Goal: Task Accomplishment & Management: Use online tool/utility

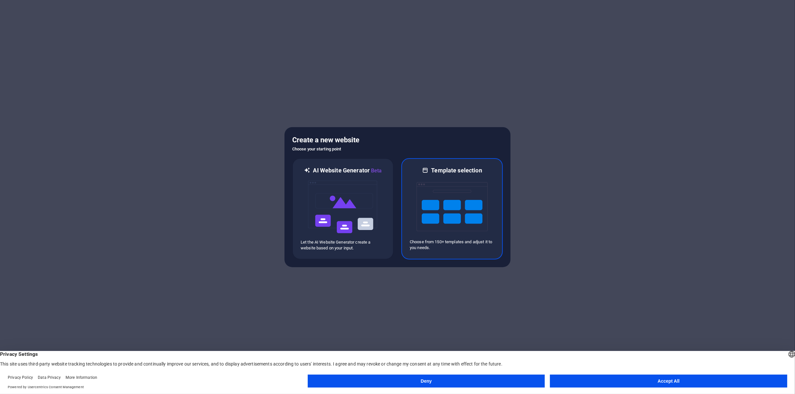
click at [425, 178] on img at bounding box center [452, 206] width 71 height 65
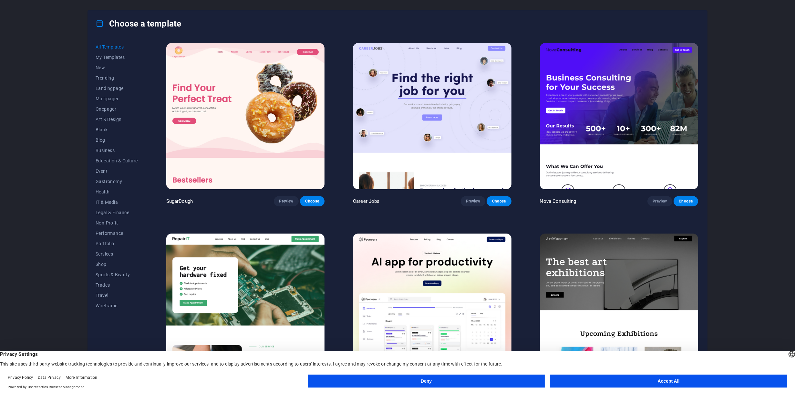
click at [634, 385] on button "Accept All" at bounding box center [668, 380] width 237 height 13
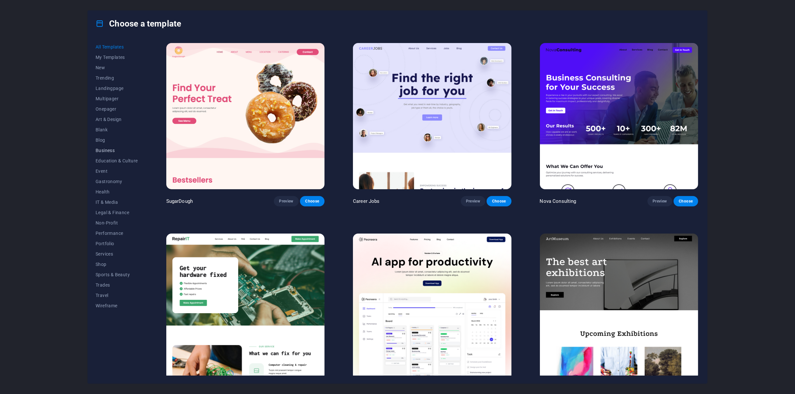
click at [110, 148] on span "Business" at bounding box center [117, 150] width 42 height 5
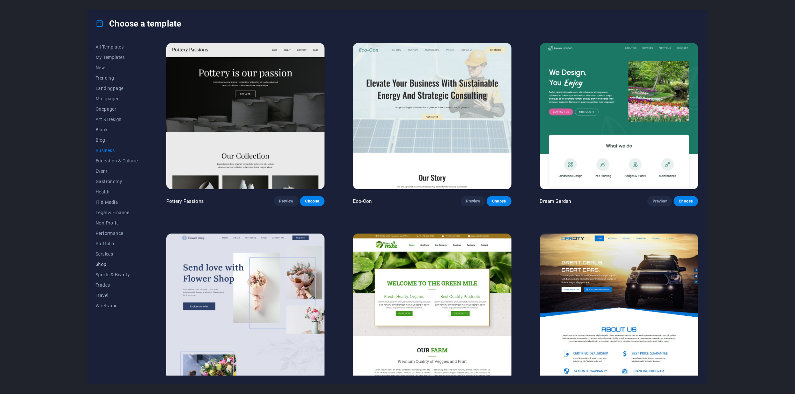
click at [118, 265] on span "Shop" at bounding box center [117, 263] width 42 height 5
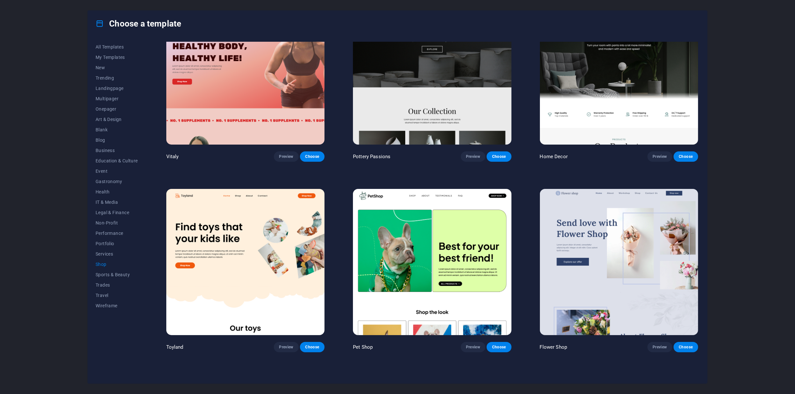
scroll to position [43, 0]
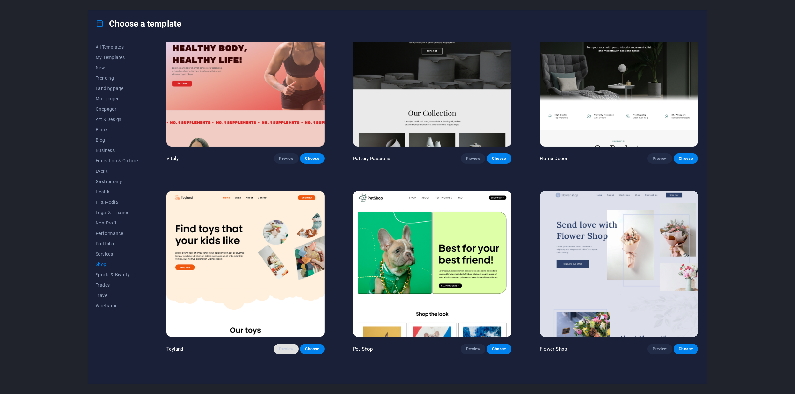
click at [290, 343] on button "Preview" at bounding box center [286, 348] width 25 height 10
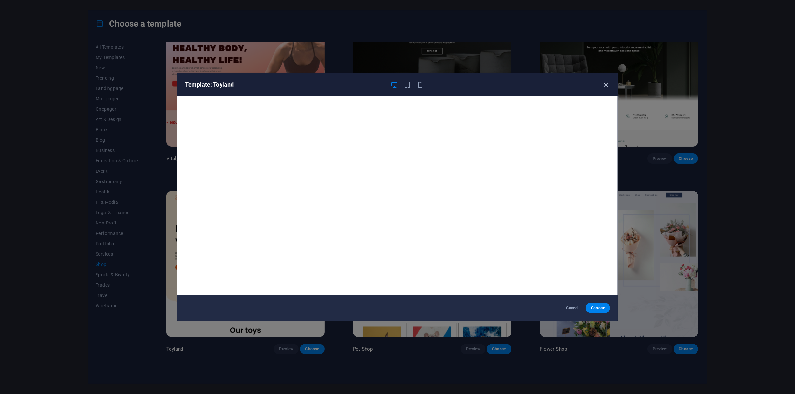
click at [605, 86] on icon "button" at bounding box center [606, 84] width 7 height 7
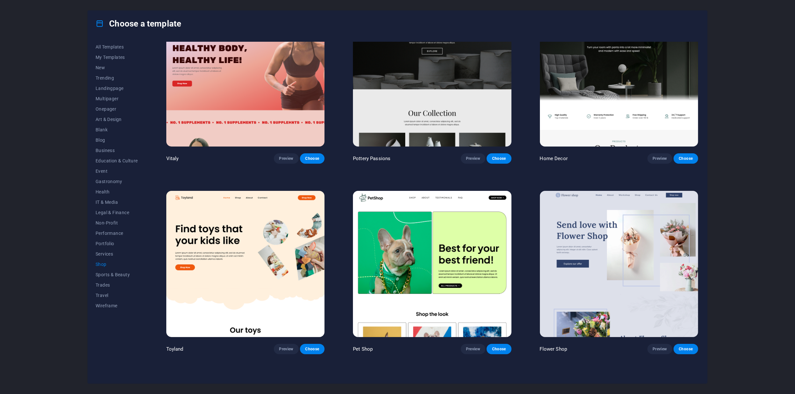
scroll to position [0, 0]
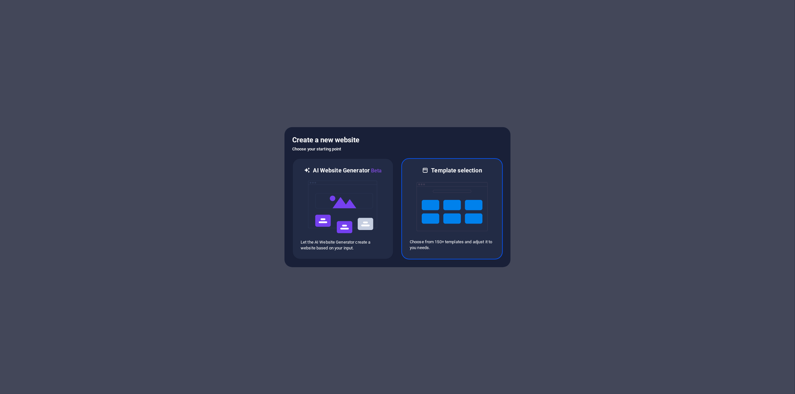
click at [436, 198] on img at bounding box center [452, 206] width 71 height 65
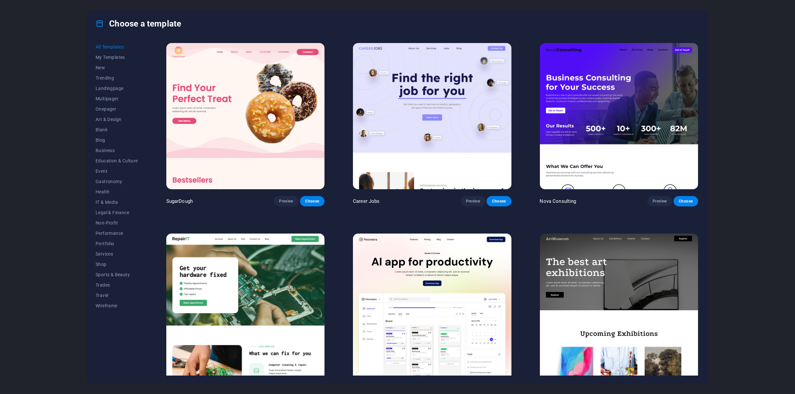
click at [65, 55] on div "Choose a template All Templates My Templates New Trending Landingpage Multipage…" at bounding box center [397, 197] width 795 height 394
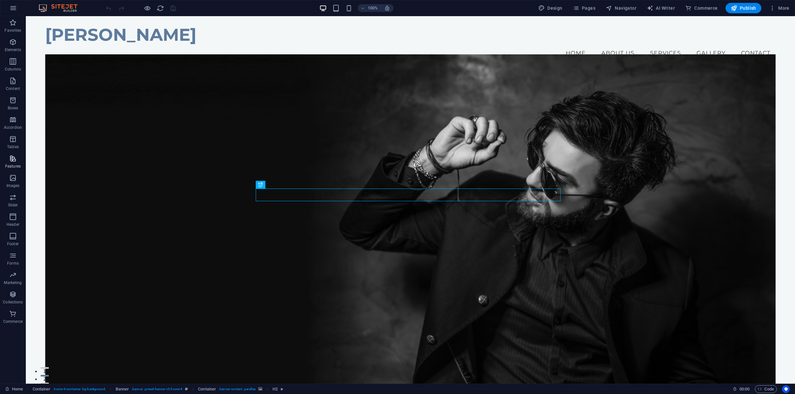
click at [8, 169] on span "Features" at bounding box center [13, 162] width 26 height 16
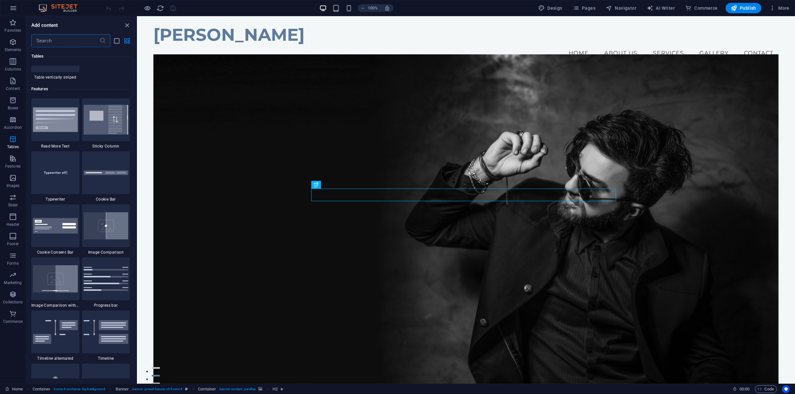
scroll to position [2486, 0]
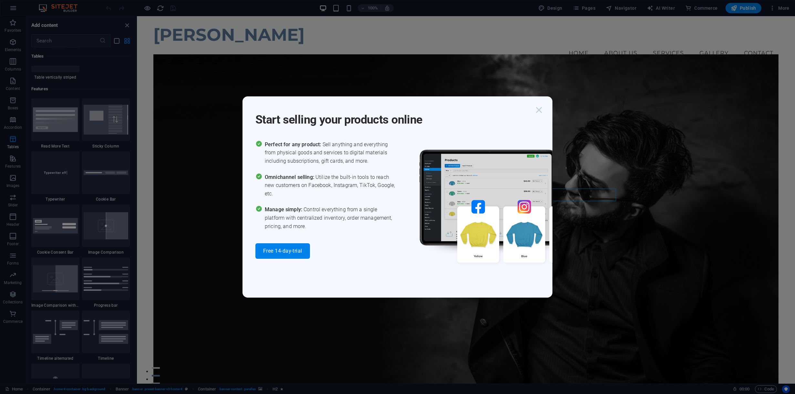
click at [536, 106] on icon "button" at bounding box center [539, 110] width 12 height 12
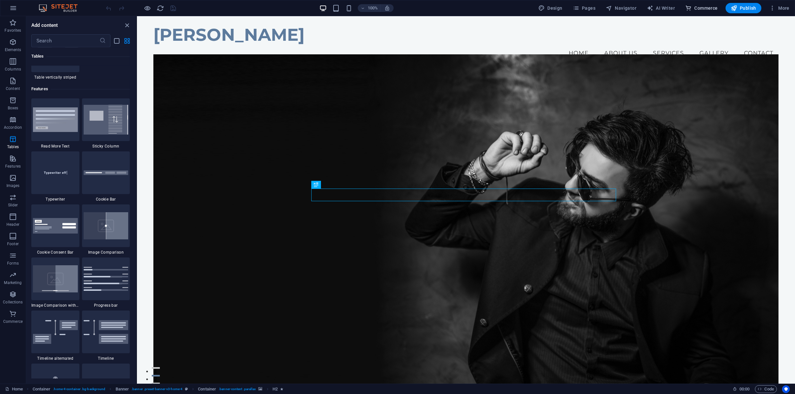
click at [708, 8] on span "Commerce" at bounding box center [702, 8] width 33 height 6
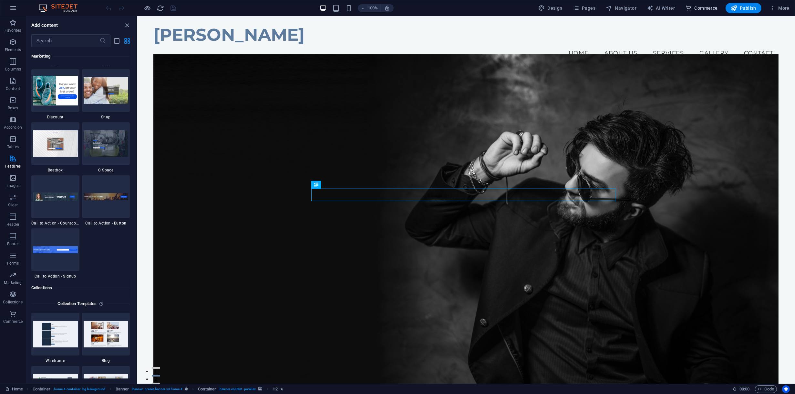
scroll to position [6225, 0]
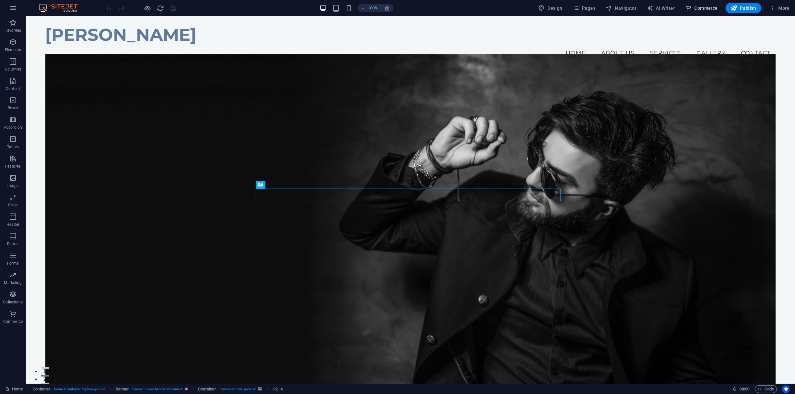
click at [700, 7] on span "Commerce" at bounding box center [702, 8] width 33 height 6
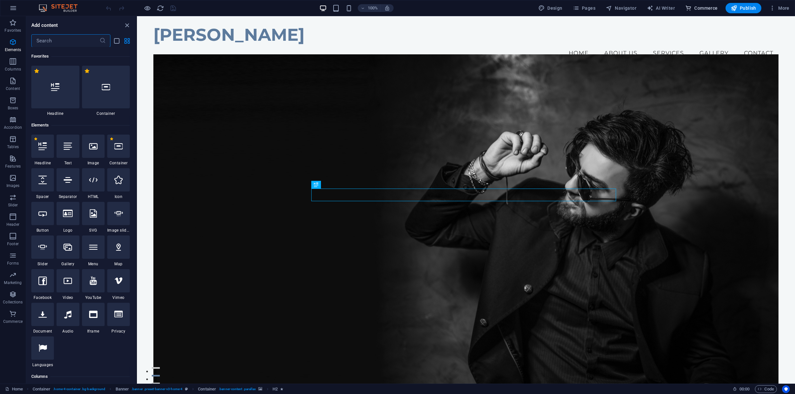
scroll to position [6225, 0]
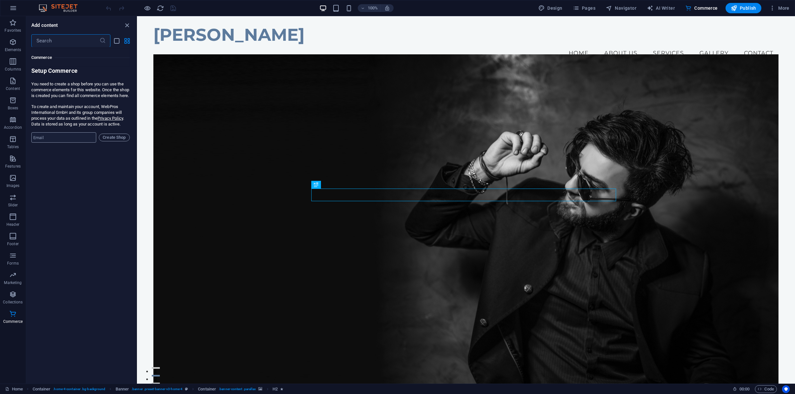
click at [88, 141] on input "email" at bounding box center [63, 137] width 65 height 10
click at [111, 93] on p "You need to create a shop before you can use the commerce elements for this web…" at bounding box center [80, 89] width 99 height 17
click at [109, 141] on span "Create Shop" at bounding box center [114, 137] width 25 height 8
click at [81, 141] on input "email" at bounding box center [63, 137] width 65 height 10
type input "nedabdi@gmail.com"
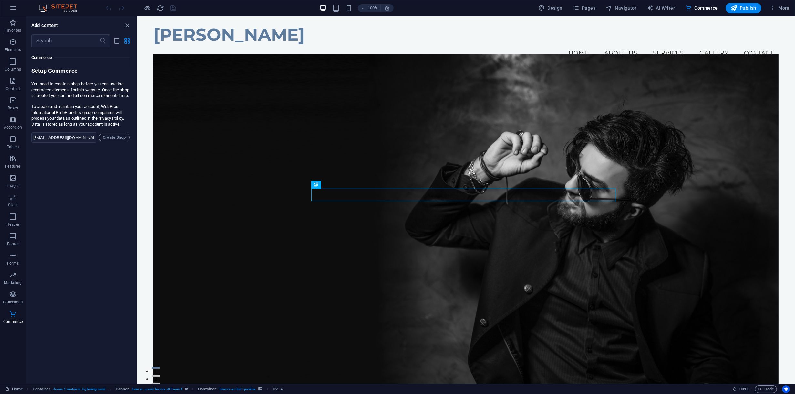
click at [112, 153] on div "Favorites 1 Star Headline 1 Star Container Elements 1 Star Headline 1 Star Text…" at bounding box center [81, 212] width 110 height 331
click at [115, 141] on span "Create Shop" at bounding box center [114, 137] width 25 height 8
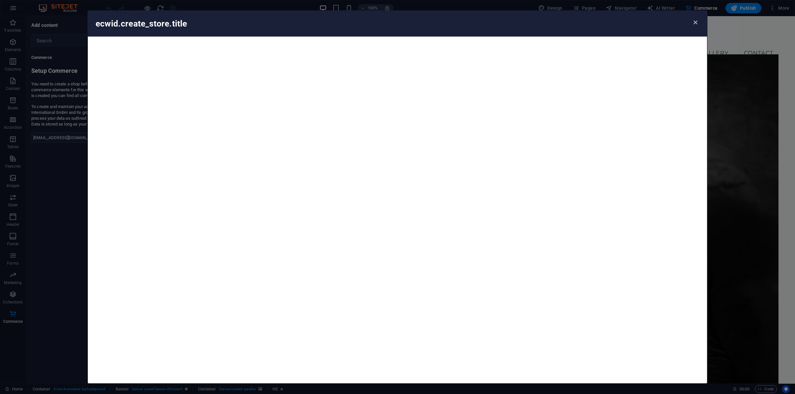
click at [696, 21] on icon "button" at bounding box center [695, 22] width 7 height 7
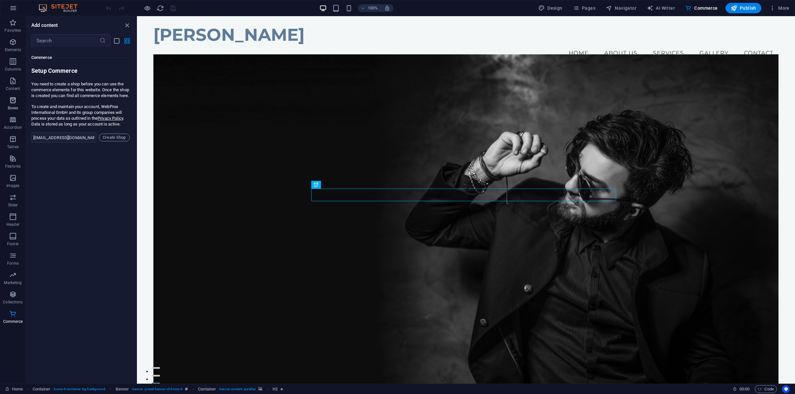
click at [18, 110] on span "Boxes" at bounding box center [13, 104] width 26 height 16
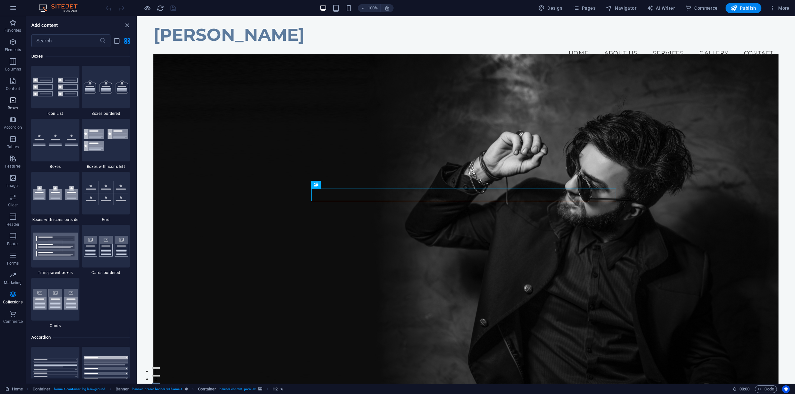
scroll to position [1781, 0]
click at [16, 39] on icon "button" at bounding box center [13, 42] width 8 height 8
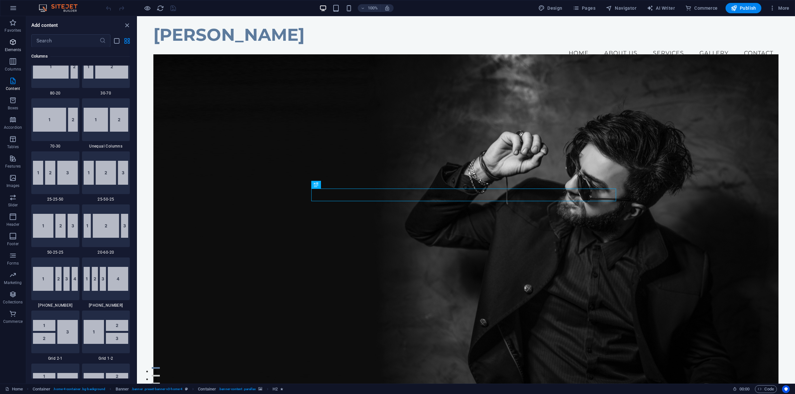
scroll to position [68, 0]
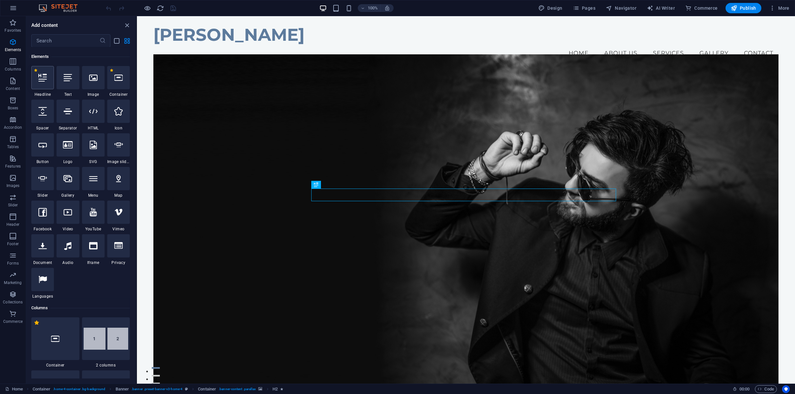
click at [42, 76] on icon at bounding box center [42, 77] width 8 height 8
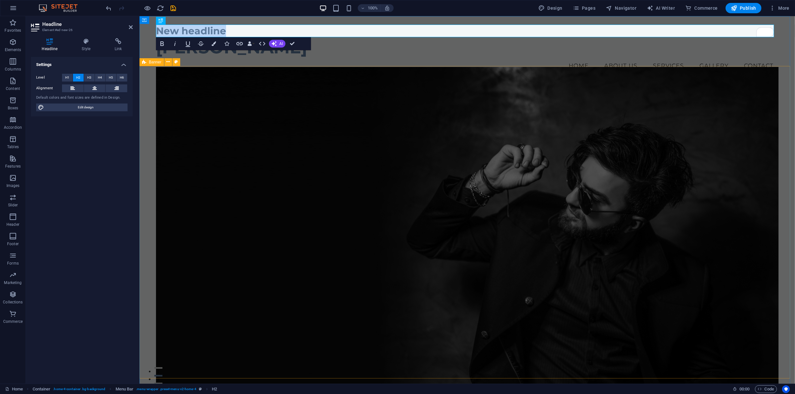
click at [231, 84] on figure at bounding box center [467, 234] width 623 height 334
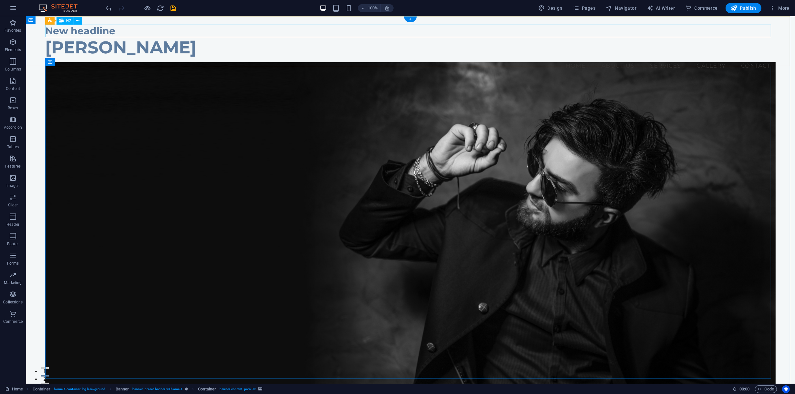
click at [209, 30] on div "New headline" at bounding box center [410, 31] width 731 height 13
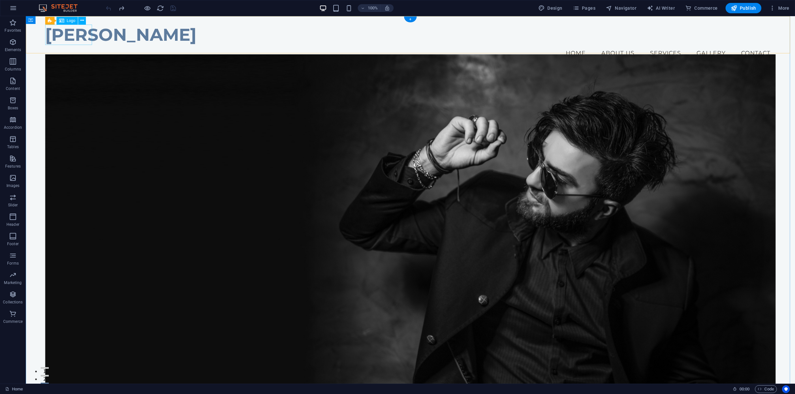
click at [88, 38] on div "[PERSON_NAME]" at bounding box center [410, 35] width 731 height 20
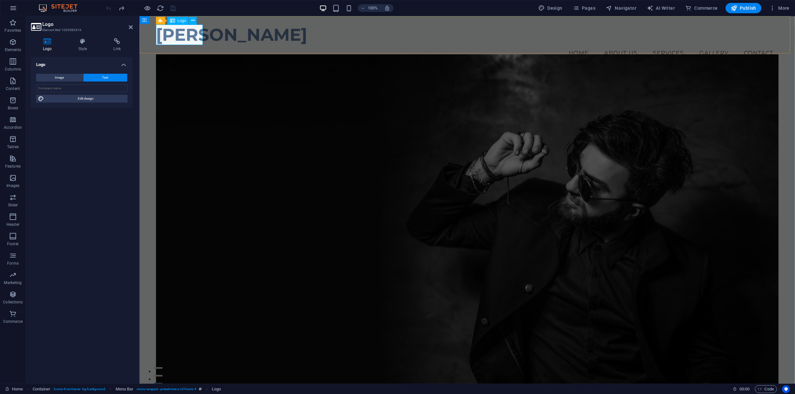
click at [192, 35] on div "[PERSON_NAME]" at bounding box center [467, 35] width 623 height 20
click at [92, 85] on input "text" at bounding box center [81, 88] width 91 height 8
type input "Delin Bazar"
click at [62, 76] on span "Image" at bounding box center [59, 78] width 9 height 8
select select "DISABLED_OPTION_VALUE"
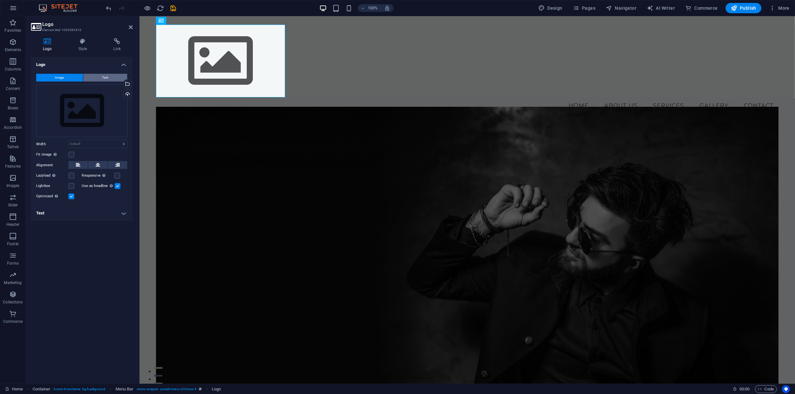
click at [97, 76] on button "Text" at bounding box center [105, 78] width 44 height 8
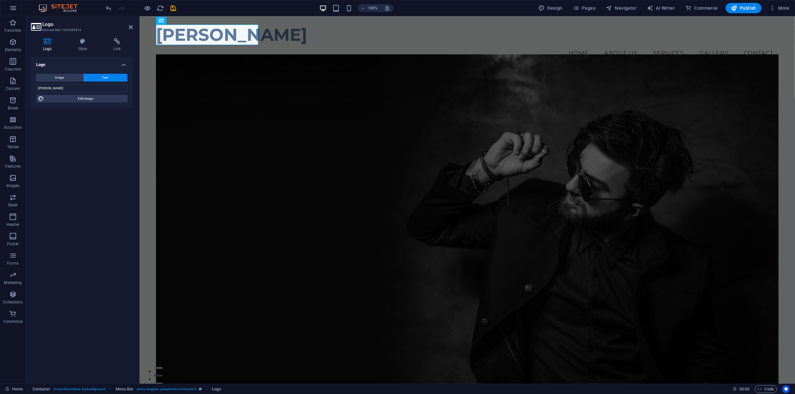
click at [73, 144] on div "Logo Image Text Drag files here, click to choose files or select files from Fil…" at bounding box center [82, 217] width 102 height 321
click at [132, 28] on icon at bounding box center [131, 27] width 4 height 5
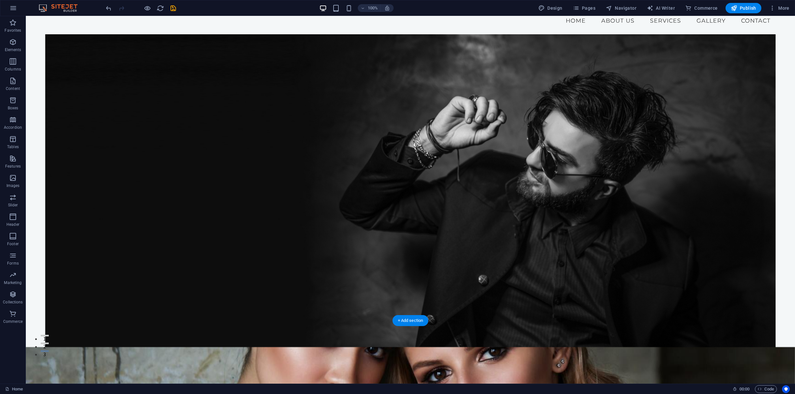
scroll to position [0, 0]
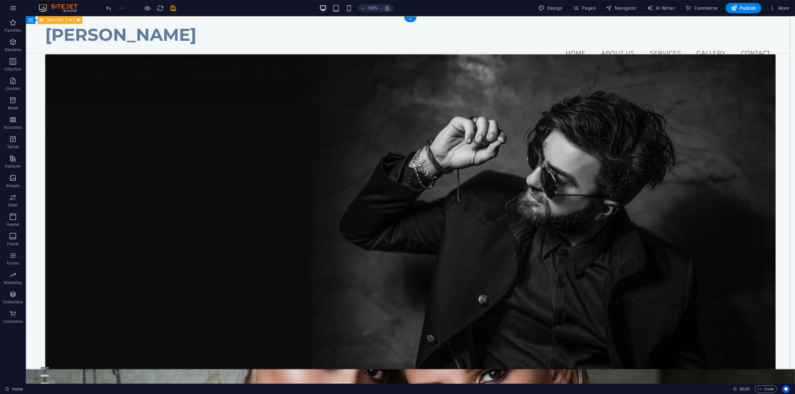
click at [333, 45] on div "Delin Bazar Menu Home About Us Services Gallery Contact" at bounding box center [411, 42] width 770 height 53
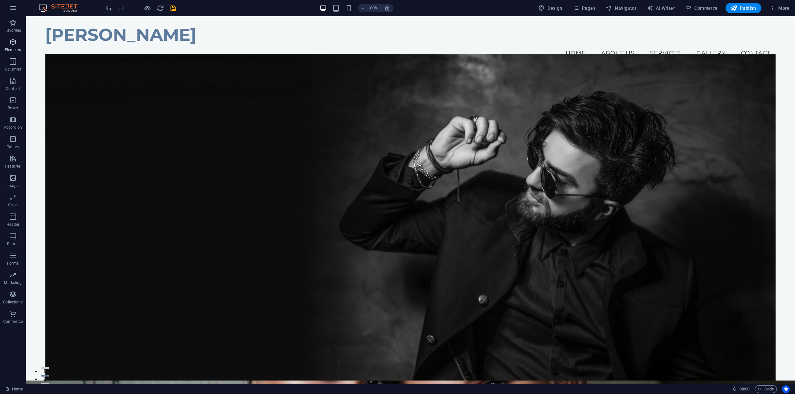
click at [18, 44] on span "Elements" at bounding box center [13, 46] width 26 height 16
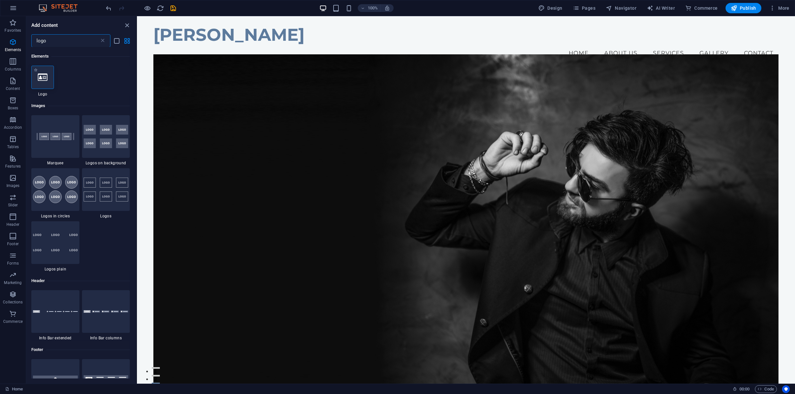
type input "logo"
click at [34, 83] on div at bounding box center [42, 77] width 23 height 23
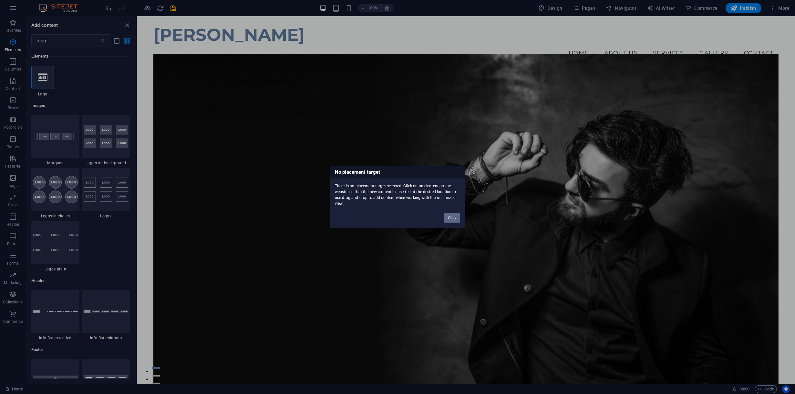
click at [453, 217] on button "Okay" at bounding box center [452, 218] width 16 height 10
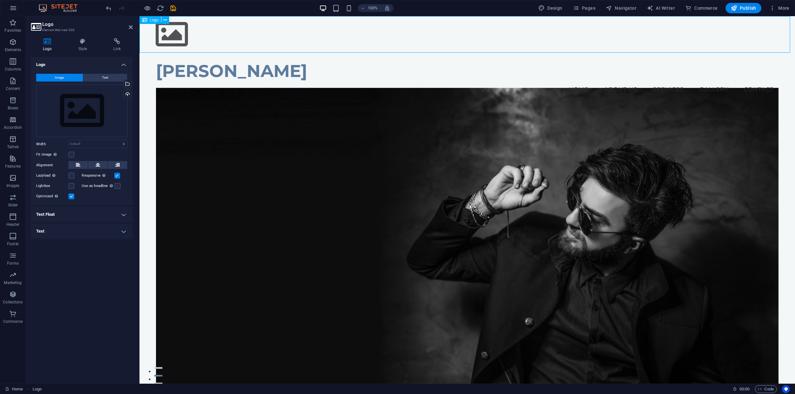
click at [175, 35] on div at bounding box center [467, 34] width 656 height 37
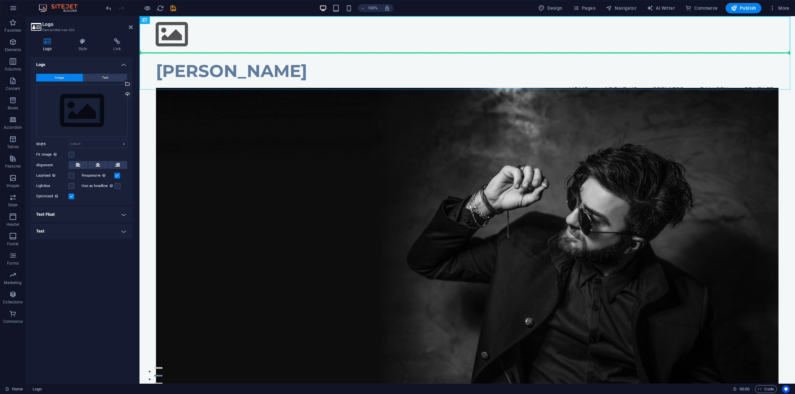
drag, startPoint x: 183, startPoint y: 37, endPoint x: 552, endPoint y: 74, distance: 370.8
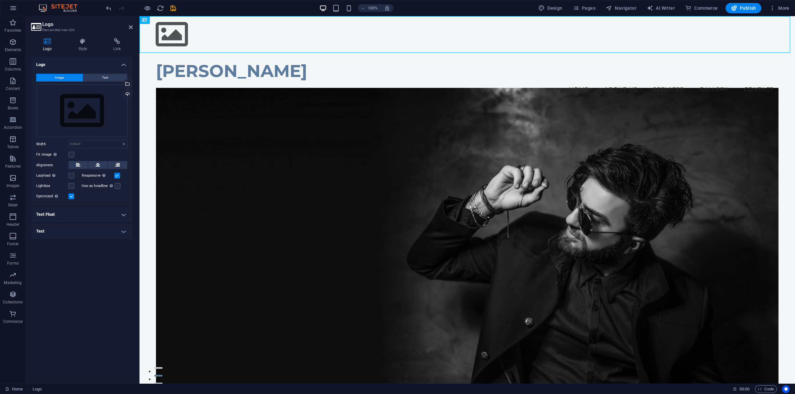
click at [559, 81] on nav "Home About Us Services Gallery Contact" at bounding box center [467, 89] width 623 height 16
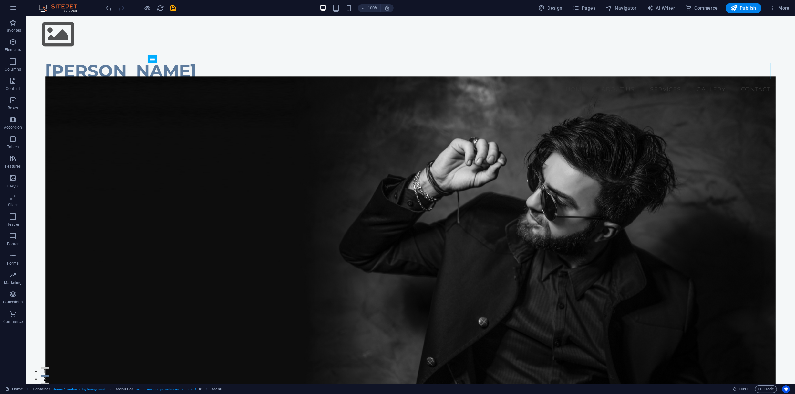
click at [538, 81] on nav "Home About Us Services Gallery Contact" at bounding box center [410, 89] width 731 height 16
select select
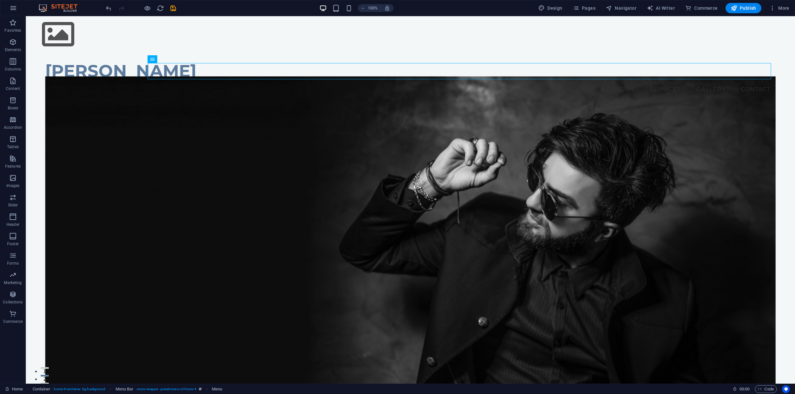
select select
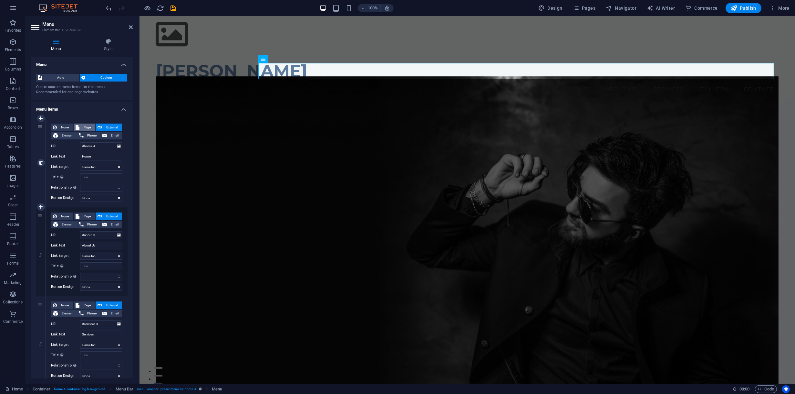
click at [79, 127] on button "Page" at bounding box center [85, 127] width 22 height 8
select select
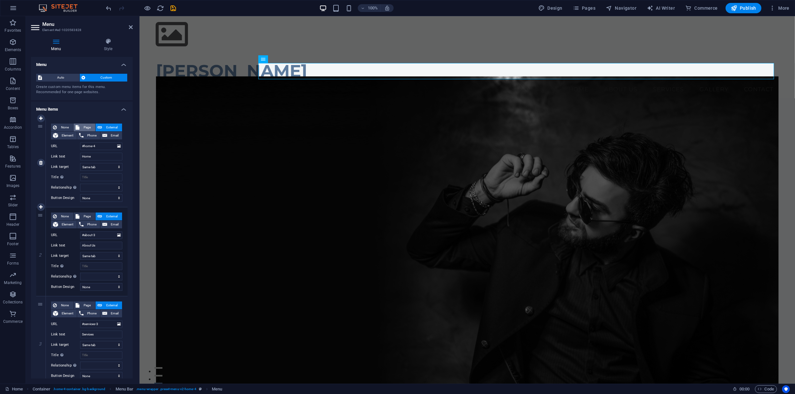
select select
click at [108, 126] on span "External" at bounding box center [112, 127] width 16 height 8
select select "blank"
select select
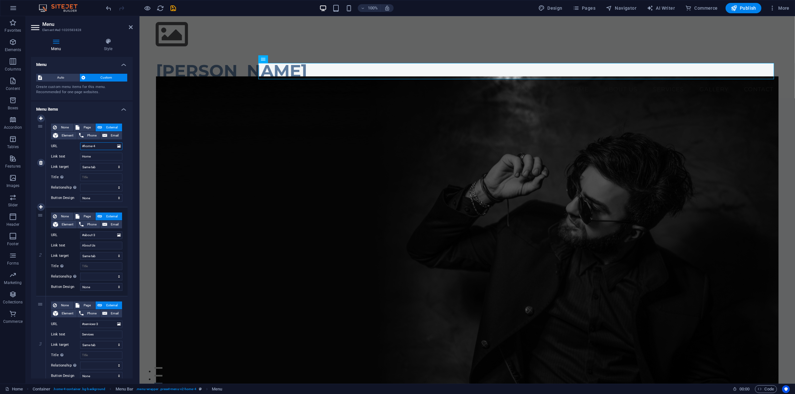
select select
click at [70, 137] on span "Element" at bounding box center [67, 135] width 15 height 8
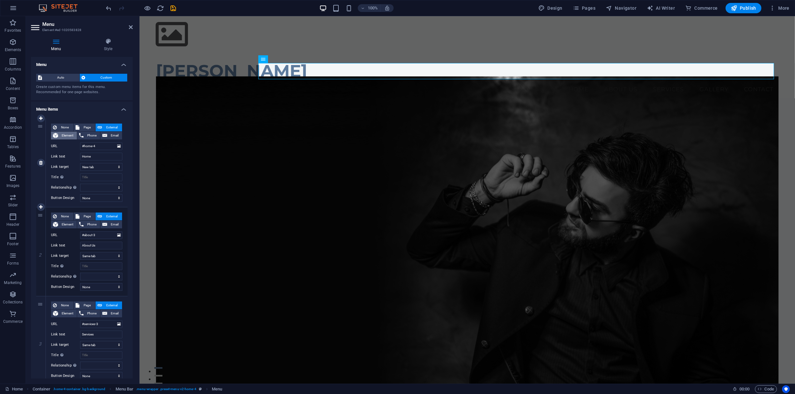
select select
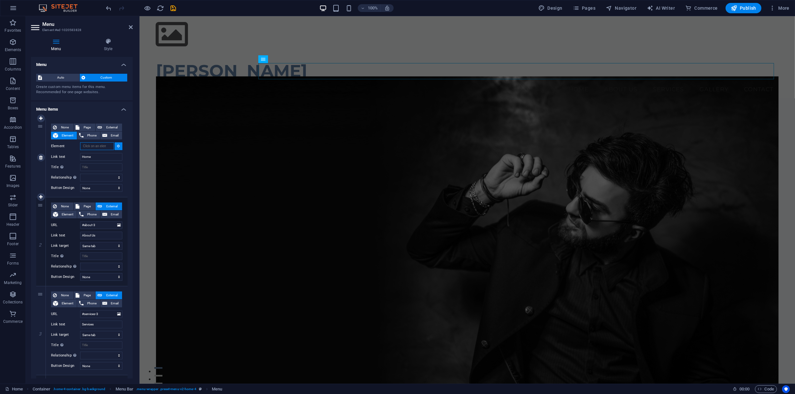
click at [108, 143] on input "Element" at bounding box center [97, 146] width 34 height 8
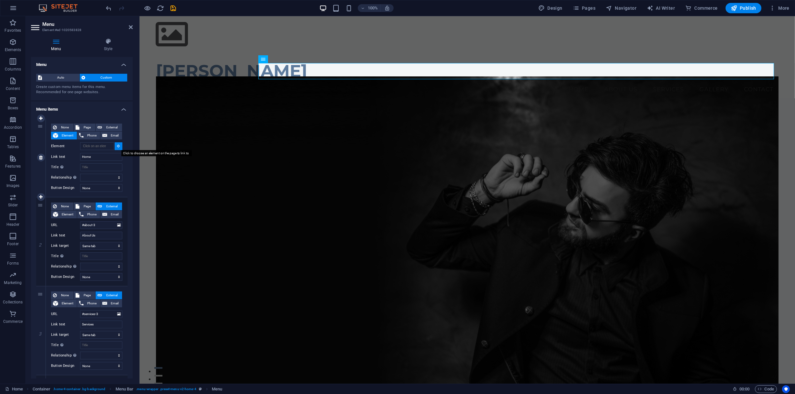
click at [118, 146] on icon at bounding box center [118, 145] width 3 height 3
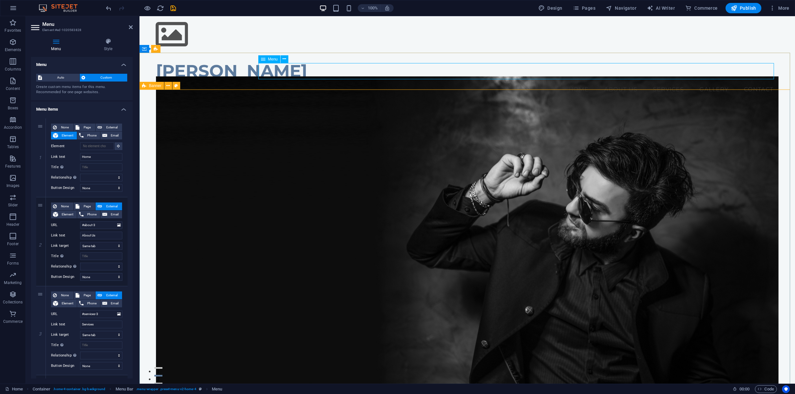
click at [522, 81] on nav "Home About Us Services Gallery Contact" at bounding box center [467, 89] width 623 height 16
click at [115, 148] on button at bounding box center [119, 146] width 8 height 8
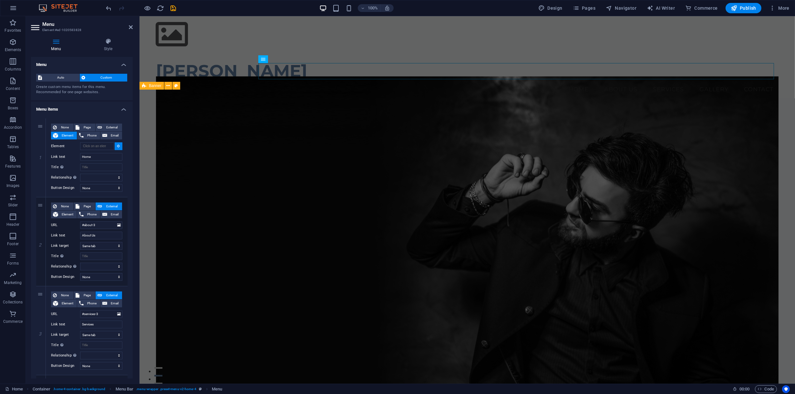
drag, startPoint x: 499, startPoint y: 67, endPoint x: 523, endPoint y: 77, distance: 25.6
click at [523, 81] on nav "Home About Us Services Gallery Contact" at bounding box center [467, 89] width 623 height 16
type input "#ed-1020583828"
select select
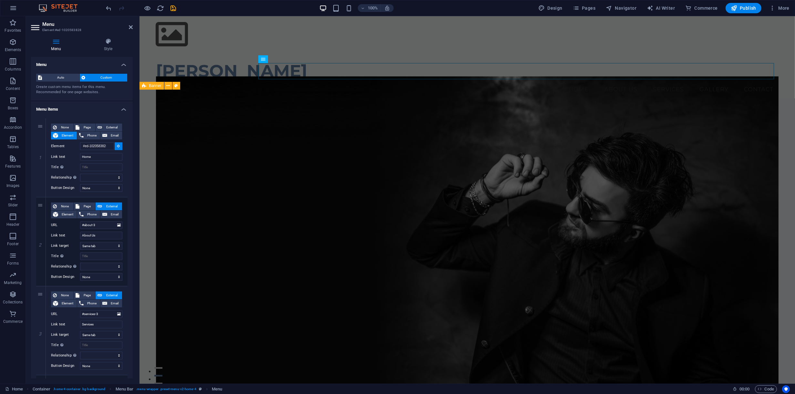
select select
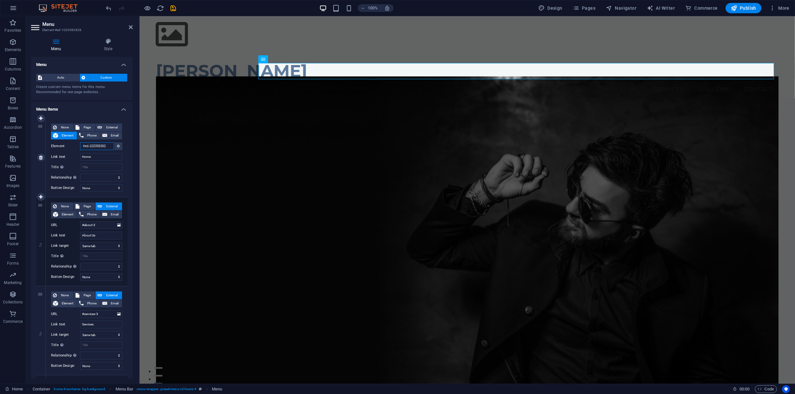
click at [104, 148] on input "#ed-1020583828" at bounding box center [97, 146] width 34 height 8
select select
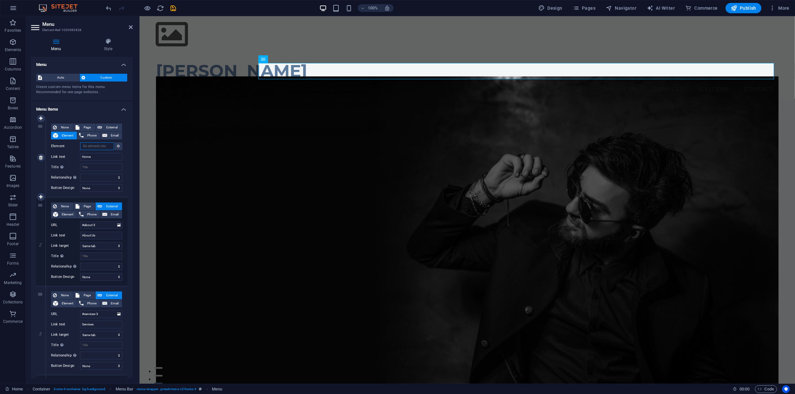
select select
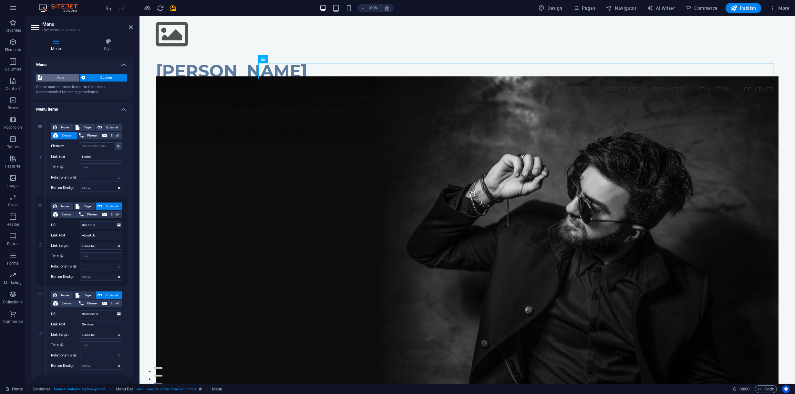
click at [59, 74] on span "Auto" at bounding box center [61, 78] width 34 height 8
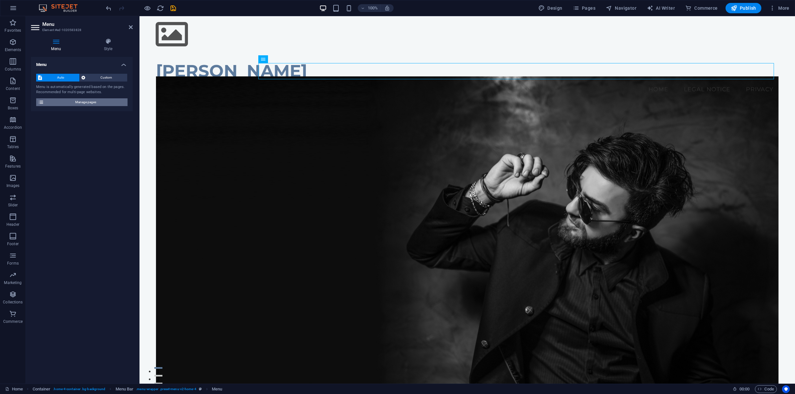
click at [84, 100] on span "Manage pages" at bounding box center [86, 102] width 80 height 8
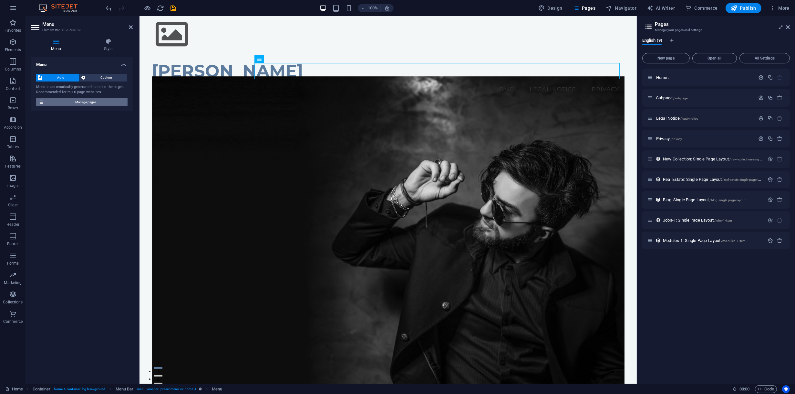
click at [84, 100] on span "Manage pages" at bounding box center [86, 102] width 80 height 8
click at [786, 25] on icon at bounding box center [788, 27] width 4 height 5
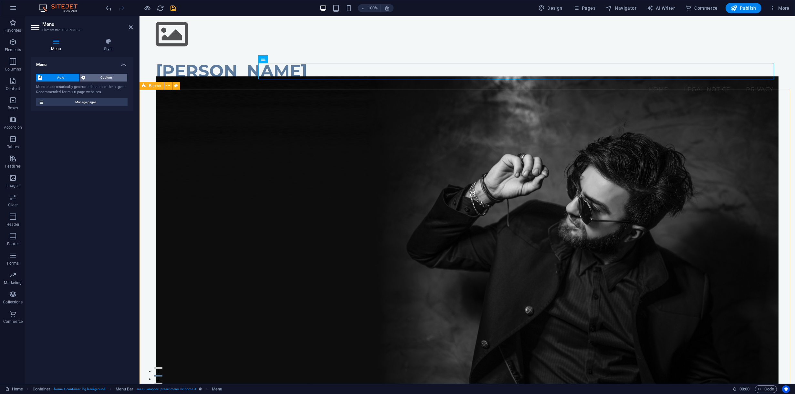
click at [100, 75] on span "Custom" at bounding box center [107, 78] width 38 height 8
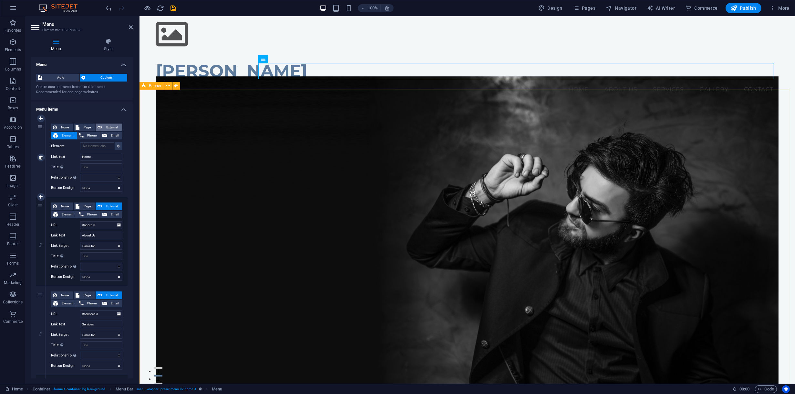
click at [110, 123] on span "External" at bounding box center [112, 127] width 16 height 8
select select "blank"
select select
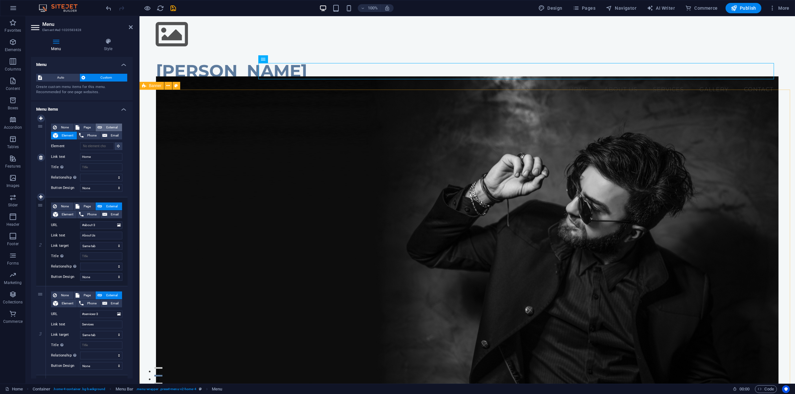
select select
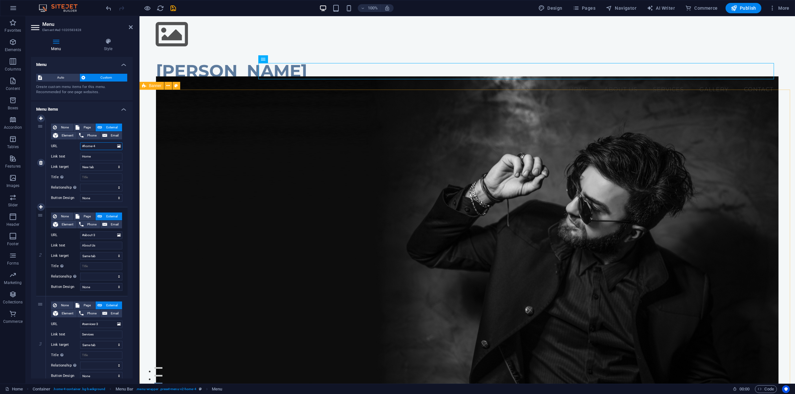
select select
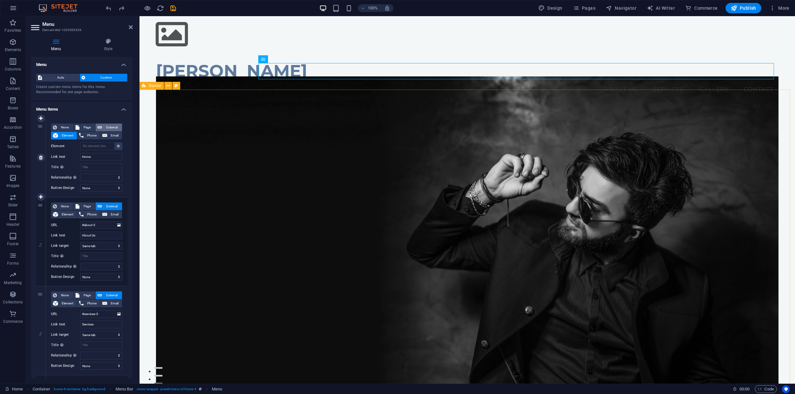
select select
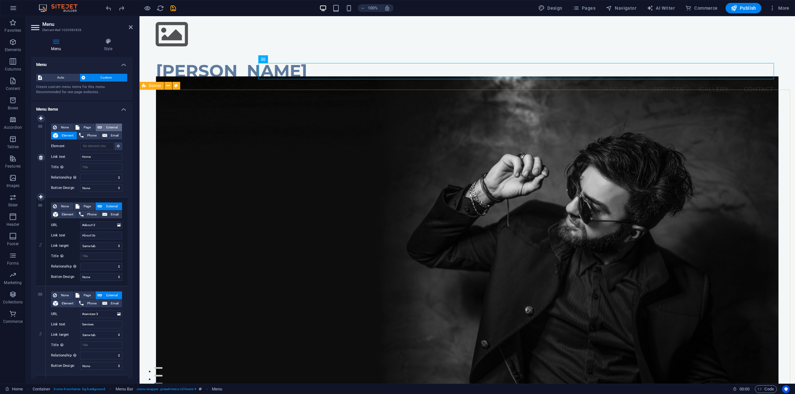
type input "#ed-1020583828"
select select
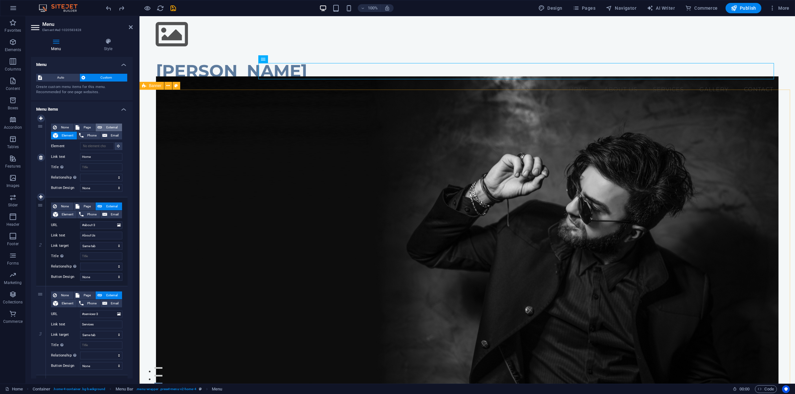
select select
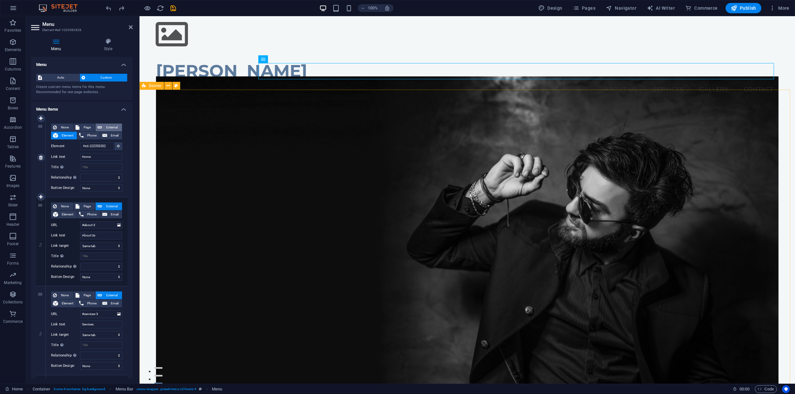
select select
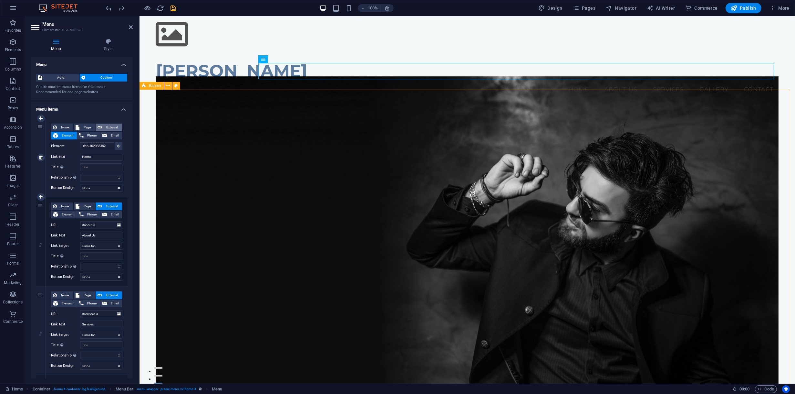
select select
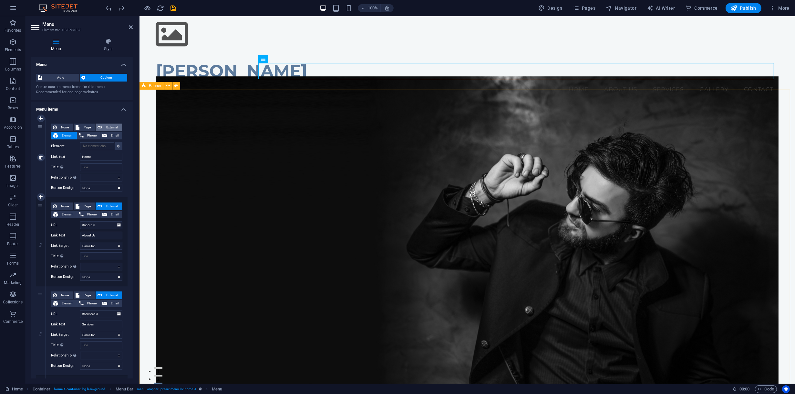
select select
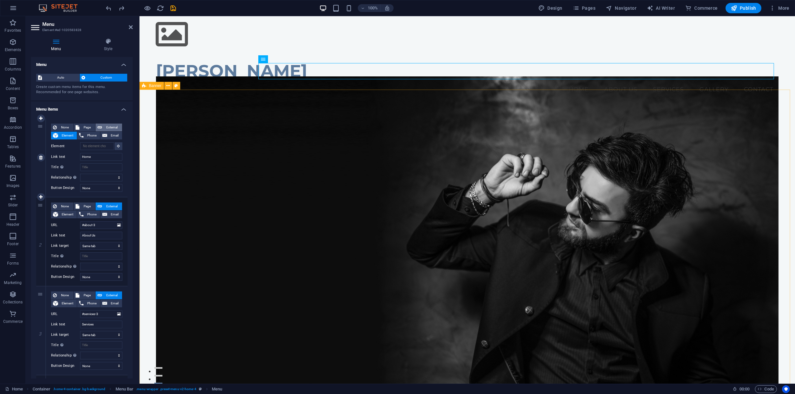
select select
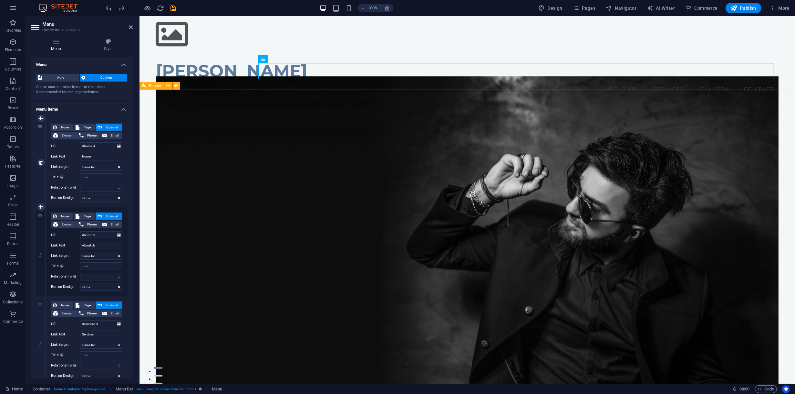
select select "blank"
select select
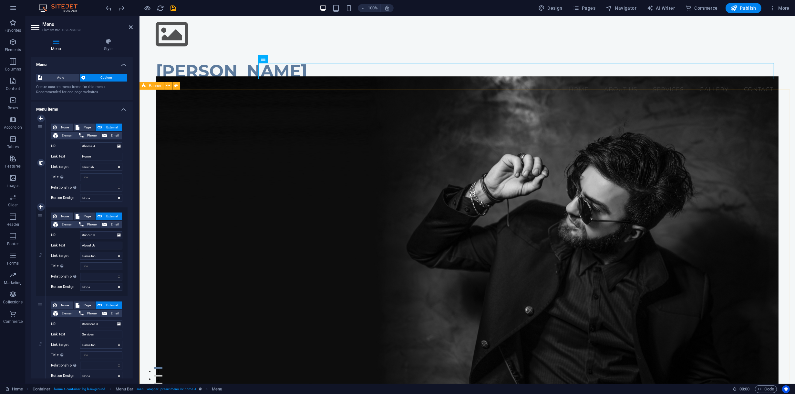
select select
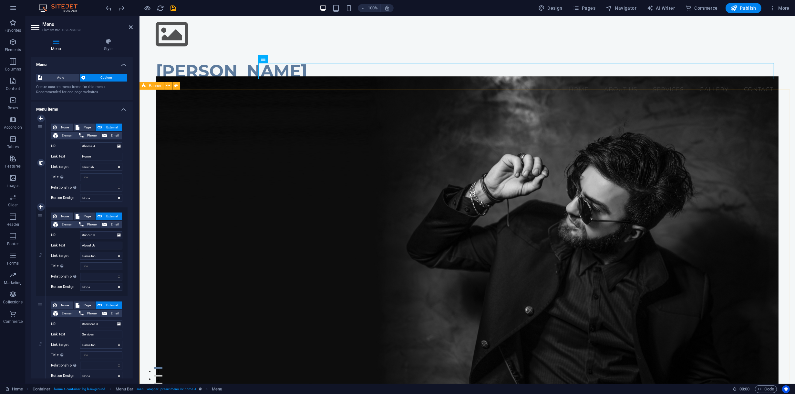
select select
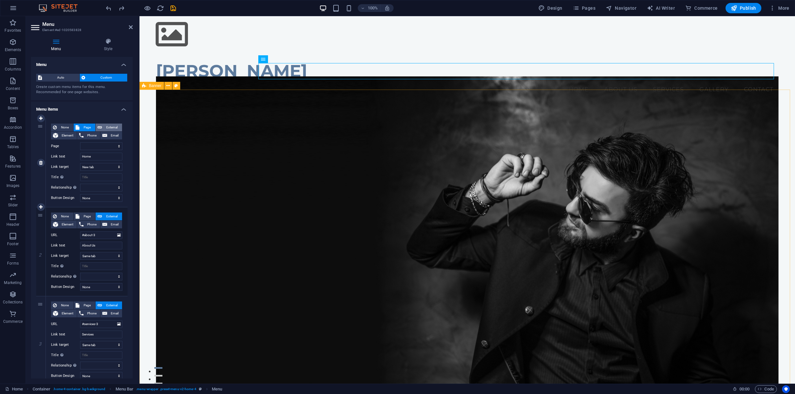
select select
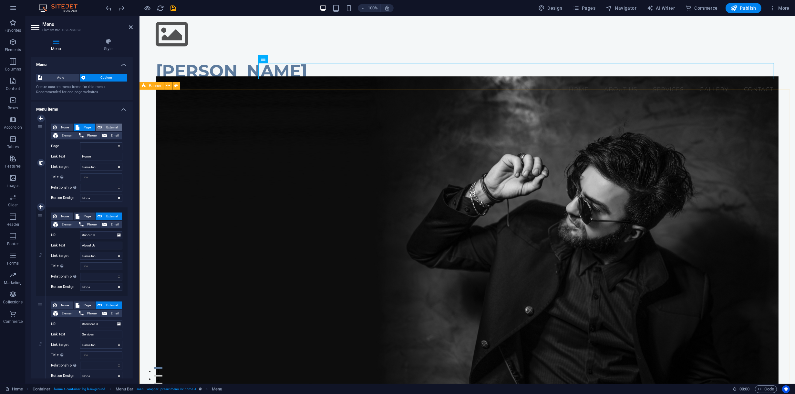
select select
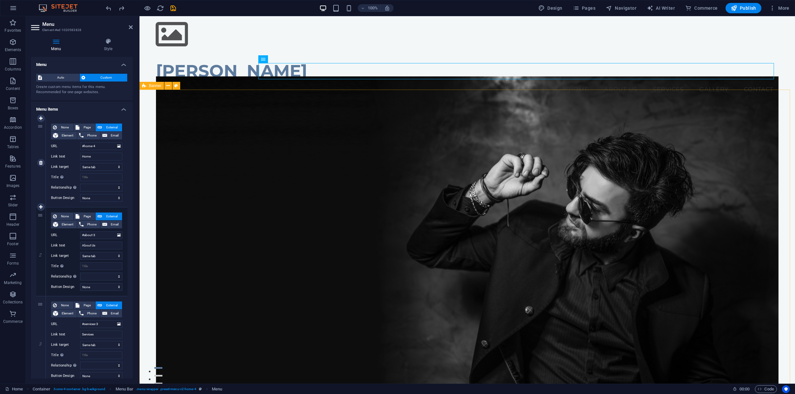
select select
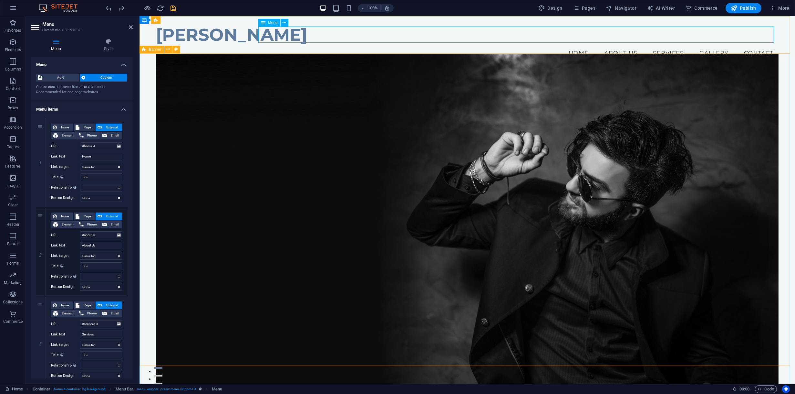
click at [473, 45] on nav "Home About Us Services Gallery Contact" at bounding box center [467, 53] width 623 height 16
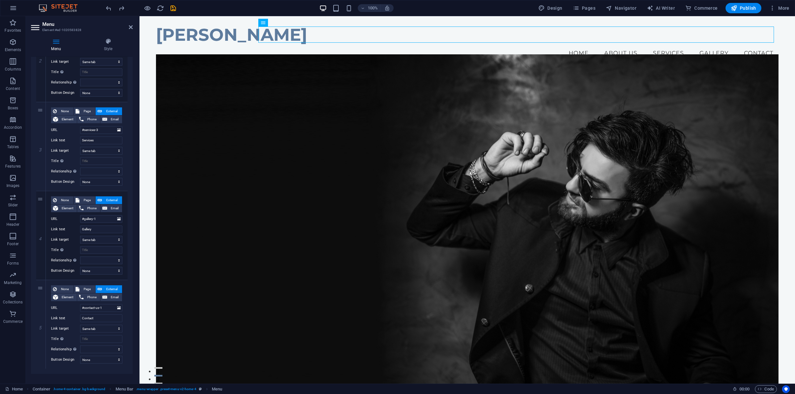
scroll to position [201, 0]
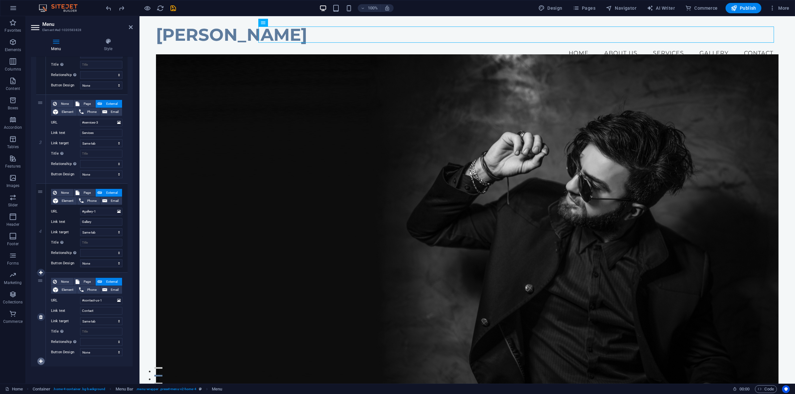
click at [41, 362] on link at bounding box center [41, 361] width 8 height 8
select select
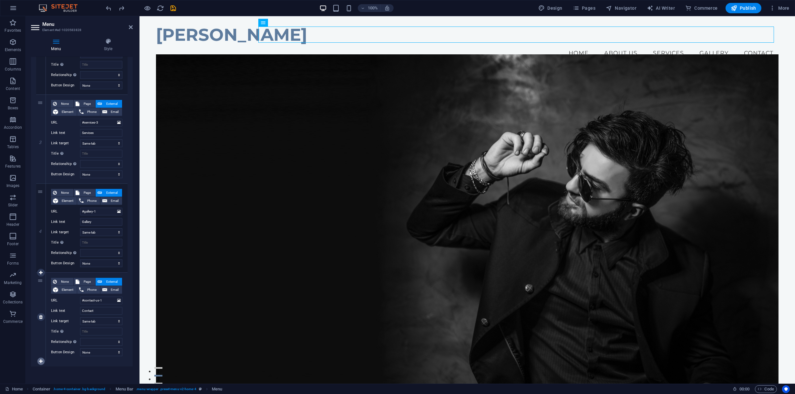
select select
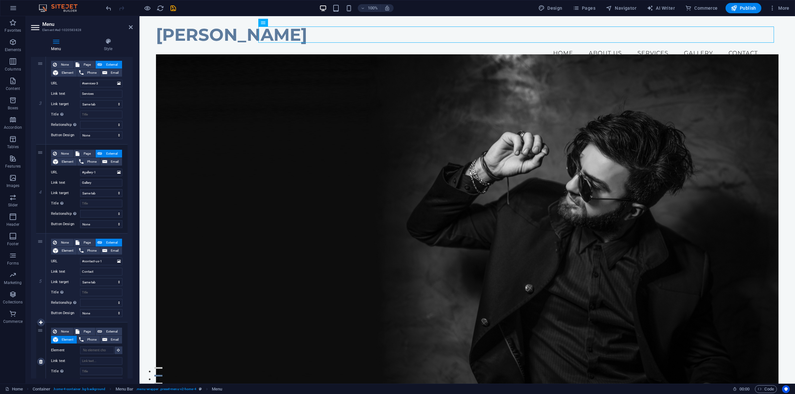
scroll to position [280, 0]
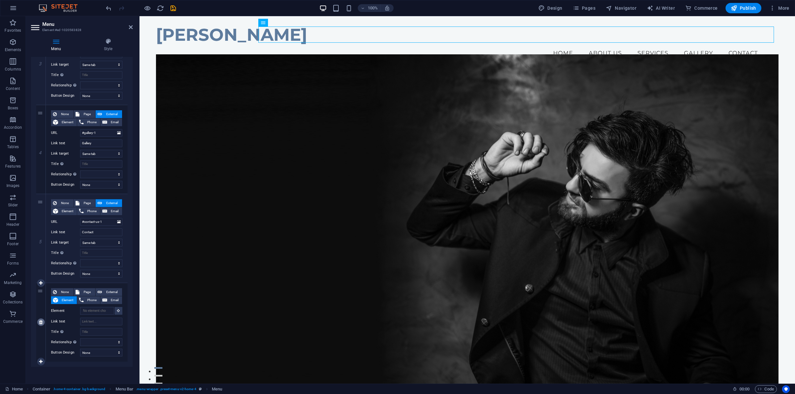
click at [42, 322] on icon at bounding box center [41, 322] width 4 height 5
select select
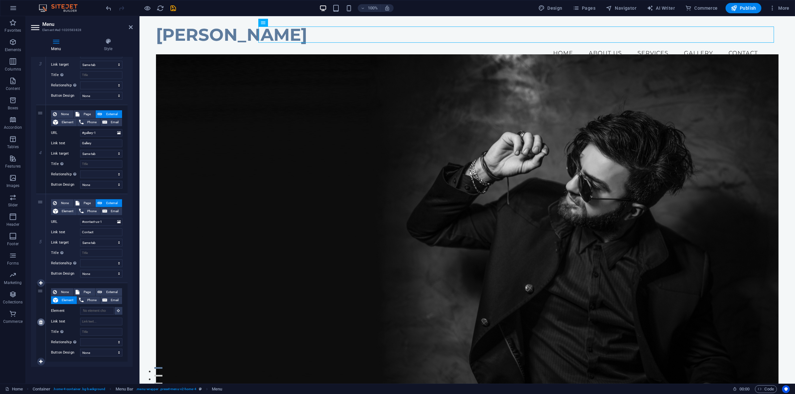
select select
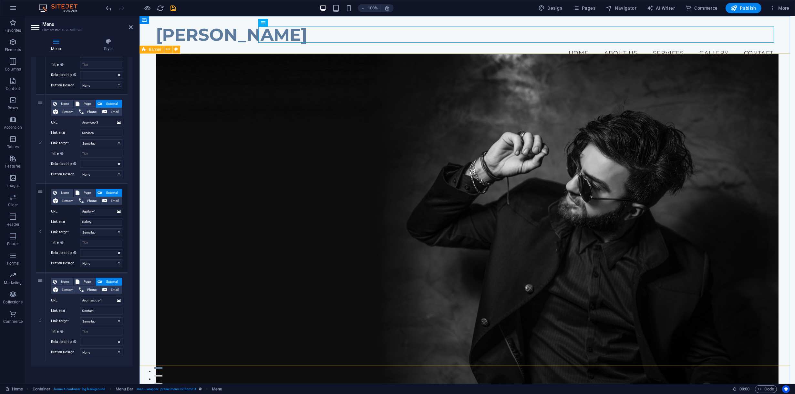
click at [192, 221] on figure at bounding box center [467, 221] width 623 height 334
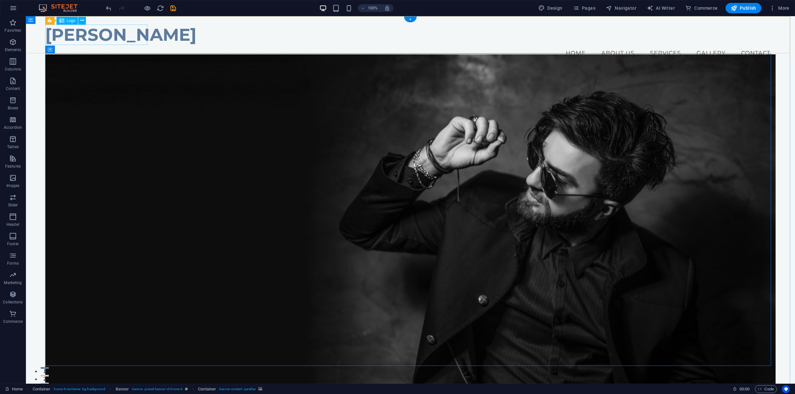
click at [141, 35] on div "Delin Bazar" at bounding box center [410, 35] width 731 height 20
click at [69, 22] on span "Logo" at bounding box center [71, 21] width 9 height 4
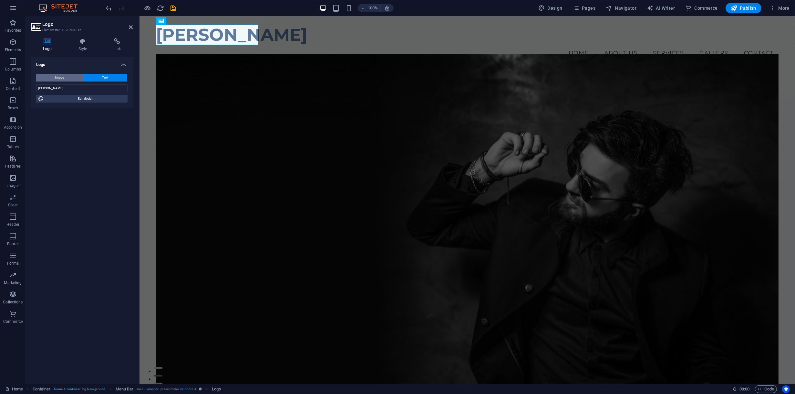
click at [82, 74] on button "Image" at bounding box center [59, 78] width 47 height 8
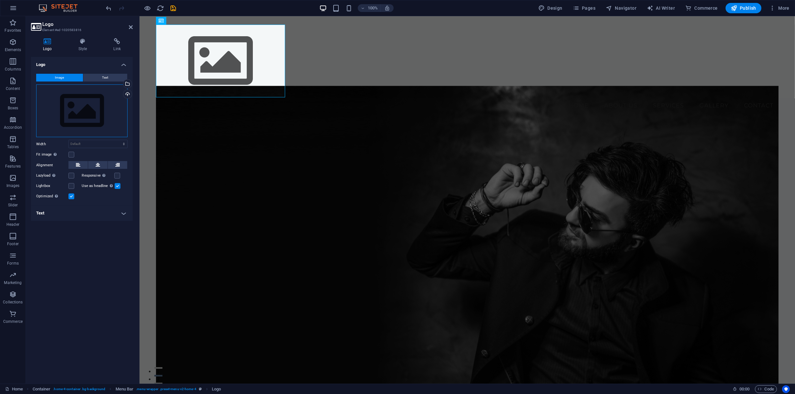
click at [83, 105] on div "Drag files here, click to choose files or select files from Files or our free s…" at bounding box center [81, 110] width 91 height 53
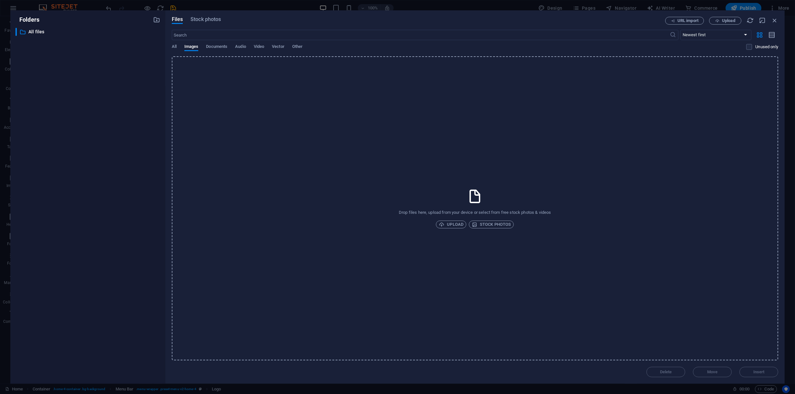
click at [497, 203] on div "Drop files here, upload from your device or select from free stock photos & vid…" at bounding box center [475, 208] width 607 height 304
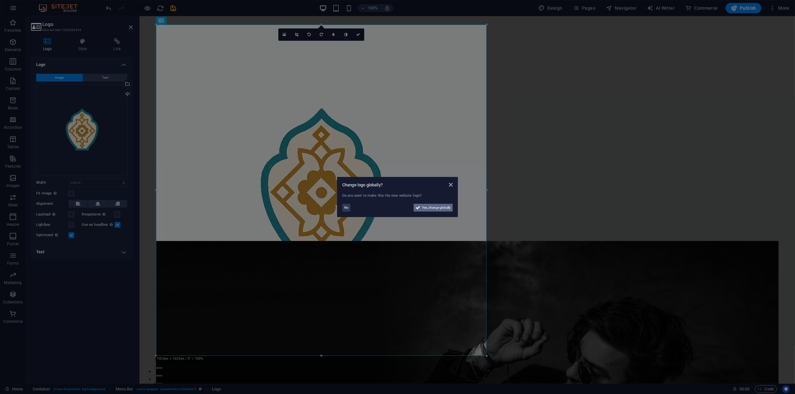
click at [423, 208] on span "Yes, change globally" at bounding box center [436, 208] width 29 height 8
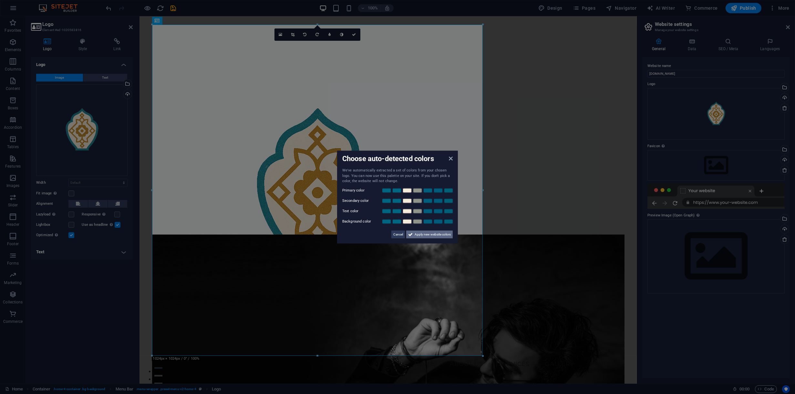
click at [440, 234] on span "Apply new website colors" at bounding box center [433, 234] width 36 height 8
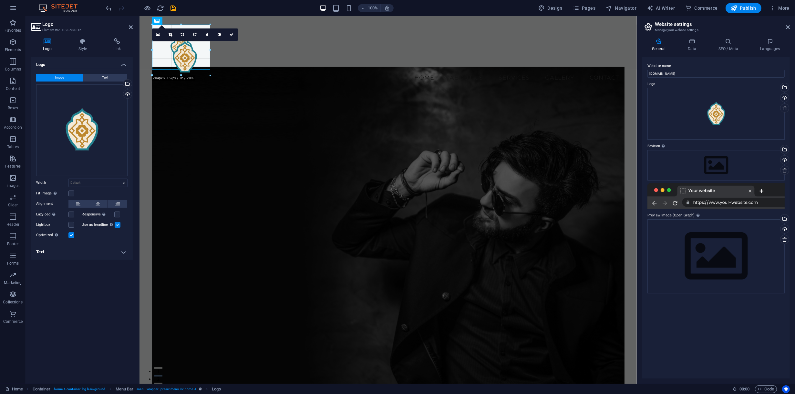
drag, startPoint x: 482, startPoint y: 356, endPoint x: 207, endPoint y: 70, distance: 397.1
type input "180"
select select "px"
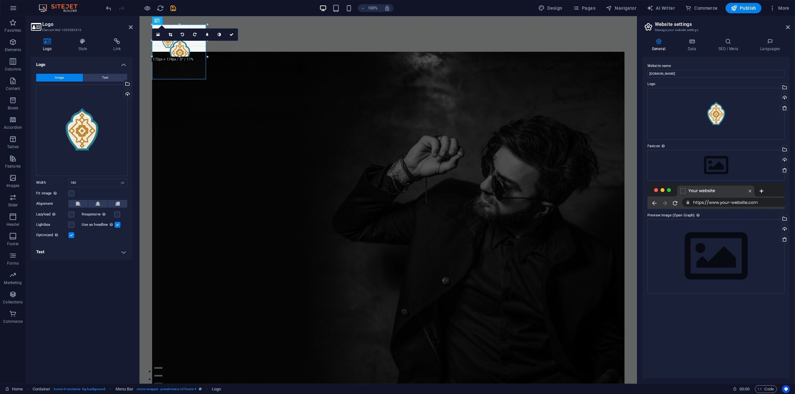
drag, startPoint x: 211, startPoint y: 82, endPoint x: 184, endPoint y: 52, distance: 39.6
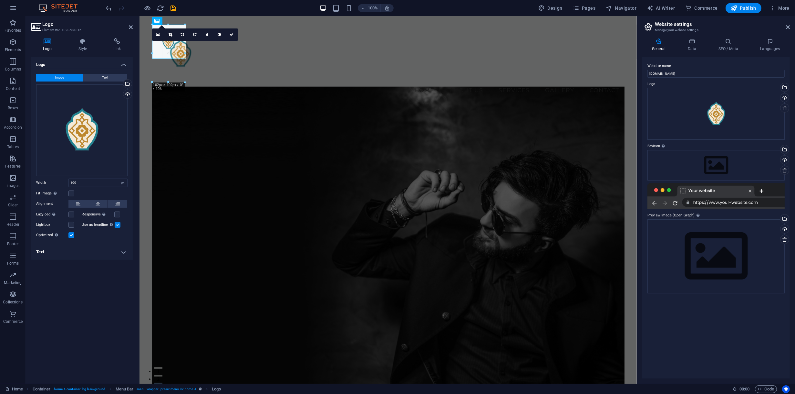
drag, startPoint x: 185, startPoint y: 55, endPoint x: 211, endPoint y: 74, distance: 31.5
type input "154"
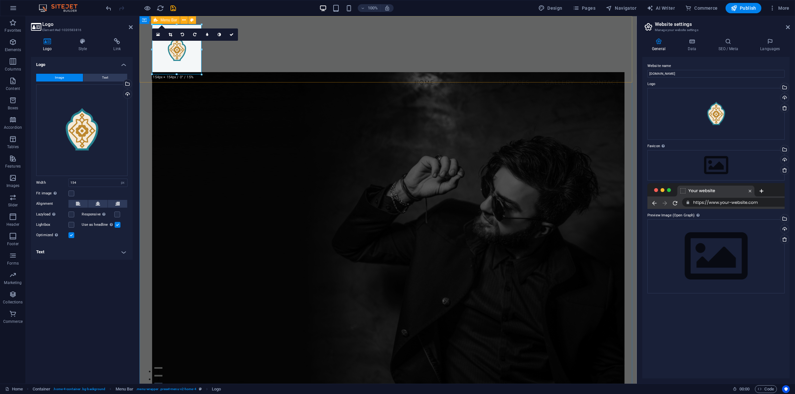
click at [223, 63] on div "Menu Home About Us Services Gallery Contact" at bounding box center [388, 57] width 498 height 82
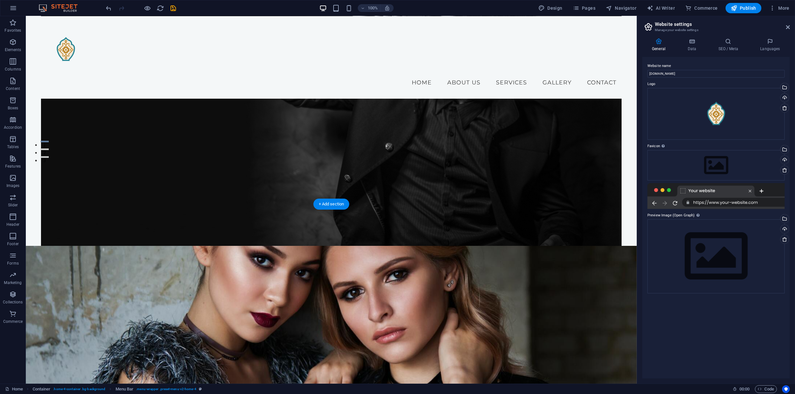
scroll to position [0, 0]
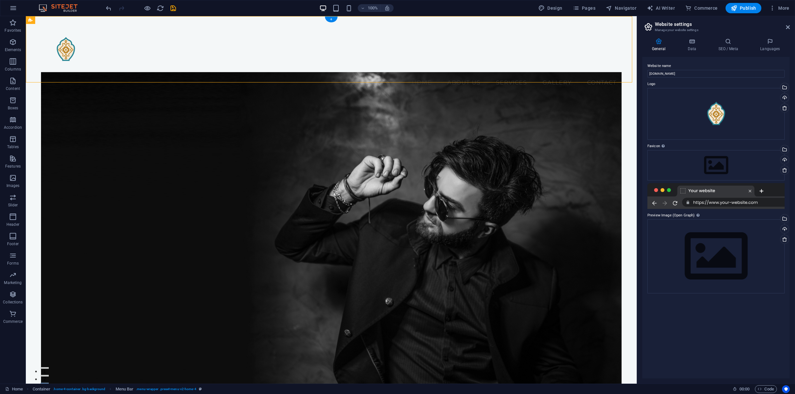
click at [371, 178] on figure at bounding box center [331, 239] width 581 height 334
click at [364, 175] on figure at bounding box center [331, 239] width 581 height 334
click at [363, 175] on figure at bounding box center [331, 239] width 581 height 334
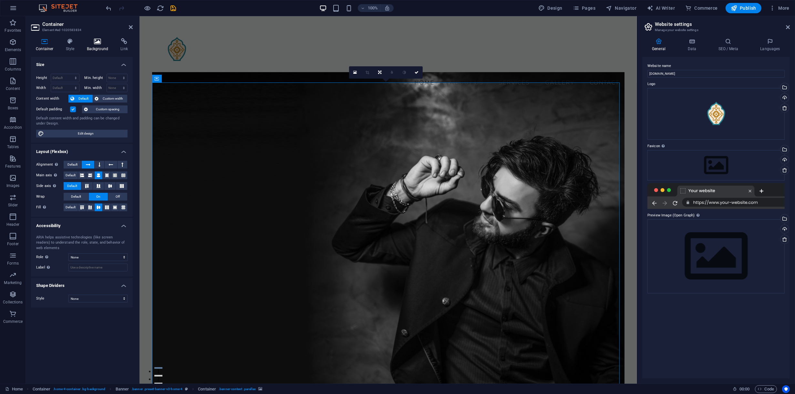
click at [102, 43] on icon at bounding box center [97, 41] width 31 height 6
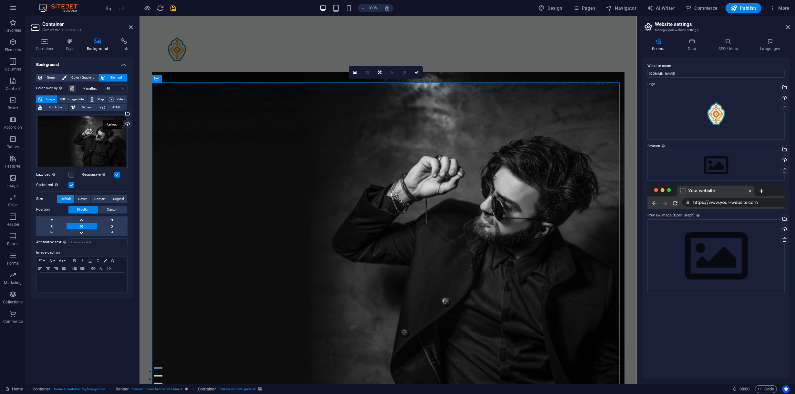
click at [127, 124] on div "Upload" at bounding box center [127, 125] width 10 height 10
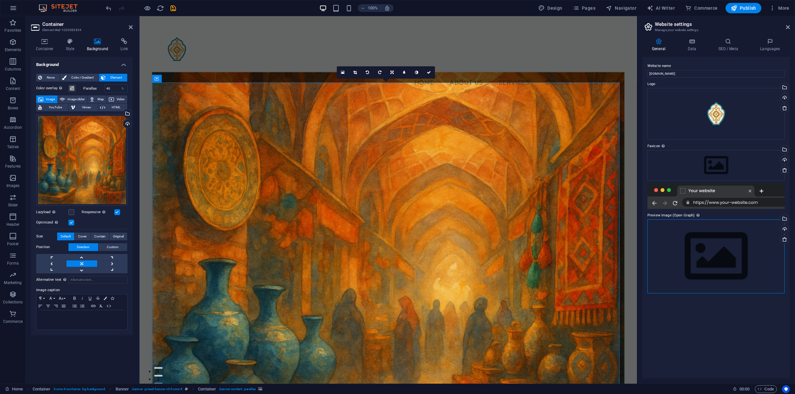
click at [696, 242] on div "Drag files here, click to choose files or select files from Files or our free s…" at bounding box center [716, 256] width 137 height 74
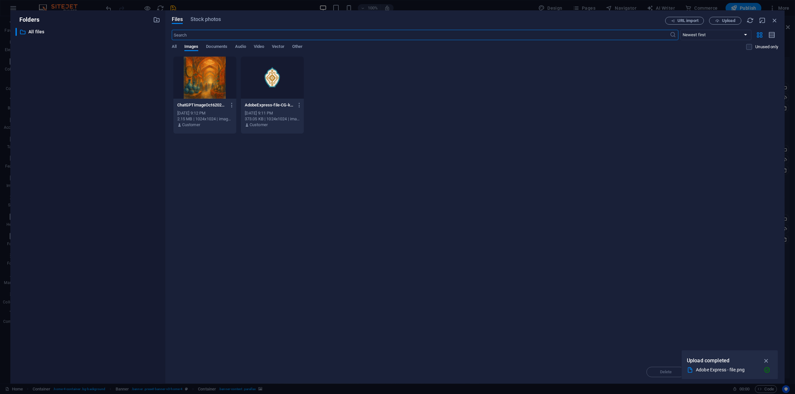
click at [270, 76] on div at bounding box center [272, 78] width 63 height 42
click at [735, 372] on div "Adobe Express - file.png" at bounding box center [727, 369] width 63 height 7
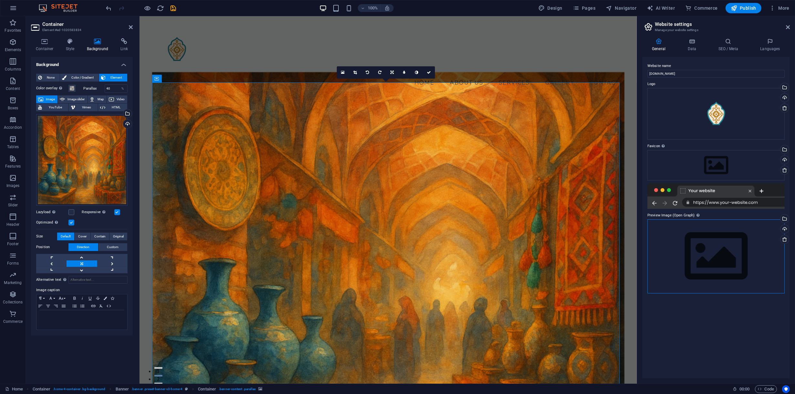
click at [694, 251] on div "Drag files here, click to choose files or select files from Files or our free s…" at bounding box center [716, 256] width 137 height 74
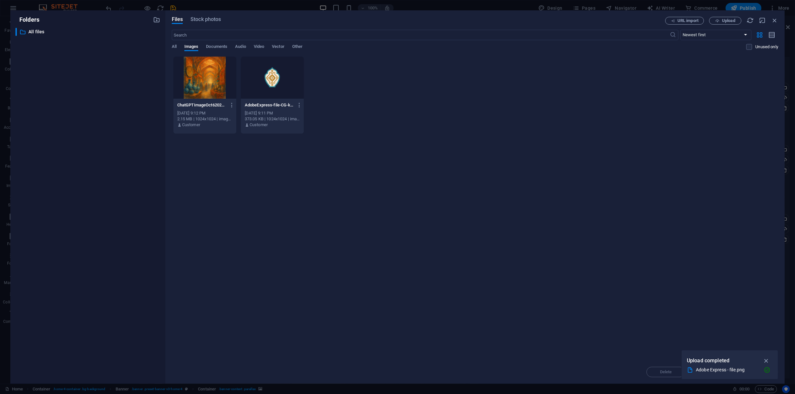
click at [278, 95] on div at bounding box center [272, 78] width 63 height 42
click at [762, 359] on button "button" at bounding box center [767, 360] width 13 height 10
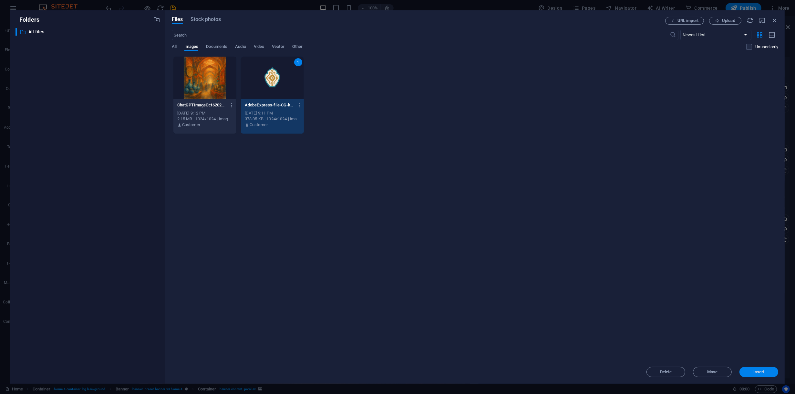
click at [755, 372] on span "Insert" at bounding box center [759, 372] width 11 height 4
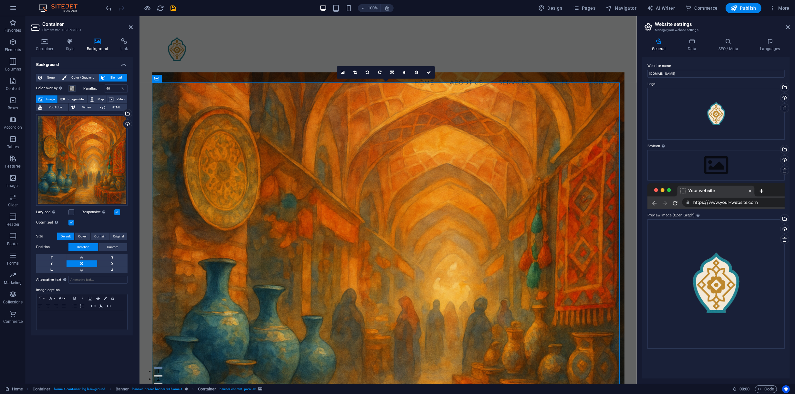
click at [685, 188] on div at bounding box center [716, 196] width 137 height 26
click at [695, 192] on div at bounding box center [716, 196] width 137 height 26
click at [688, 189] on div at bounding box center [716, 196] width 137 height 26
click at [689, 165] on div "Drag files here, click to choose files or select files from Files or our free s…" at bounding box center [716, 165] width 137 height 30
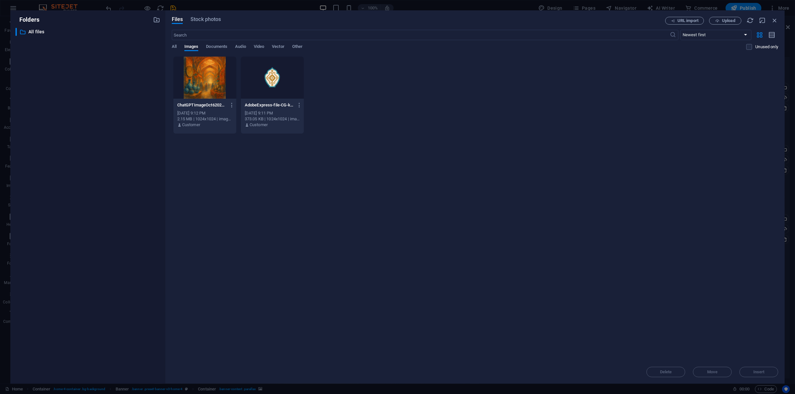
click at [282, 64] on div at bounding box center [272, 78] width 63 height 42
click at [761, 370] on span "Insert" at bounding box center [759, 372] width 11 height 4
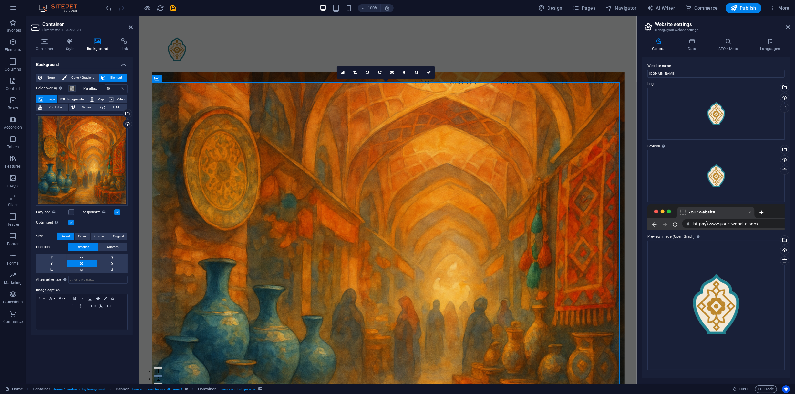
click at [701, 210] on div at bounding box center [716, 217] width 137 height 26
click at [684, 210] on div at bounding box center [716, 217] width 137 height 26
click at [681, 73] on input "delinbazar.ir" at bounding box center [716, 74] width 137 height 8
click at [696, 42] on icon at bounding box center [692, 41] width 28 height 6
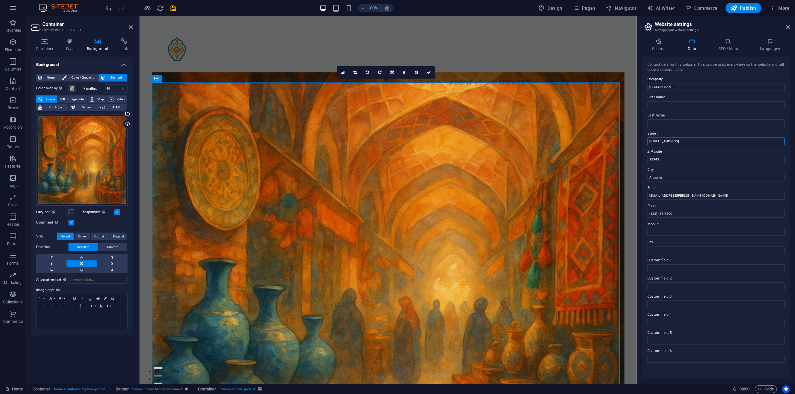
click at [670, 138] on input "123 Craft Lane" at bounding box center [716, 141] width 137 height 8
click at [661, 163] on div "Contact data for this website. This can be used everywhere on the website and w…" at bounding box center [717, 217] width 148 height 321
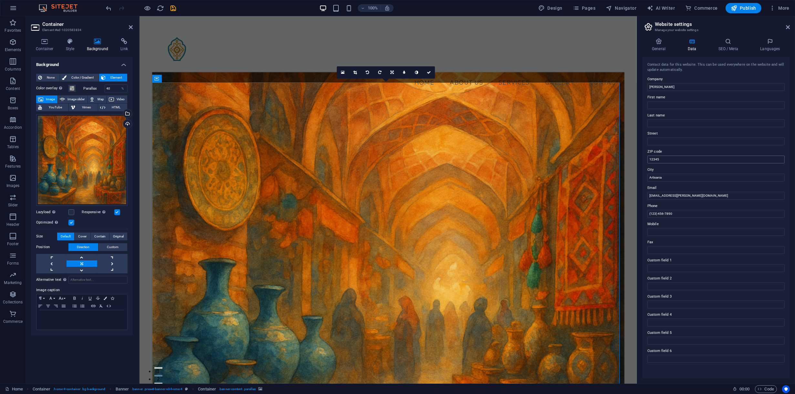
click at [661, 163] on div "Contact data for this website. This can be used everywhere on the website and w…" at bounding box center [717, 217] width 148 height 321
click at [662, 161] on input "12345" at bounding box center [716, 159] width 137 height 8
click at [666, 174] on input "Artisania" at bounding box center [716, 177] width 137 height 8
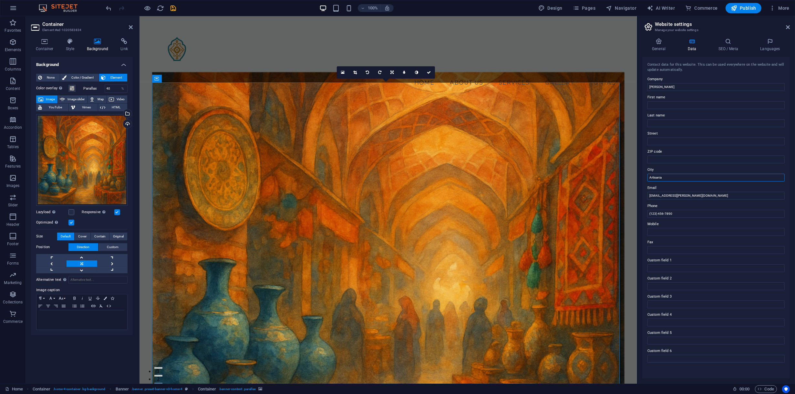
click at [666, 178] on input "Artisania" at bounding box center [716, 177] width 137 height 8
click at [682, 214] on input "(123) 456-7890" at bounding box center [716, 214] width 137 height 8
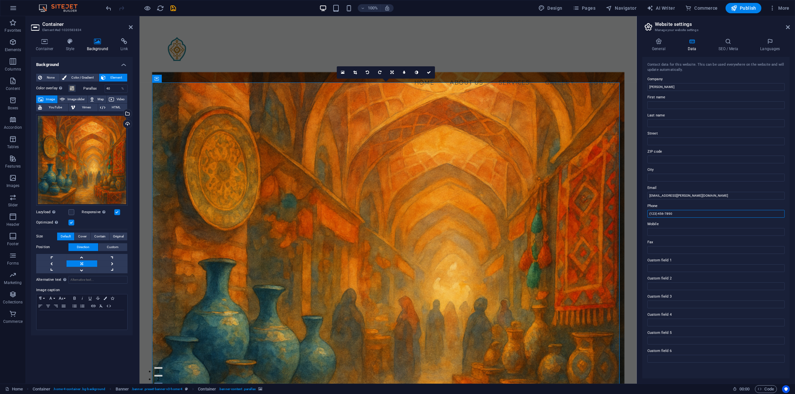
click at [682, 214] on input "(123) 456-7890" at bounding box center [716, 214] width 137 height 8
click at [727, 47] on h4 "SEO / Meta" at bounding box center [730, 45] width 42 height 14
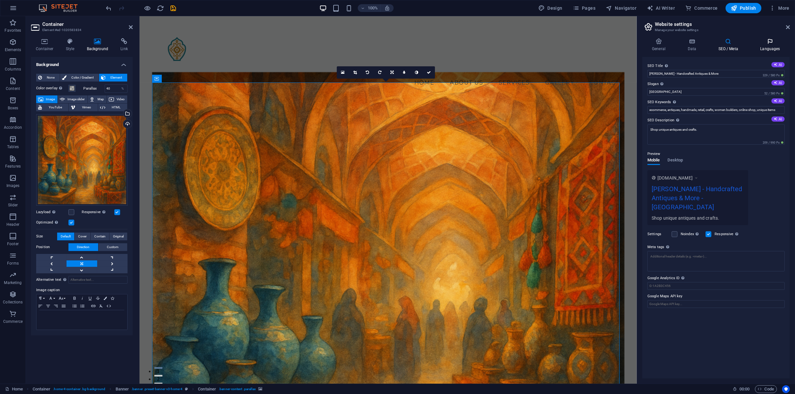
click at [772, 49] on h4 "Languages" at bounding box center [770, 45] width 39 height 14
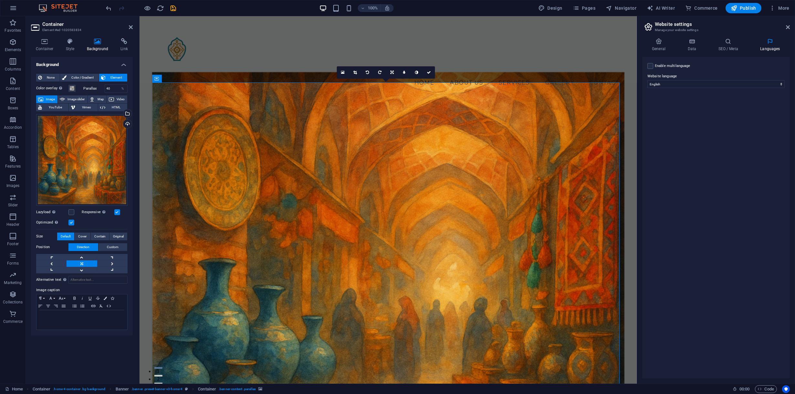
click at [685, 67] on label "Enable multilanguage To disable multilanguage delete all languages until only o…" at bounding box center [673, 66] width 36 height 8
click at [0, 0] on input "Enable multilanguage To disable multilanguage delete all languages until only o…" at bounding box center [0, 0] width 0 height 0
click at [687, 113] on select "Abkhazian Afar Afrikaans Akan Albanian Amharic Arabic Aragonese Armenian Assame…" at bounding box center [717, 115] width 108 height 8
select select "46"
click at [663, 111] on select "Abkhazian Afar Afrikaans Akan Albanian Amharic Arabic Aragonese Armenian Assame…" at bounding box center [717, 115] width 108 height 8
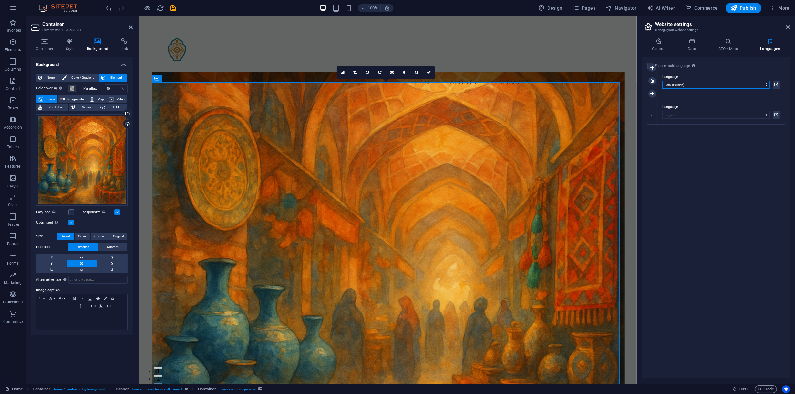
drag, startPoint x: 652, startPoint y: 107, endPoint x: 652, endPoint y: 76, distance: 31.0
select select "46"
click at [731, 44] on icon at bounding box center [728, 41] width 39 height 6
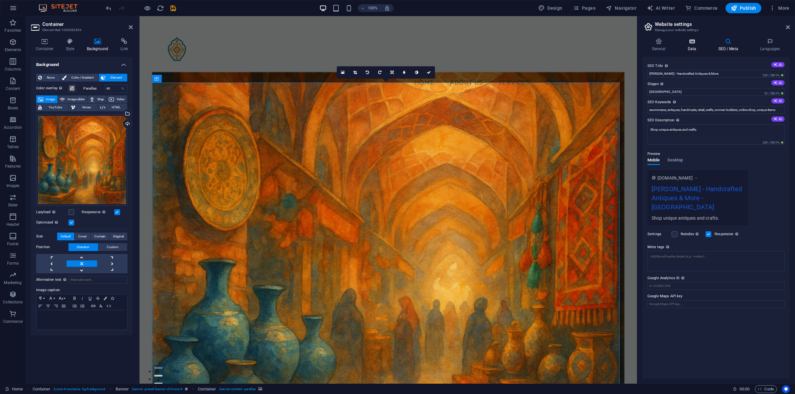
click at [700, 42] on icon at bounding box center [692, 41] width 28 height 6
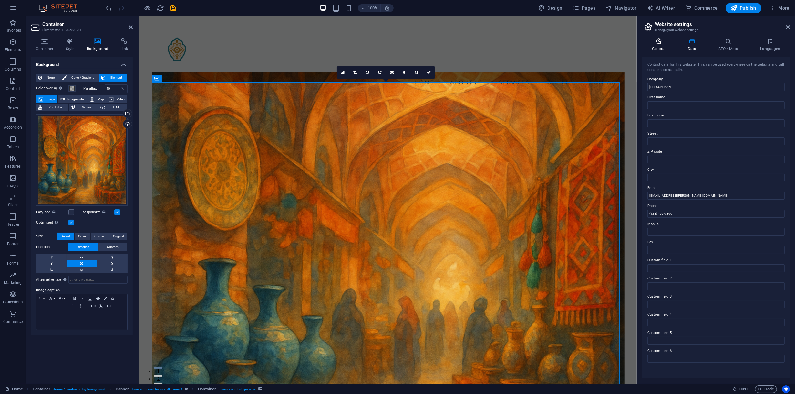
click at [661, 42] on icon at bounding box center [659, 41] width 33 height 6
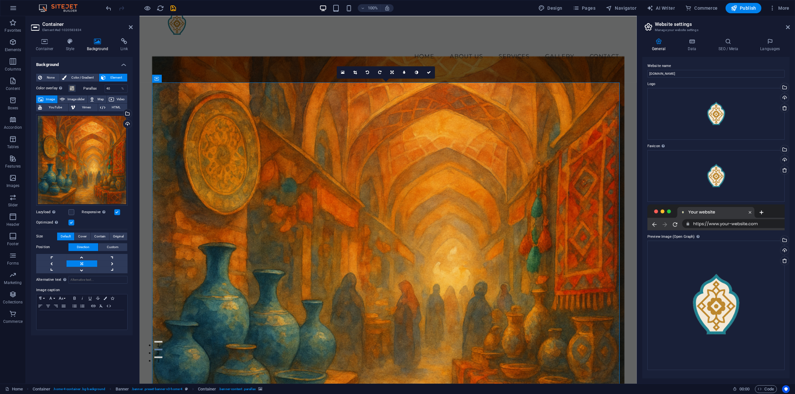
scroll to position [32, 0]
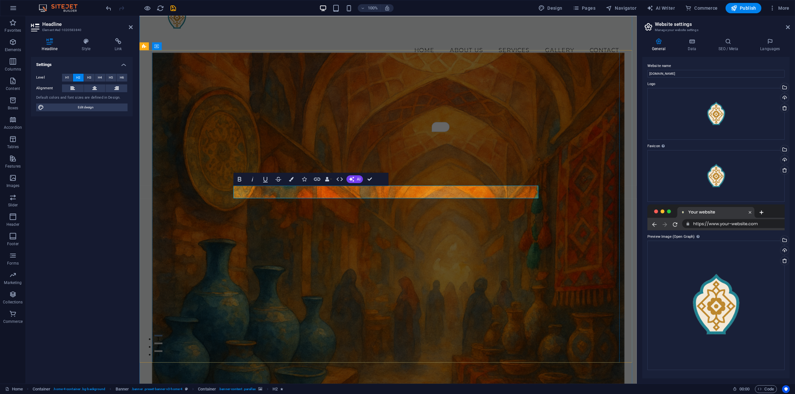
click at [291, 178] on icon "button" at bounding box center [291, 179] width 5 height 5
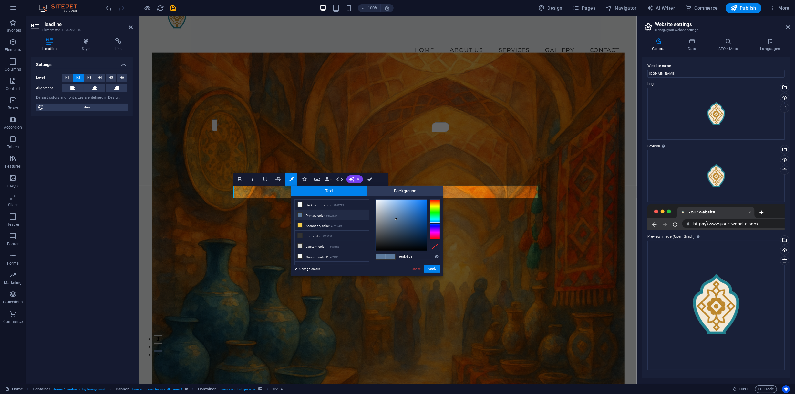
drag, startPoint x: 362, startPoint y: 195, endPoint x: 388, endPoint y: 214, distance: 32.2
click at [389, 215] on div "Text Background less Background color #F4F7F8 Primary color #5D7B9D Secondary c…" at bounding box center [367, 230] width 152 height 90
type input "#b6c5d5"
drag, startPoint x: 386, startPoint y: 213, endPoint x: 383, endPoint y: 207, distance: 6.3
click at [383, 207] on div at bounding box center [401, 224] width 51 height 51
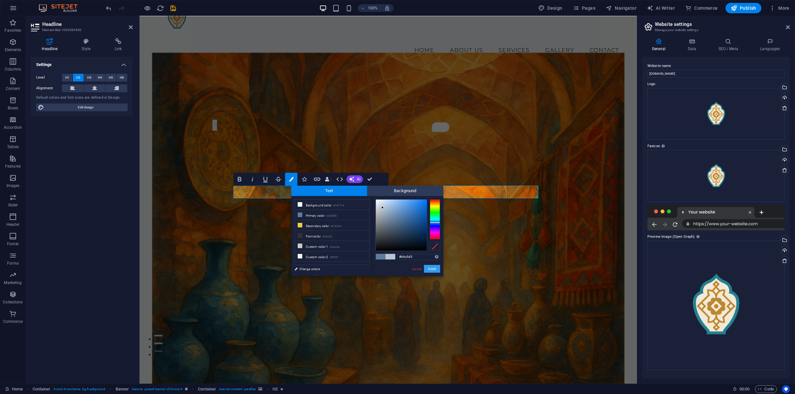
drag, startPoint x: 434, startPoint y: 269, endPoint x: 295, endPoint y: 253, distance: 140.5
click at [434, 269] on button "Apply" at bounding box center [432, 269] width 16 height 8
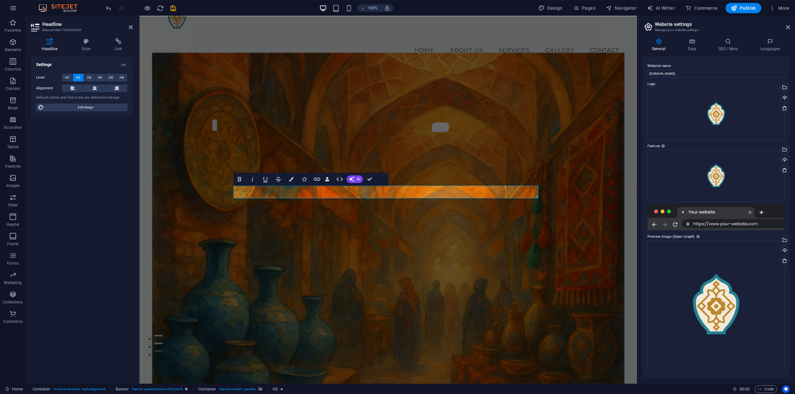
click at [484, 258] on figure at bounding box center [388, 220] width 473 height 334
click at [579, 142] on figure at bounding box center [388, 220] width 473 height 334
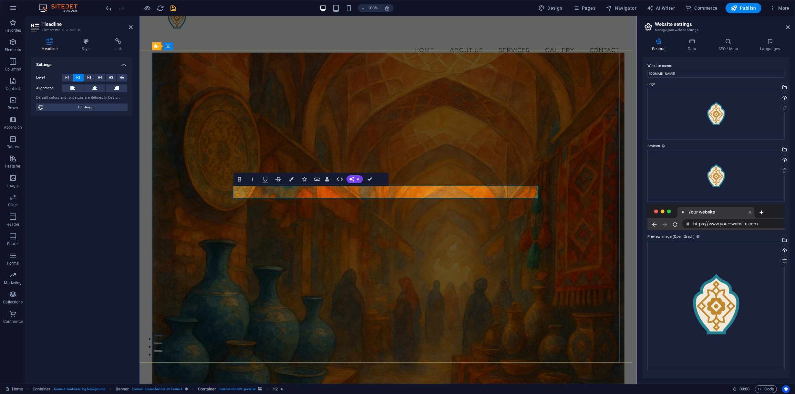
click at [288, 179] on button "Colors" at bounding box center [291, 179] width 12 height 13
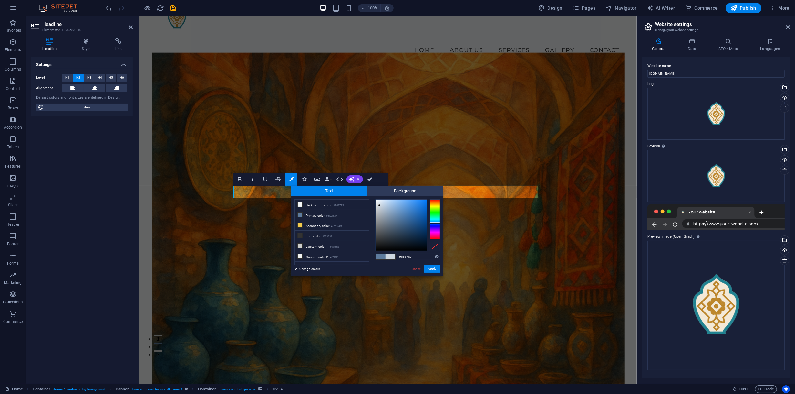
click at [380, 205] on div at bounding box center [401, 224] width 51 height 51
type input "#dde2e7"
click at [378, 204] on div at bounding box center [401, 224] width 51 height 51
click at [430, 267] on button "Apply" at bounding box center [432, 269] width 16 height 8
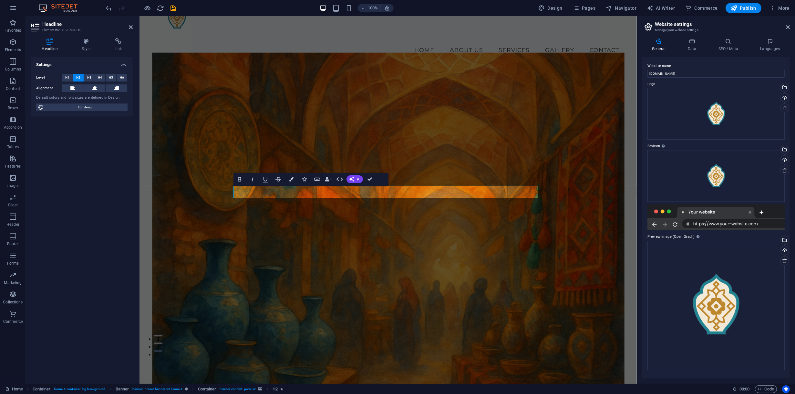
click at [422, 279] on figure at bounding box center [388, 220] width 473 height 334
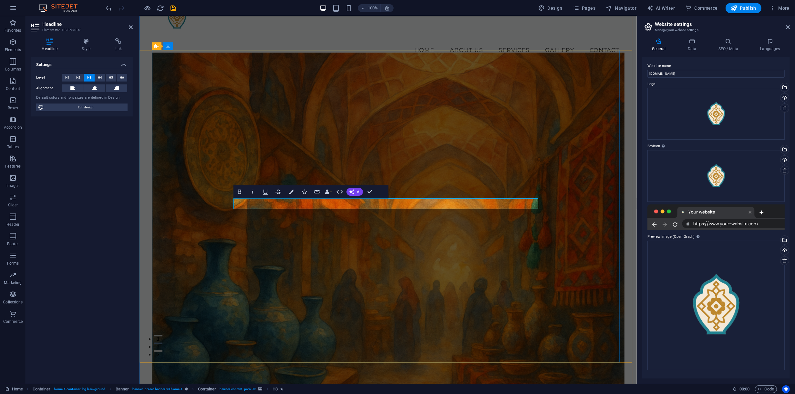
click at [294, 191] on button "Colors" at bounding box center [291, 191] width 12 height 13
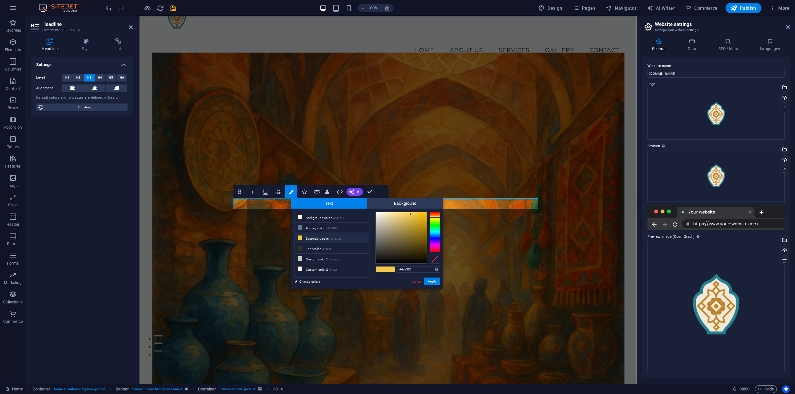
click at [435, 232] on div at bounding box center [435, 232] width 10 height 40
click at [435, 236] on div at bounding box center [435, 232] width 10 height 40
type input "#124cb0"
click at [422, 227] on div at bounding box center [401, 237] width 51 height 51
click at [430, 282] on button "Apply" at bounding box center [432, 281] width 16 height 8
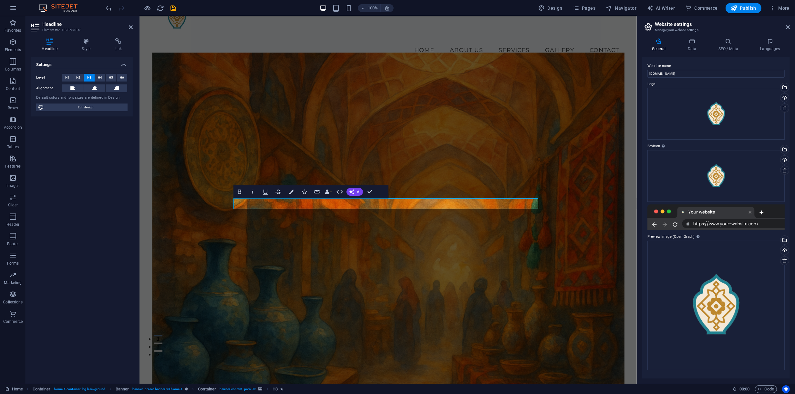
click at [430, 281] on figure at bounding box center [388, 220] width 473 height 334
click at [544, 281] on figure at bounding box center [388, 220] width 473 height 334
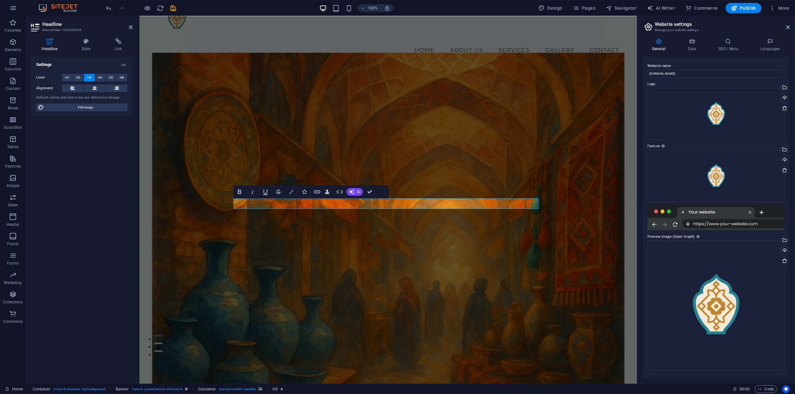
click at [295, 193] on button "Colors" at bounding box center [291, 191] width 12 height 13
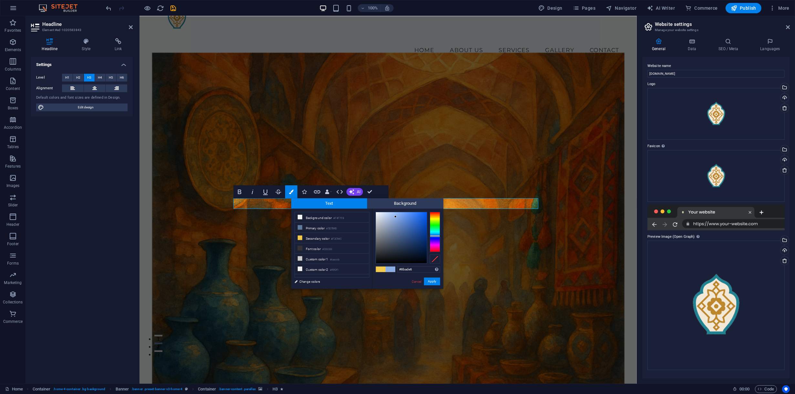
click at [396, 216] on div at bounding box center [401, 237] width 51 height 51
click at [404, 268] on input "#8bade6" at bounding box center [418, 269] width 43 height 6
paste input "2E2B2"
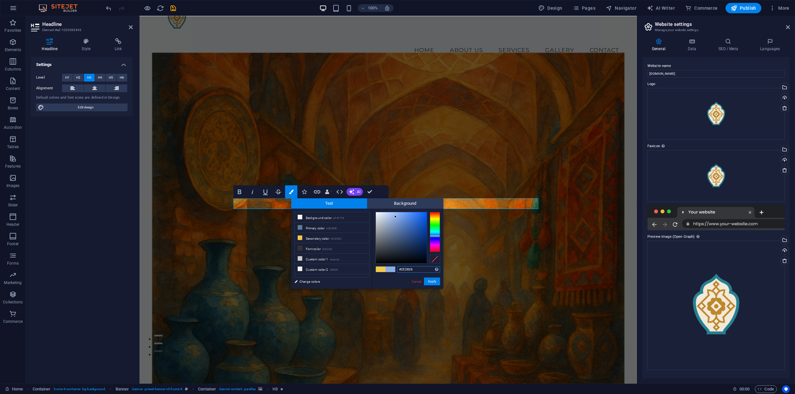
type input "#2e2b26"
click at [436, 281] on button "Apply" at bounding box center [432, 281] width 16 height 8
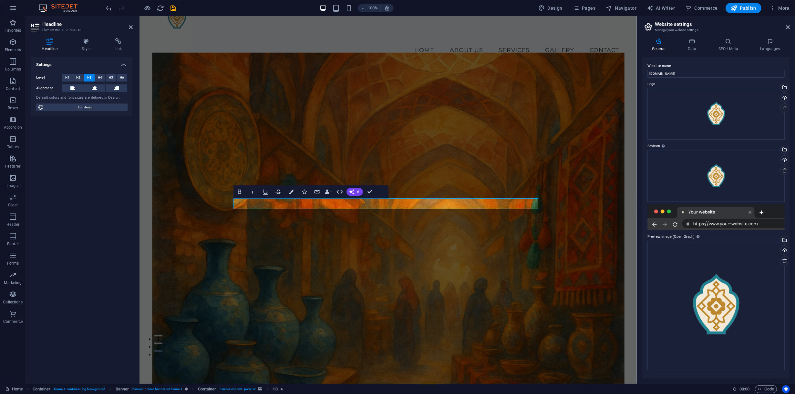
click at [463, 278] on figure at bounding box center [388, 220] width 473 height 334
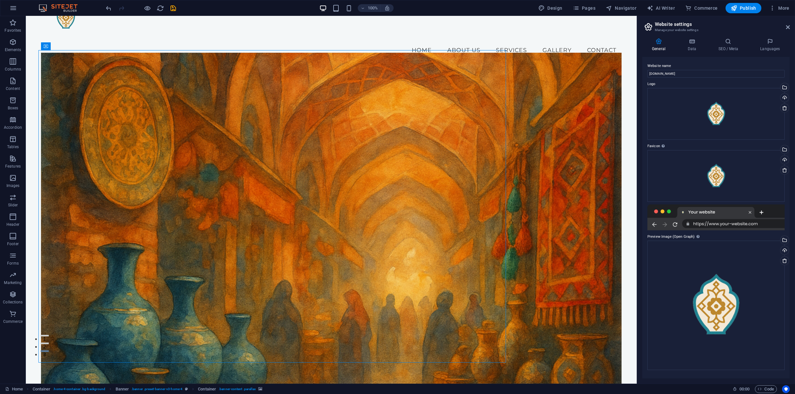
click at [462, 278] on figure at bounding box center [331, 220] width 581 height 334
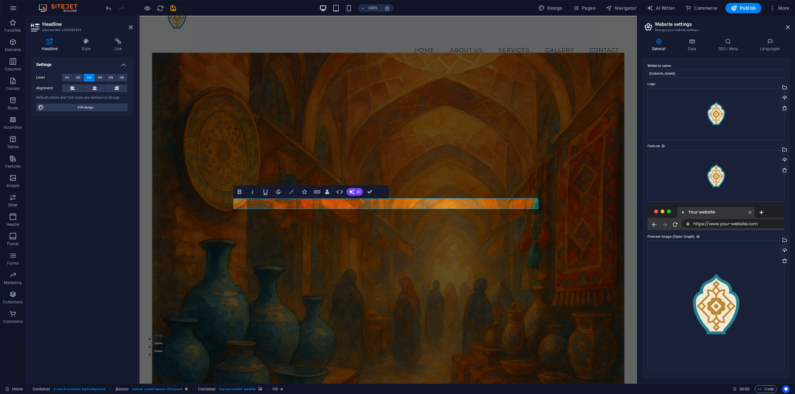
click at [291, 192] on icon "button" at bounding box center [291, 191] width 5 height 5
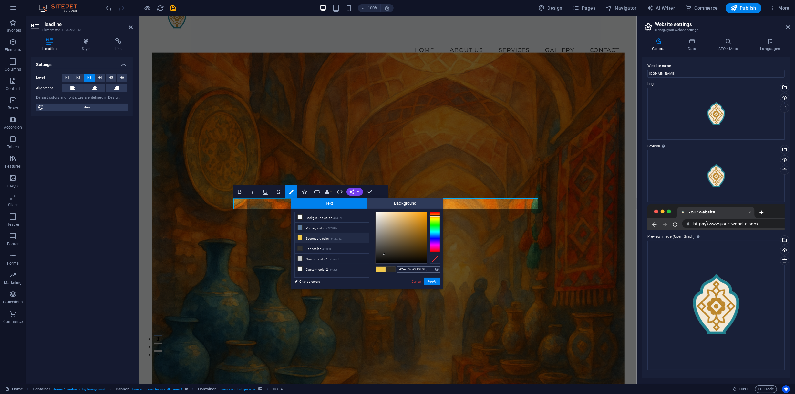
click at [424, 266] on input "#2e2b26#3A9E9E)" at bounding box center [418, 269] width 43 height 6
type input "#3A9E9E)"
click at [431, 283] on button "Apply" at bounding box center [432, 281] width 16 height 8
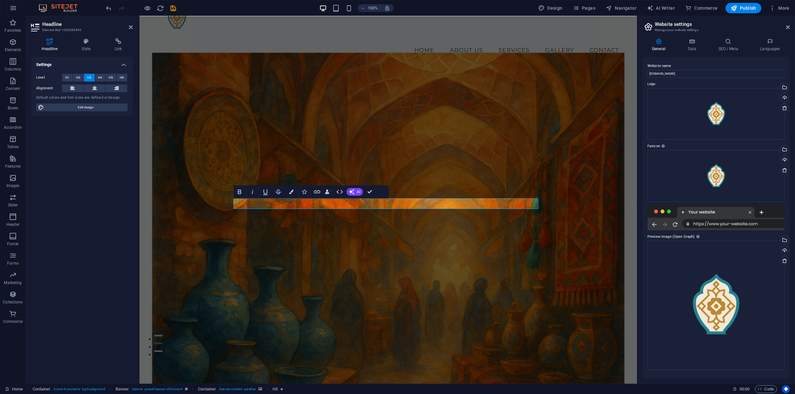
click at [430, 278] on figure at bounding box center [388, 220] width 473 height 334
click at [544, 278] on figure at bounding box center [388, 220] width 473 height 334
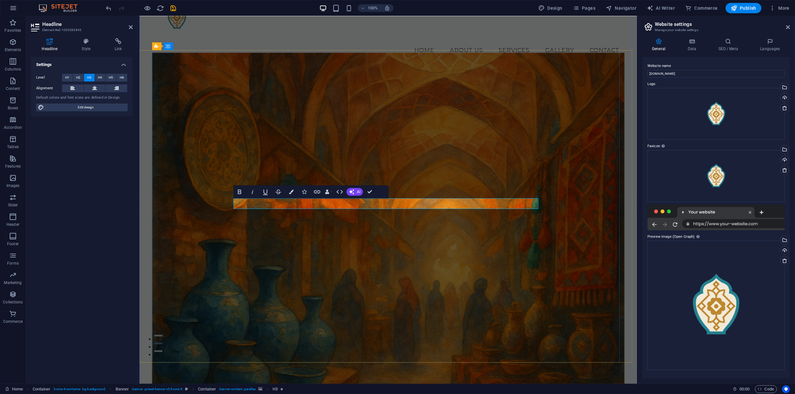
click at [294, 192] on button "Colors" at bounding box center [291, 191] width 12 height 13
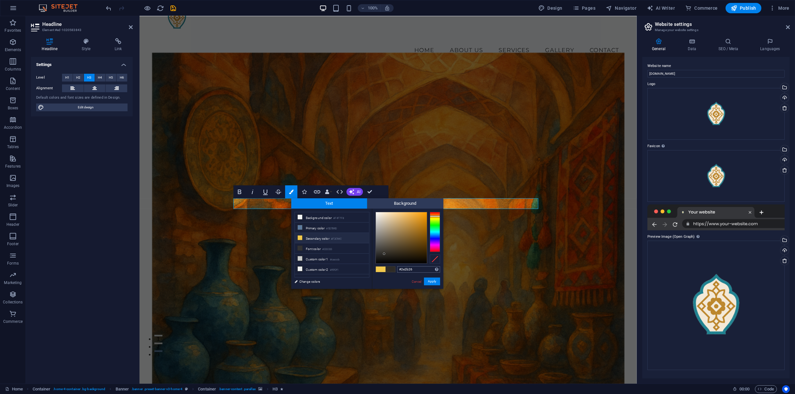
click at [416, 266] on input "#2e2b26" at bounding box center [418, 269] width 43 height 6
click at [417, 266] on input "#2e2b26" at bounding box center [418, 269] width 43 height 6
type input "#fdfbf7"
click at [432, 279] on button "Apply" at bounding box center [432, 281] width 16 height 8
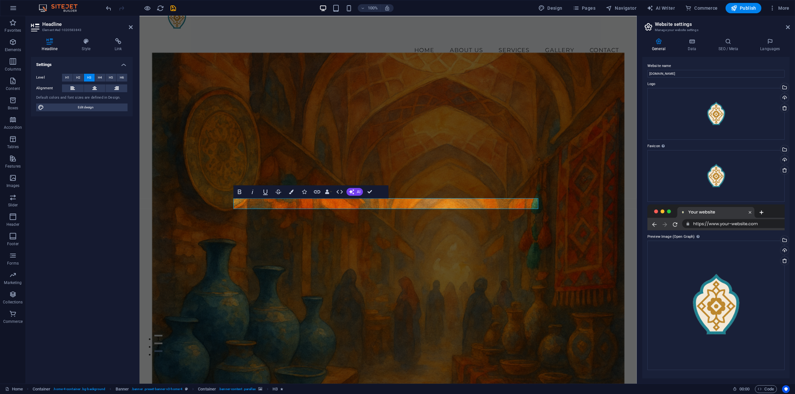
click at [433, 275] on figure at bounding box center [388, 220] width 473 height 334
click at [548, 269] on figure at bounding box center [388, 220] width 473 height 334
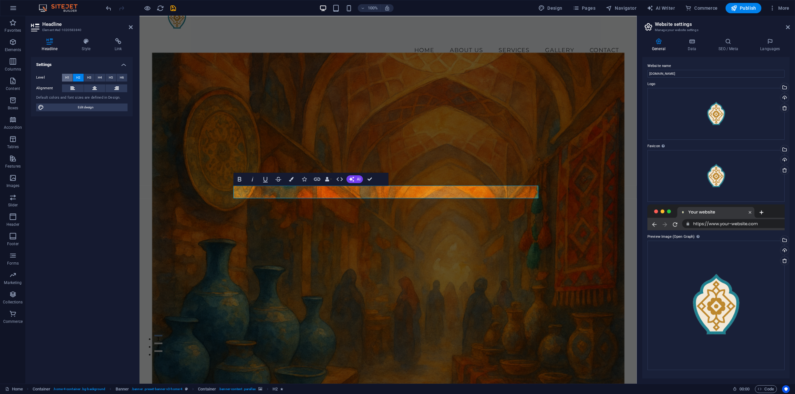
click at [68, 76] on span "H1" at bounding box center [67, 78] width 4 height 8
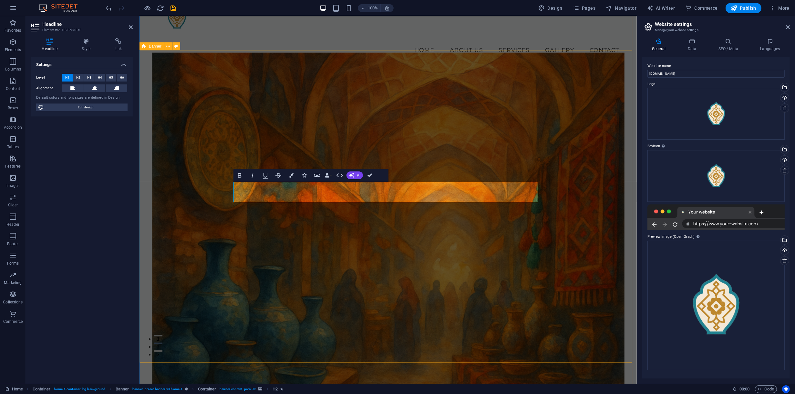
click at [388, 131] on figure at bounding box center [388, 220] width 473 height 334
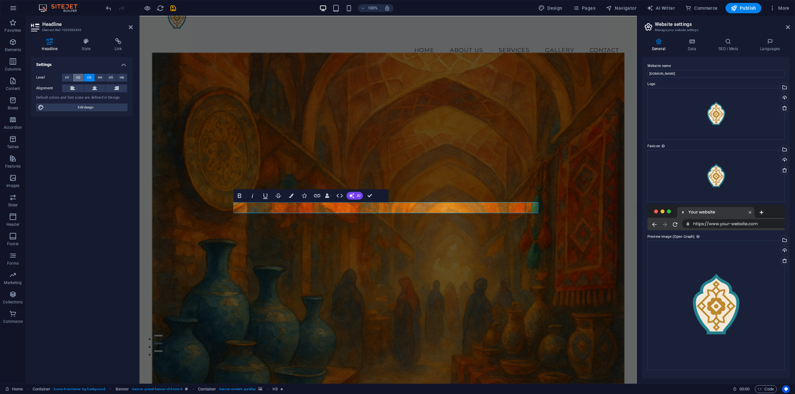
click at [82, 75] on button "H2" at bounding box center [78, 78] width 11 height 8
click at [226, 129] on figure at bounding box center [388, 220] width 473 height 334
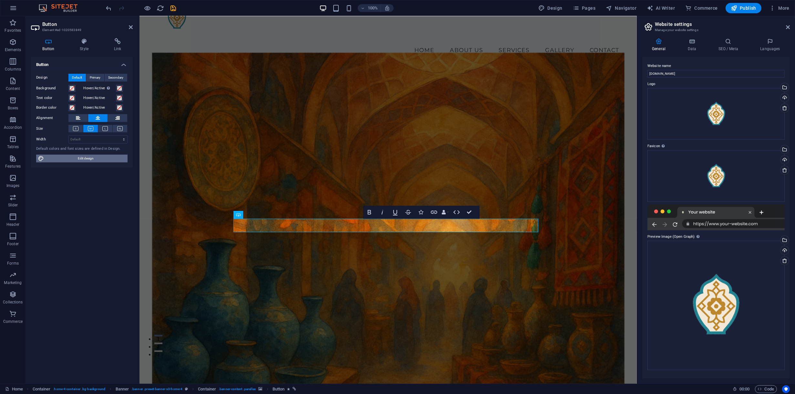
click at [96, 159] on span "Edit design" at bounding box center [86, 158] width 80 height 8
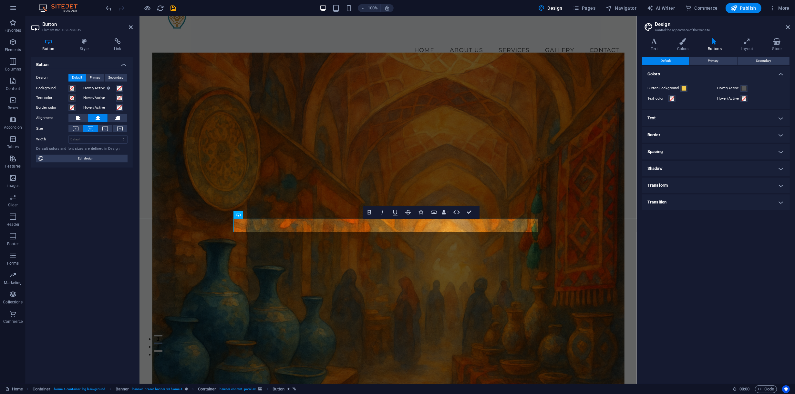
click at [675, 114] on h4 "Text" at bounding box center [717, 118] width 148 height 16
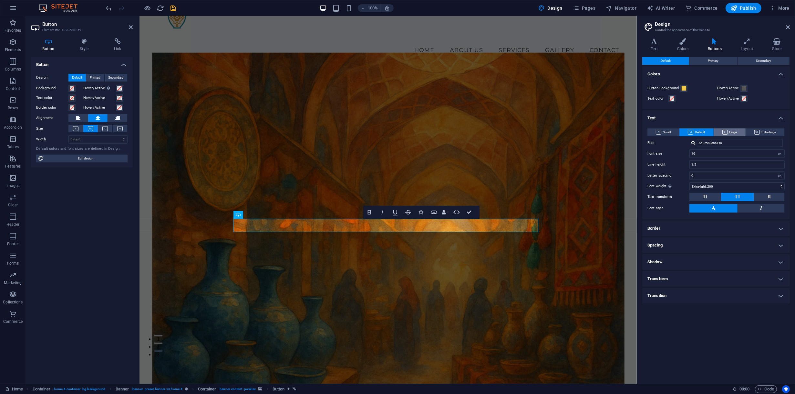
click at [729, 130] on span "Large" at bounding box center [730, 132] width 15 height 8
click at [695, 128] on span "Default" at bounding box center [696, 132] width 17 height 8
click at [718, 58] on span "Primary" at bounding box center [713, 61] width 11 height 8
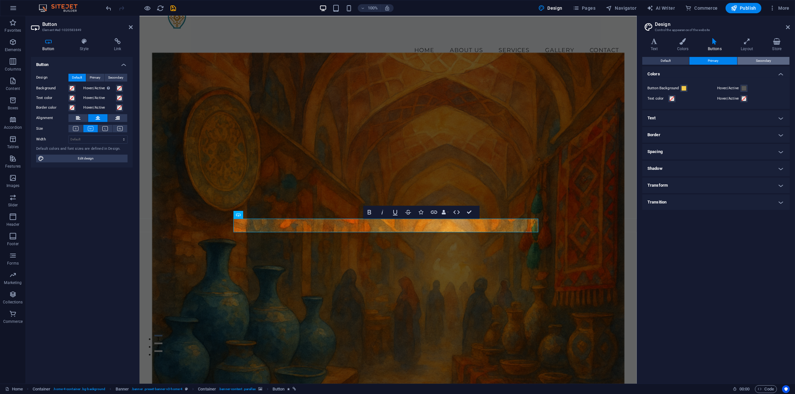
click at [759, 58] on span "Secondary" at bounding box center [763, 61] width 15 height 8
click at [674, 57] on button "Default" at bounding box center [666, 61] width 47 height 8
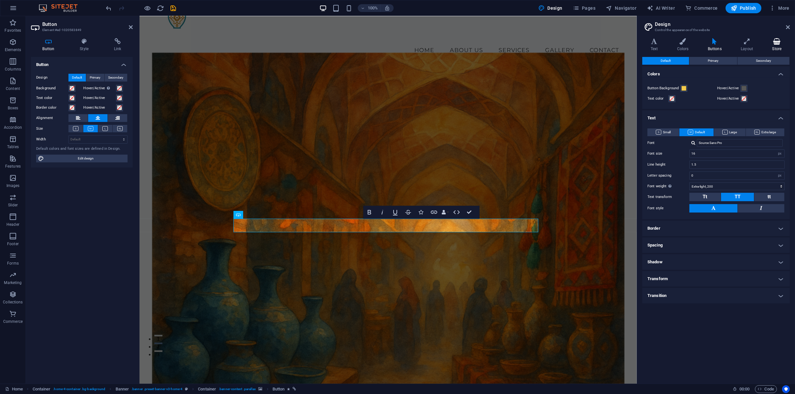
click at [780, 47] on h4 "Store" at bounding box center [777, 45] width 26 height 14
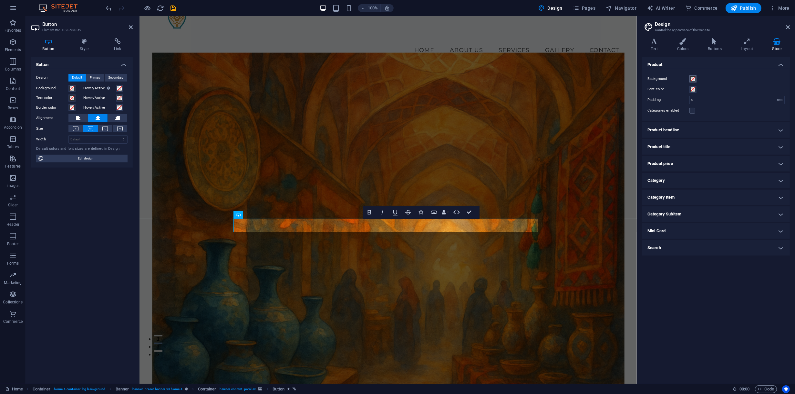
click at [693, 76] on span at bounding box center [693, 78] width 5 height 5
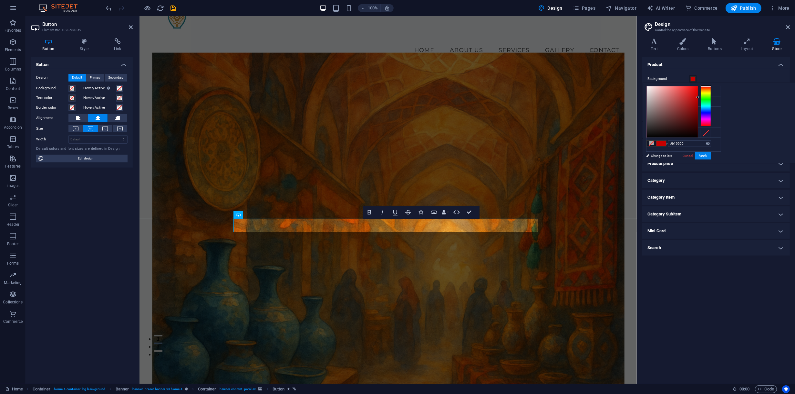
type input "#b00000"
drag, startPoint x: 774, startPoint y: 93, endPoint x: 782, endPoint y: 102, distance: 11.9
click at [711, 101] on div at bounding box center [679, 112] width 65 height 52
click at [711, 156] on button "Apply" at bounding box center [703, 156] width 16 height 8
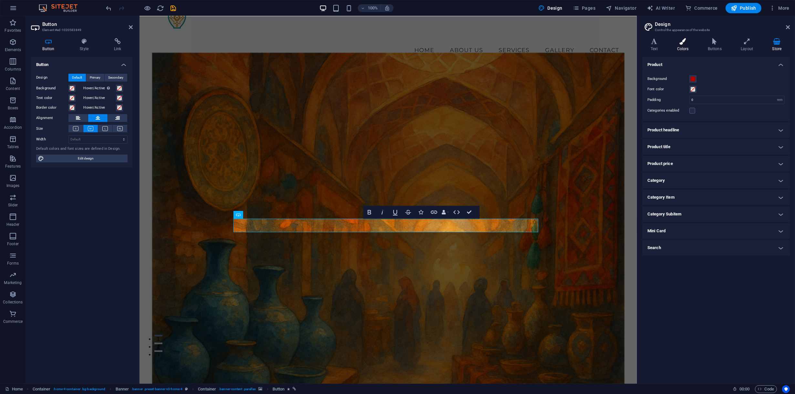
click at [686, 46] on h4 "Colors" at bounding box center [684, 45] width 31 height 14
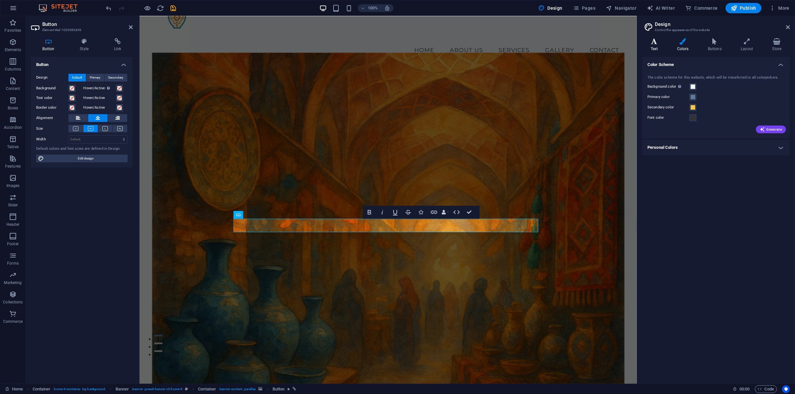
click at [648, 47] on h4 "Text" at bounding box center [656, 45] width 26 height 14
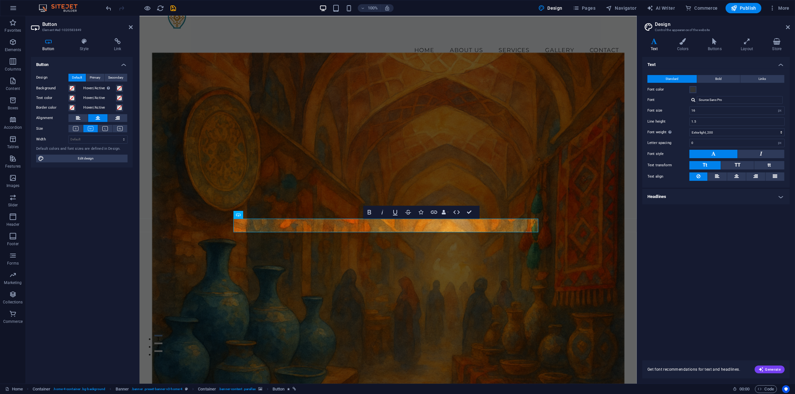
click at [692, 195] on h4 "Headlines" at bounding box center [717, 197] width 148 height 16
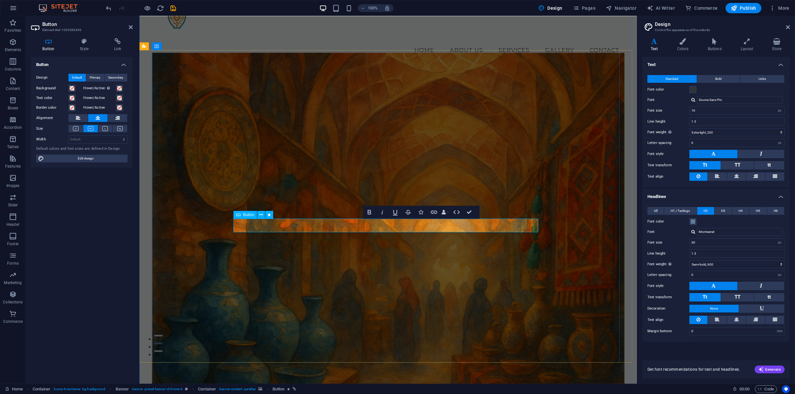
copy link "Shop Now"
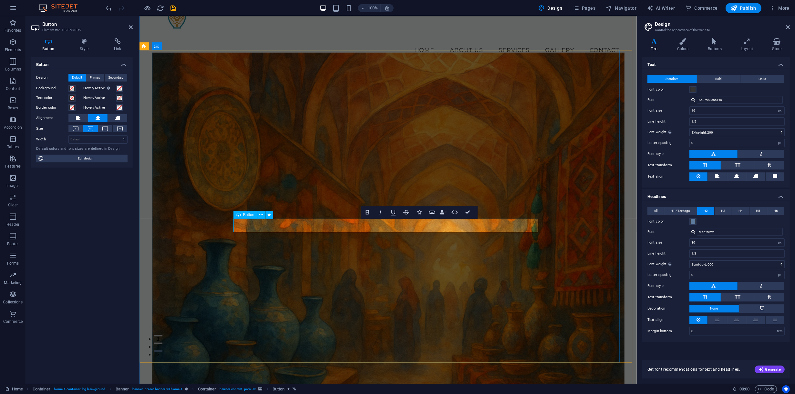
click at [371, 212] on icon "button" at bounding box center [368, 212] width 8 height 8
click at [405, 239] on figure at bounding box center [388, 220] width 473 height 334
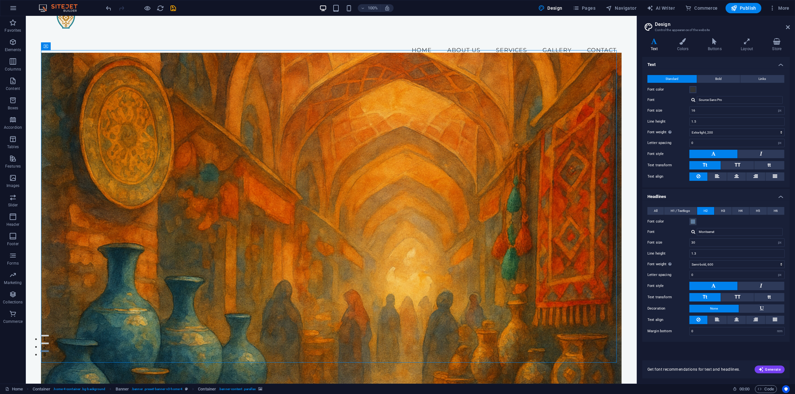
click at [405, 237] on figure at bounding box center [331, 220] width 581 height 334
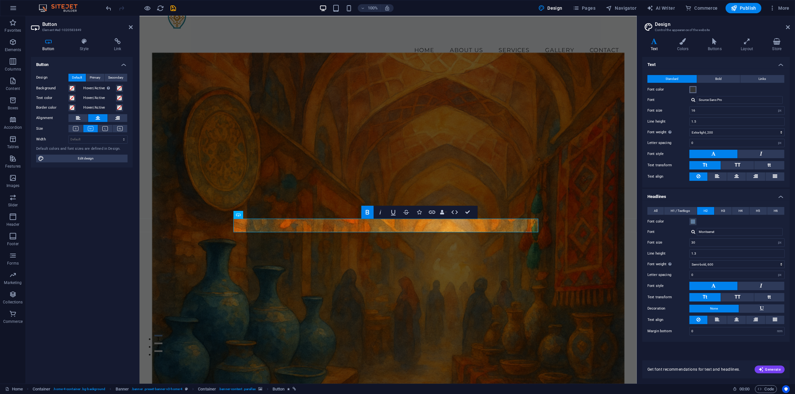
click at [692, 87] on span at bounding box center [693, 89] width 5 height 5
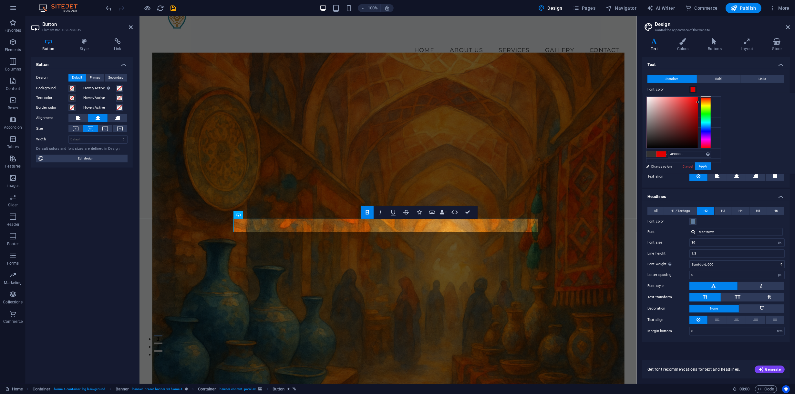
type input "#f50000"
drag, startPoint x: 781, startPoint y: 103, endPoint x: 783, endPoint y: 98, distance: 5.2
click at [711, 98] on div at bounding box center [679, 123] width 65 height 52
click at [569, 131] on figure at bounding box center [388, 220] width 473 height 334
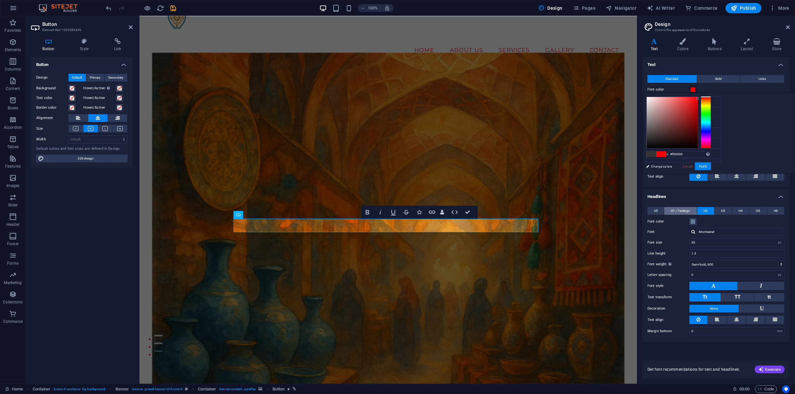
click at [685, 211] on span "H1 / Textlogo" at bounding box center [680, 211] width 19 height 8
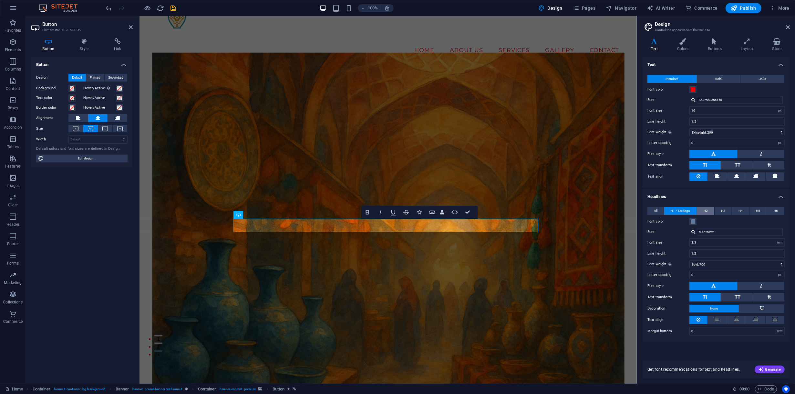
click at [708, 207] on span "H2" at bounding box center [706, 211] width 4 height 8
click at [722, 110] on input "16" at bounding box center [737, 111] width 95 height 8
drag, startPoint x: 722, startPoint y: 110, endPoint x: 691, endPoint y: 109, distance: 31.7
click at [691, 109] on input "16" at bounding box center [737, 111] width 95 height 8
type input "20"
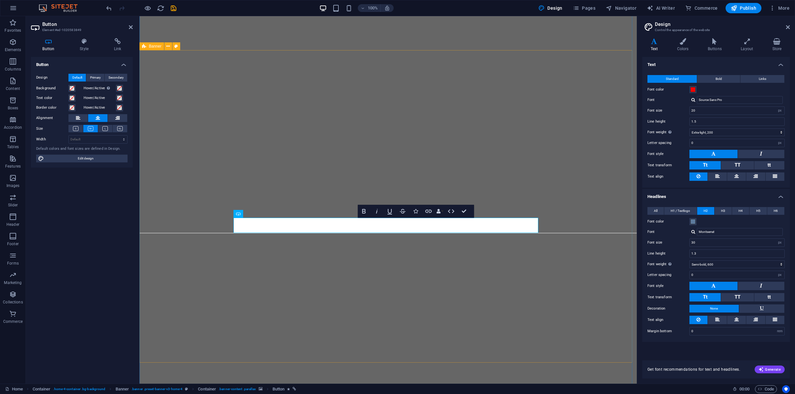
select select "px"
select select "200"
select select "px"
select select "600"
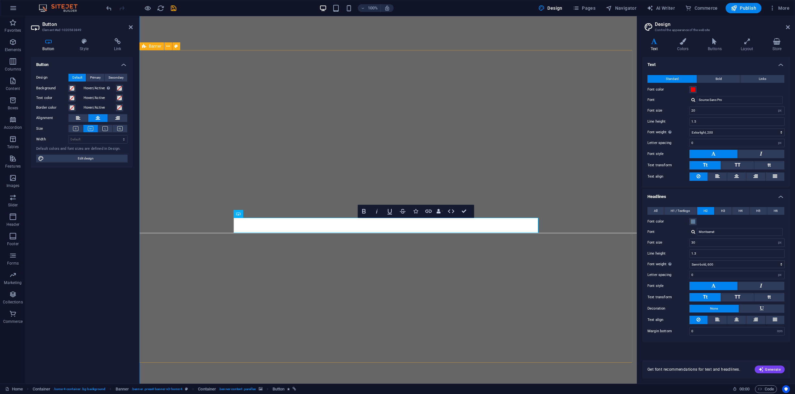
select select "px"
select select "rem"
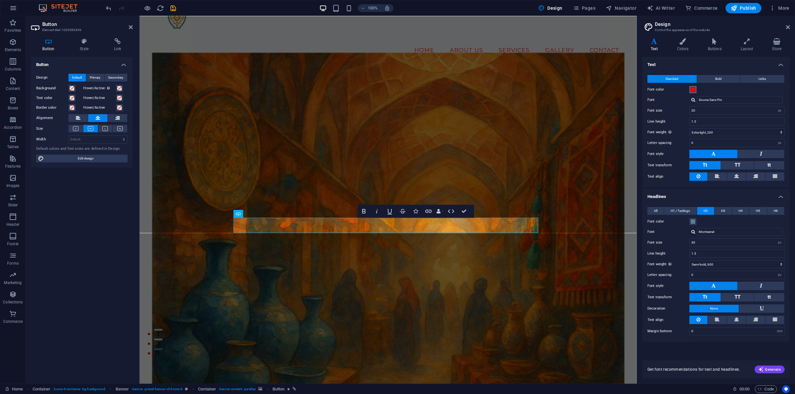
type input "20"
click at [693, 88] on span at bounding box center [693, 89] width 5 height 5
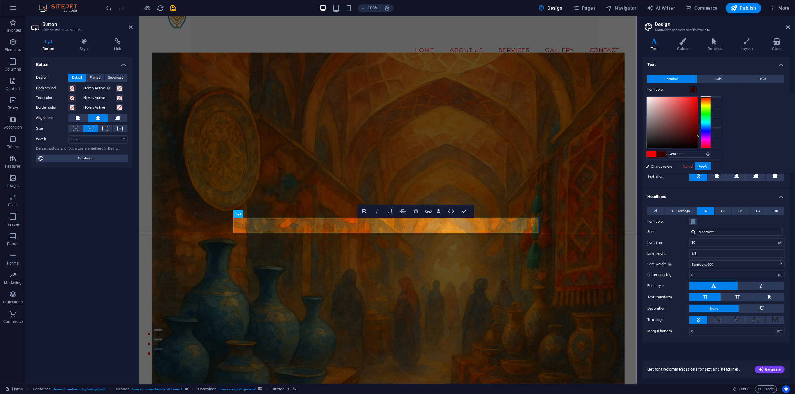
drag, startPoint x: 726, startPoint y: 99, endPoint x: 785, endPoint y: 135, distance: 69.1
click at [711, 136] on div at bounding box center [679, 123] width 65 height 52
drag, startPoint x: 787, startPoint y: 133, endPoint x: 775, endPoint y: 128, distance: 12.4
click at [711, 131] on div at bounding box center [706, 123] width 10 height 52
drag, startPoint x: 764, startPoint y: 98, endPoint x: 768, endPoint y: 88, distance: 11.3
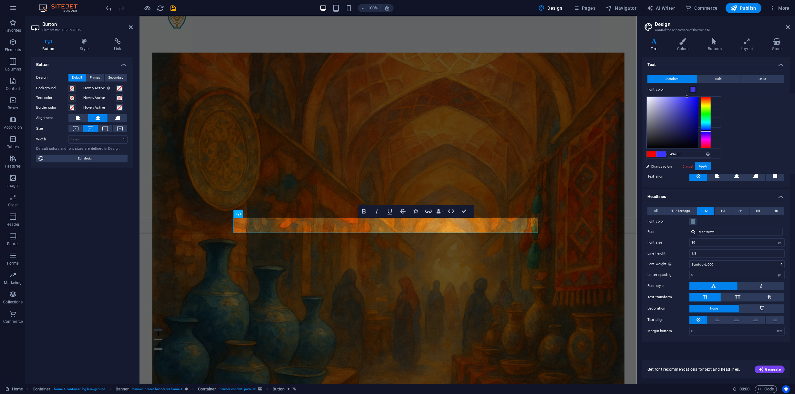
click at [768, 88] on body "Delin Home Favorites Elements Columns Content Boxes Accordion Tables Features I…" at bounding box center [397, 197] width 795 height 394
type input "#3a35ff"
click at [711, 167] on button "Apply" at bounding box center [703, 166] width 16 height 8
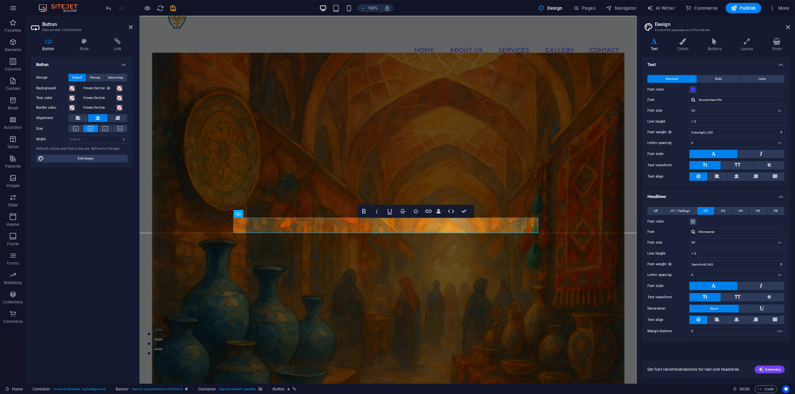
click at [581, 125] on figure at bounding box center [388, 220] width 473 height 334
click at [579, 124] on figure at bounding box center [388, 220] width 473 height 334
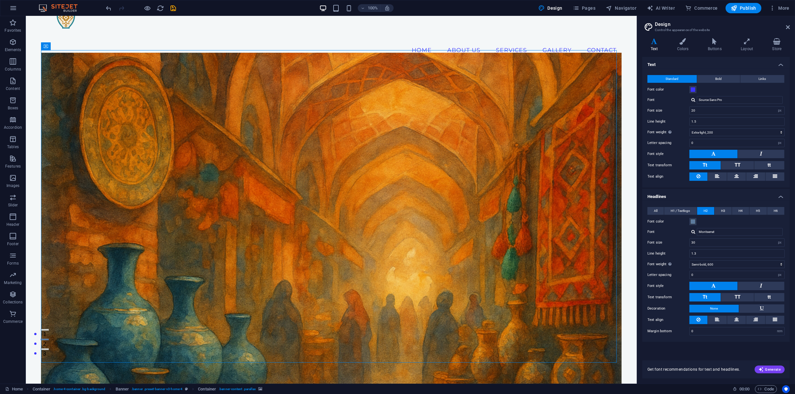
click at [682, 37] on div "Variants Text Colors Buttons Layout Store Text Standard Bold Links Font color F…" at bounding box center [716, 208] width 158 height 350
click at [688, 45] on h4 "Colors" at bounding box center [684, 45] width 31 height 14
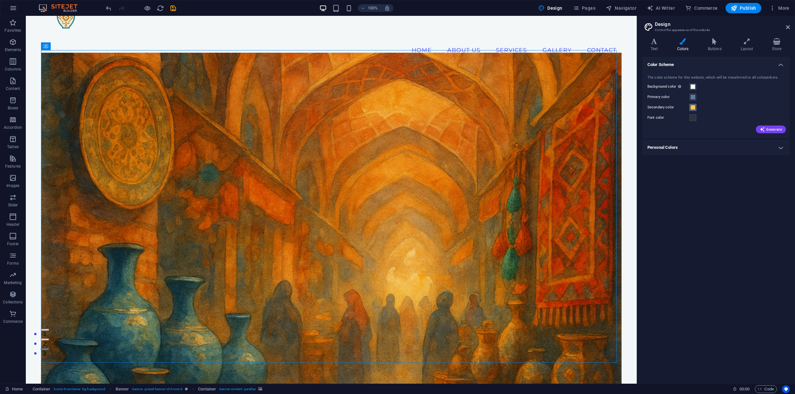
click at [693, 109] on span at bounding box center [693, 107] width 5 height 5
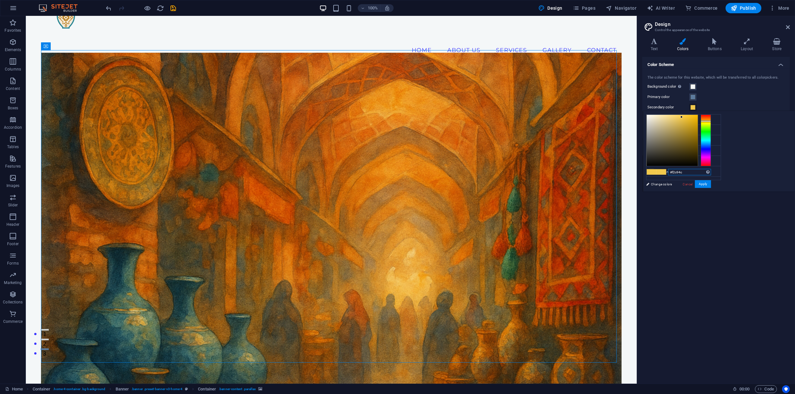
click at [711, 173] on input "#f2c94c" at bounding box center [689, 172] width 43 height 6
click at [677, 147] on li "Font color #333333" at bounding box center [684, 150] width 74 height 10
click at [711, 173] on input "#333333" at bounding box center [689, 172] width 43 height 6
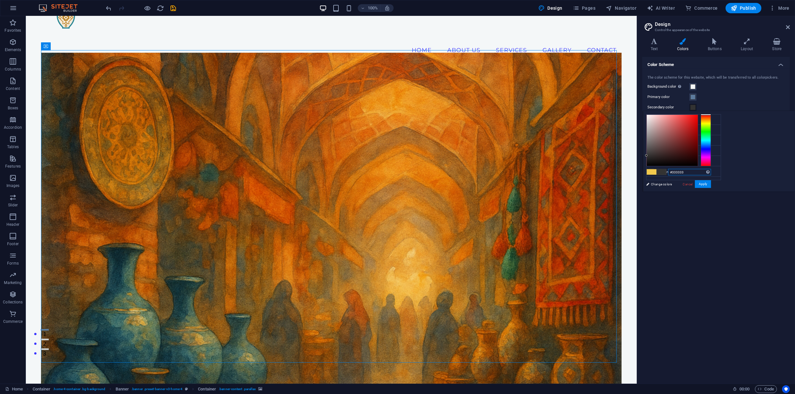
click at [711, 173] on input "#333333" at bounding box center [689, 172] width 43 height 6
paste input "2C2C2C"
type input "#2c2c2c"
click at [728, 207] on div "Color Scheme The color scheme for this website, which will be transferred to al…" at bounding box center [717, 217] width 148 height 321
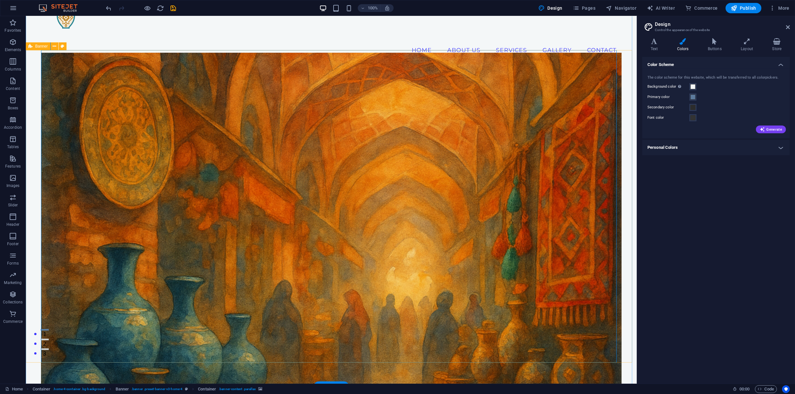
click at [516, 187] on figure at bounding box center [331, 220] width 581 height 334
click at [696, 107] on button "Secondary color" at bounding box center [693, 107] width 7 height 7
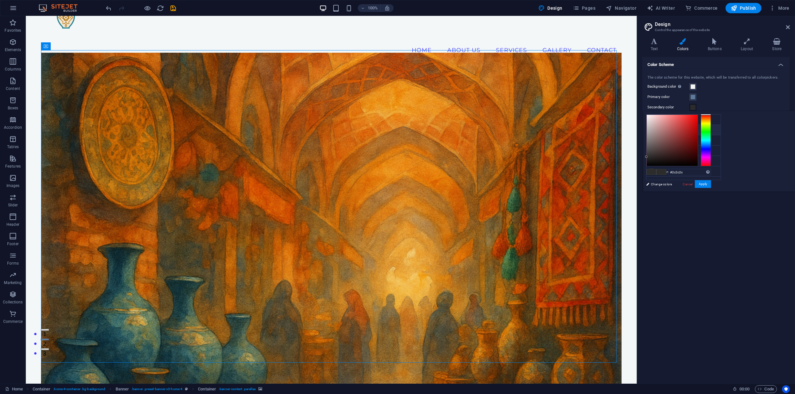
type input "#f2c94c"
click at [726, 237] on div "Color Scheme The color scheme for this website, which will be transferred to al…" at bounding box center [717, 217] width 148 height 321
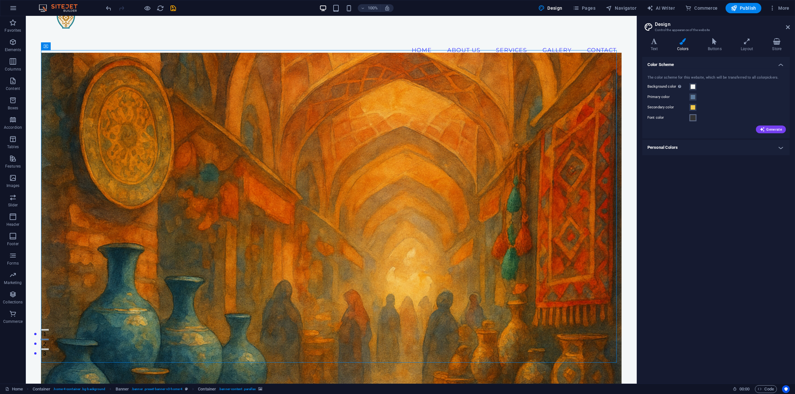
click at [695, 119] on span at bounding box center [693, 117] width 5 height 5
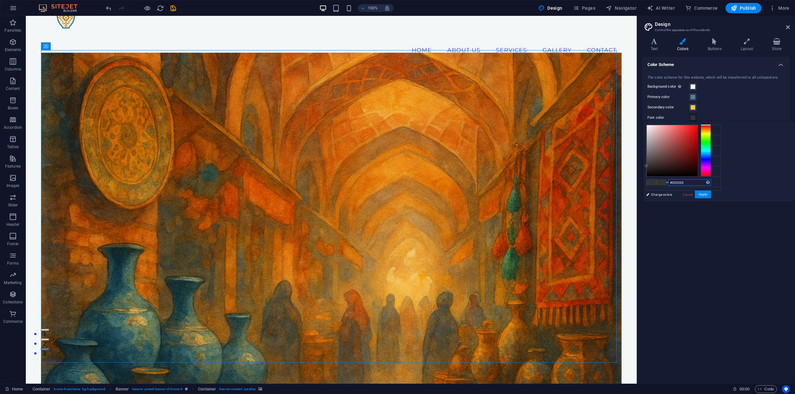
click at [711, 183] on input "#333333" at bounding box center [689, 182] width 43 height 6
paste input "2C2C2C"
type input "#2c2c2c"
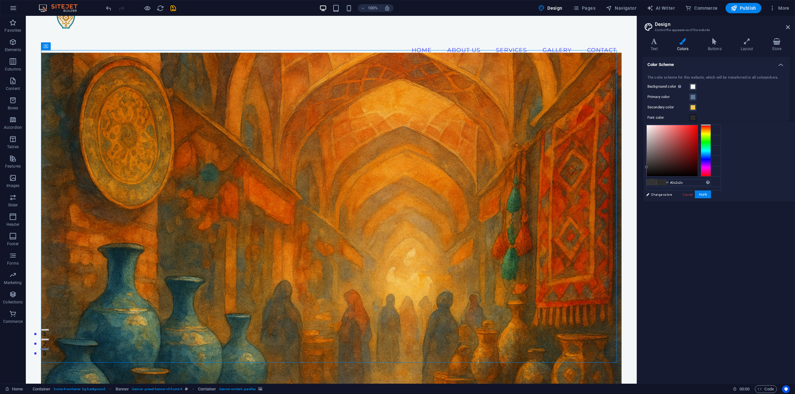
click at [749, 217] on div "Color Scheme The color scheme for this website, which will be transferred to al…" at bounding box center [717, 217] width 148 height 321
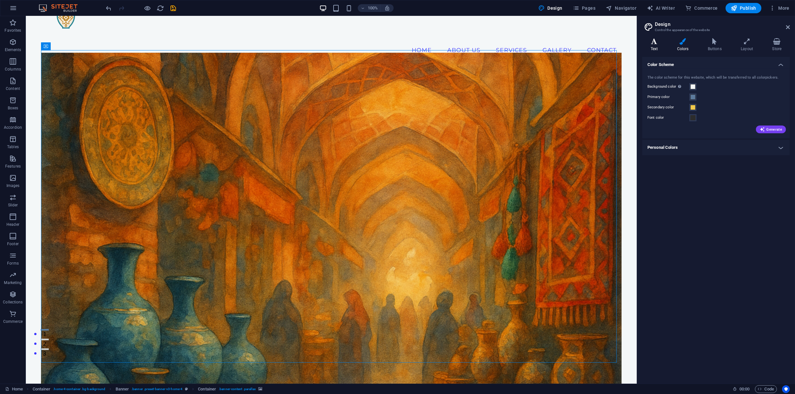
click at [651, 43] on icon at bounding box center [655, 41] width 24 height 6
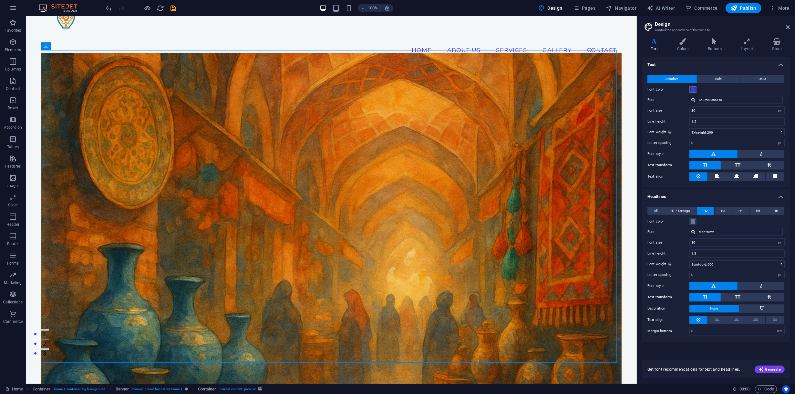
click at [691, 88] on span at bounding box center [693, 89] width 5 height 5
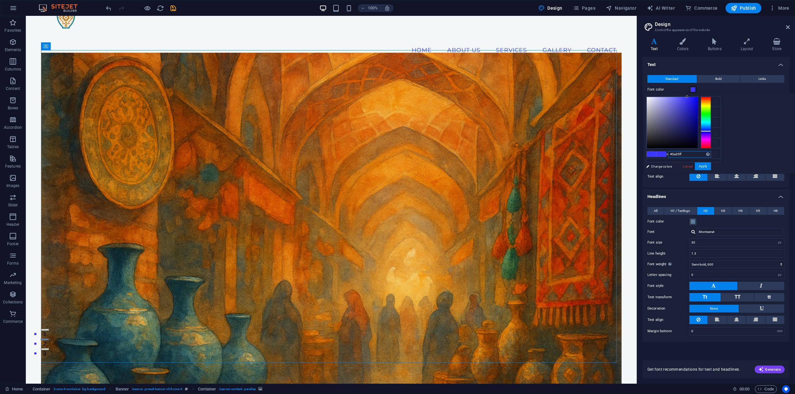
click at [711, 153] on input "#3a35ff" at bounding box center [689, 154] width 43 height 6
paste input "2C2C2C"
type input "#2c2c2c"
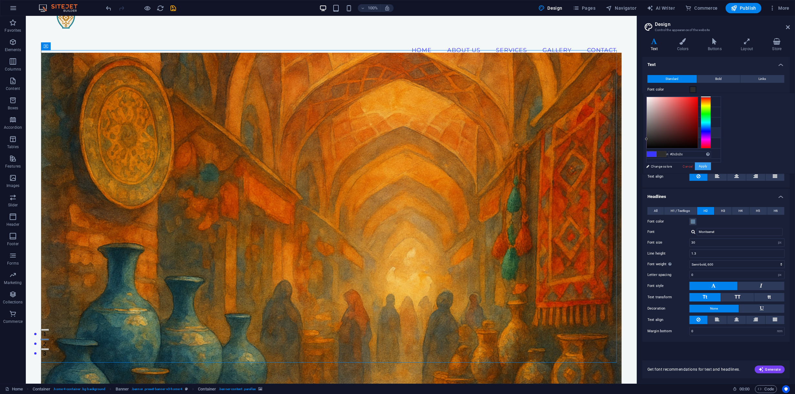
click at [711, 166] on button "Apply" at bounding box center [703, 166] width 16 height 8
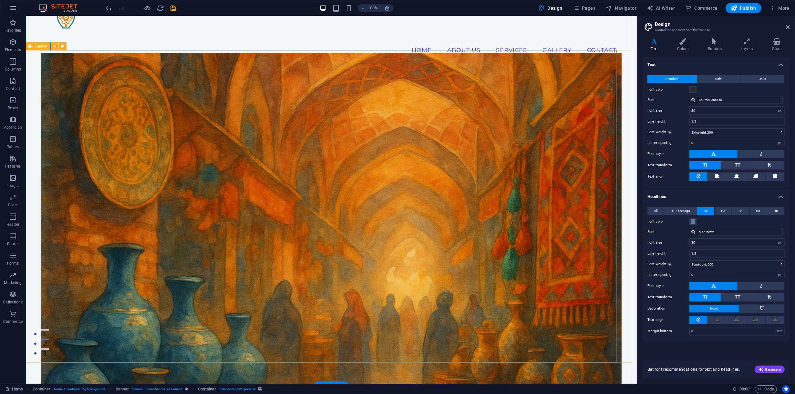
click at [577, 111] on figure at bounding box center [331, 220] width 581 height 334
click at [522, 103] on figure at bounding box center [331, 220] width 581 height 334
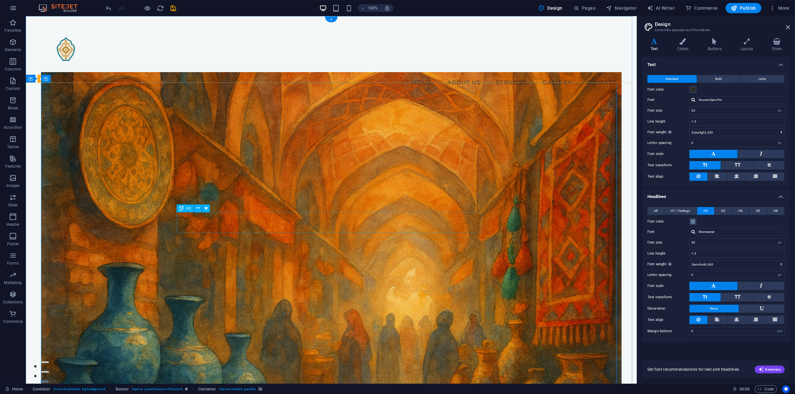
drag, startPoint x: 357, startPoint y: 214, endPoint x: 359, endPoint y: 205, distance: 8.9
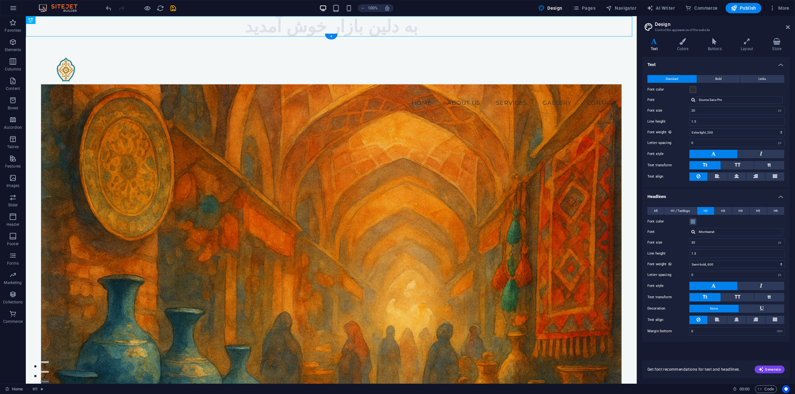
click at [278, 222] on figure at bounding box center [331, 251] width 581 height 334
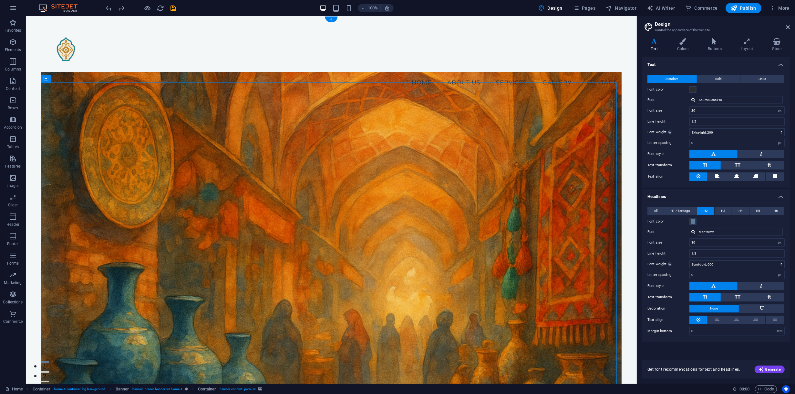
click at [335, 187] on figure at bounding box center [331, 239] width 581 height 334
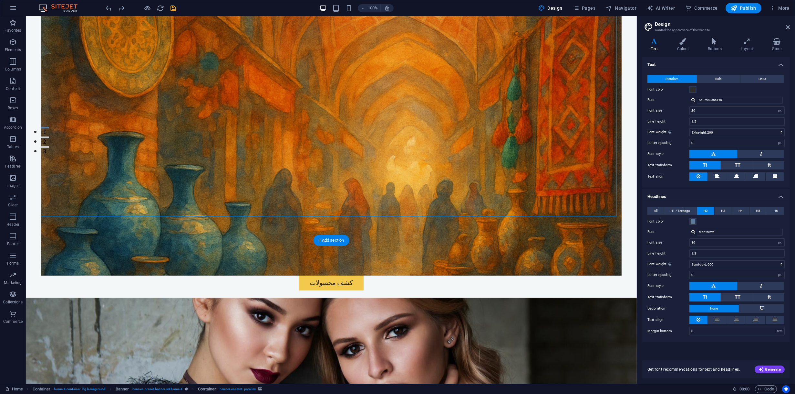
scroll to position [258, 0]
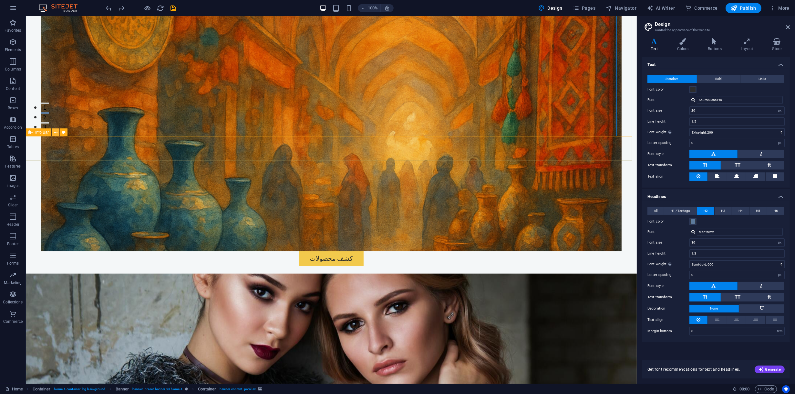
click at [57, 133] on icon at bounding box center [56, 132] width 4 height 7
click at [55, 131] on icon at bounding box center [56, 132] width 4 height 7
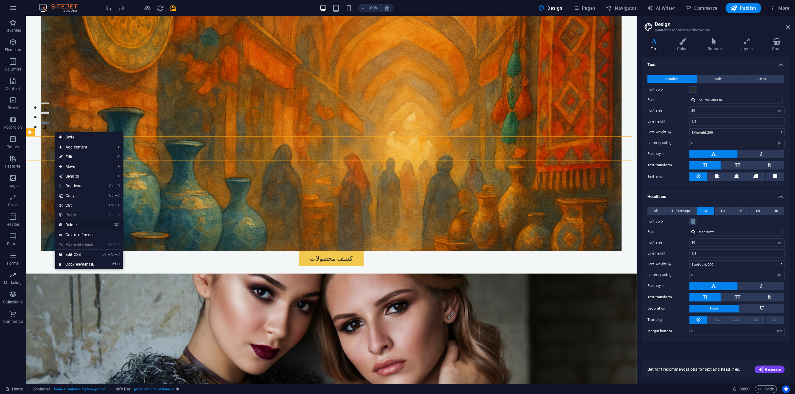
click at [77, 226] on link "⌦ Delete" at bounding box center [76, 225] width 43 height 10
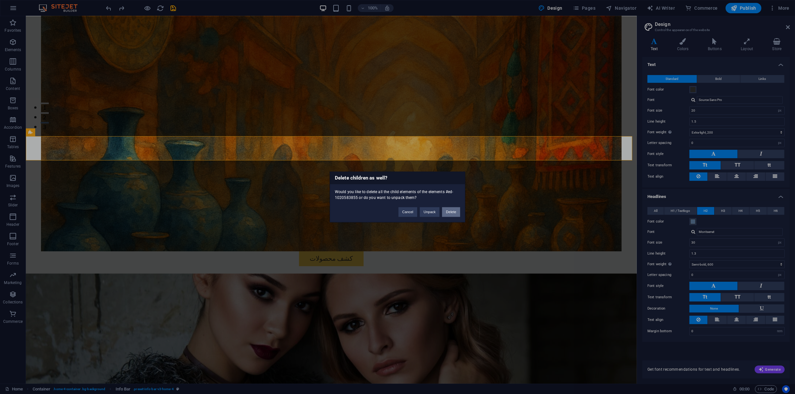
click at [446, 211] on button "Delete" at bounding box center [451, 212] width 18 height 10
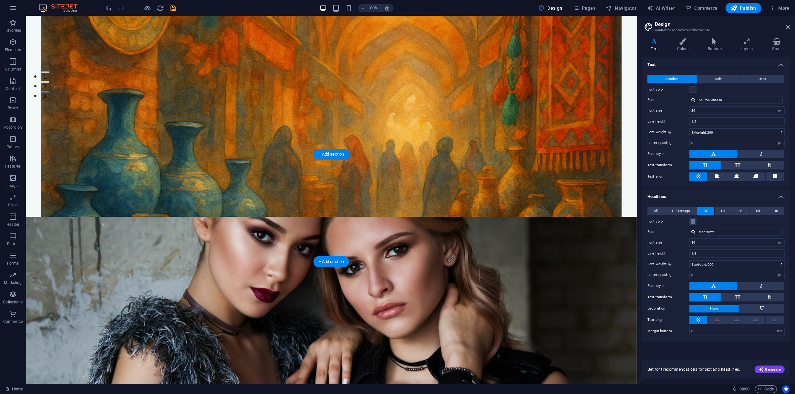
scroll to position [291, 0]
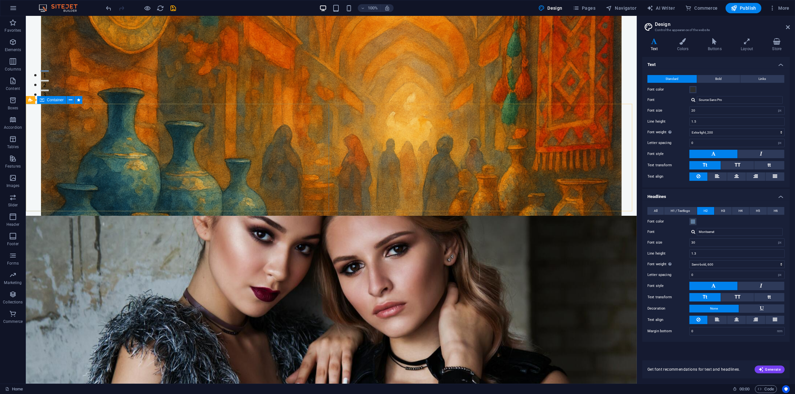
click at [58, 101] on span "Container" at bounding box center [55, 100] width 17 height 4
click at [70, 101] on icon at bounding box center [71, 100] width 4 height 7
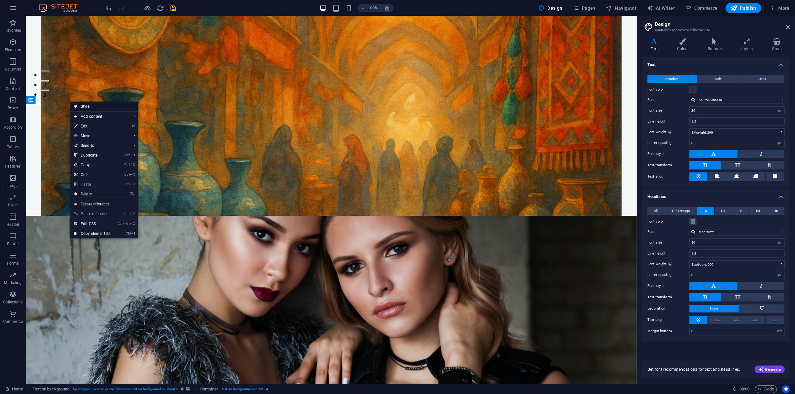
click at [95, 106] on link "Style" at bounding box center [104, 106] width 68 height 10
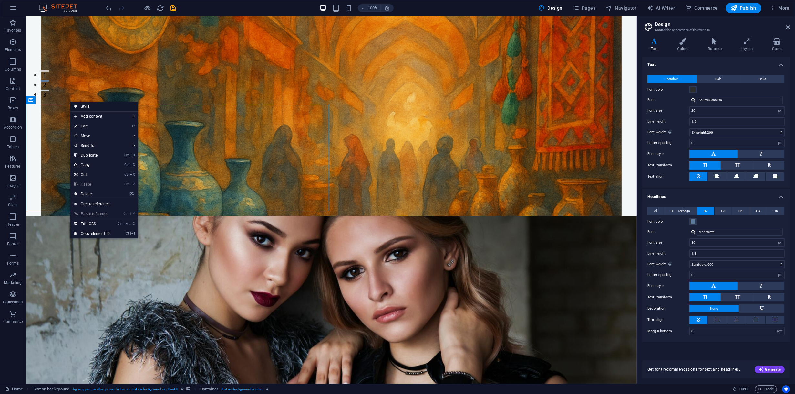
select select "%"
select select "rem"
select select "px"
select select "preset-fullscreen-text-on-background-v2-about-3"
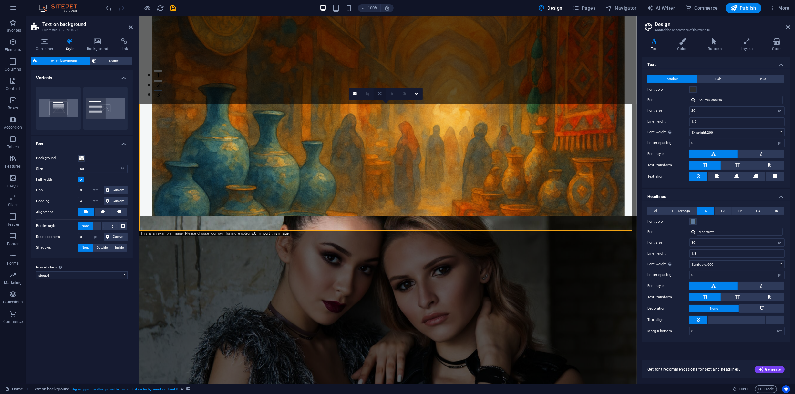
click at [377, 96] on link at bounding box center [380, 94] width 12 height 12
click at [379, 102] on link at bounding box center [380, 106] width 12 height 12
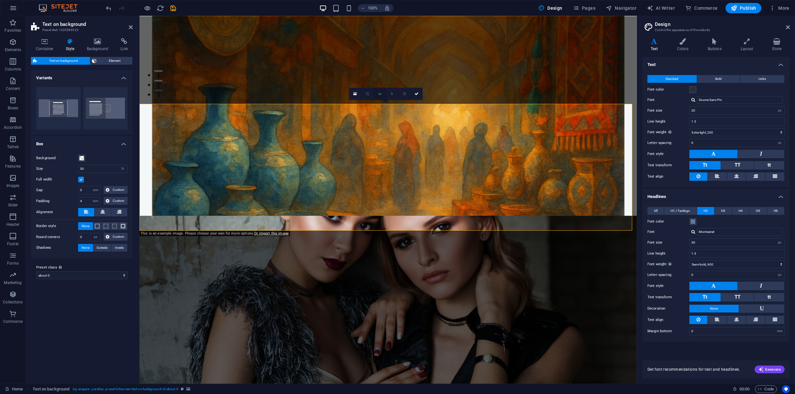
click at [380, 94] on icon at bounding box center [380, 94] width 4 height 4
click at [380, 92] on icon at bounding box center [379, 94] width 3 height 4
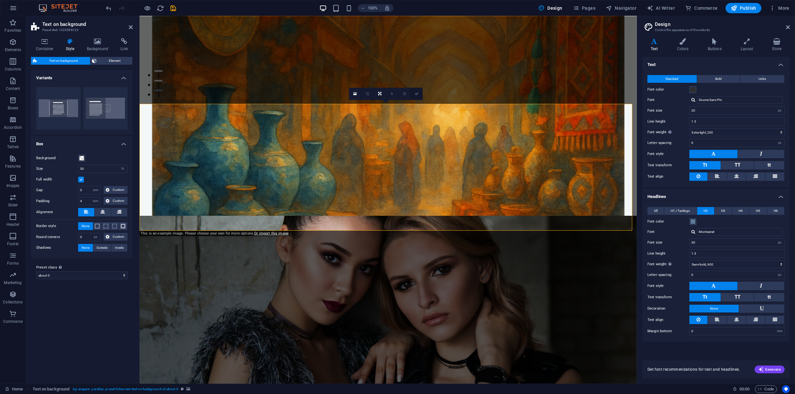
click at [417, 97] on link at bounding box center [417, 94] width 12 height 12
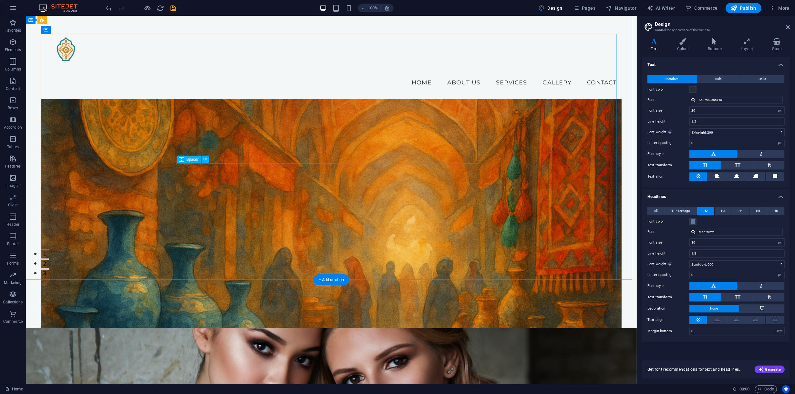
scroll to position [0, 0]
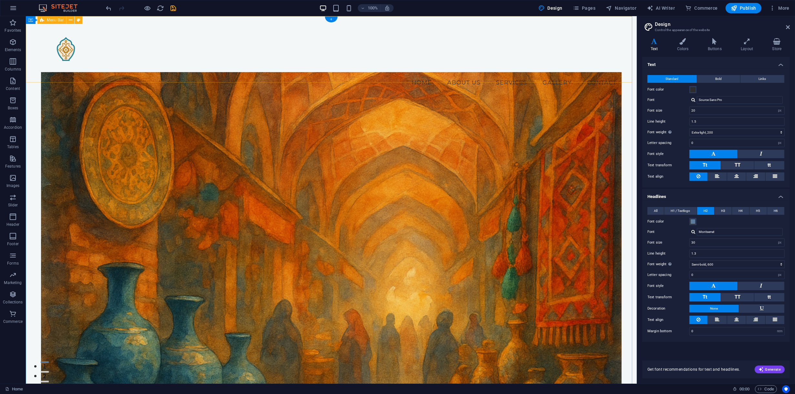
click at [273, 29] on div "Menu Home About Us Services Gallery Contact" at bounding box center [331, 57] width 611 height 82
click at [278, 74] on nav "Home About Us Services Gallery Contact" at bounding box center [331, 82] width 581 height 16
click at [280, 74] on nav "Home About Us Services Gallery Contact" at bounding box center [331, 82] width 581 height 16
select select
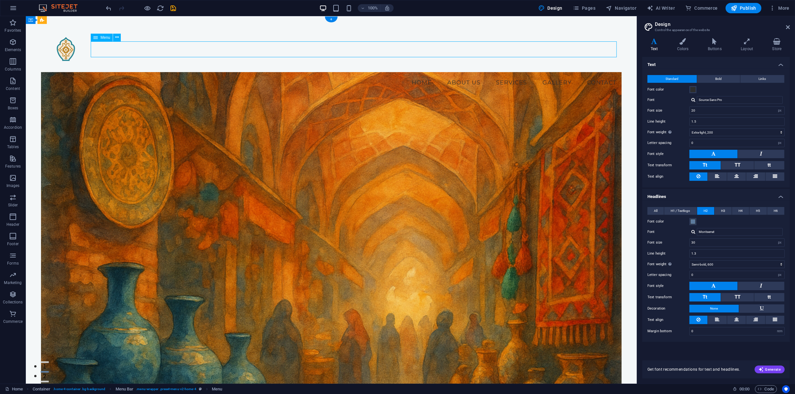
select select
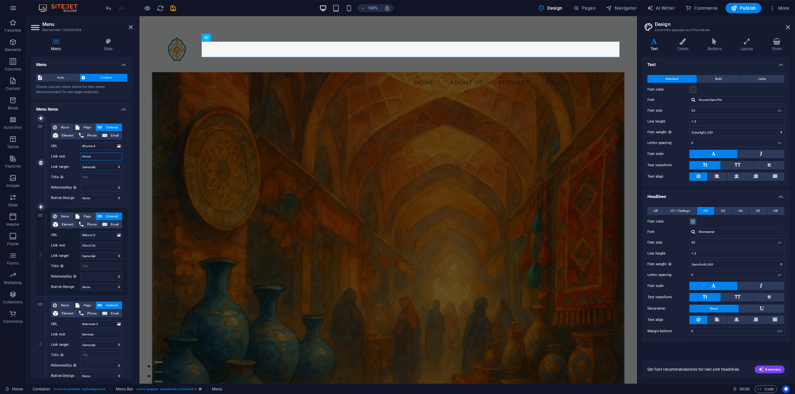
click at [100, 156] on input "Home" at bounding box center [101, 156] width 42 height 8
paste input "text"
select select
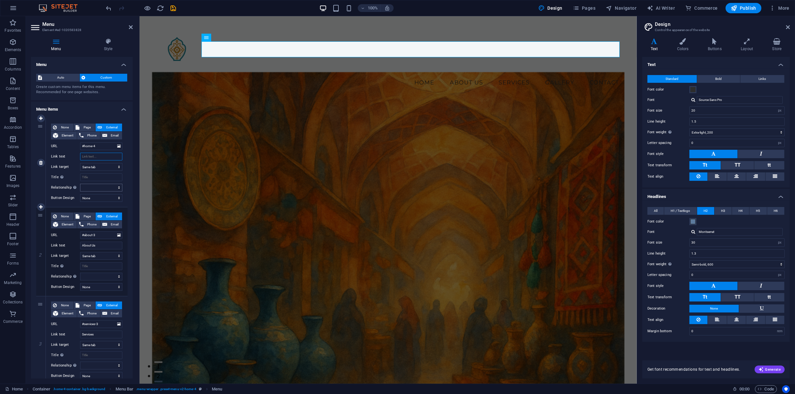
select select
click at [99, 156] on input "Link text" at bounding box center [101, 156] width 42 height 8
click at [103, 197] on select "None Default Primary Secondary" at bounding box center [101, 198] width 42 height 8
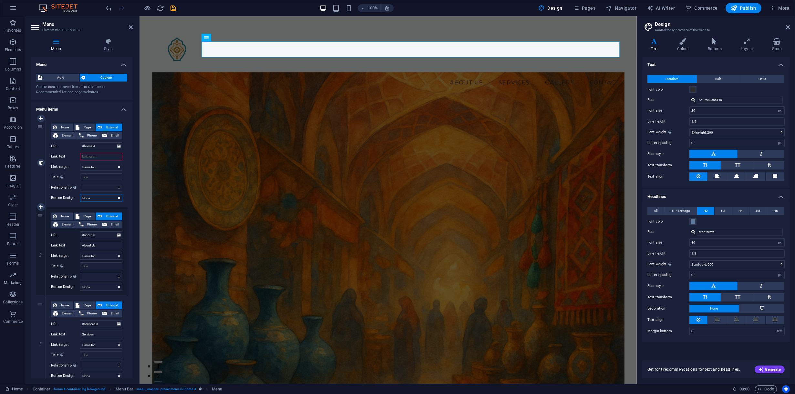
click at [103, 197] on select "None Default Primary Secondary" at bounding box center [101, 198] width 42 height 8
click at [107, 155] on input "Link text" at bounding box center [101, 156] width 42 height 8
type input "asd"
select select
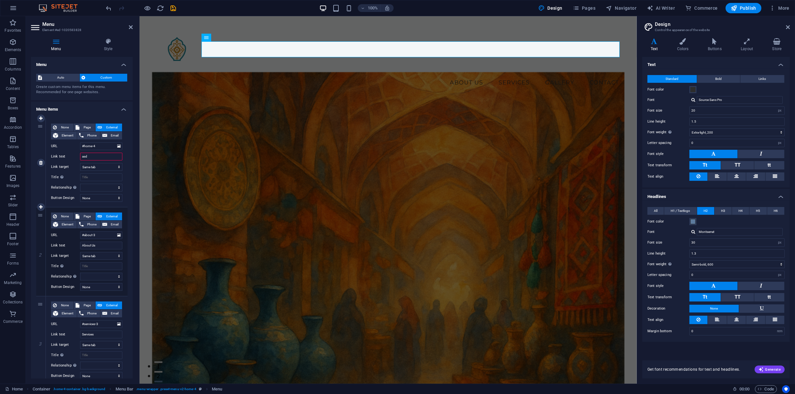
select select
type input "a"
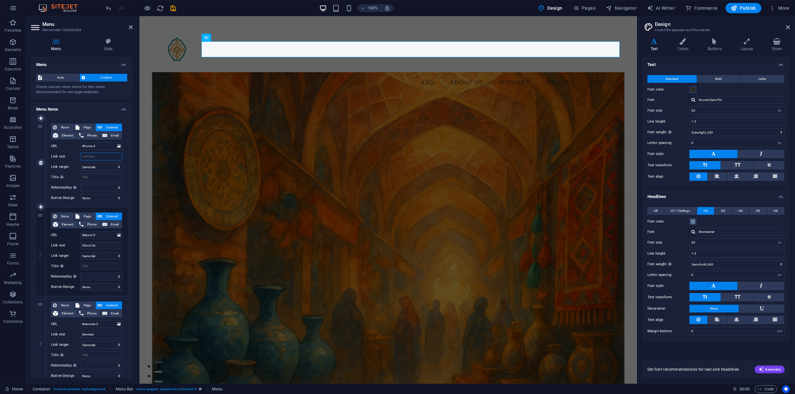
select select
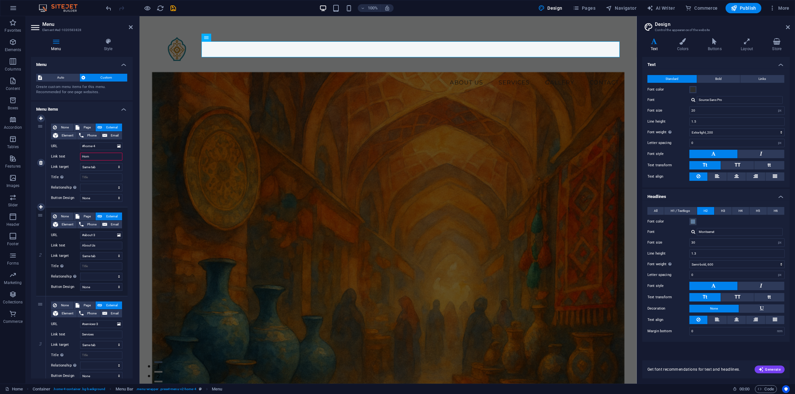
type input "Home"
select select
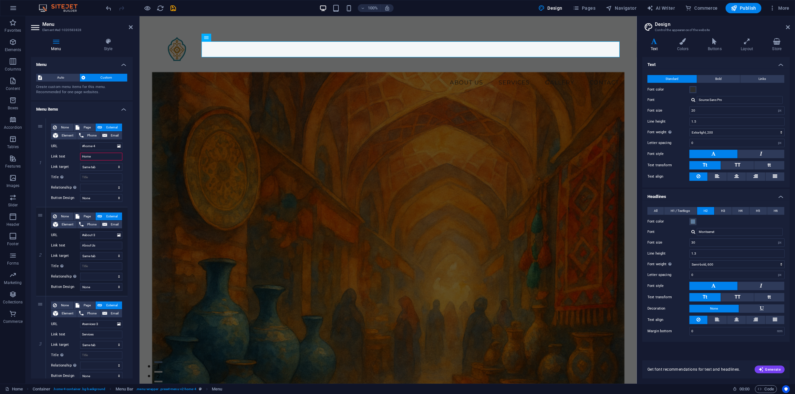
select select
type input "Home"
click at [419, 74] on nav "Home About Us Services Gallery Contact" at bounding box center [388, 82] width 473 height 16
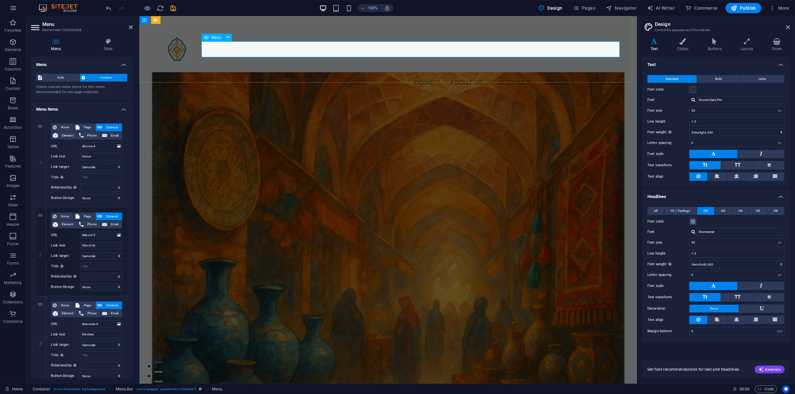
click at [420, 74] on nav "Home About Us Services Gallery Contact" at bounding box center [388, 82] width 473 height 16
click at [454, 74] on nav "Home About Us Services Gallery Contact" at bounding box center [388, 82] width 473 height 16
click at [433, 74] on nav "Home About Us Services Gallery Contact" at bounding box center [388, 82] width 473 height 16
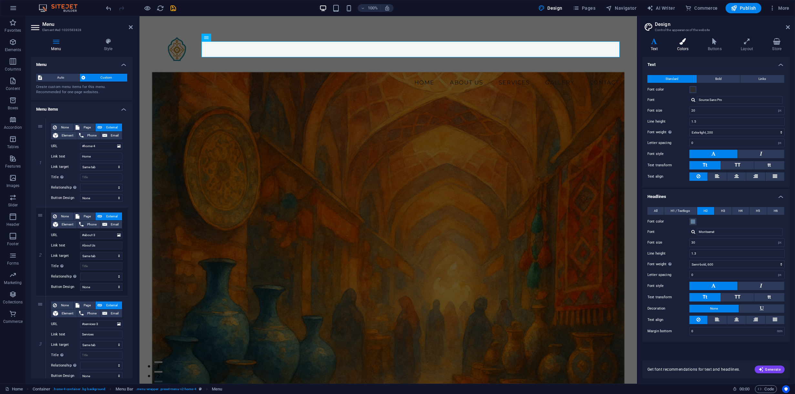
click at [679, 45] on h4 "Colors" at bounding box center [684, 45] width 31 height 14
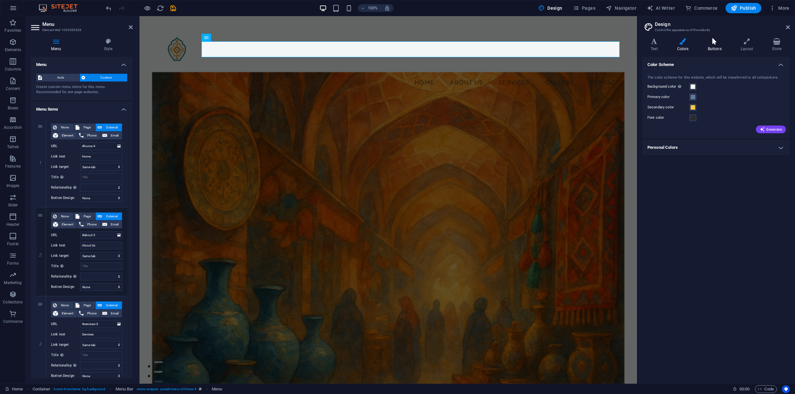
click at [711, 43] on icon at bounding box center [715, 41] width 30 height 6
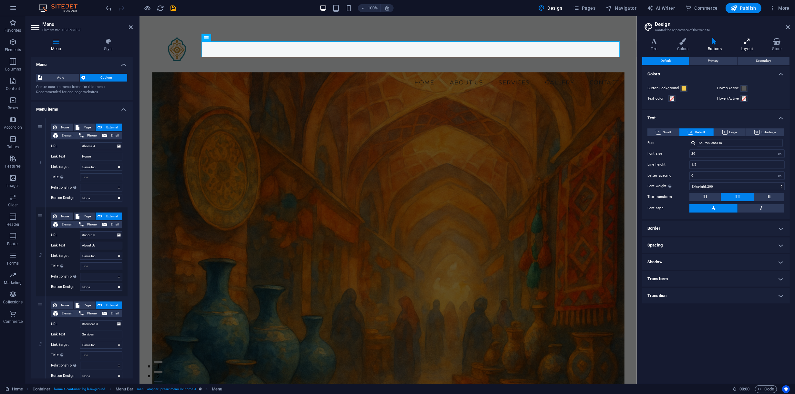
click at [743, 48] on h4 "Layout" at bounding box center [748, 45] width 31 height 14
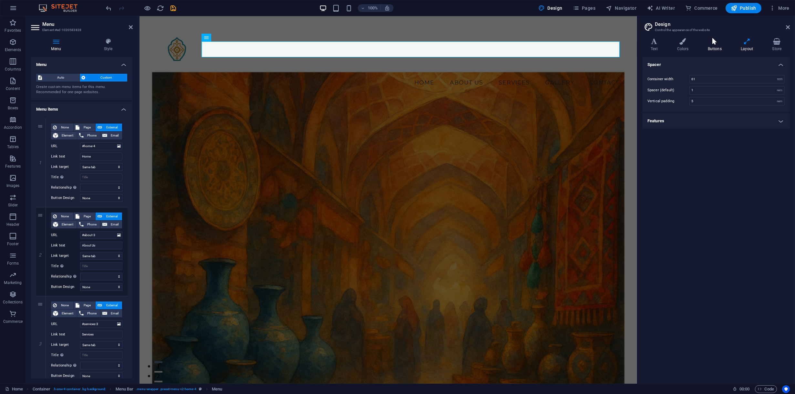
click at [707, 45] on h4 "Buttons" at bounding box center [716, 45] width 33 height 14
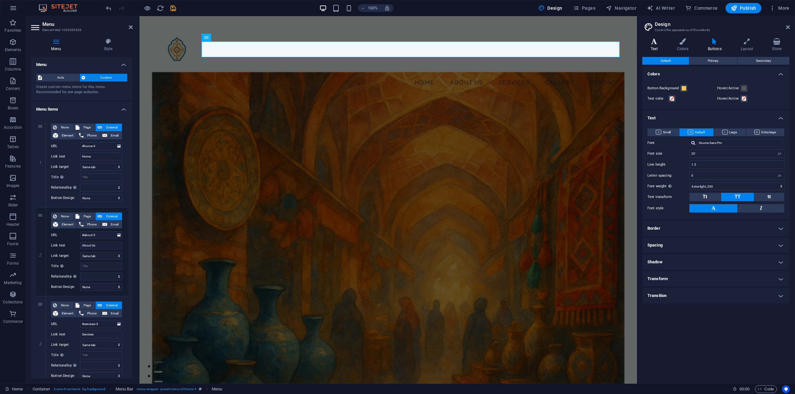
click at [661, 43] on icon at bounding box center [655, 41] width 24 height 6
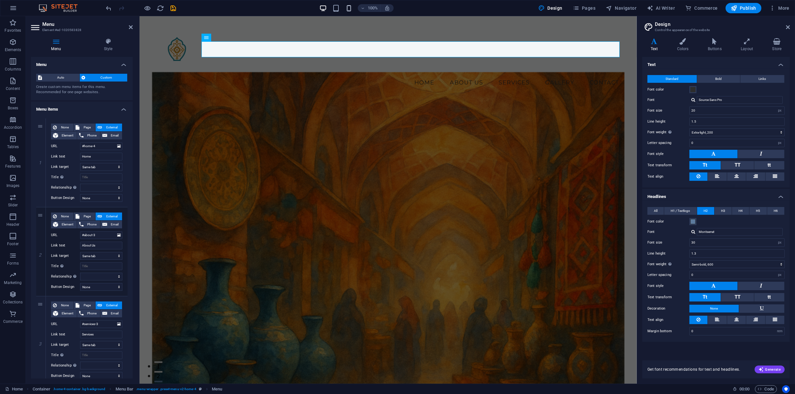
click at [348, 6] on icon "button" at bounding box center [348, 8] width 7 height 7
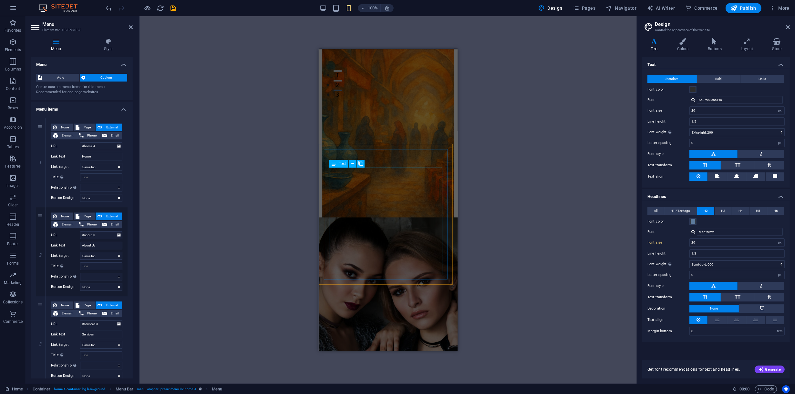
scroll to position [258, 0]
click at [331, 7] on div "100%" at bounding box center [356, 8] width 75 height 10
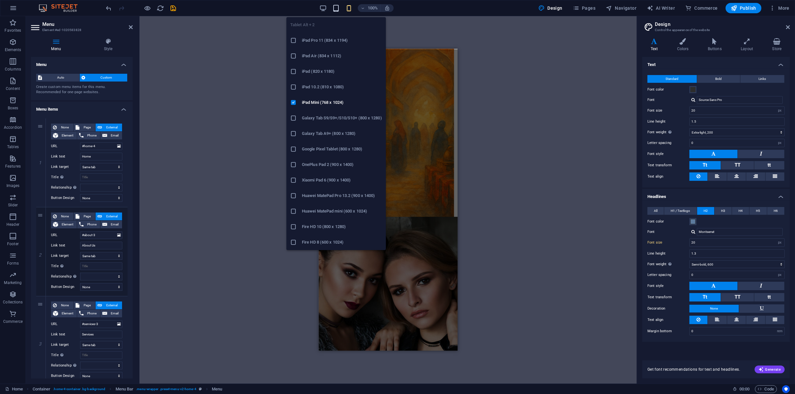
click at [334, 7] on icon "button" at bounding box center [335, 8] width 7 height 7
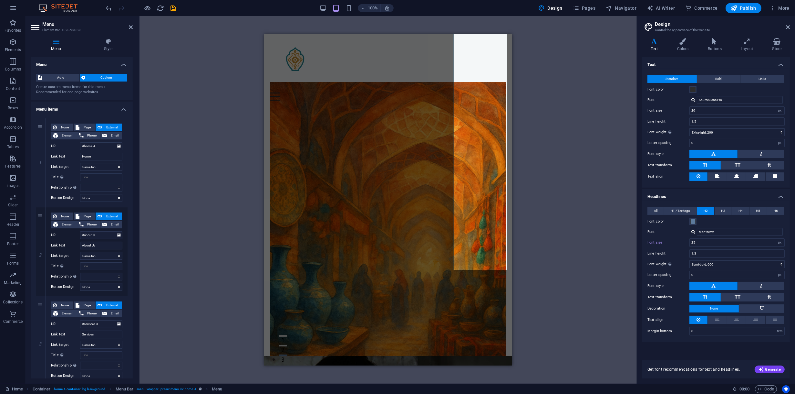
scroll to position [0, 0]
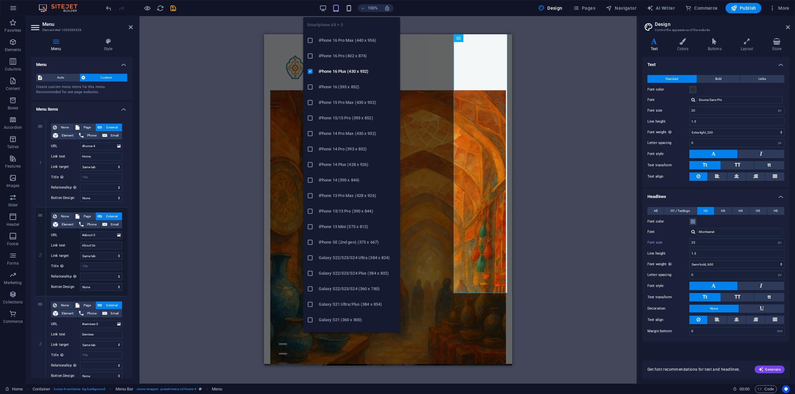
click at [349, 8] on icon "button" at bounding box center [348, 8] width 7 height 7
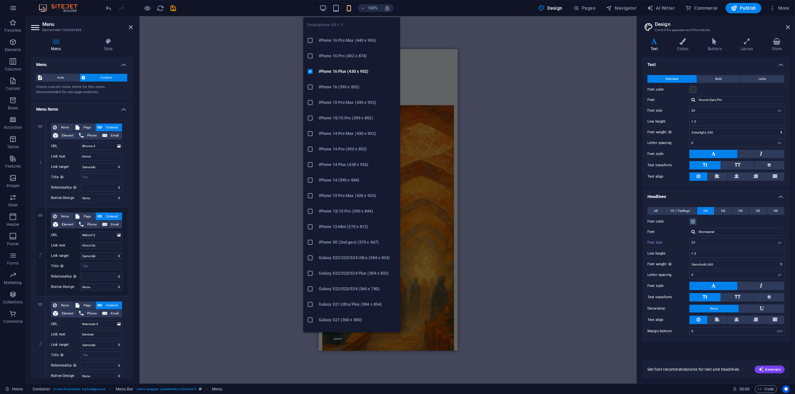
type input "20"
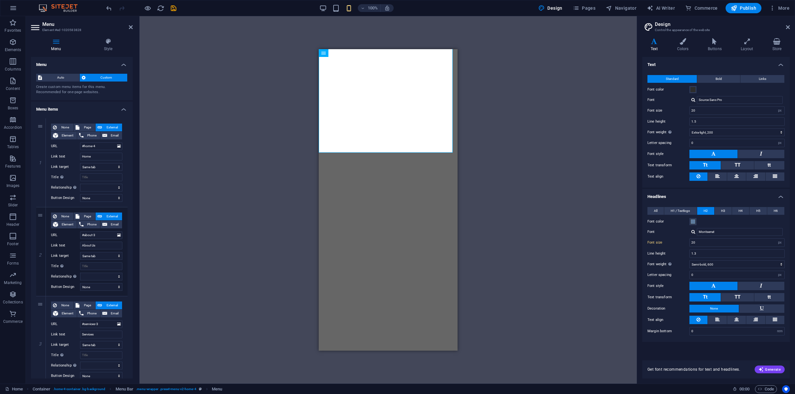
select select
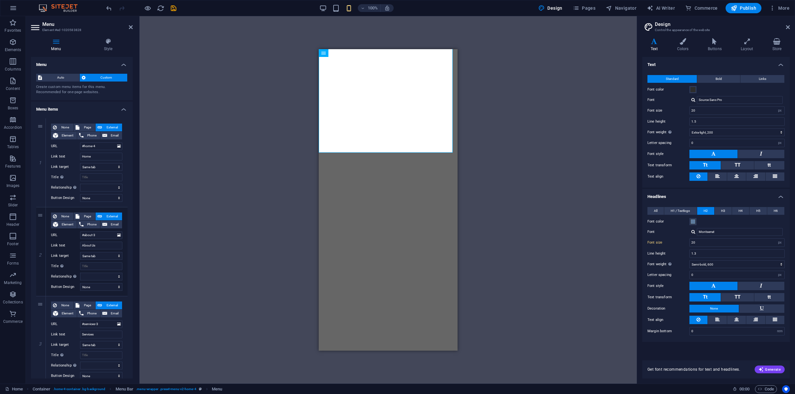
select select "px"
select select "200"
select select "px"
select select "600"
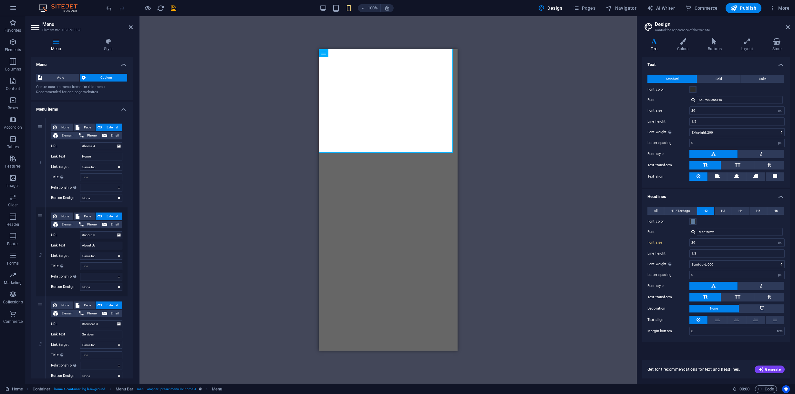
select select "px"
select select "rem"
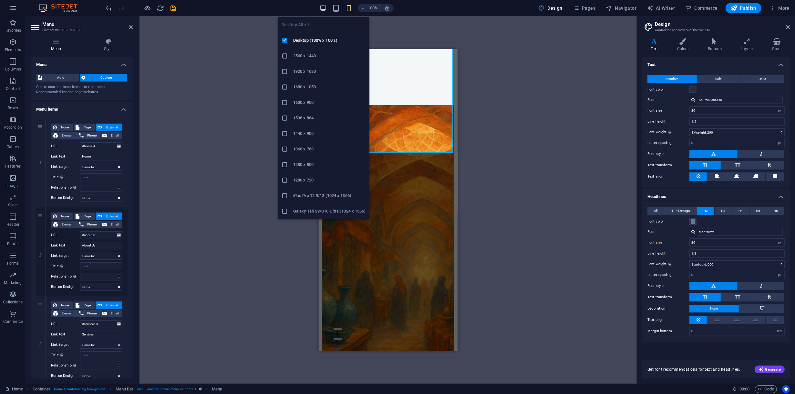
click at [325, 7] on icon "button" at bounding box center [323, 8] width 7 height 7
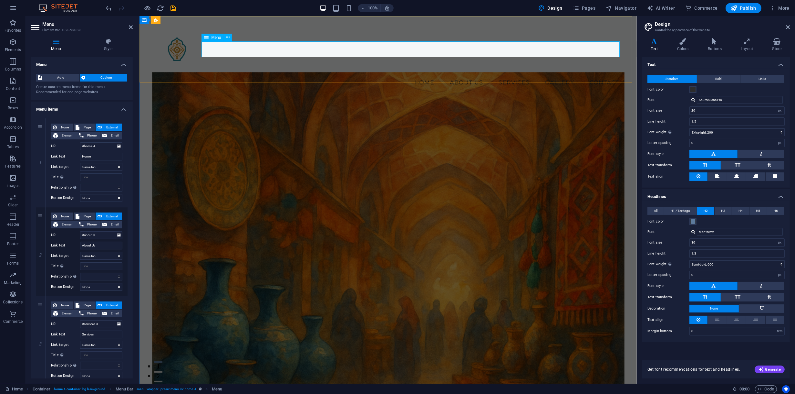
click at [413, 74] on nav "Home About Us Services Gallery Contact" at bounding box center [388, 82] width 473 height 16
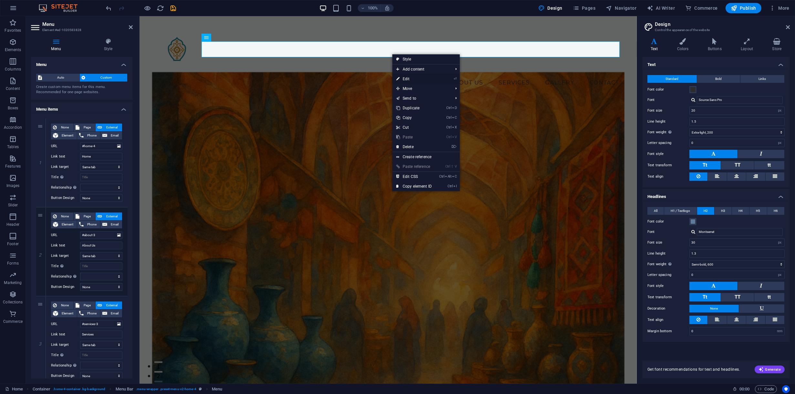
click at [420, 79] on link "⏎ Edit" at bounding box center [414, 79] width 43 height 10
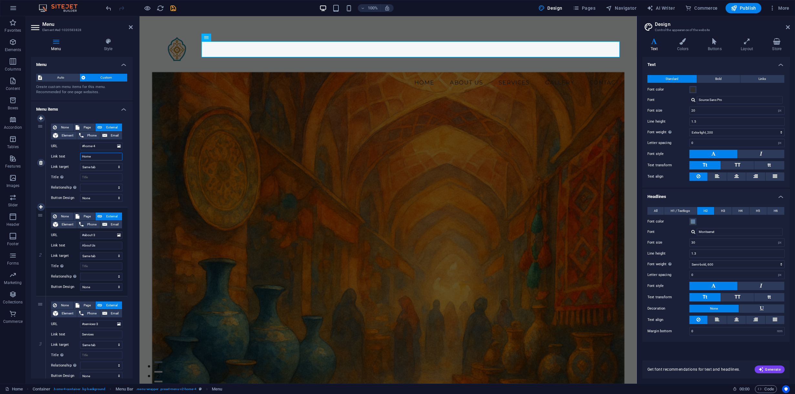
drag, startPoint x: 98, startPoint y: 159, endPoint x: 56, endPoint y: 158, distance: 42.3
click at [56, 158] on div "Link text Home" at bounding box center [86, 156] width 71 height 8
type input "شسی"
select select
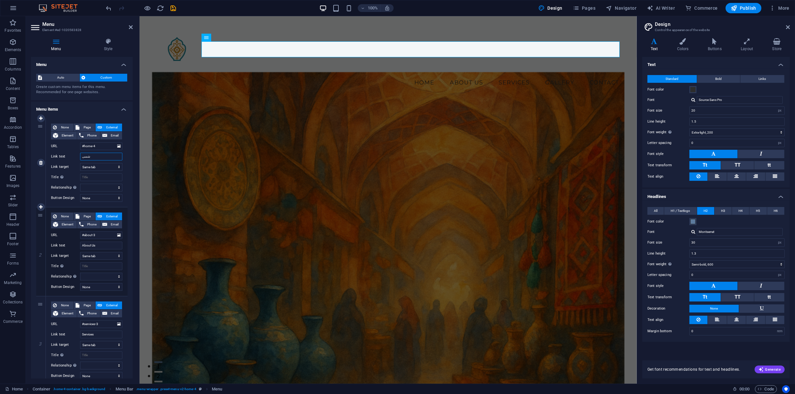
select select
type input "ش"
select select
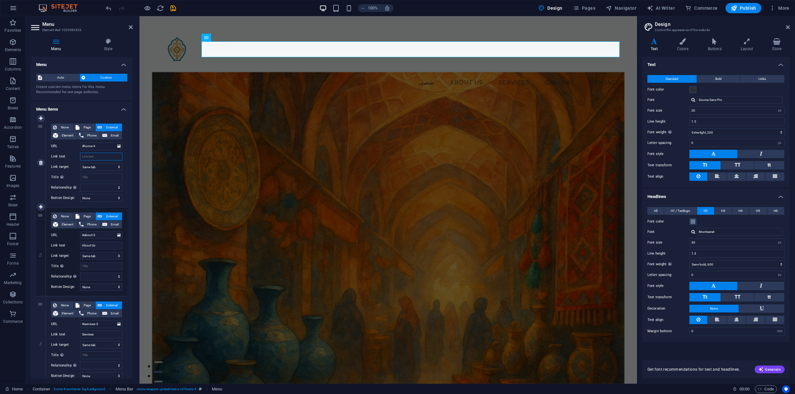
select select
click at [99, 155] on input "Link text" at bounding box center [101, 156] width 42 height 8
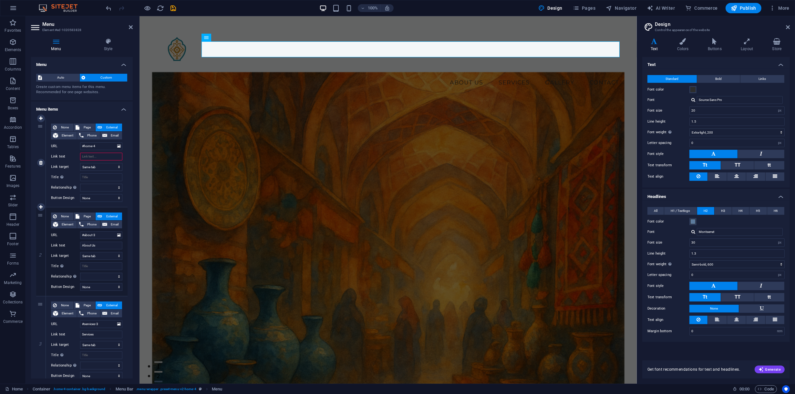
paste input "ض"
click at [101, 156] on input "Link text" at bounding box center [101, 156] width 42 height 8
type input "ض"
select select
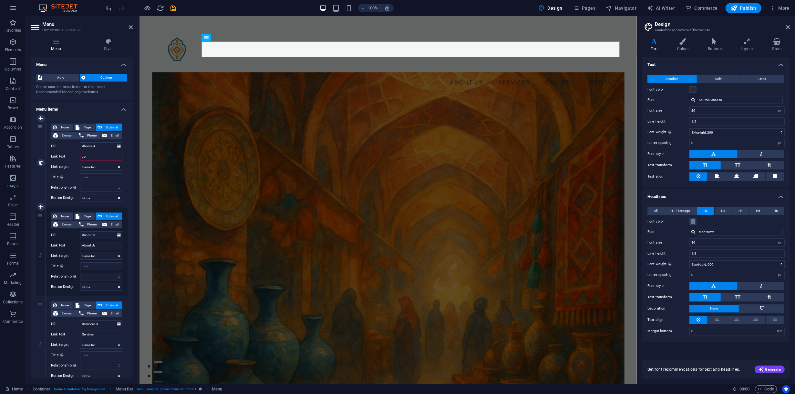
select select
type input "صق"
select select
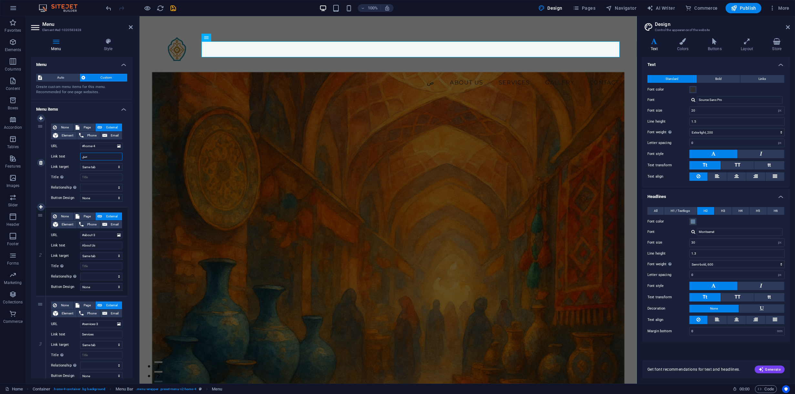
select select
type input "صف"
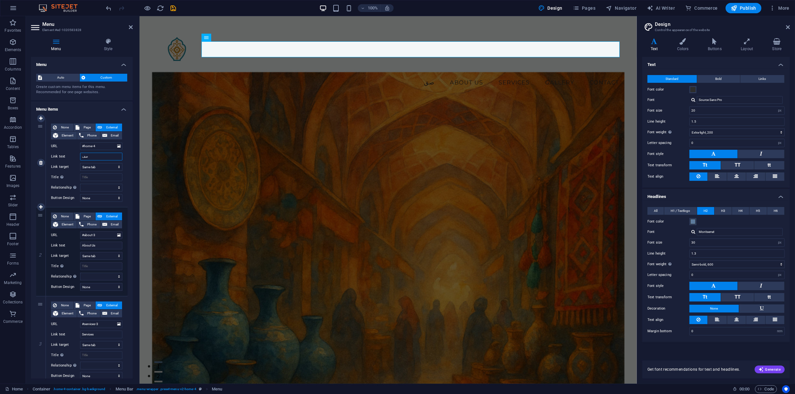
select select
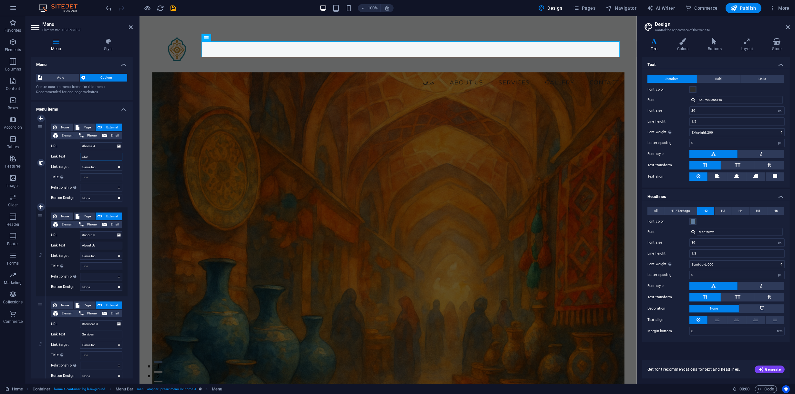
type input "صفح"
select select
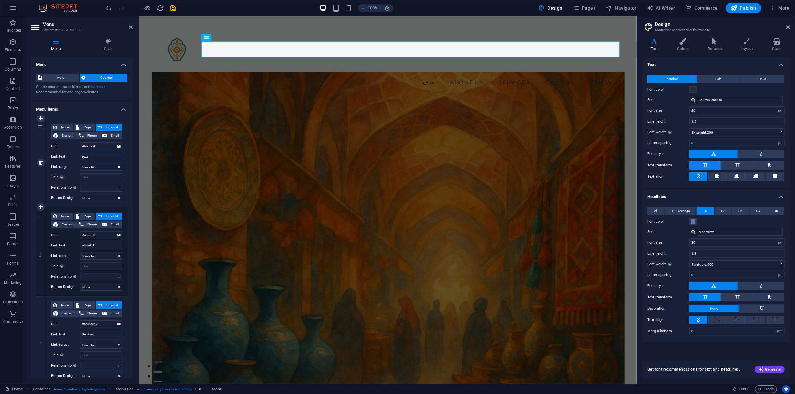
select select
type input "صفحه"
select select
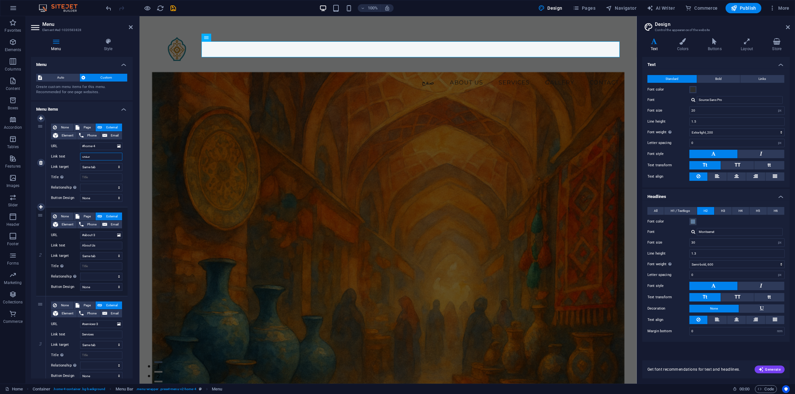
select select
type input "صفحه ا"
select select
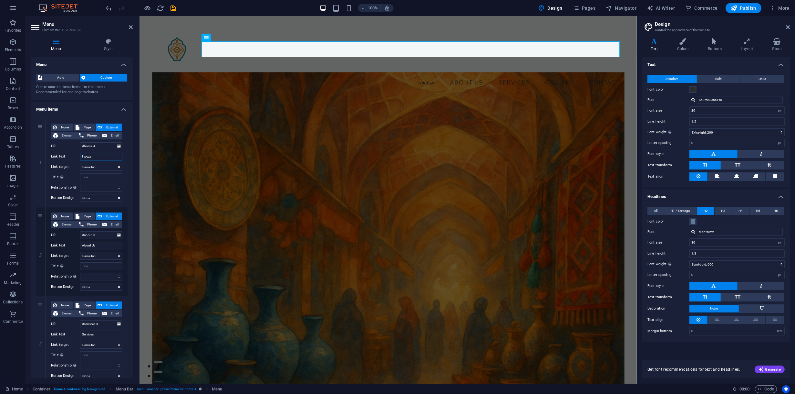
select select
type input "صفحه ا"
select select
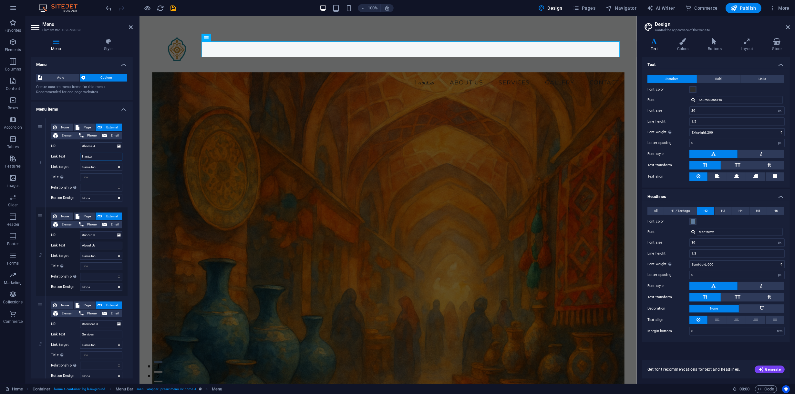
select select
type input "صفحه اصب"
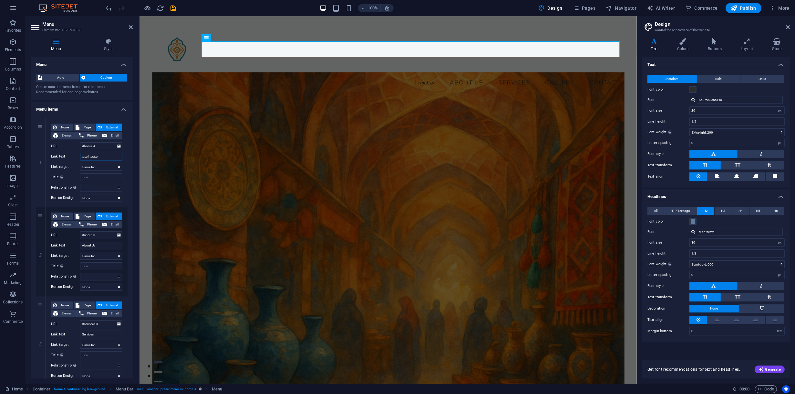
select select
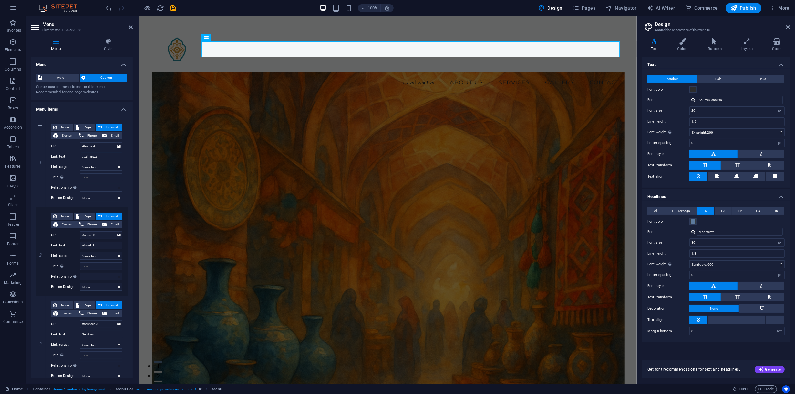
type input "صفحه اصلی"
select select
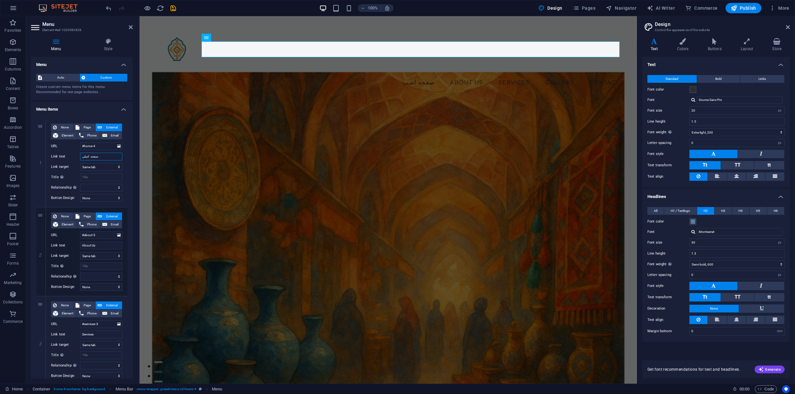
select select
type input "صفحه اصلی"
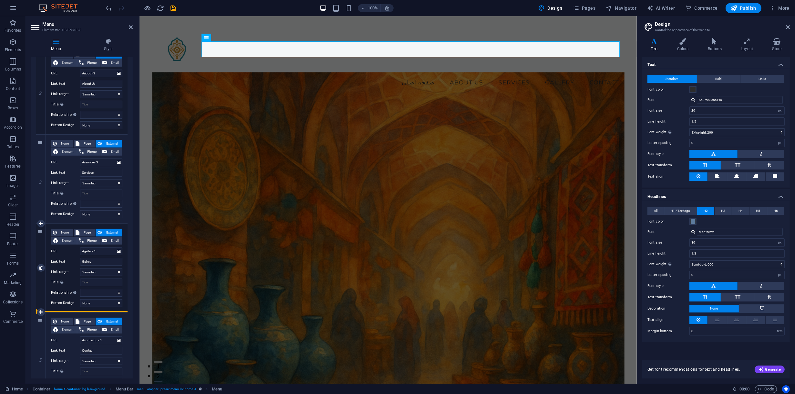
scroll to position [201, 0]
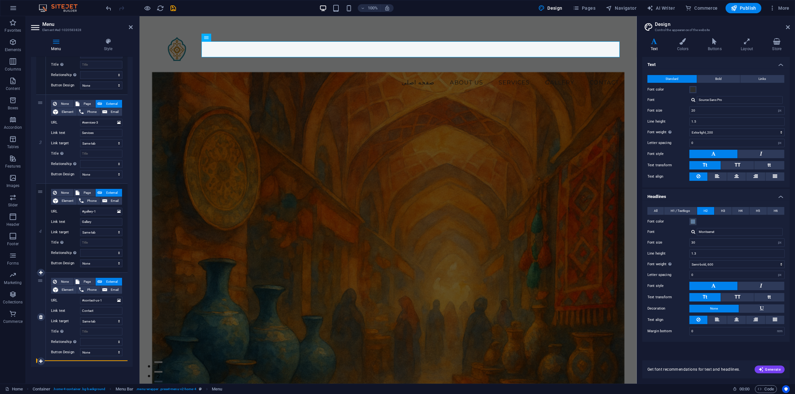
drag, startPoint x: 39, startPoint y: 127, endPoint x: 46, endPoint y: 332, distance: 205.6
click at [46, 332] on div "1 None Page External Element Phone Email Page Home Subpage Legal Notice Privacy…" at bounding box center [81, 139] width 91 height 444
type input "#about-3"
type input "About Us"
select select
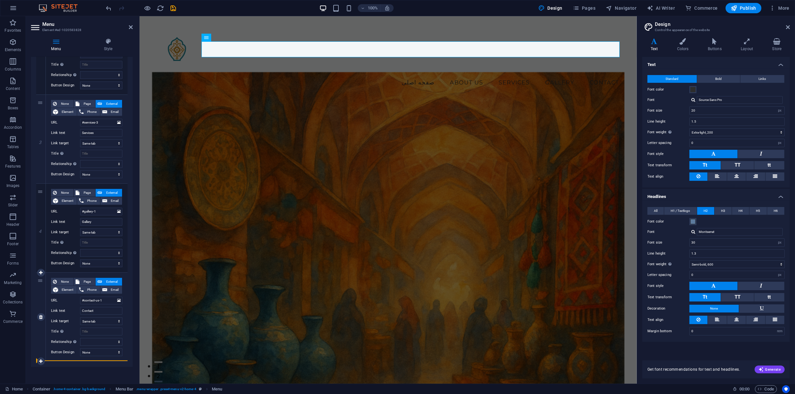
type input "#services-3"
type input "Services"
select select
type input "#gallery-1"
type input "Gallery"
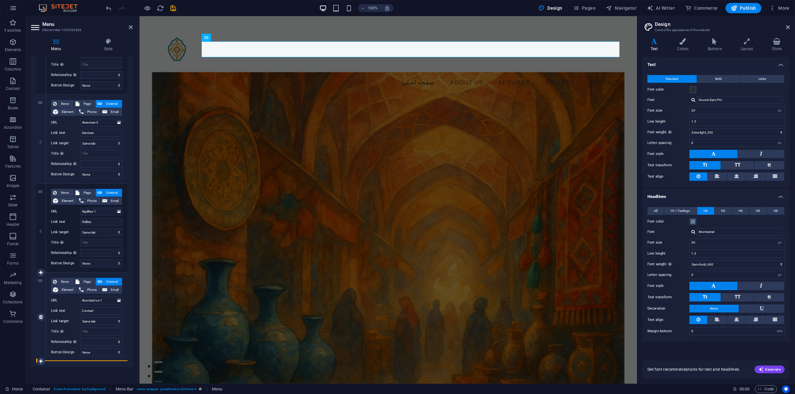
select select
type input "#contact-us-1"
type input "Contact"
select select
type input "#home-4"
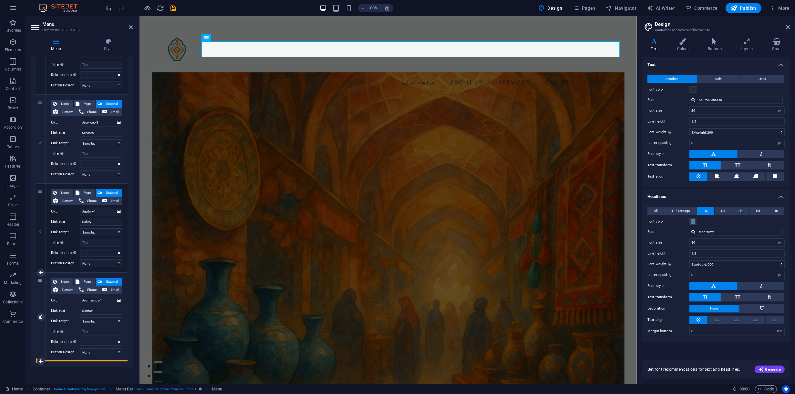
type input "صفحه اصلی"
select select
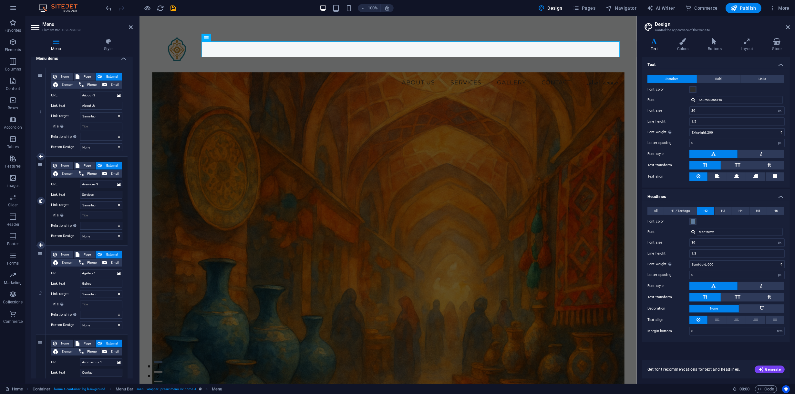
scroll to position [0, 0]
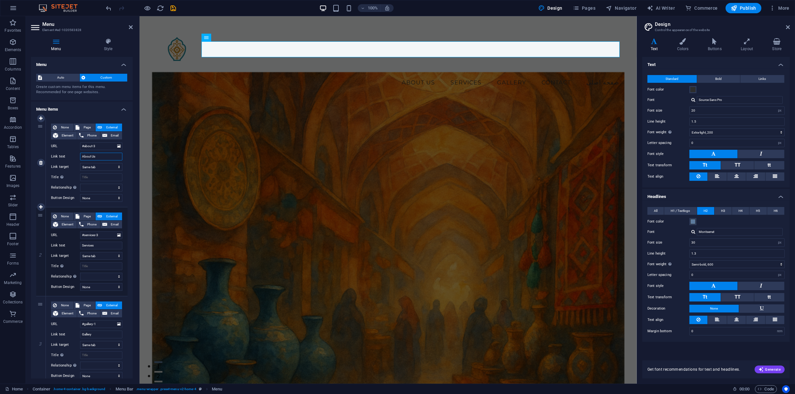
drag, startPoint x: 99, startPoint y: 154, endPoint x: 80, endPoint y: 156, distance: 18.8
click at [80, 156] on input "About Us" at bounding box center [101, 156] width 42 height 8
type input "ز"
type input "ر"
select select
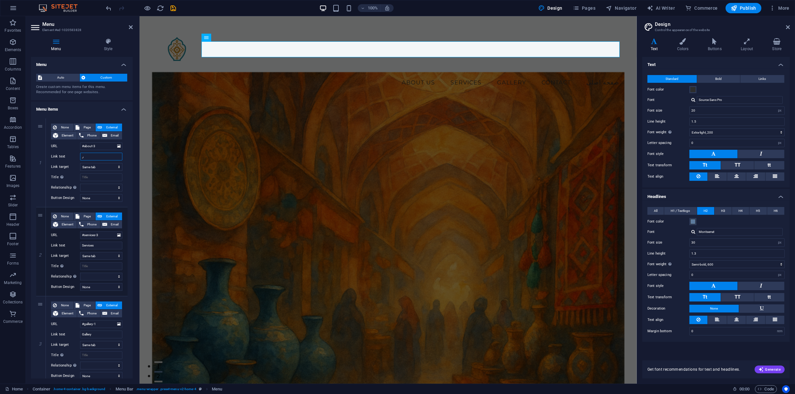
select select
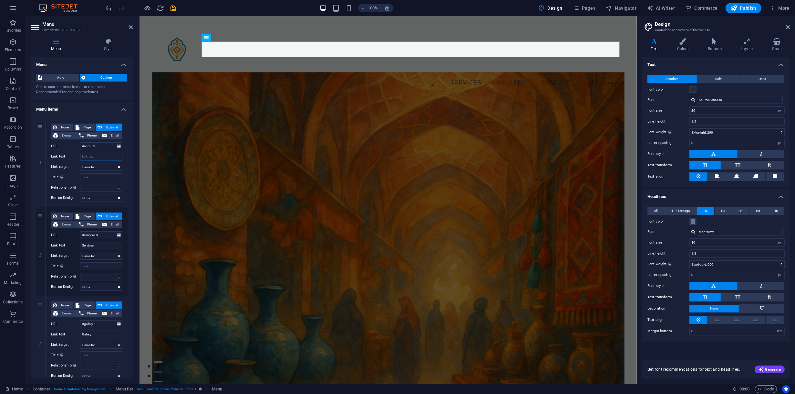
select select
click at [97, 155] on input "Link text" at bounding box center [101, 156] width 42 height 8
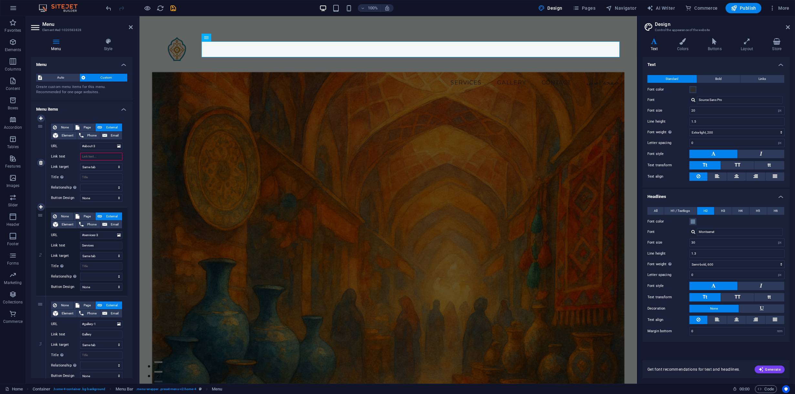
type input "ز"
select select
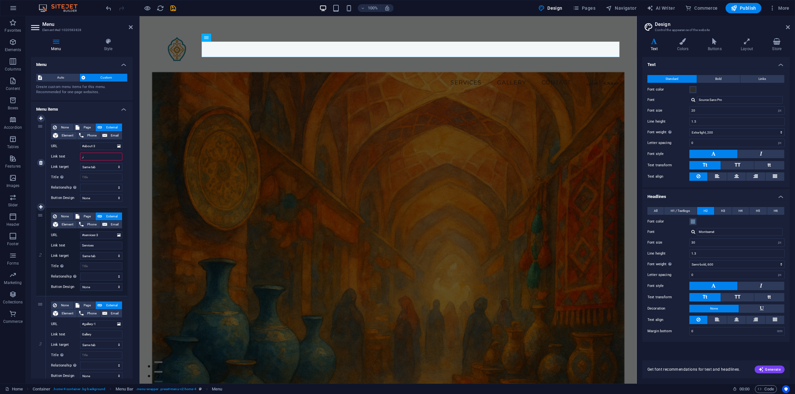
select select
type input "ر"
type input "ذ"
type input "در"
select select
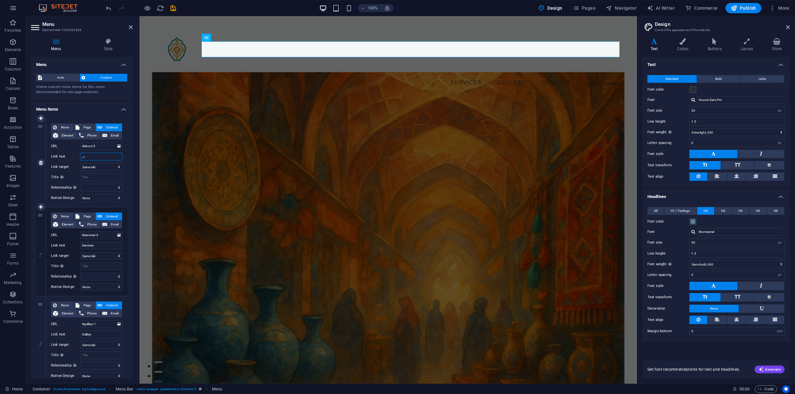
select select
type input "دربار"
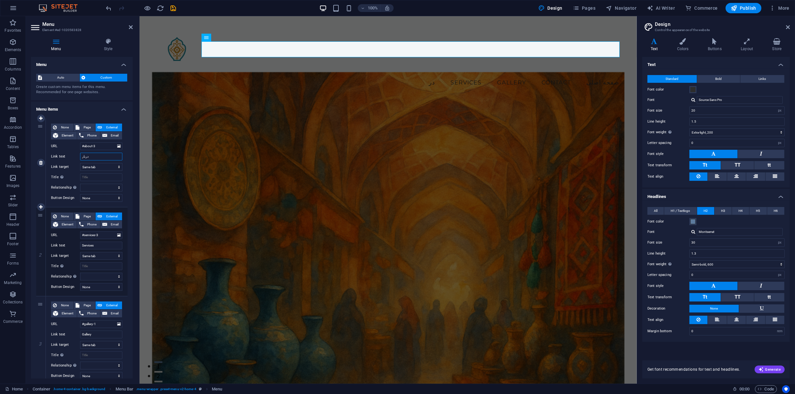
select select
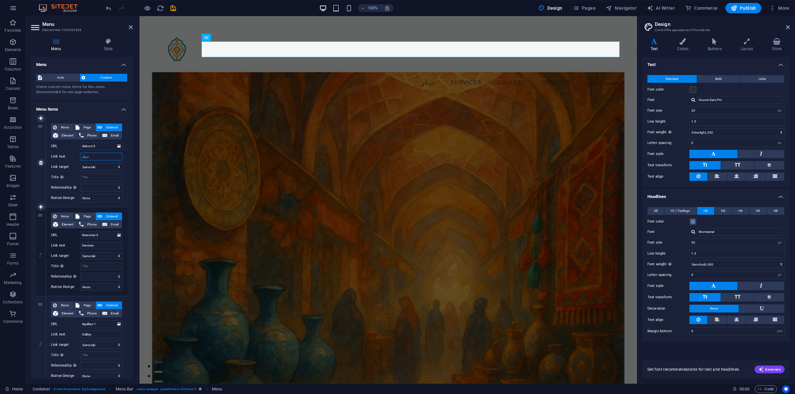
type input "دربارج"
select select
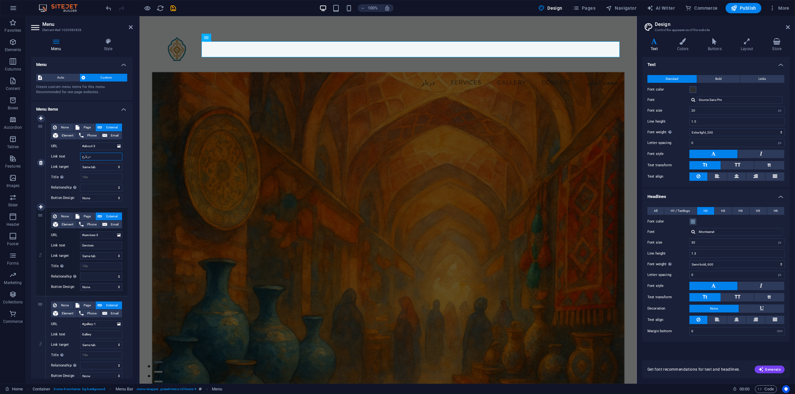
select select
type input "دربار"
select select
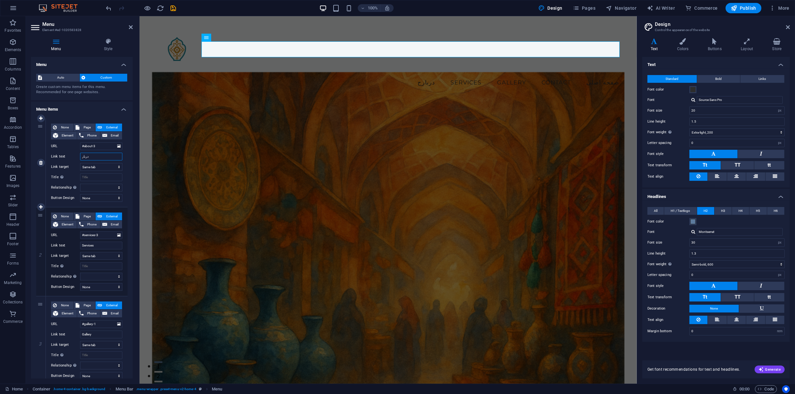
select select
type input "درباره"
select select
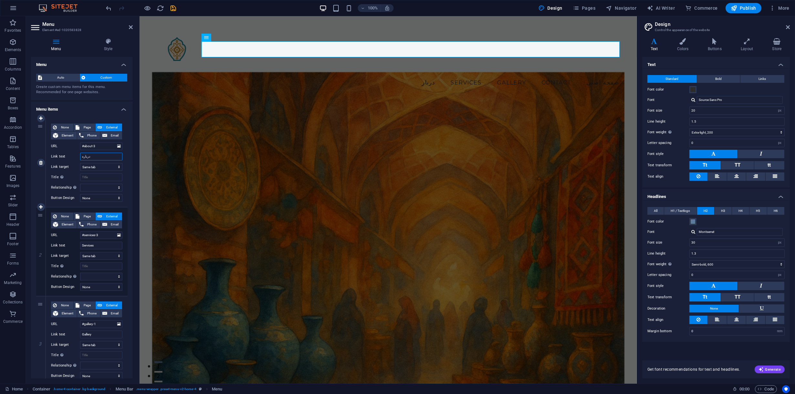
select select
type input "درباره"
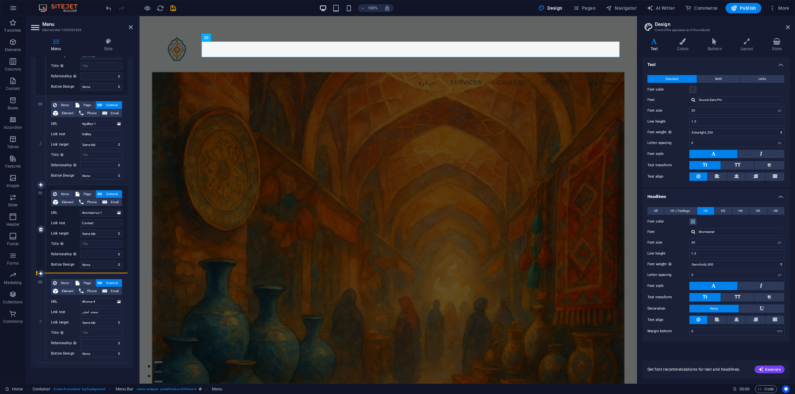
scroll to position [201, 0]
drag, startPoint x: 39, startPoint y: 127, endPoint x: 53, endPoint y: 258, distance: 132.3
click at [53, 258] on div "1 None Page External Element Phone Email Page Home Subpage Legal Notice Privacy…" at bounding box center [81, 139] width 91 height 444
type input "#services-3"
type input "Services"
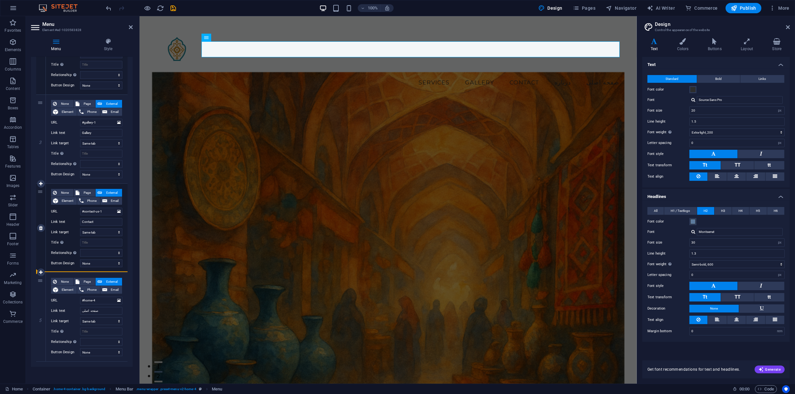
select select
type input "#gallery-1"
type input "Gallery"
select select
type input "#contact-us-1"
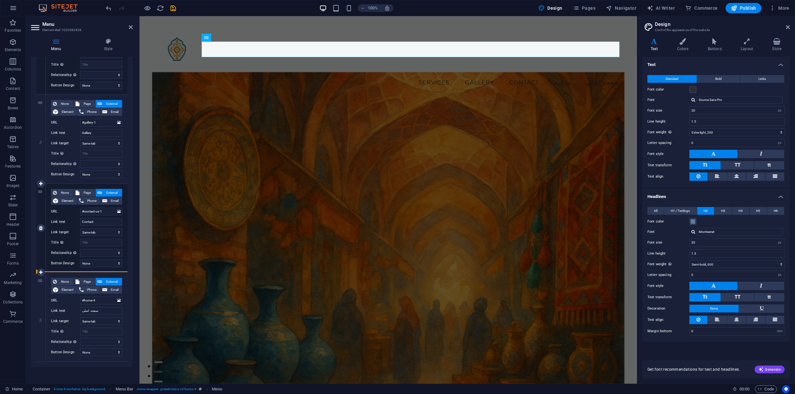
type input "Contact"
select select
type input "#about-3"
type input "درباره"
select select
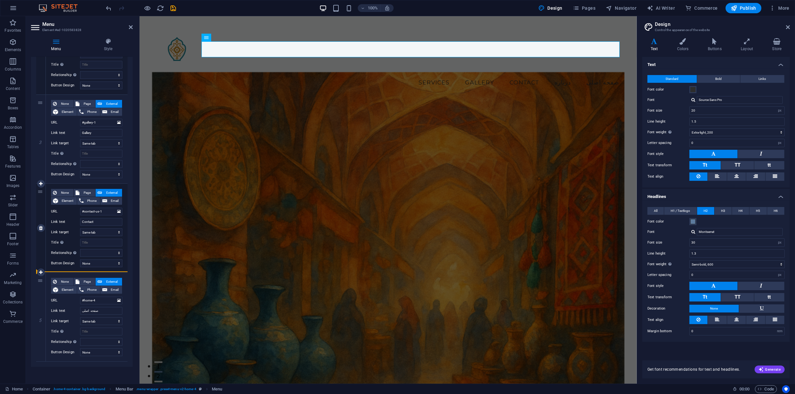
select select
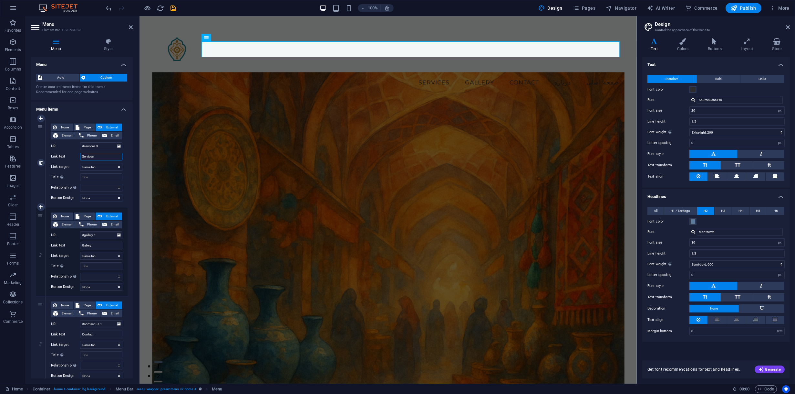
click at [95, 158] on input "Services" at bounding box center [101, 156] width 42 height 8
paste input "فروشنده شوید"
type input "فروشنده شوید"
select select
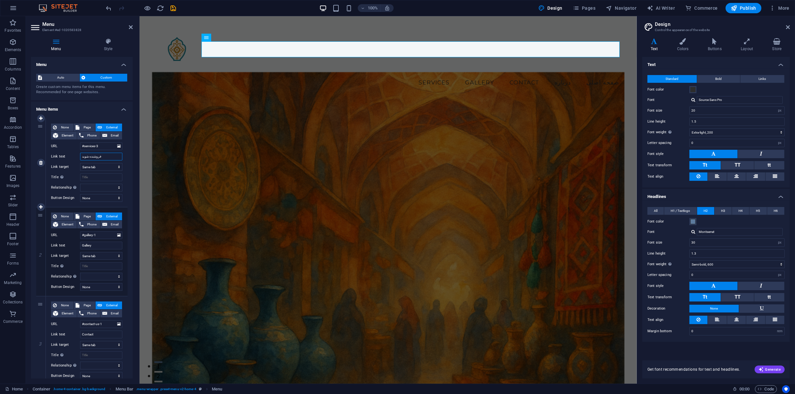
select select
type input "فروشنده شوید"
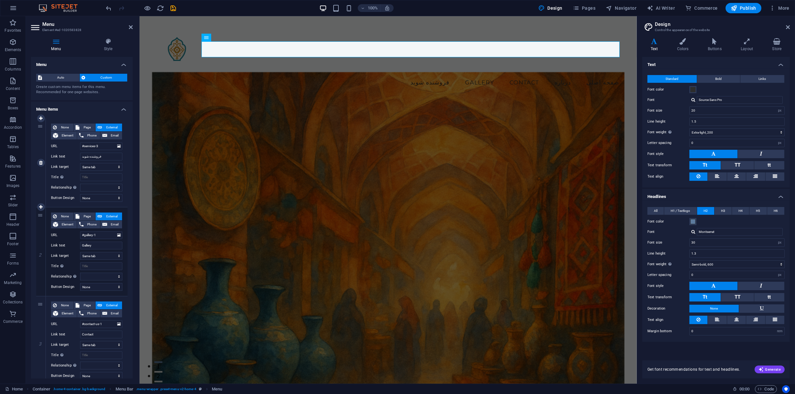
click at [70, 172] on div "None Page External Element Phone Email Page Home Subpage Legal Notice Privacy E…" at bounding box center [86, 157] width 71 height 68
click at [105, 168] on select "New tab Same tab Overlay" at bounding box center [101, 167] width 42 height 8
click at [107, 166] on select "New tab Same tab Overlay" at bounding box center [101, 167] width 42 height 8
click at [97, 177] on input "Title Additional link description, should not be the same as the link text. The…" at bounding box center [101, 177] width 42 height 8
click at [99, 180] on input "Title Additional link description, should not be the same as the link text. The…" at bounding box center [101, 177] width 42 height 8
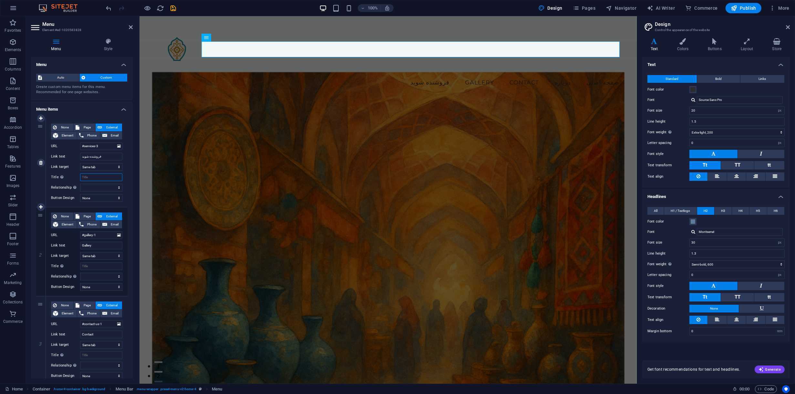
paste input "به جمع فروشندگان دلین‌بازار بپیوندید"
type input "به جمع فروشندگان دلین‌بازار بپیوندید"
select select
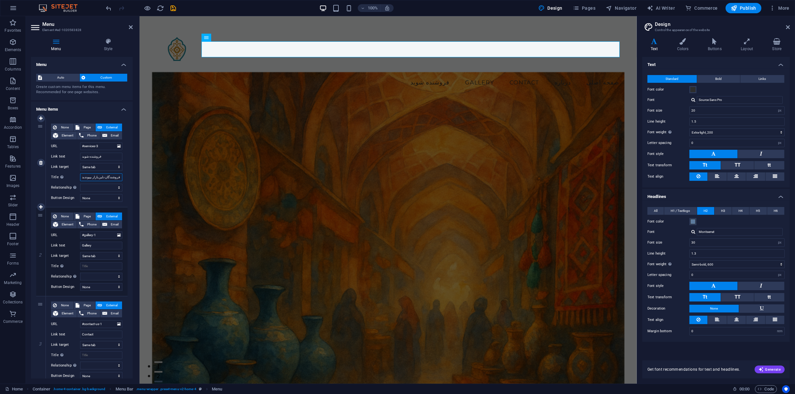
select select
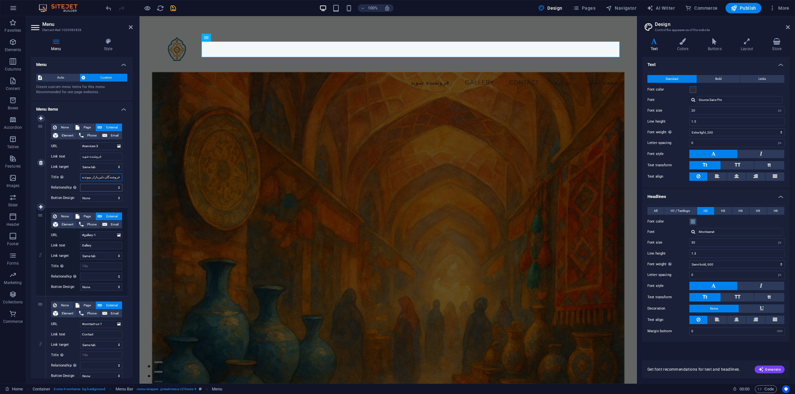
select select
type input "به جمع فروشندگان دلین‌بازار بپیوندید"
click at [94, 189] on select "alternate author bookmark external help license next nofollow noreferrer noopen…" at bounding box center [101, 188] width 42 height 8
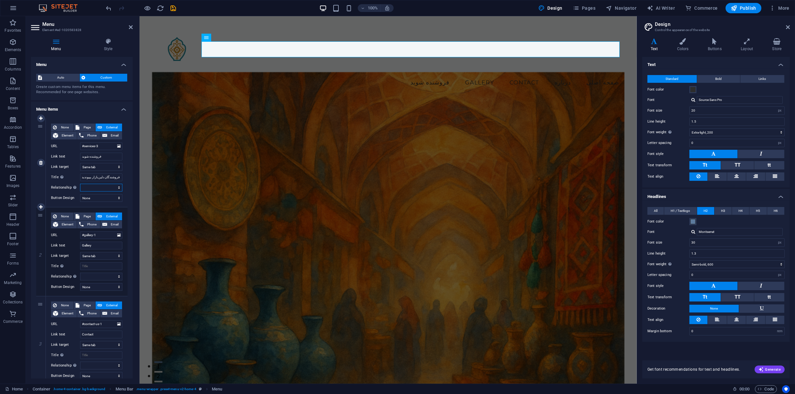
scroll to position [0, 0]
click at [40, 192] on div "1" at bounding box center [41, 162] width 10 height 89
select select
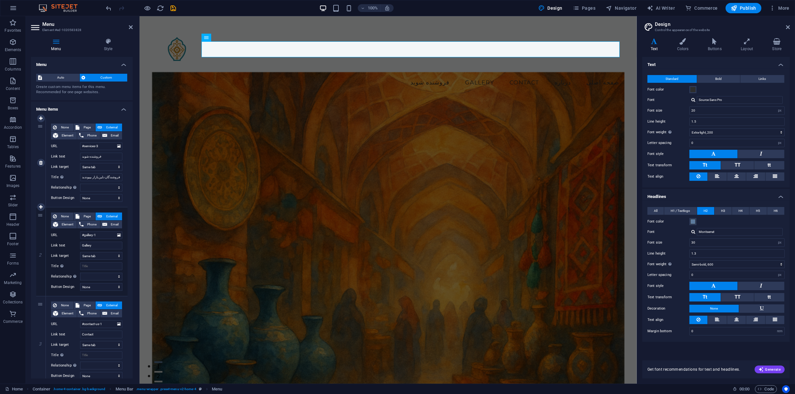
select select
click at [90, 199] on select "None Default Primary Secondary" at bounding box center [101, 198] width 42 height 8
select select "secondary"
click at [80, 194] on select "None Default Primary Secondary" at bounding box center [101, 198] width 42 height 8
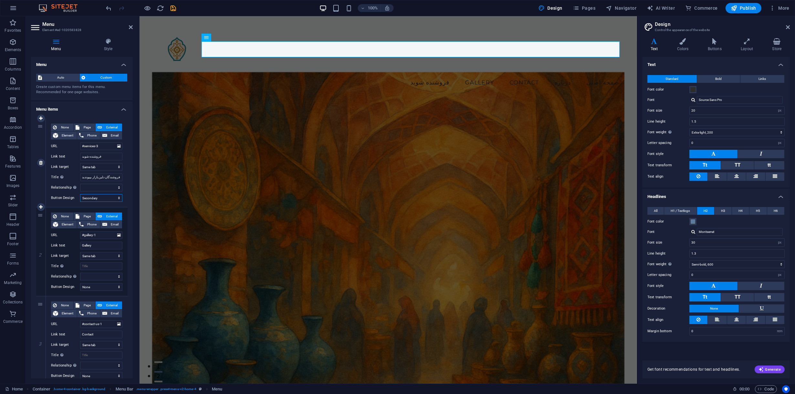
select select
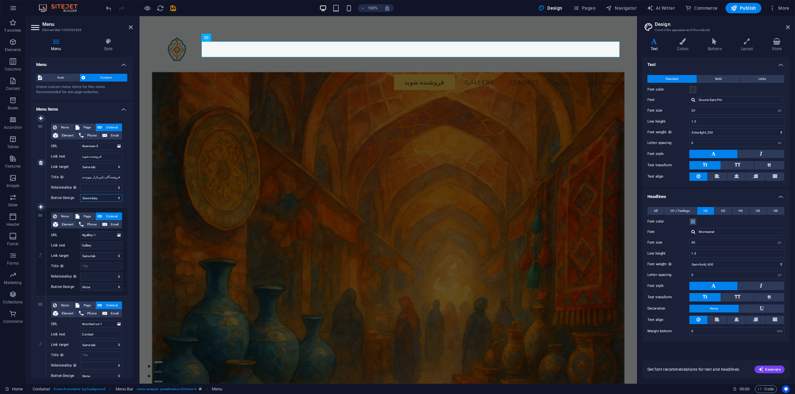
click at [104, 195] on select "None Default Primary Secondary" at bounding box center [101, 198] width 42 height 8
select select "default"
click at [80, 194] on select "None Default Primary Secondary" at bounding box center [101, 198] width 42 height 8
select select
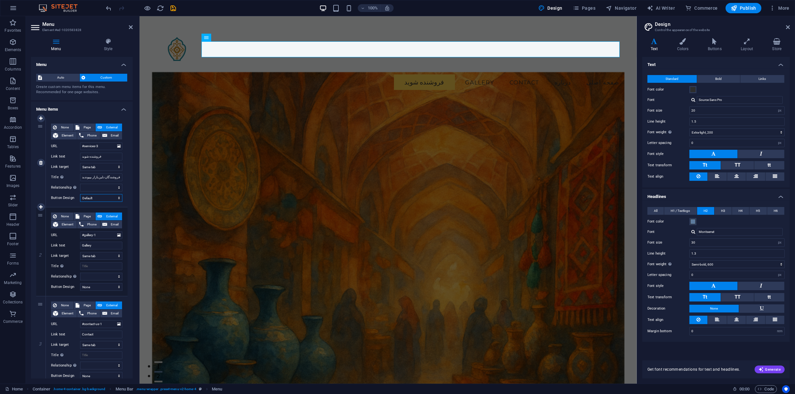
select select
click at [107, 197] on select "None Default Primary Secondary" at bounding box center [101, 198] width 42 height 8
select select "primary"
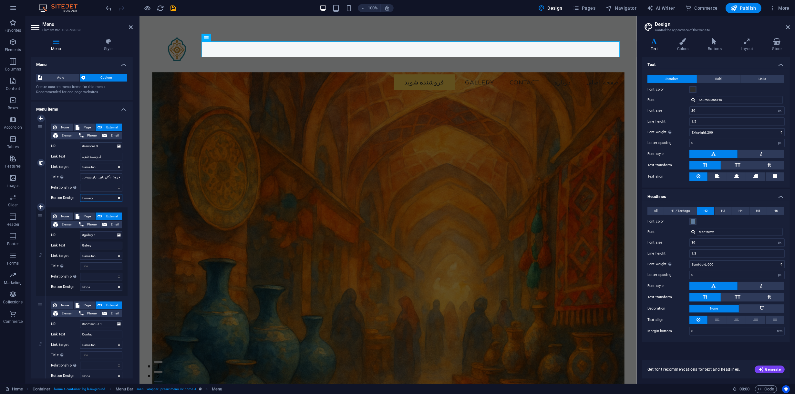
click at [80, 194] on select "None Default Primary Secondary" at bounding box center [101, 198] width 42 height 8
select select
click at [104, 198] on select "None Default Primary Secondary" at bounding box center [101, 198] width 42 height 8
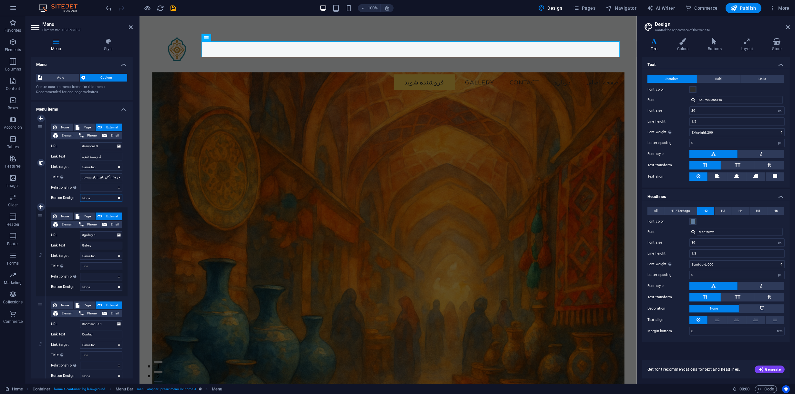
click at [80, 194] on select "None Default Primary Secondary" at bounding box center [101, 198] width 42 height 8
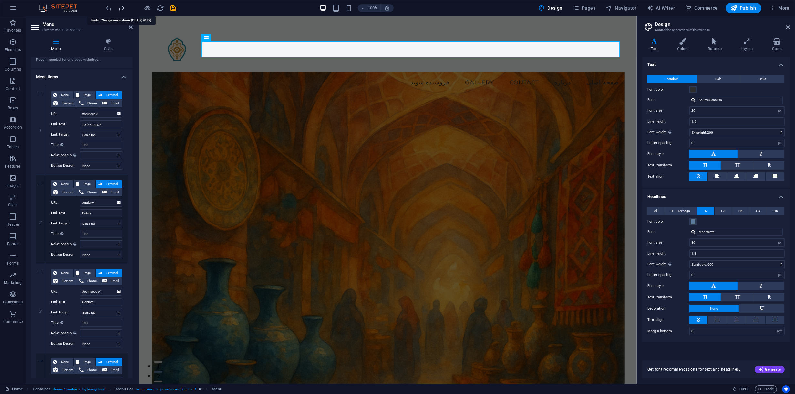
click at [124, 5] on icon "redo" at bounding box center [121, 8] width 7 height 7
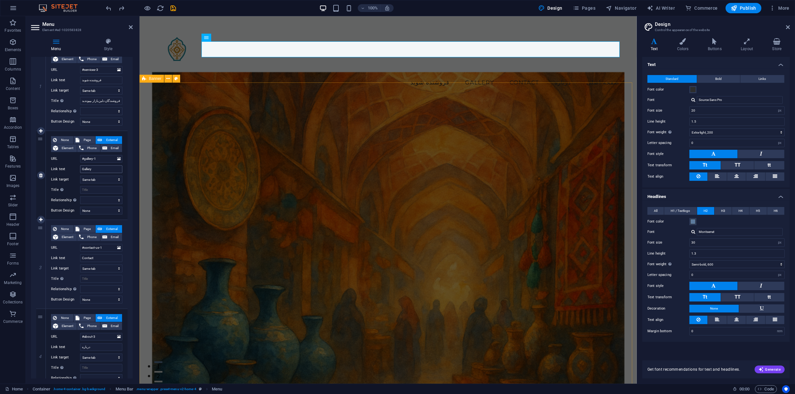
scroll to position [97, 0]
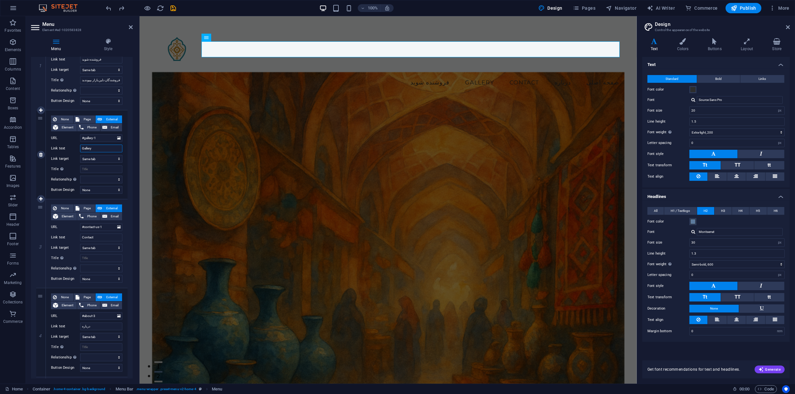
click at [94, 149] on input "Gallery" at bounding box center [101, 148] width 42 height 8
paste input "فروشگاه‌ها"
click at [84, 148] on input "فروشگاه‌ها" at bounding box center [101, 148] width 42 height 8
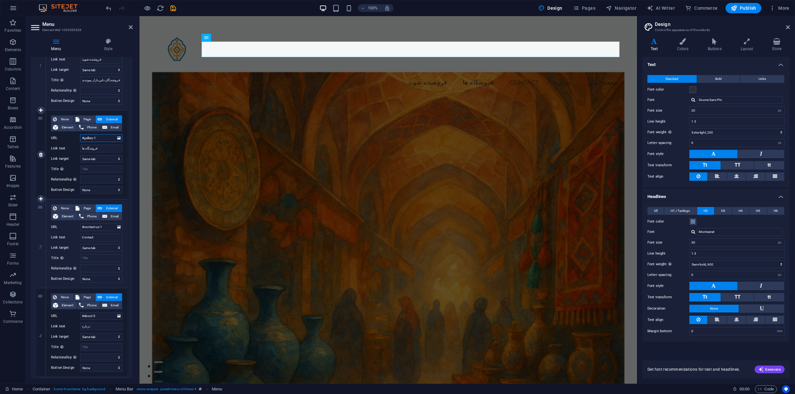
click at [103, 138] on input "#gallery-1" at bounding box center [101, 138] width 42 height 8
drag, startPoint x: 103, startPoint y: 138, endPoint x: 85, endPoint y: 140, distance: 18.9
click at [85, 140] on input "#gallery-1" at bounding box center [101, 138] width 42 height 8
click at [89, 161] on select "New tab Same tab Overlay" at bounding box center [101, 159] width 42 height 8
click at [80, 155] on select "New tab Same tab Overlay" at bounding box center [101, 159] width 42 height 8
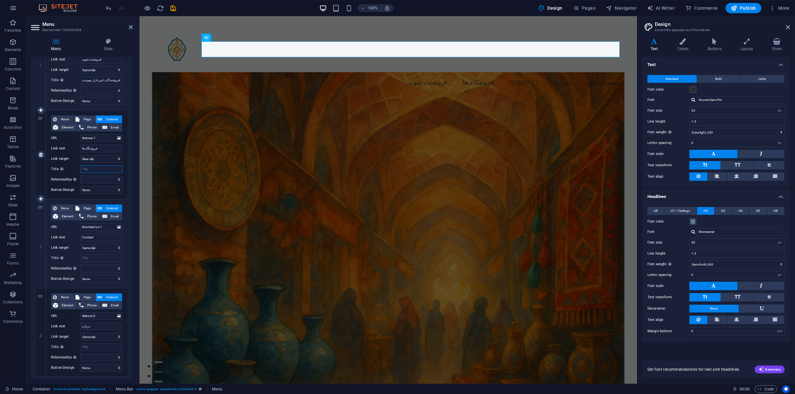
click at [93, 167] on input "Title Additional link description, should not be the same as the link text. The…" at bounding box center [101, 169] width 42 height 8
click at [102, 239] on input "Contact" at bounding box center [101, 237] width 42 height 8
paste input "تماس با ما"
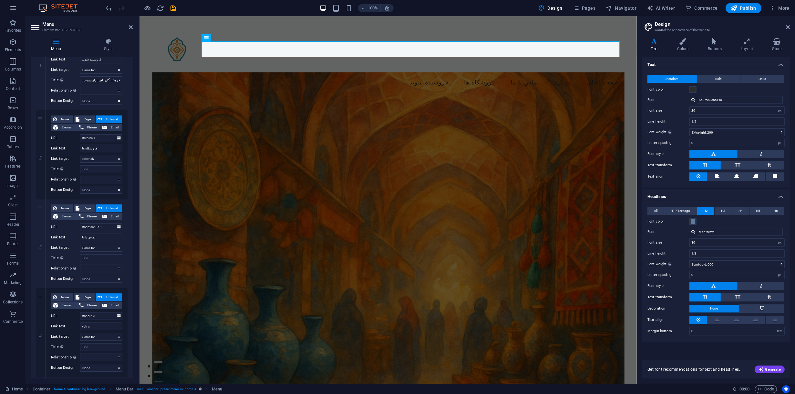
click at [126, 248] on div "1 None Page External Element Phone Email Page Home Subpage Legal Notice Privacy…" at bounding box center [82, 243] width 102 height 454
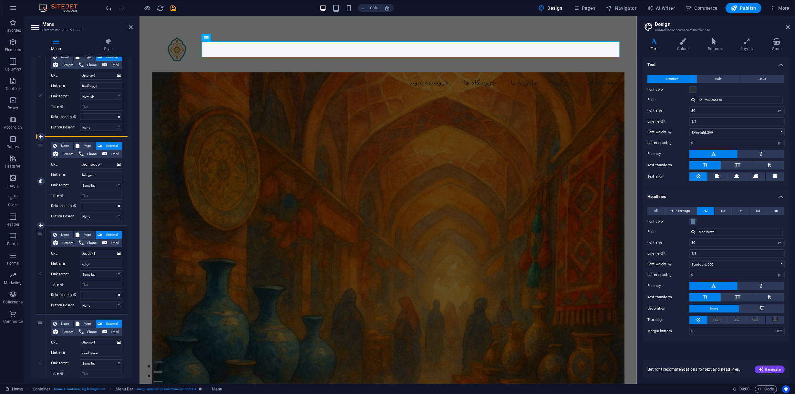
scroll to position [201, 0]
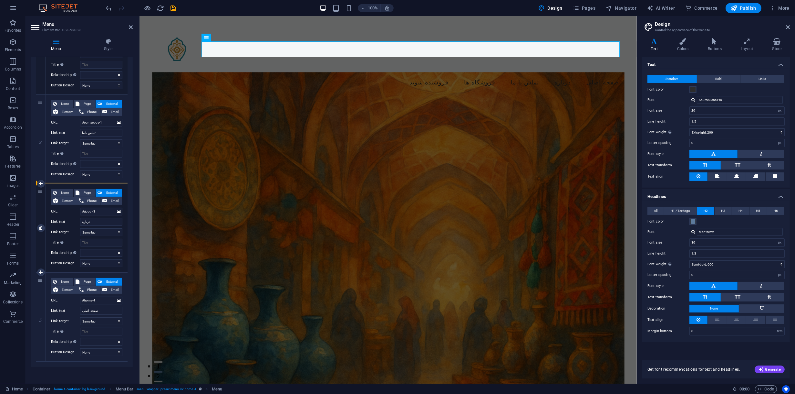
drag, startPoint x: 40, startPoint y: 207, endPoint x: 54, endPoint y: 208, distance: 14.2
click at [54, 208] on div "1 None Page External Element Phone Email Page Home Subpage Legal Notice Privacy…" at bounding box center [81, 139] width 91 height 444
drag, startPoint x: 38, startPoint y: 190, endPoint x: 37, endPoint y: 109, distance: 80.8
click at [37, 109] on div "1 None Page External Element Phone Email Page Home Subpage Legal Notice Privacy…" at bounding box center [81, 139] width 91 height 444
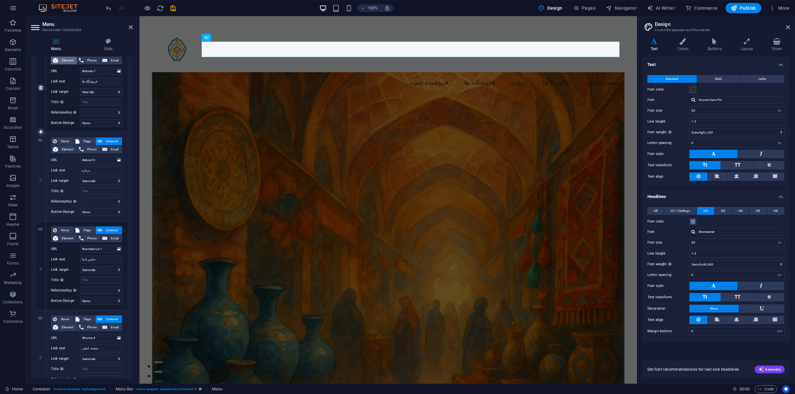
scroll to position [137, 0]
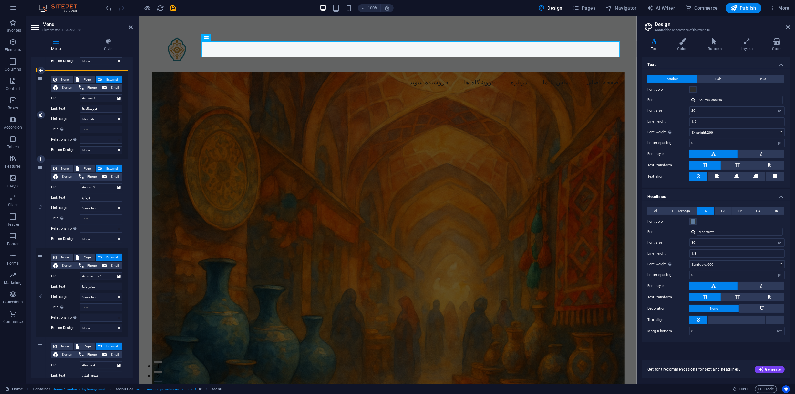
drag, startPoint x: 40, startPoint y: 192, endPoint x: 48, endPoint y: 88, distance: 103.7
click at [48, 88] on div "1 None Page External Element Phone Email Page Home Subpage Legal Notice Privacy…" at bounding box center [81, 204] width 91 height 444
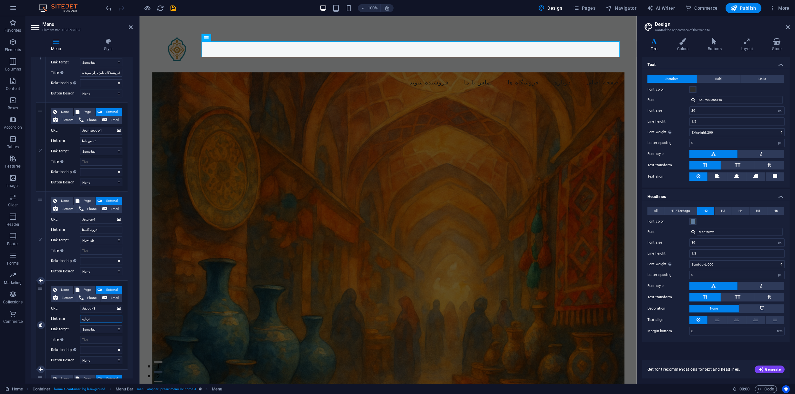
click at [105, 318] on input "درباره" at bounding box center [101, 319] width 42 height 8
click at [299, 199] on figure at bounding box center [388, 239] width 473 height 334
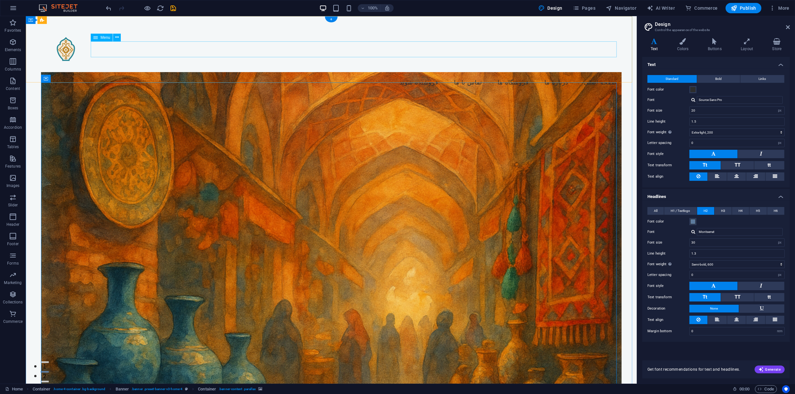
click at [372, 74] on nav "فروشنده شوید تماس با ما فروشگاه‌ ها درباره ما صفحه اصلی" at bounding box center [331, 82] width 581 height 16
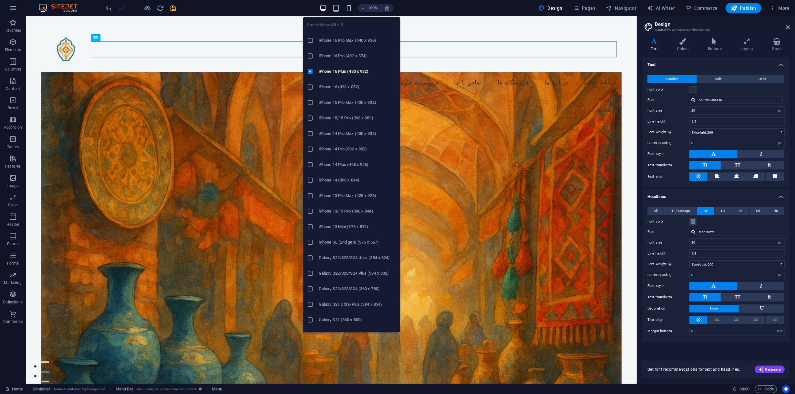
click at [353, 7] on icon "button" at bounding box center [348, 8] width 7 height 7
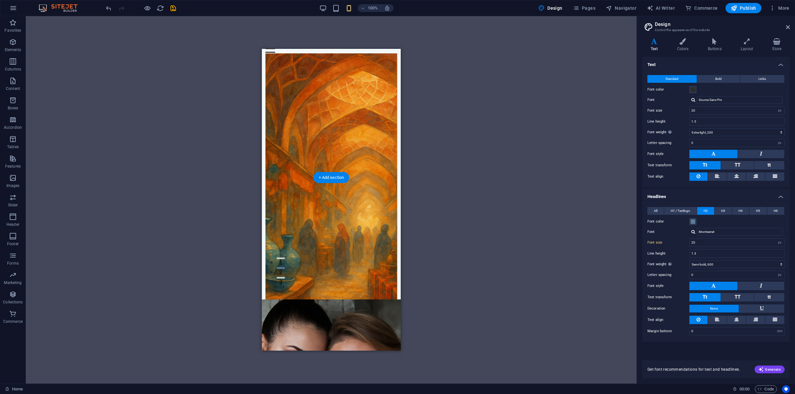
scroll to position [32, 0]
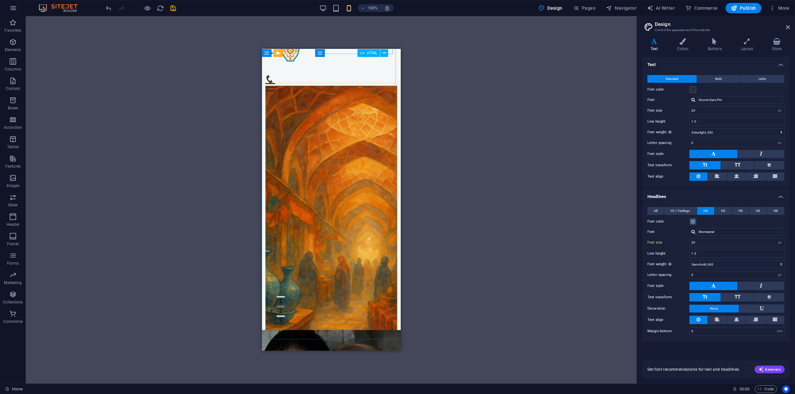
click at [388, 53] on div "HTML" at bounding box center [375, 53] width 35 height 8
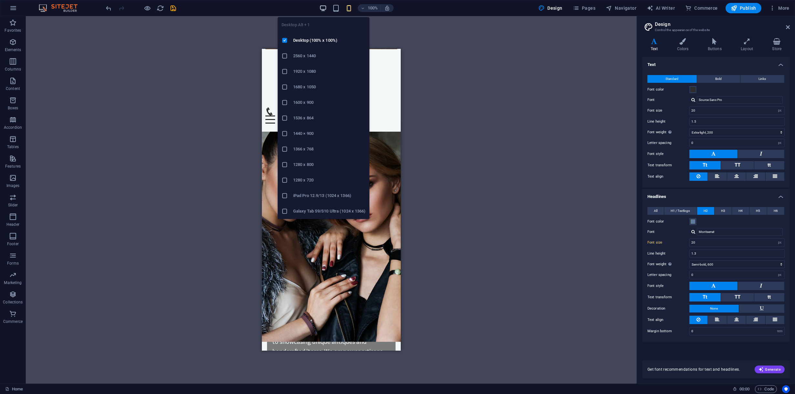
click at [323, 7] on icon "button" at bounding box center [323, 8] width 7 height 7
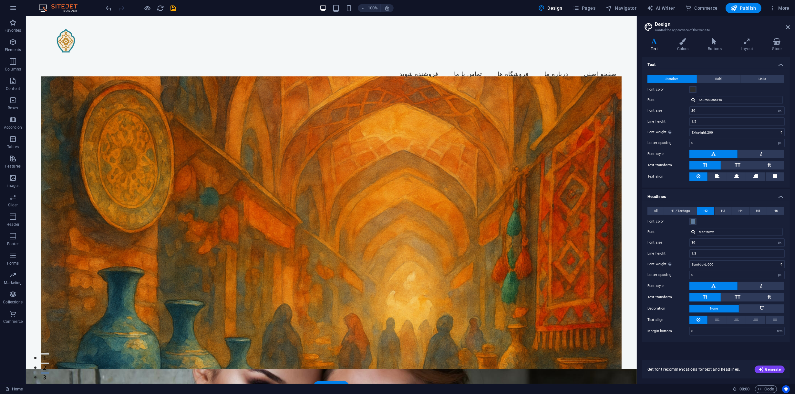
scroll to position [0, 0]
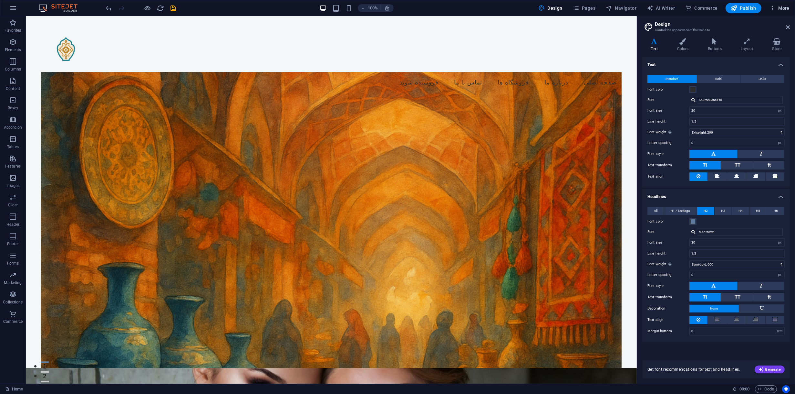
click at [781, 10] on span "More" at bounding box center [780, 8] width 20 height 6
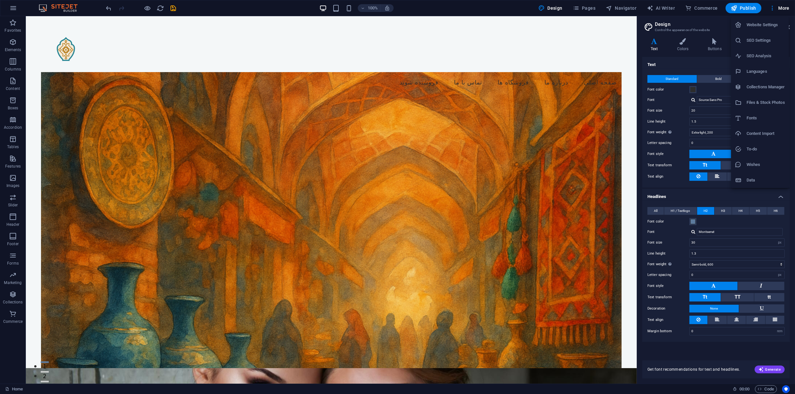
click at [433, 26] on div at bounding box center [397, 197] width 795 height 394
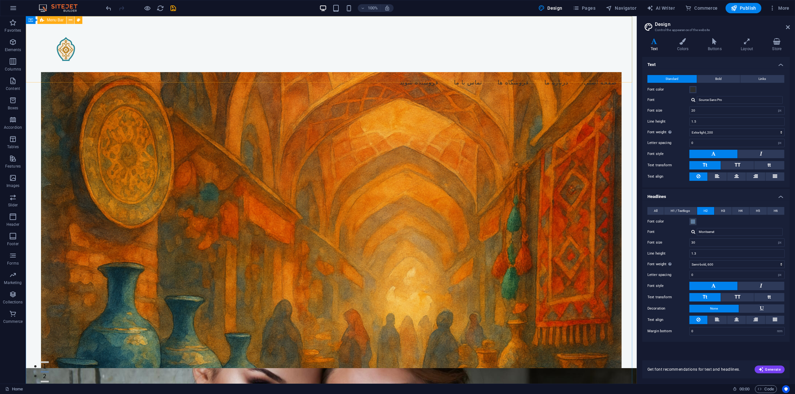
click at [69, 21] on icon at bounding box center [71, 20] width 4 height 7
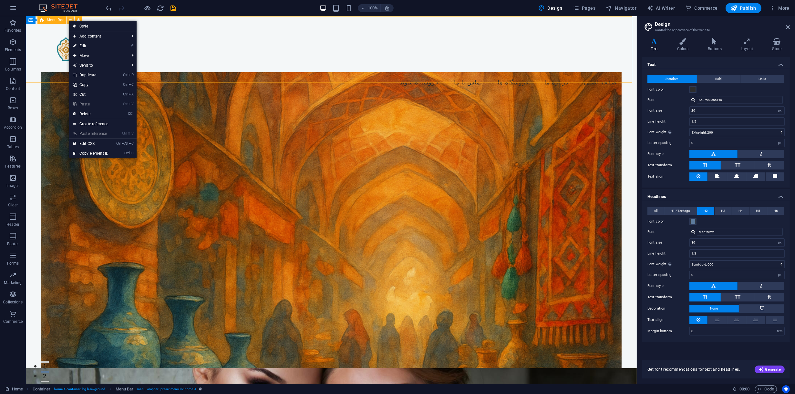
click at [68, 21] on button at bounding box center [71, 20] width 8 height 8
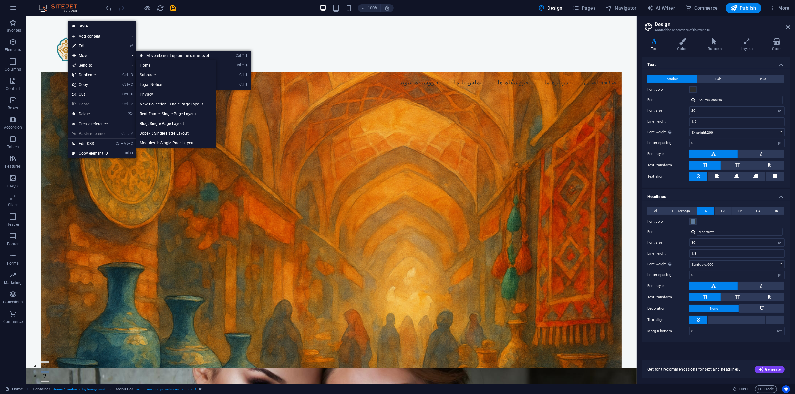
click at [254, 74] on nav "فروشنده شوید تماس با ما فروشگاه‌ ها درباره ما صفحه اصلی" at bounding box center [331, 82] width 581 height 16
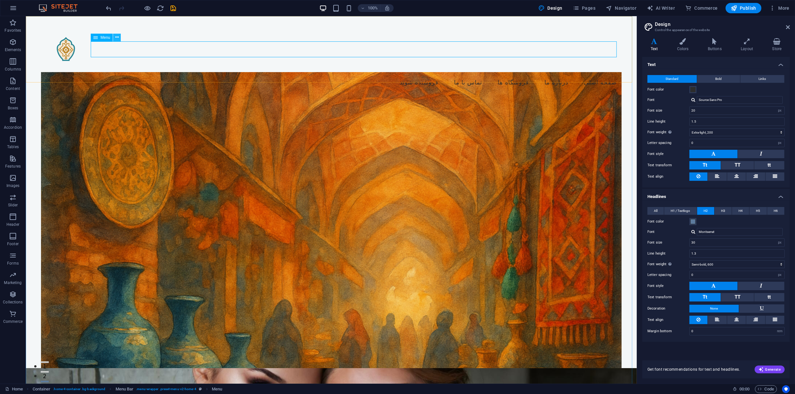
click at [117, 39] on icon at bounding box center [117, 37] width 4 height 7
click at [5, 314] on span "Commerce" at bounding box center [13, 318] width 26 height 16
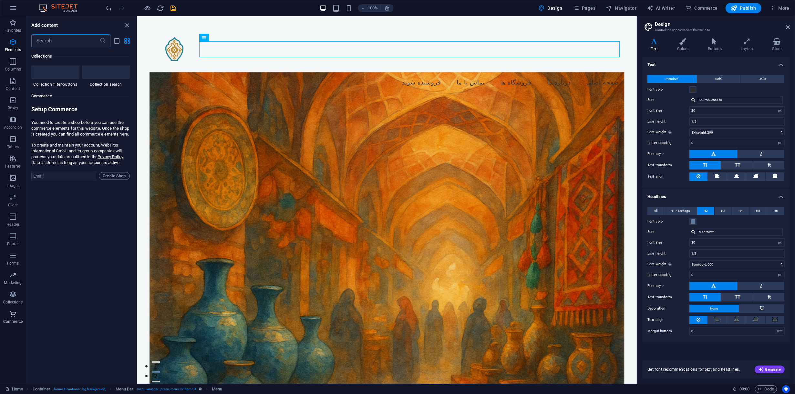
scroll to position [6225, 0]
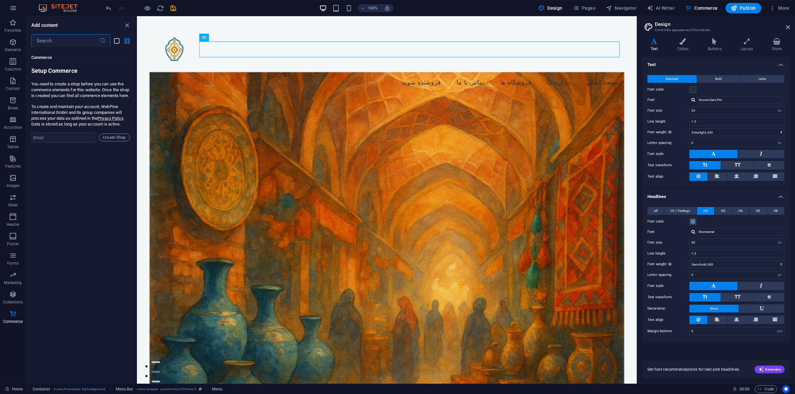
click at [119, 40] on icon "list-view" at bounding box center [116, 40] width 7 height 7
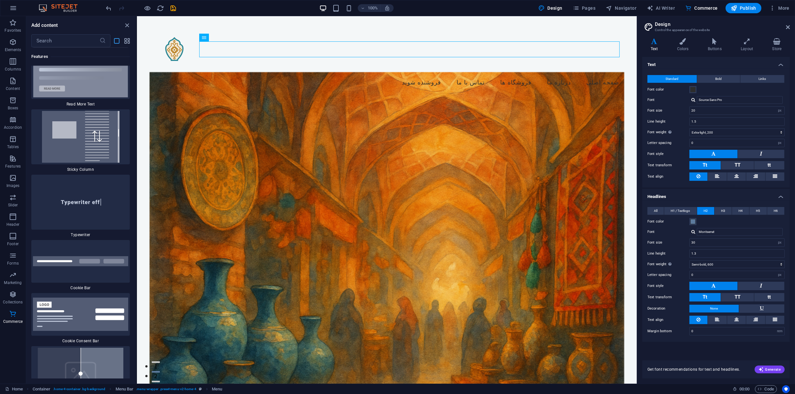
scroll to position [14015, 0]
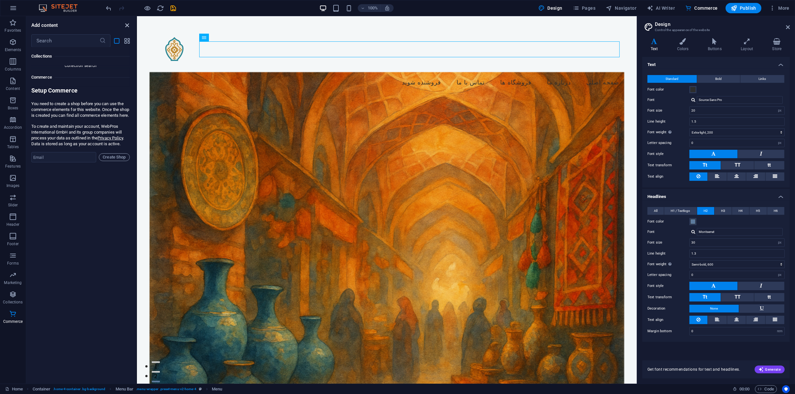
click at [128, 24] on icon "close panel" at bounding box center [127, 25] width 7 height 7
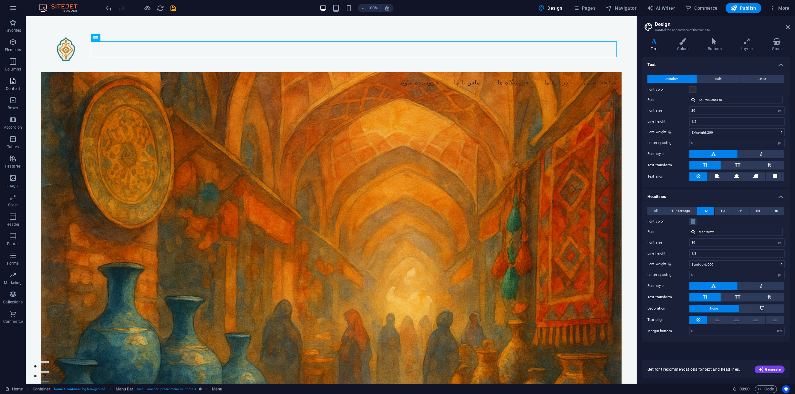
click at [15, 84] on icon "button" at bounding box center [13, 81] width 8 height 8
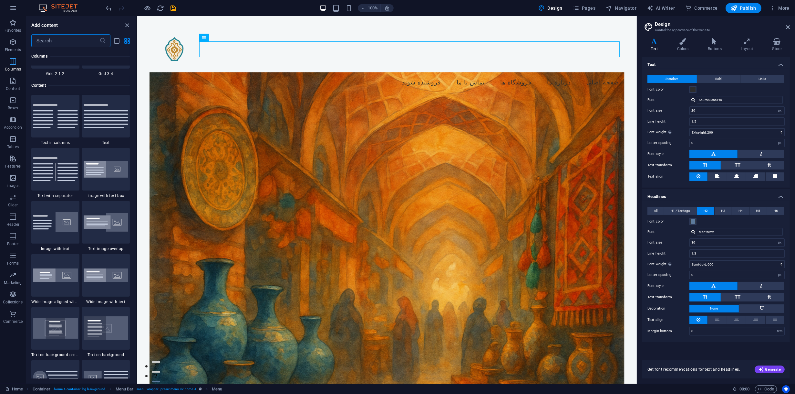
scroll to position [1098, 0]
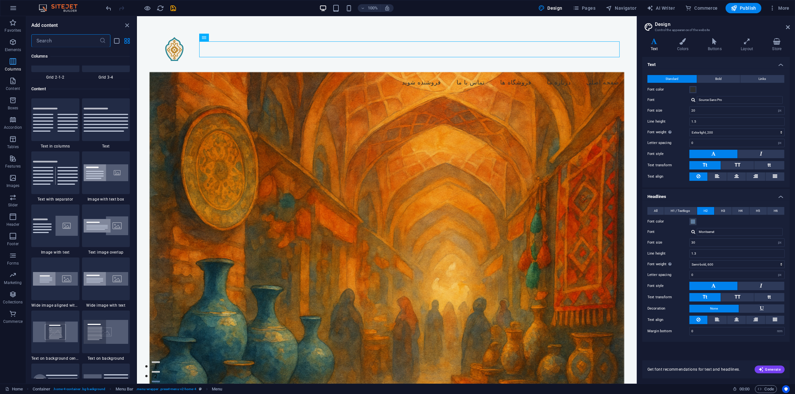
click at [16, 61] on icon "button" at bounding box center [13, 62] width 8 height 8
click at [9, 42] on icon "button" at bounding box center [13, 42] width 8 height 8
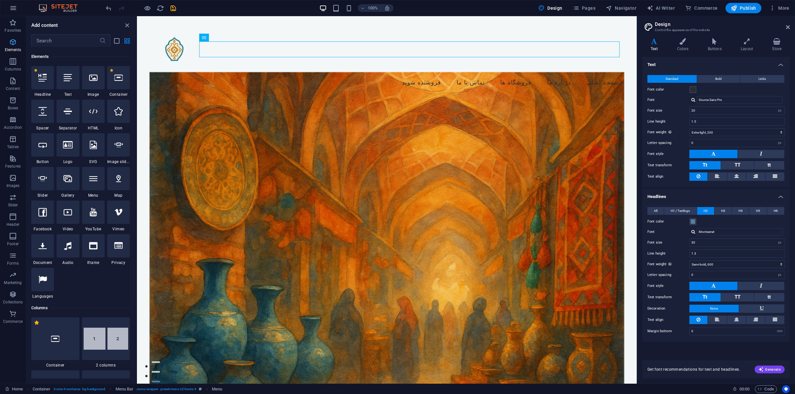
scroll to position [68, 0]
click at [14, 67] on p "Columns" at bounding box center [13, 69] width 16 height 5
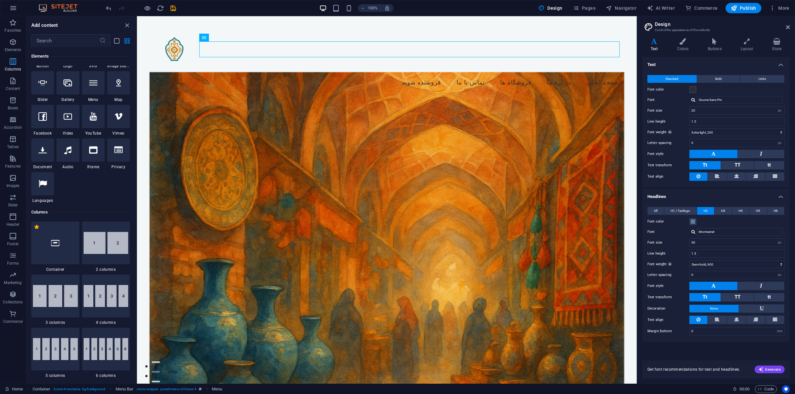
scroll to position [320, 0]
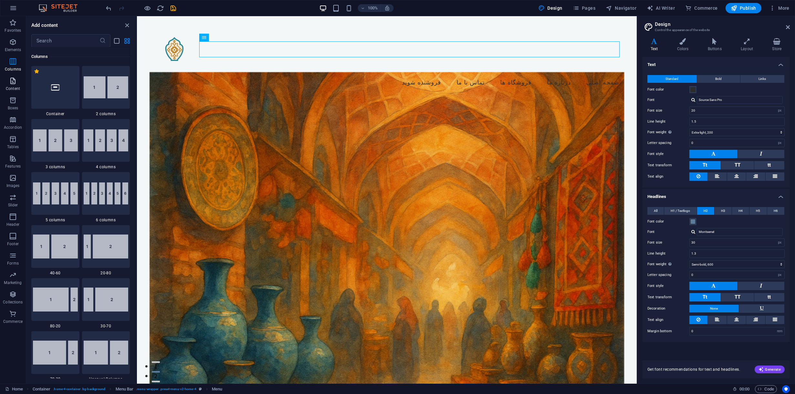
click at [14, 82] on icon "button" at bounding box center [13, 81] width 8 height 8
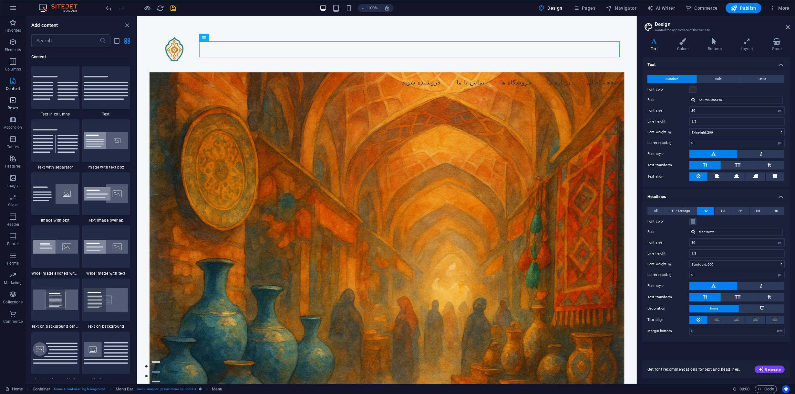
click at [17, 104] on span "Boxes" at bounding box center [13, 104] width 26 height 16
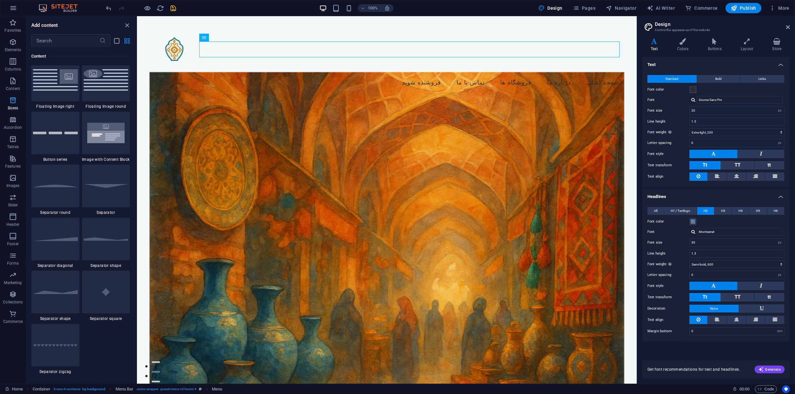
scroll to position [1782, 0]
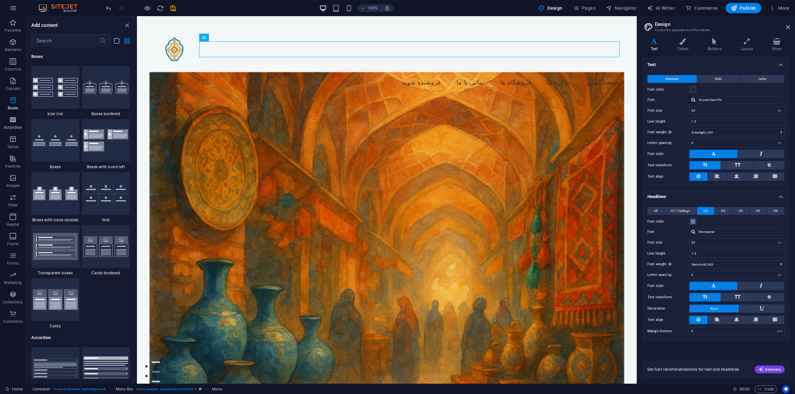
click at [16, 117] on icon "button" at bounding box center [13, 120] width 8 height 8
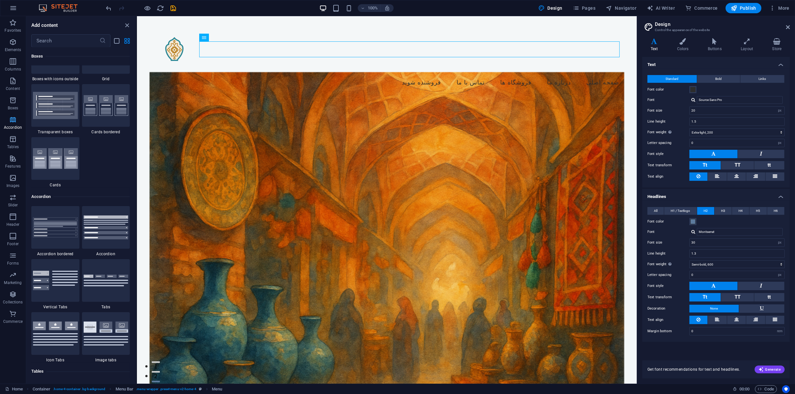
scroll to position [2063, 0]
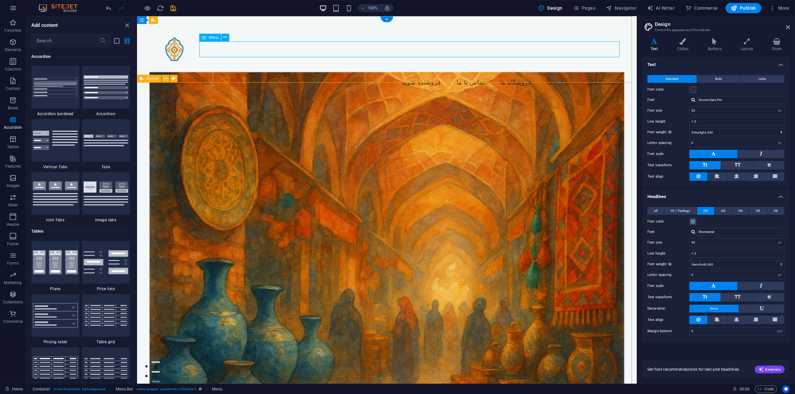
click at [417, 74] on nav "فروشنده شوید تماس با ما فروشگاه‌ ها درباره ما صفحه اصلی" at bounding box center [386, 82] width 475 height 16
click at [354, 74] on nav "فروشنده شوید تماس با ما فروشگاه‌ ها درباره ما صفحه اصلی" at bounding box center [386, 82] width 475 height 16
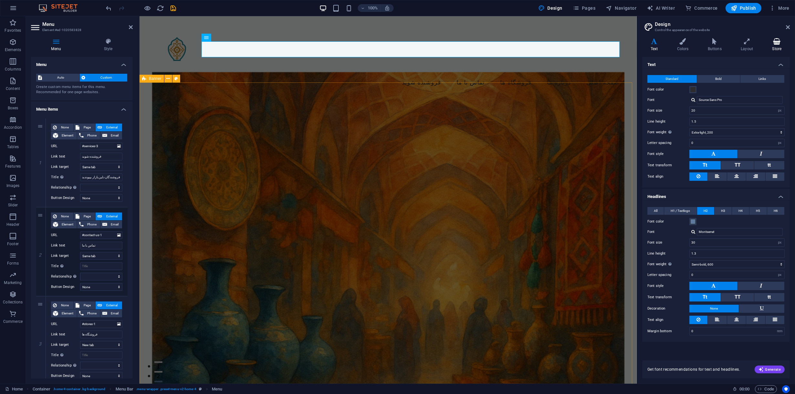
click at [773, 47] on h4 "Store" at bounding box center [777, 45] width 26 height 14
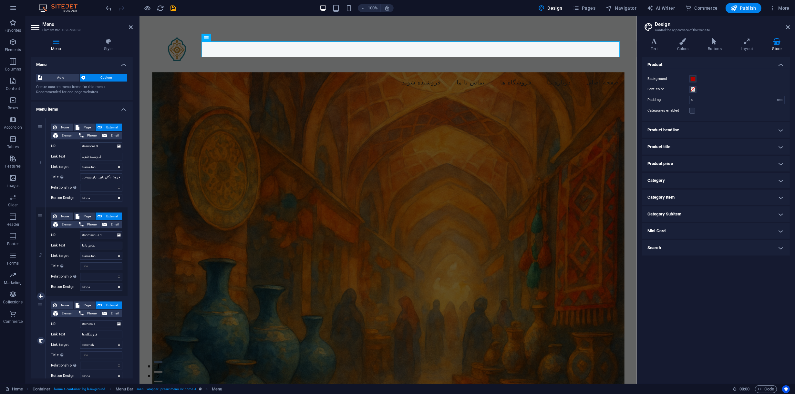
scroll to position [201, 0]
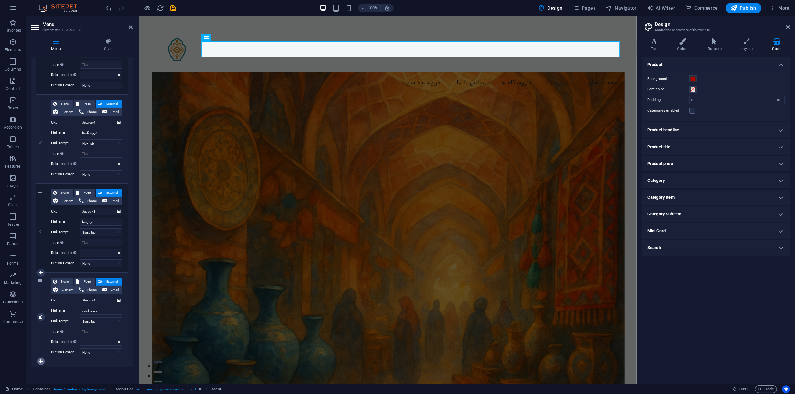
click at [40, 360] on icon at bounding box center [41, 361] width 4 height 5
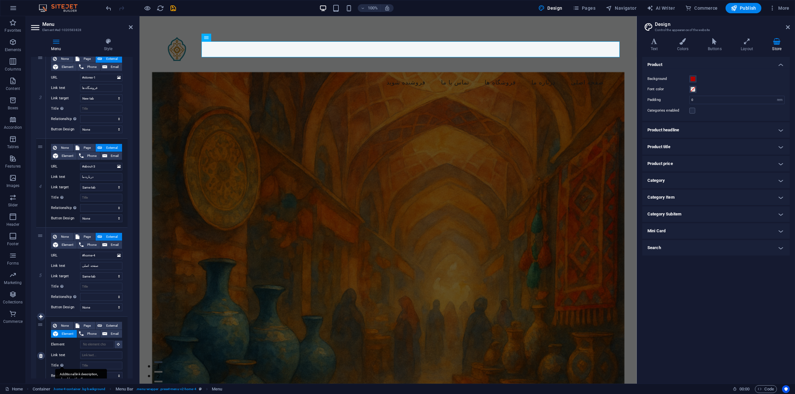
scroll to position [280, 0]
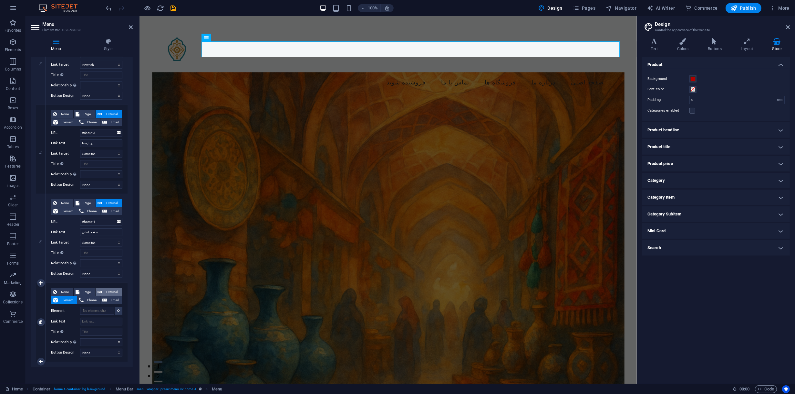
click at [102, 289] on button "External" at bounding box center [109, 292] width 26 height 8
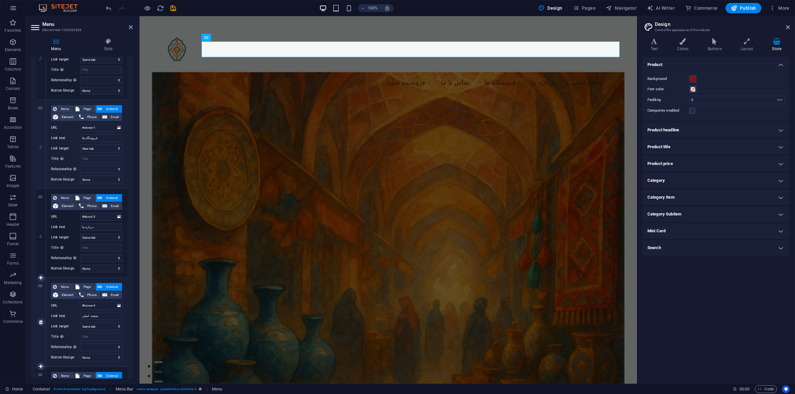
scroll to position [290, 0]
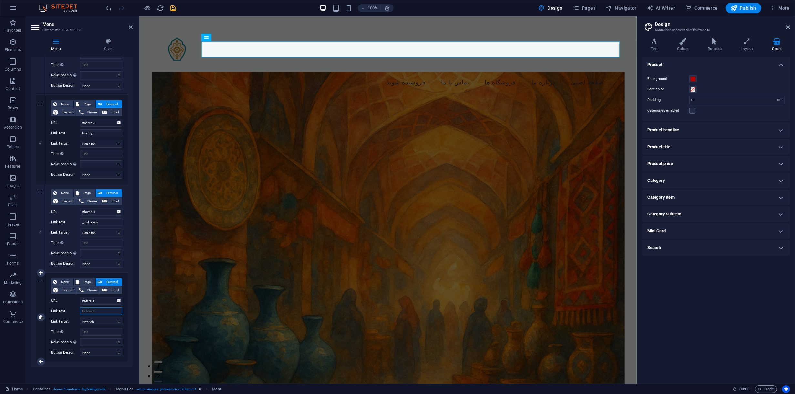
click at [99, 308] on input "Link text" at bounding box center [101, 311] width 42 height 8
click at [99, 303] on input "#Store-5" at bounding box center [101, 301] width 42 height 8
click at [97, 310] on input "Link text" at bounding box center [101, 311] width 42 height 8
click at [119, 299] on icon at bounding box center [119, 300] width 4 height 7
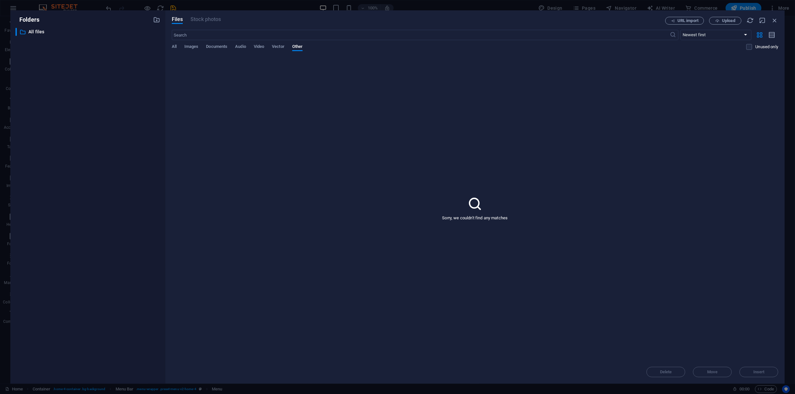
click at [235, 48] on div "All Images Documents Audio Video Vector Other" at bounding box center [459, 50] width 575 height 12
click at [276, 46] on span "Vector" at bounding box center [278, 47] width 13 height 9
click at [258, 46] on span "Video" at bounding box center [259, 47] width 10 height 9
click at [239, 44] on span "Audio" at bounding box center [240, 47] width 11 height 9
click at [221, 46] on span "Documents" at bounding box center [216, 47] width 21 height 9
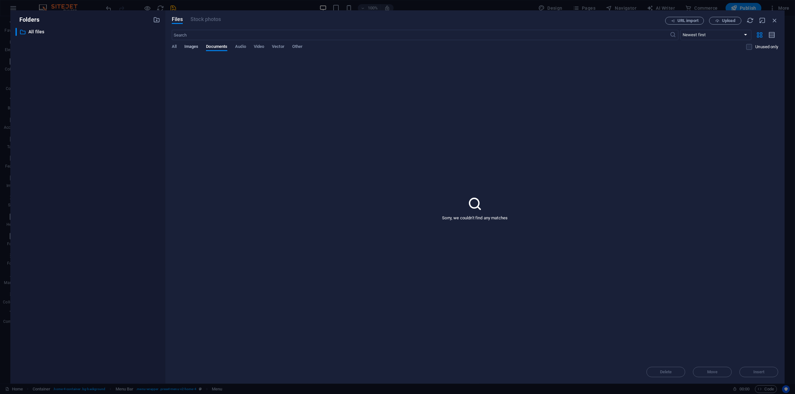
click at [198, 47] on span "Images" at bounding box center [191, 47] width 14 height 9
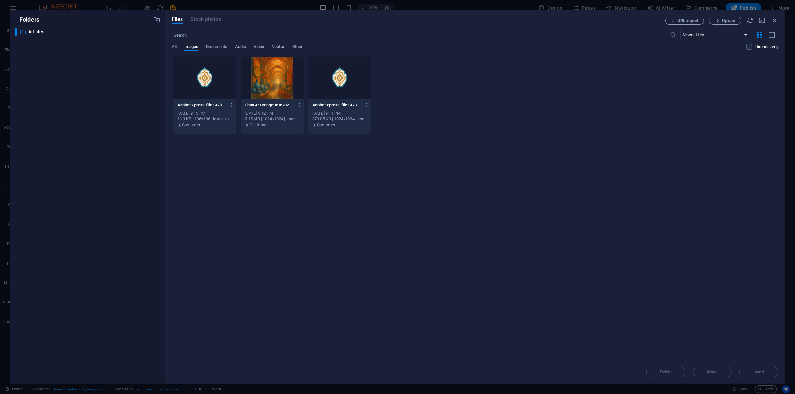
click at [178, 48] on div "All Images Documents Audio Video Vector Other" at bounding box center [459, 50] width 575 height 12
click at [173, 45] on span "All" at bounding box center [174, 47] width 5 height 9
click at [715, 19] on span "Upload" at bounding box center [725, 21] width 26 height 4
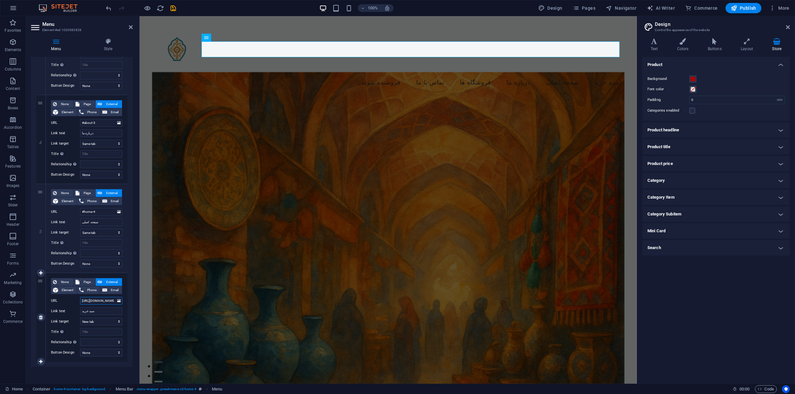
click at [106, 300] on input "https://cdn1.site-media.eu/images/0/19746717/download-yUZmNsYPFpC6OEkUvK5QVw.jp…" at bounding box center [101, 301] width 42 height 8
click at [118, 299] on icon at bounding box center [119, 300] width 4 height 7
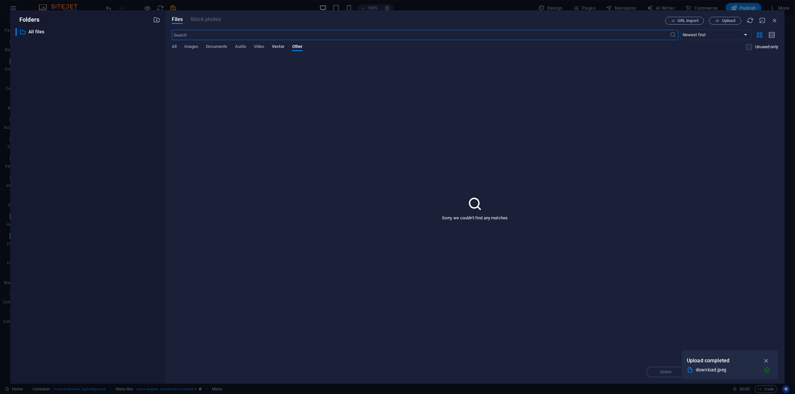
click at [281, 45] on span "Vector" at bounding box center [278, 47] width 13 height 9
click at [176, 46] on span "All" at bounding box center [174, 47] width 5 height 9
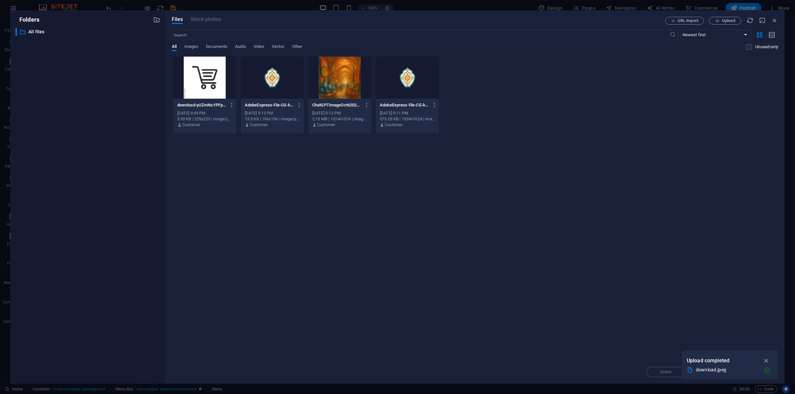
click at [210, 82] on div at bounding box center [204, 78] width 63 height 42
click at [201, 89] on div "1" at bounding box center [204, 78] width 63 height 42
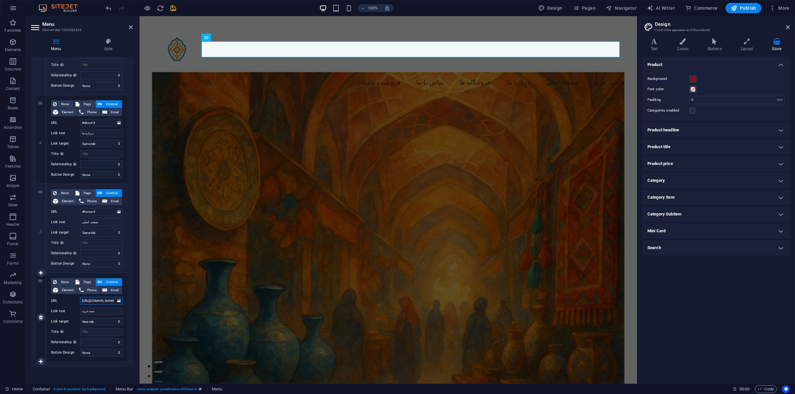
click at [102, 301] on input "https://cdn1.site-media.eu/images/0/19746717/download-yUZmNsYPFpC6OEkUvK5QVw.jp…" at bounding box center [101, 301] width 42 height 8
click at [102, 323] on select "New tab Same tab Overlay" at bounding box center [101, 321] width 42 height 8
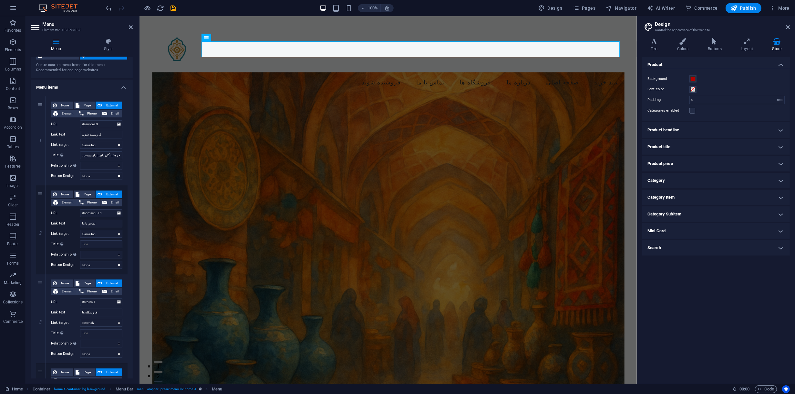
scroll to position [0, 0]
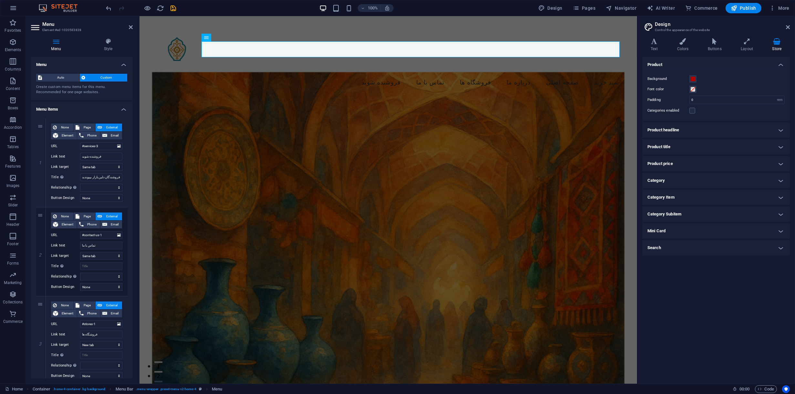
click at [118, 33] on div "Menu Style Menu Auto Custom Create custom menu items for this menu. Recommended…" at bounding box center [82, 208] width 112 height 350
click at [108, 40] on icon at bounding box center [108, 41] width 49 height 6
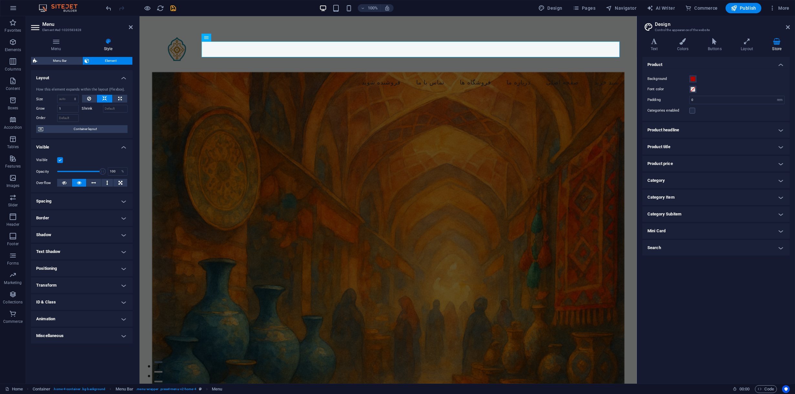
click at [69, 314] on h4 "Animation" at bounding box center [82, 319] width 102 height 16
click at [65, 338] on select "Don't animate Show / Hide Slide up/down Zoom in/out Slide left to right Slide r…" at bounding box center [81, 338] width 91 height 8
click at [36, 334] on select "Don't animate Show / Hide Slide up/down Zoom in/out Slide left to right Slide r…" at bounding box center [81, 338] width 91 height 8
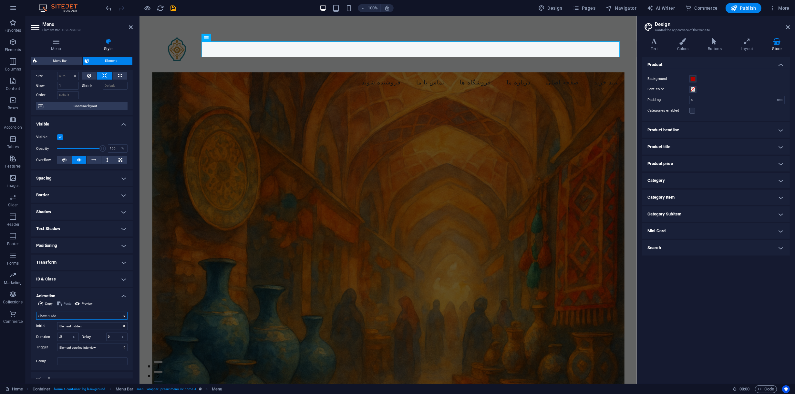
scroll to position [31, 0]
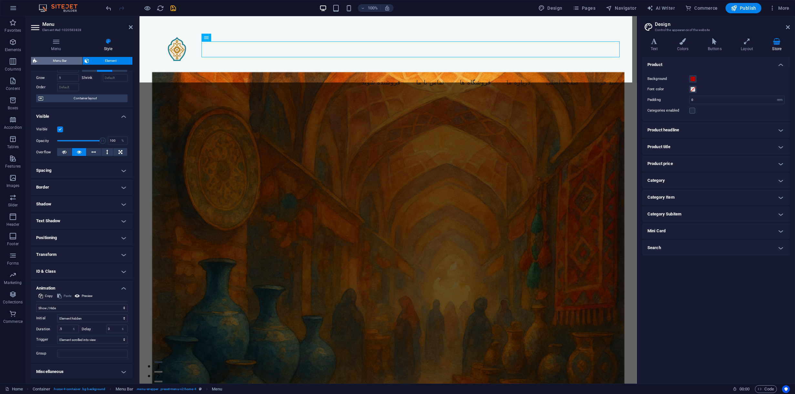
click at [47, 61] on span "Menu Bar" at bounding box center [59, 61] width 41 height 8
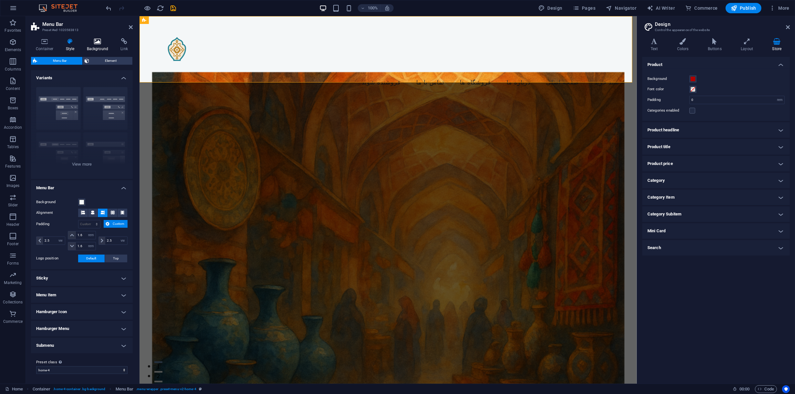
click at [100, 38] on icon at bounding box center [97, 41] width 31 height 6
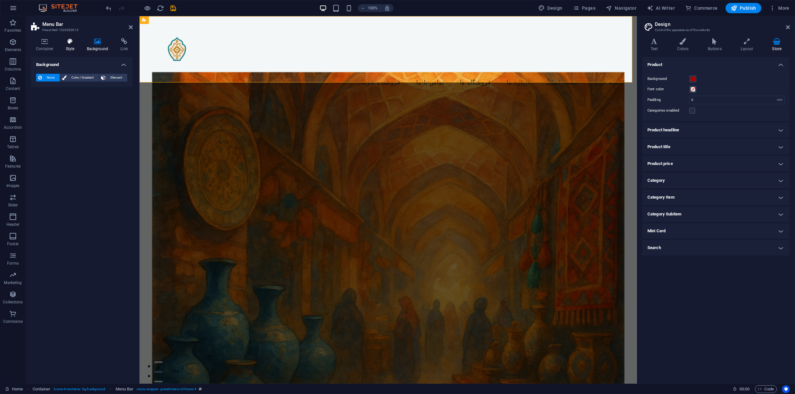
click at [75, 45] on h4 "Style" at bounding box center [71, 45] width 21 height 14
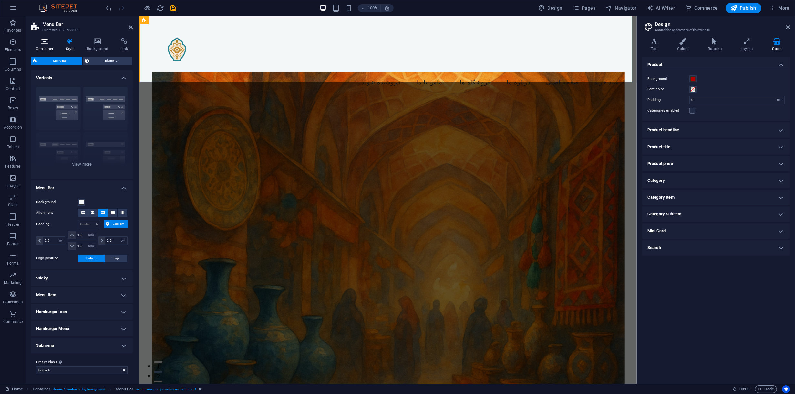
click at [50, 46] on h4 "Container" at bounding box center [46, 45] width 30 height 14
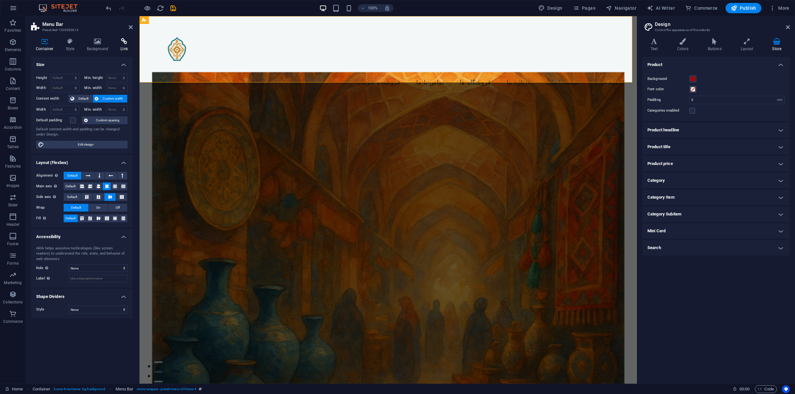
click at [123, 42] on icon at bounding box center [124, 41] width 17 height 6
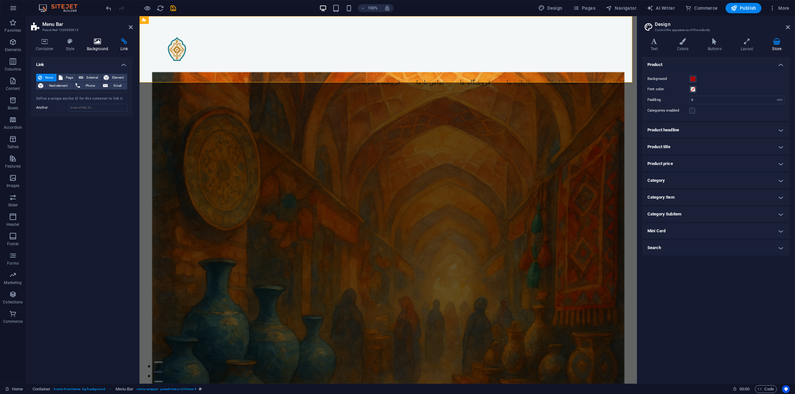
click at [99, 47] on h4 "Background" at bounding box center [99, 45] width 34 height 14
click at [76, 49] on h4 "Style" at bounding box center [71, 45] width 21 height 14
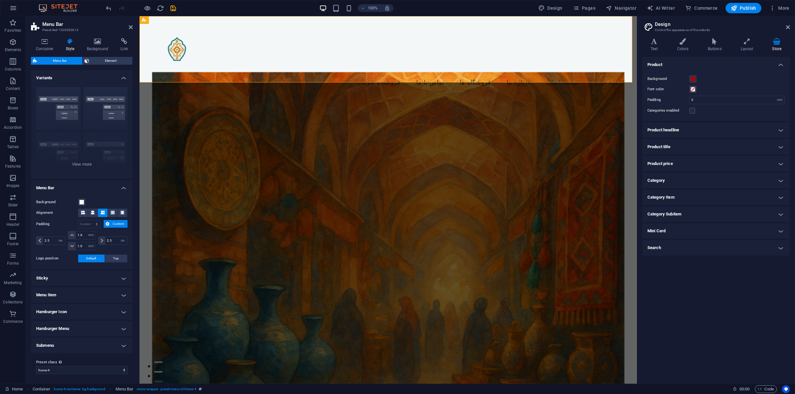
click at [331, 131] on figure at bounding box center [388, 239] width 473 height 334
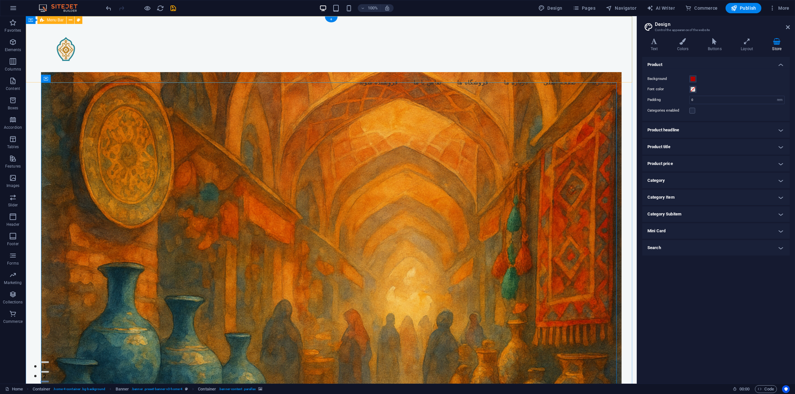
click at [194, 62] on div "Menu فروشنده شوید تماس با ما فروشگاه‌ ها درباره ما صفحه اصلی سبد خرید" at bounding box center [331, 57] width 611 height 82
click at [140, 74] on nav "فروشنده شوید تماس با ما فروشگاه‌ ها درباره ما صفحه اصلی سبد خرید" at bounding box center [331, 82] width 581 height 16
click at [79, 47] on div at bounding box center [331, 50] width 581 height 50
click at [108, 74] on nav "فروشنده شوید تماس با ما فروشگاه‌ ها درباره ما صفحه اصلی سبد خرید" at bounding box center [331, 82] width 581 height 16
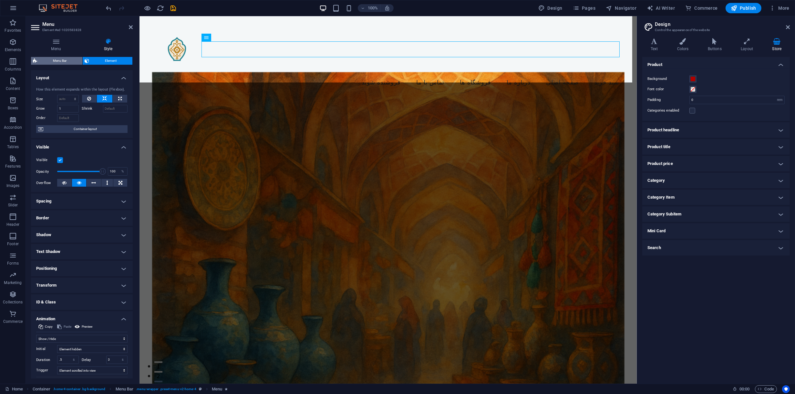
click at [64, 63] on span "Menu Bar" at bounding box center [59, 61] width 41 height 8
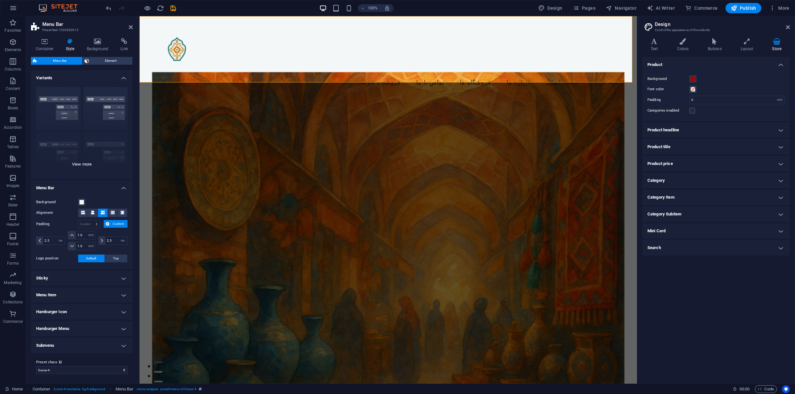
click at [116, 110] on div "Border Centered Default Fixed Loki Trigger Wide XXL" at bounding box center [82, 130] width 102 height 97
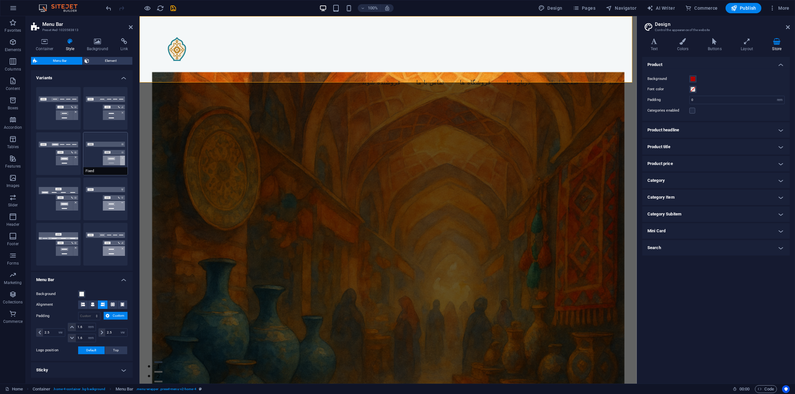
click at [107, 140] on button "Fixed" at bounding box center [105, 153] width 45 height 43
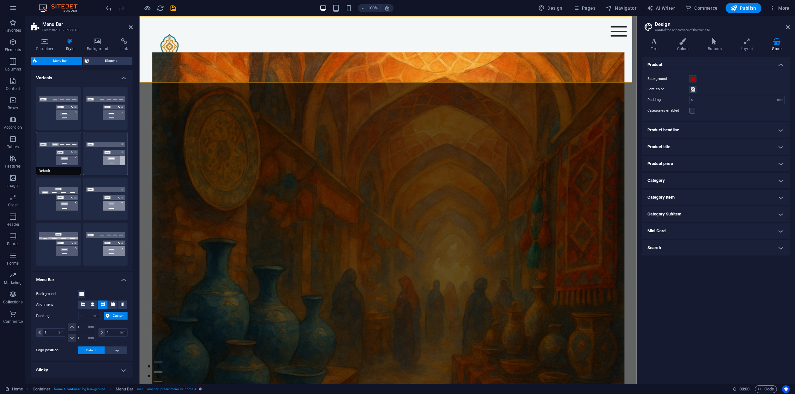
click at [46, 148] on button "Default" at bounding box center [58, 153] width 45 height 43
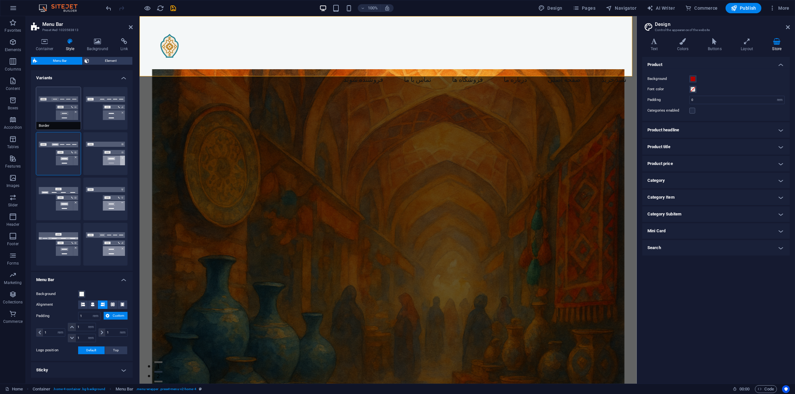
click at [63, 110] on button "Border" at bounding box center [58, 108] width 45 height 43
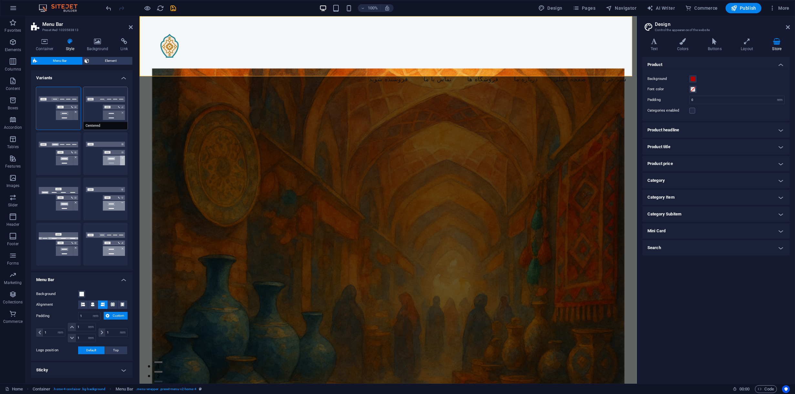
click at [123, 107] on button "Centered" at bounding box center [105, 108] width 45 height 43
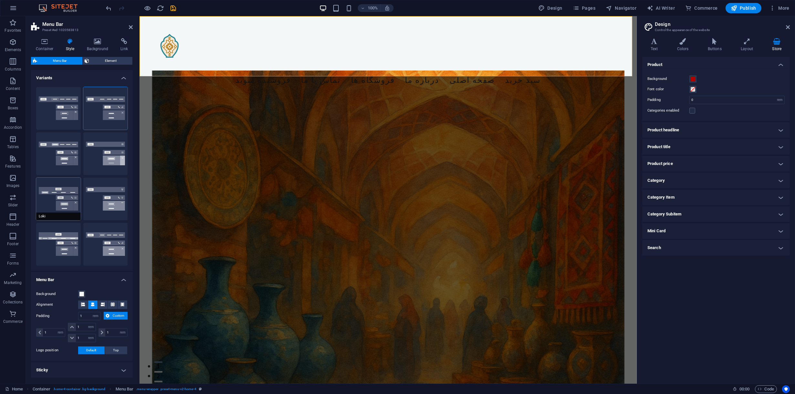
click at [62, 193] on button "Loki" at bounding box center [58, 198] width 45 height 43
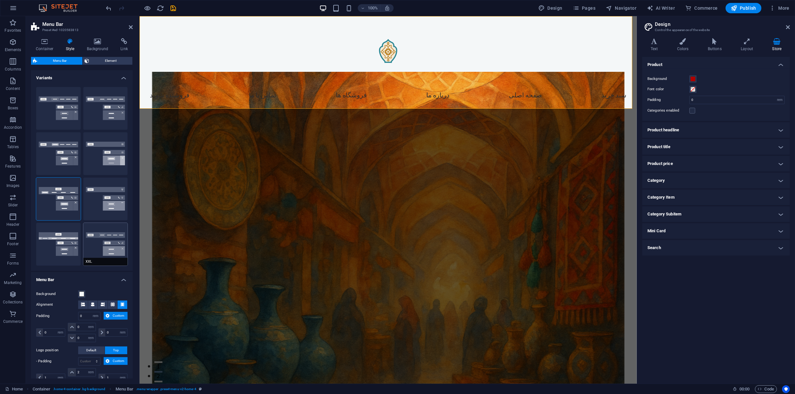
click at [98, 234] on button "XXL" at bounding box center [105, 244] width 45 height 43
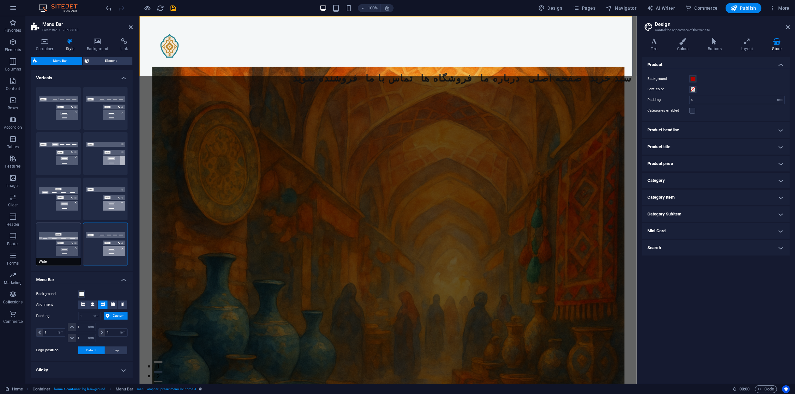
click at [60, 244] on button "Wide" at bounding box center [58, 244] width 45 height 43
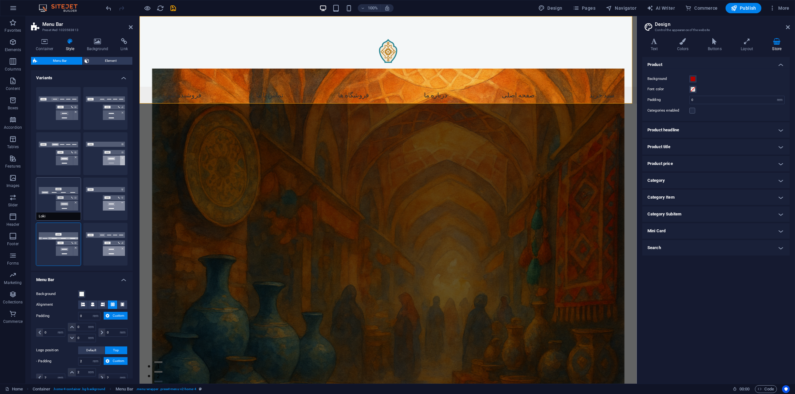
click at [64, 186] on button "Loki" at bounding box center [58, 198] width 45 height 43
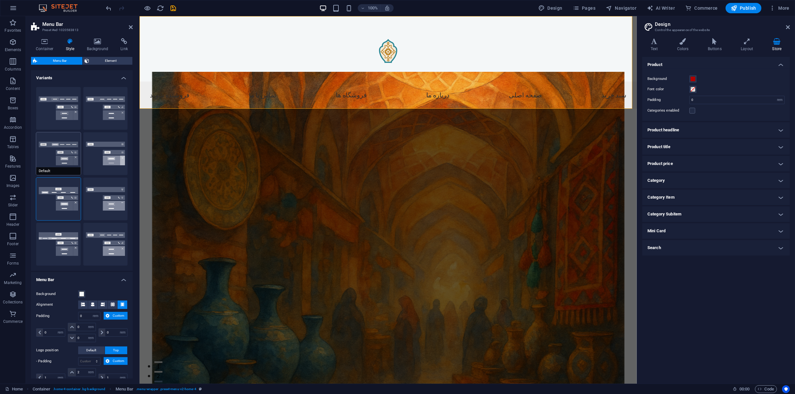
click at [61, 146] on button "Default" at bounding box center [58, 153] width 45 height 43
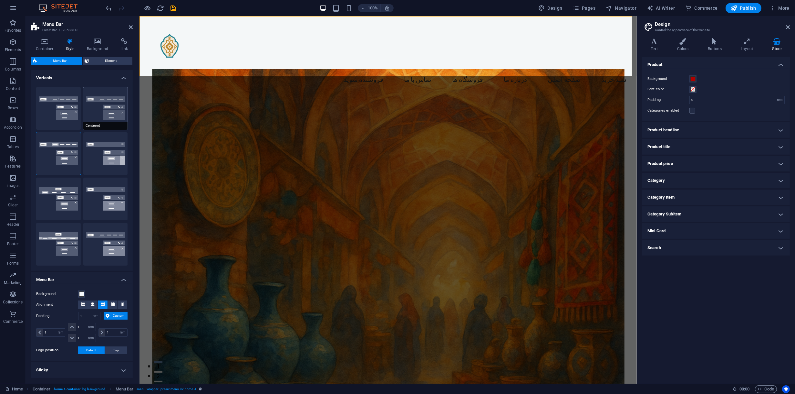
click at [120, 110] on button "Centered" at bounding box center [105, 108] width 45 height 43
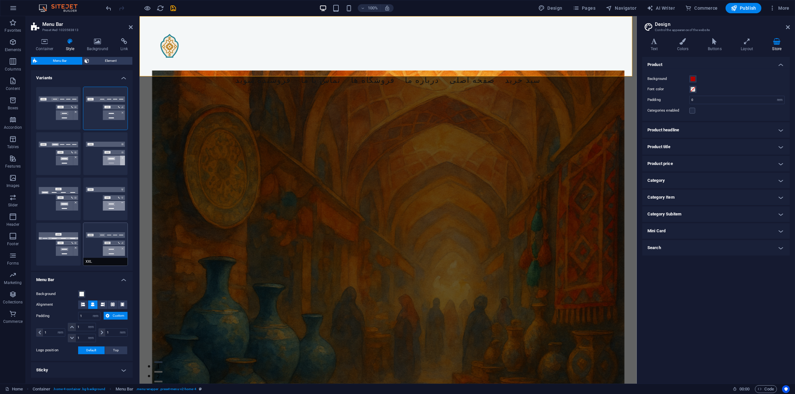
scroll to position [91, 0]
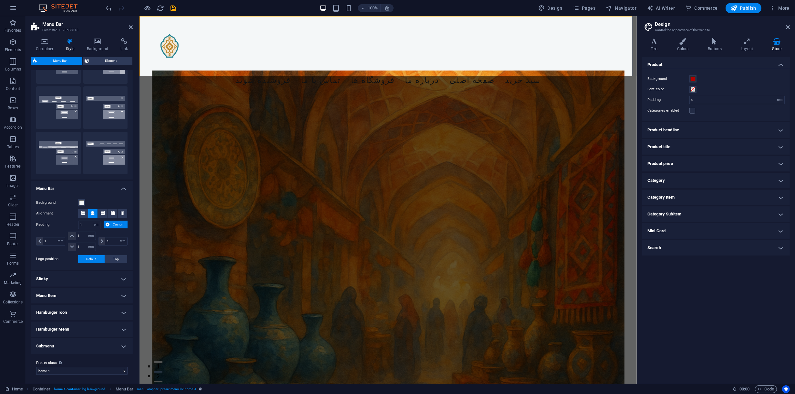
click at [59, 271] on h4 "Sticky" at bounding box center [82, 279] width 102 height 16
click at [59, 271] on h4 "Sticky" at bounding box center [82, 277] width 102 height 12
click at [71, 298] on h4 "Menu Item" at bounding box center [82, 296] width 102 height 16
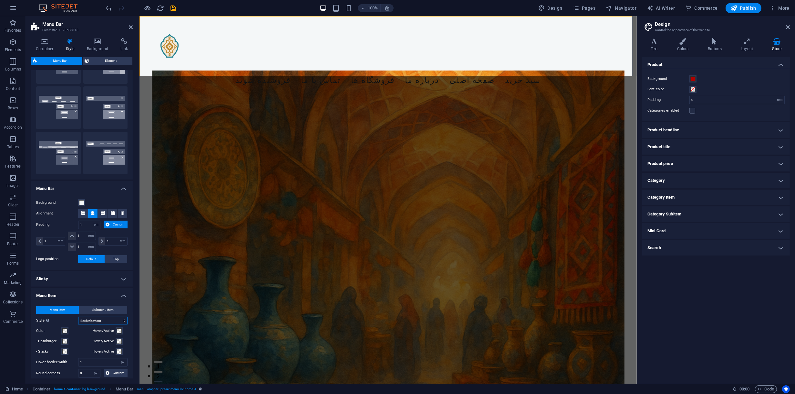
click at [97, 319] on select "Plain Text color Box: Fade Box: Flip vertical Box: Flip horizontal Box: Slide d…" at bounding box center [102, 320] width 49 height 8
click at [96, 316] on select "Plain Text color Box: Fade Box: Flip vertical Box: Flip horizontal Box: Slide d…" at bounding box center [102, 320] width 49 height 8
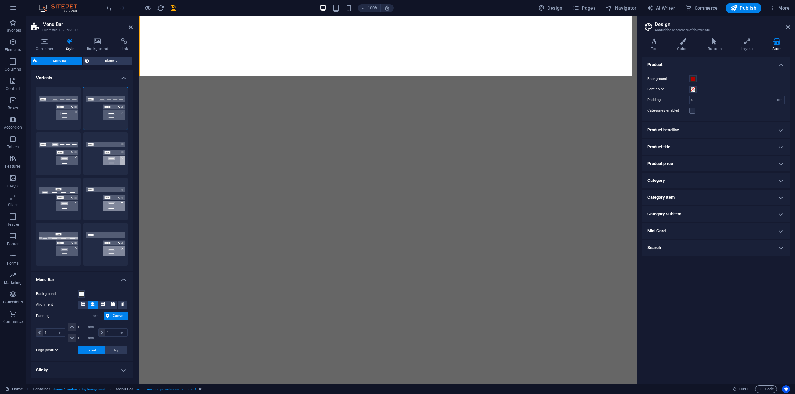
select select "rem"
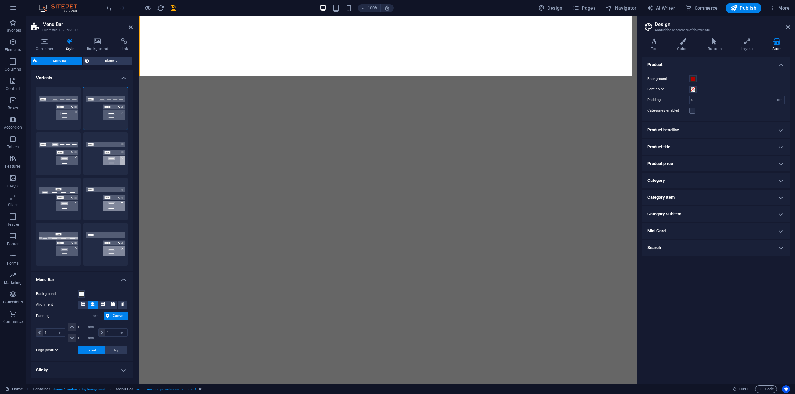
select select "hover_border_bottom"
select select "px"
select select "rem"
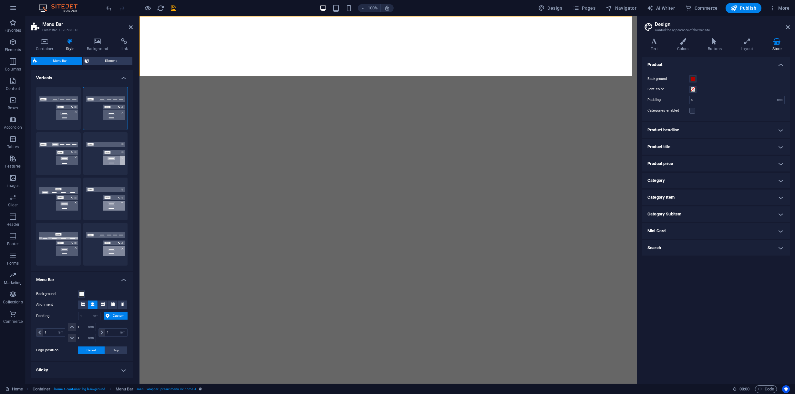
select select "rem"
select select "link-special-font"
select select "rem"
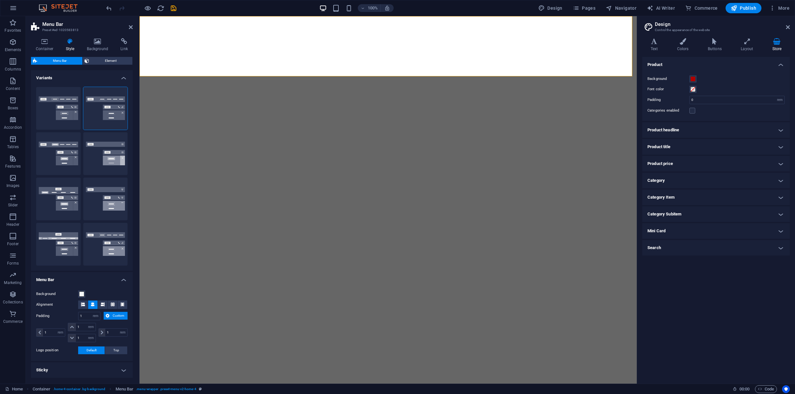
select select "200"
select select "px"
select select "rem"
select select "preset-menu-v2-home-4"
select select "rem"
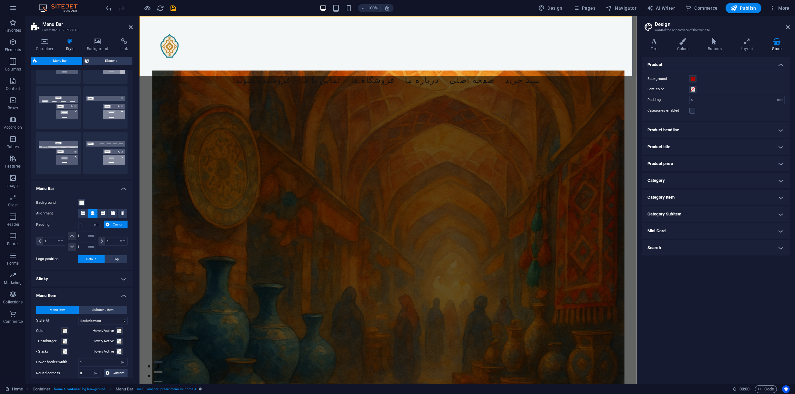
select select "hover_box_zoom"
click at [78, 316] on select "Plain Text color Box: Fade Box: Flip vertical Box: Flip horizontal Box: Slide d…" at bounding box center [102, 320] width 49 height 8
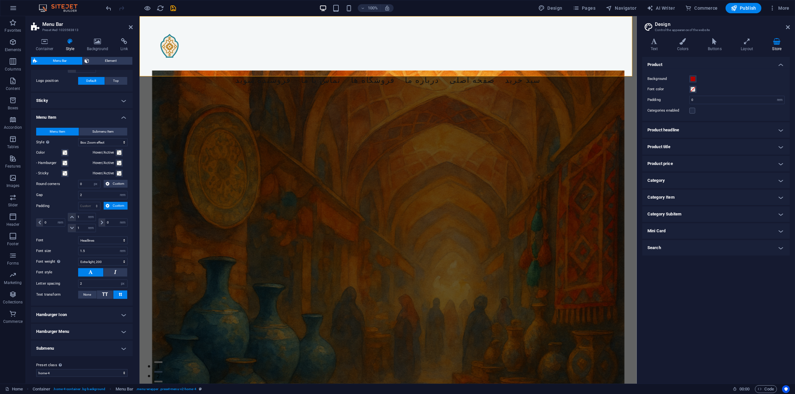
click at [81, 309] on h4 "Hamburger Icon" at bounding box center [82, 315] width 102 height 16
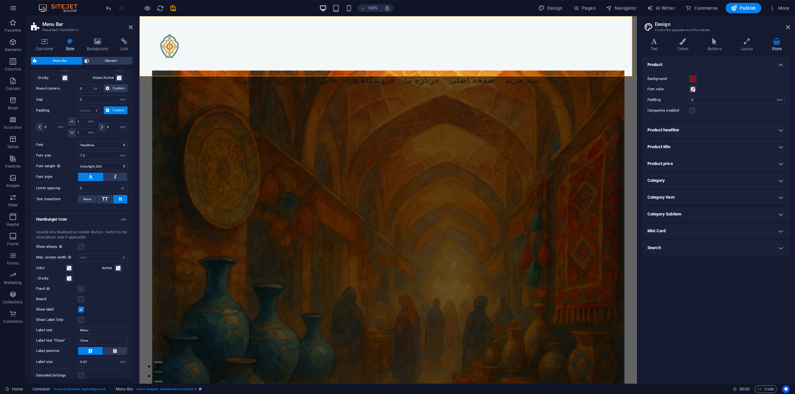
scroll to position [366, 0]
click at [79, 243] on label at bounding box center [81, 245] width 6 height 6
click at [0, 0] on input "Show always Shows the trigger for all viewports." at bounding box center [0, 0] width 0 height 0
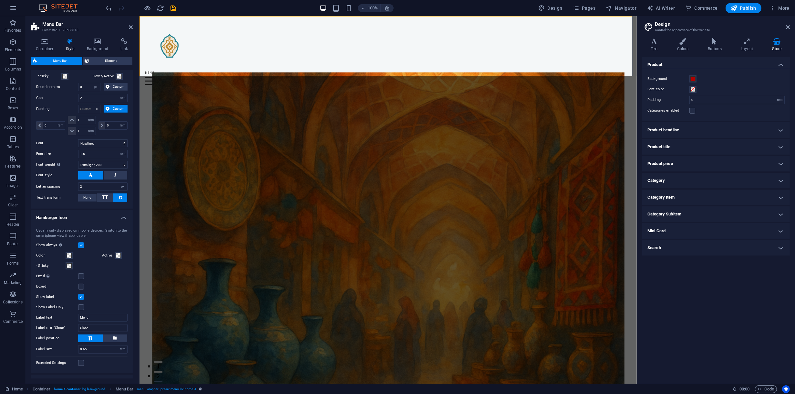
click at [79, 243] on label at bounding box center [81, 245] width 6 height 6
click at [0, 0] on input "Show always Shows the trigger for all viewports." at bounding box center [0, 0] width 0 height 0
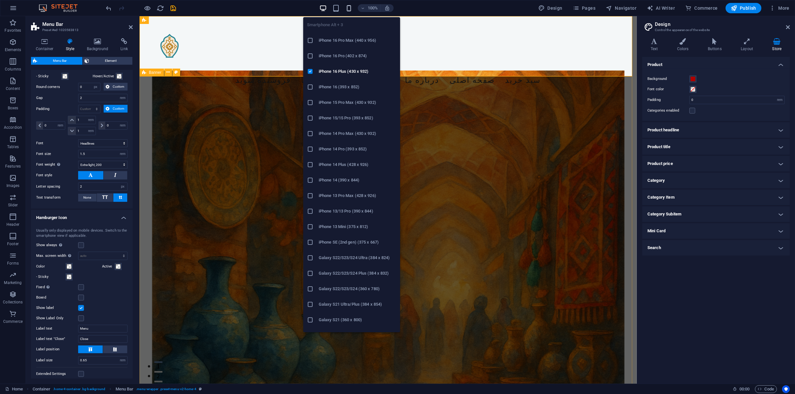
click at [353, 5] on icon "button" at bounding box center [348, 8] width 7 height 7
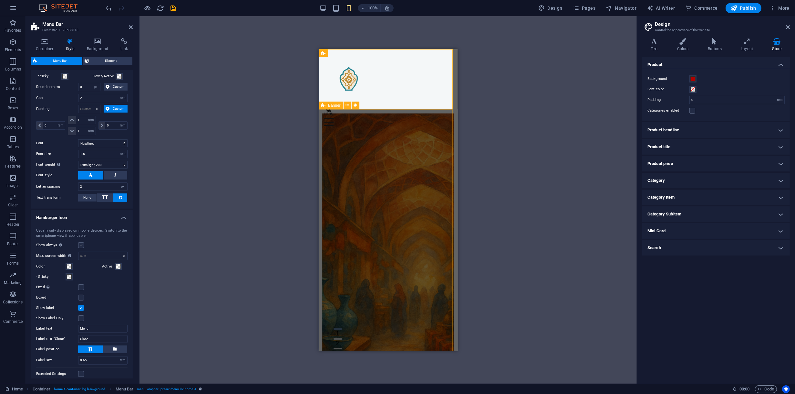
click at [81, 242] on label at bounding box center [81, 245] width 6 height 6
click at [0, 0] on input "Show always Shows the trigger for all viewports." at bounding box center [0, 0] width 0 height 0
click at [81, 242] on label at bounding box center [81, 245] width 6 height 6
click at [0, 0] on input "Show always Shows the trigger for all viewports." at bounding box center [0, 0] width 0 height 0
click at [80, 315] on label at bounding box center [81, 318] width 6 height 6
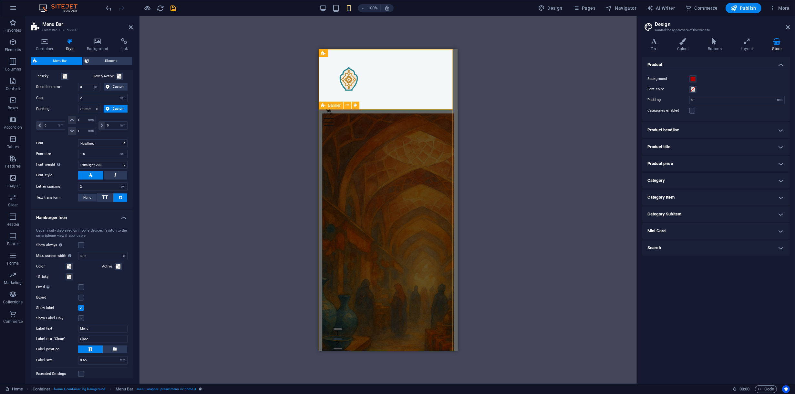
click at [0, 0] on input "Show Label Only" at bounding box center [0, 0] width 0 height 0
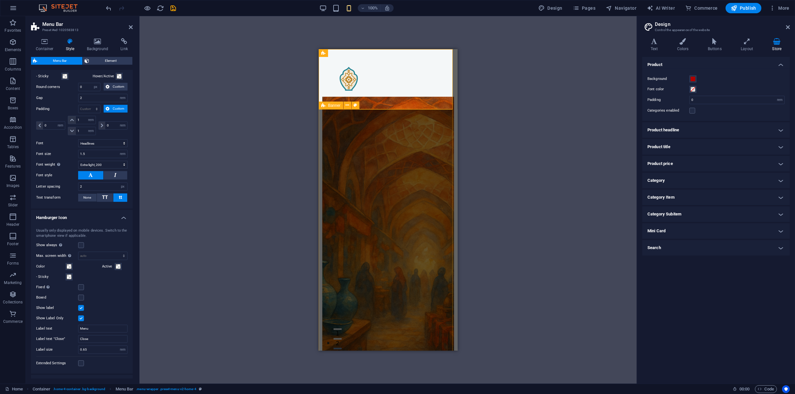
click at [80, 315] on label at bounding box center [81, 318] width 6 height 6
click at [0, 0] on input "Show Label Only" at bounding box center [0, 0] width 0 height 0
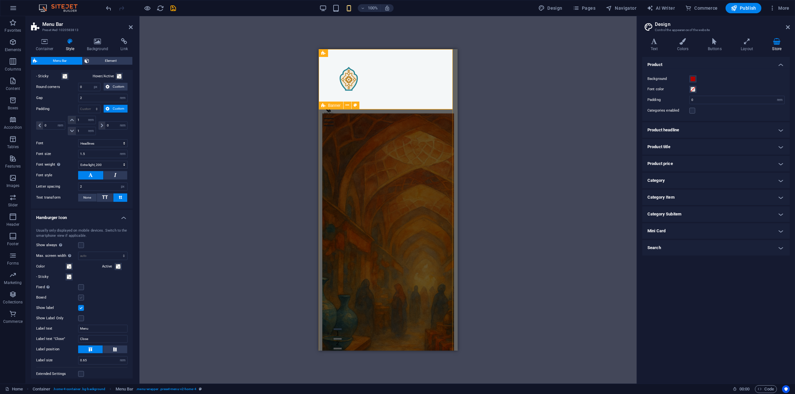
click at [83, 294] on label at bounding box center [81, 297] width 6 height 6
click at [0, 0] on input "Boxed" at bounding box center [0, 0] width 0 height 0
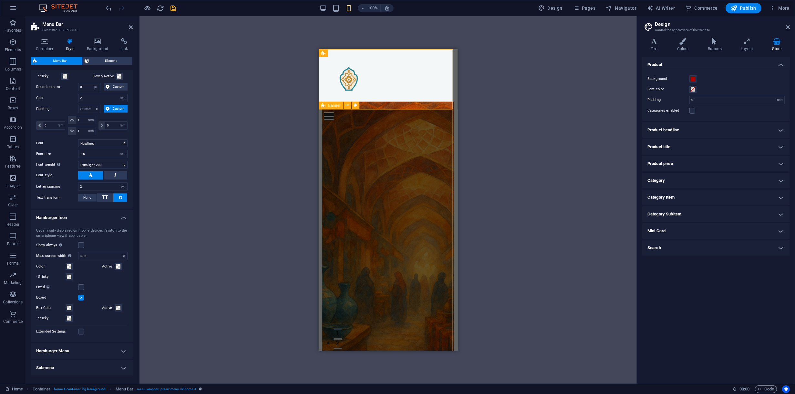
click at [83, 294] on label at bounding box center [81, 297] width 6 height 6
click at [0, 0] on input "Boxed" at bounding box center [0, 0] width 0 height 0
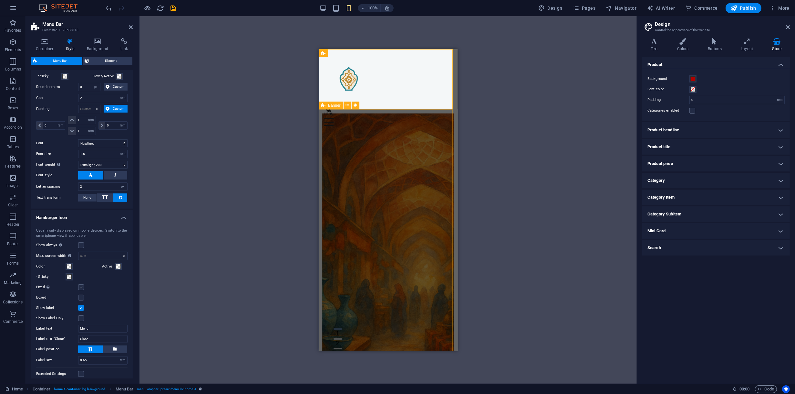
click at [81, 284] on label at bounding box center [81, 287] width 6 height 6
click at [0, 0] on input "Fixed Positions the trigger in a fixed state so that it is constantly in the vi…" at bounding box center [0, 0] width 0 height 0
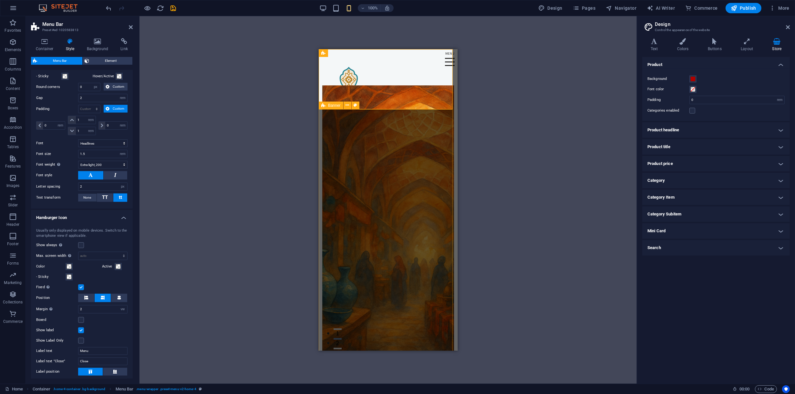
click at [81, 284] on label at bounding box center [81, 287] width 6 height 6
click at [0, 0] on input "Fixed Positions the trigger in a fixed state so that it is constantly in the vi…" at bounding box center [0, 0] width 0 height 0
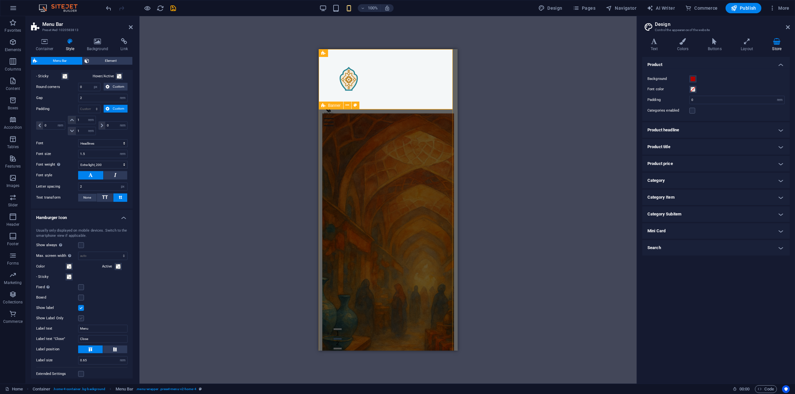
click at [79, 315] on label at bounding box center [81, 318] width 6 height 6
click at [0, 0] on input "Show Label Only" at bounding box center [0, 0] width 0 height 0
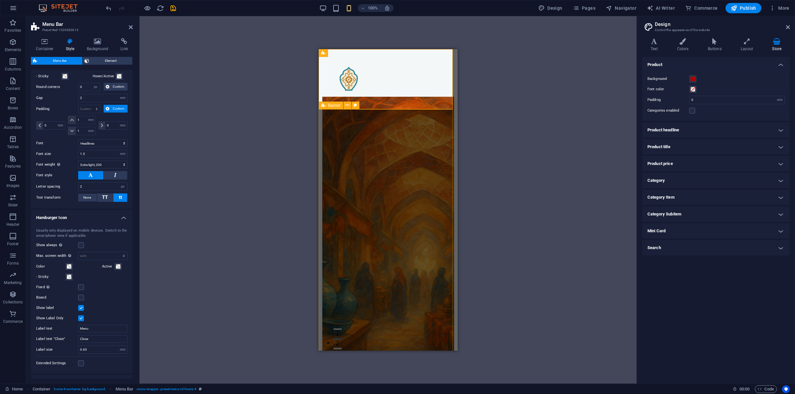
click at [79, 315] on label at bounding box center [81, 318] width 6 height 6
click at [0, 0] on input "Show Label Only" at bounding box center [0, 0] width 0 height 0
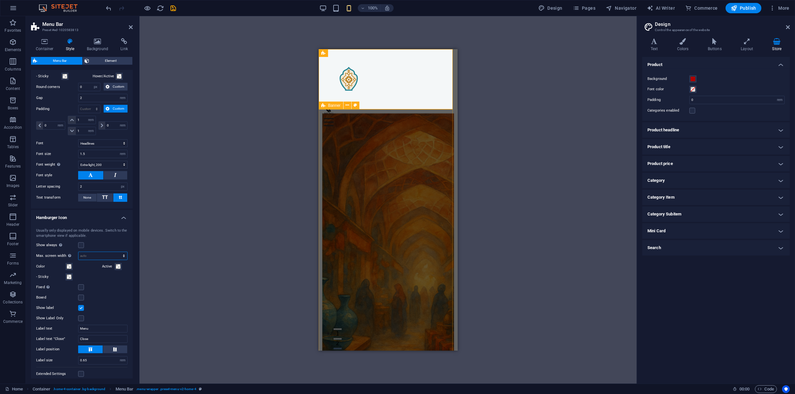
click at [92, 252] on select "auto px rem vh vw" at bounding box center [103, 256] width 49 height 8
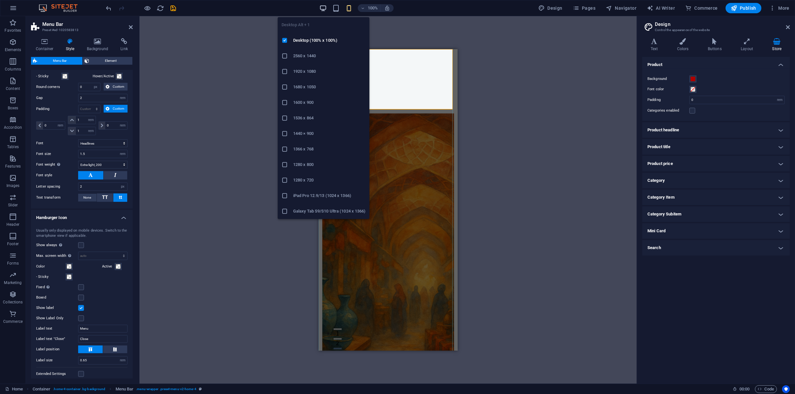
click at [326, 6] on icon "button" at bounding box center [323, 8] width 7 height 7
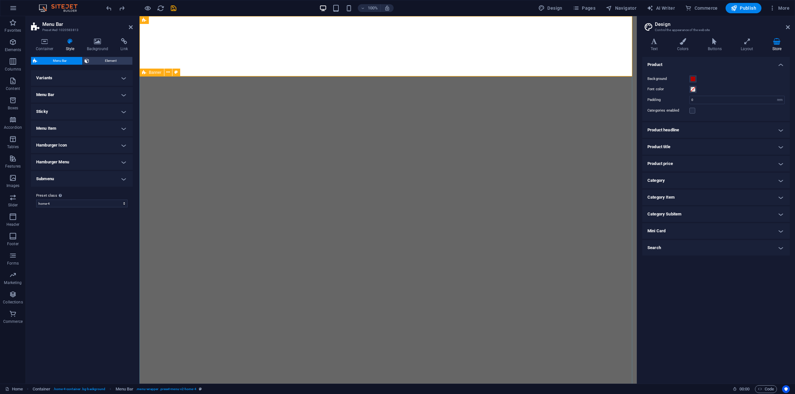
select select "preset-menu-v2-home-4"
select select "rem"
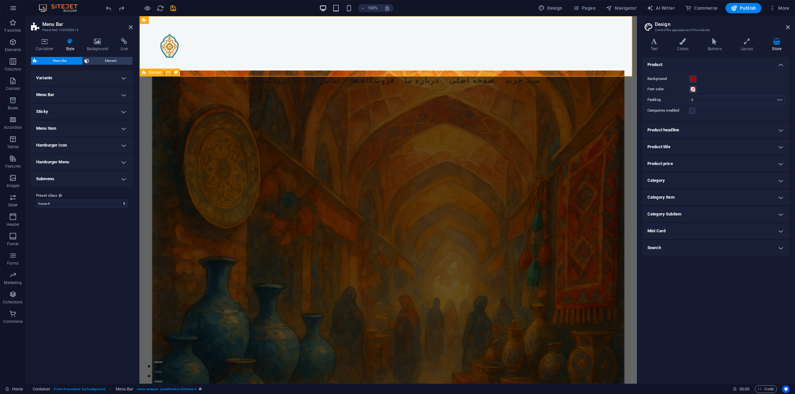
click at [58, 93] on h4 "Menu Bar" at bounding box center [82, 95] width 102 height 16
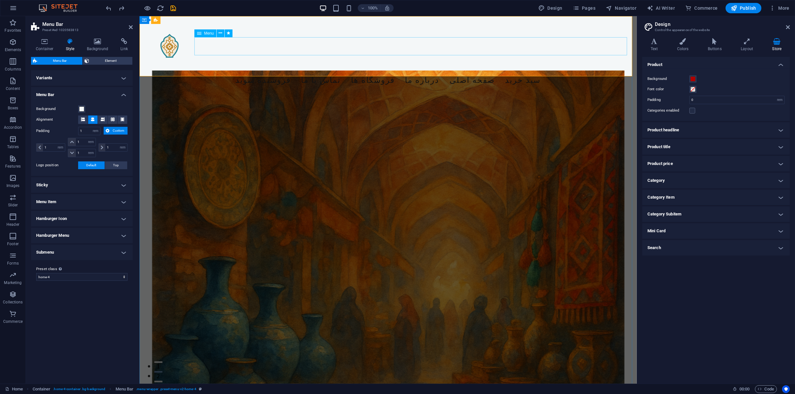
click at [257, 71] on nav "فروشنده شوید تماس با ما فروشگاه‌ ها درباره ما صفحه اصلی سبد خرید" at bounding box center [387, 80] width 487 height 18
select select
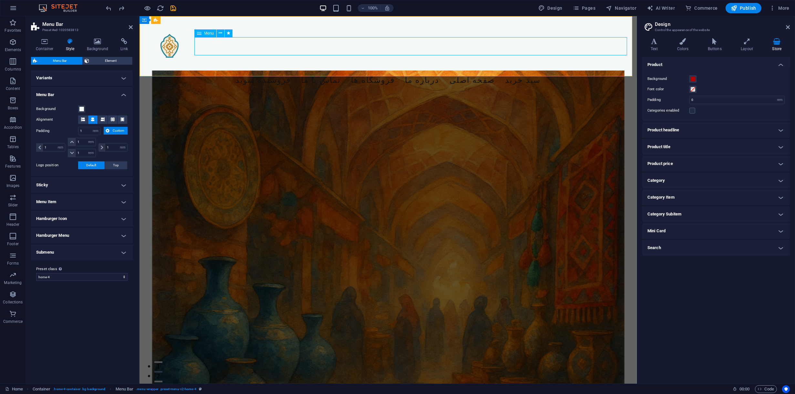
select select
select select "fade"
select select "s"
select select "scroll"
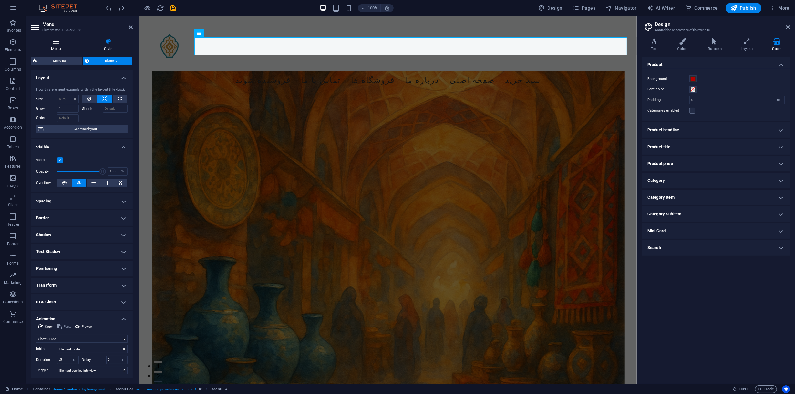
click at [56, 46] on h4 "Menu" at bounding box center [57, 45] width 53 height 14
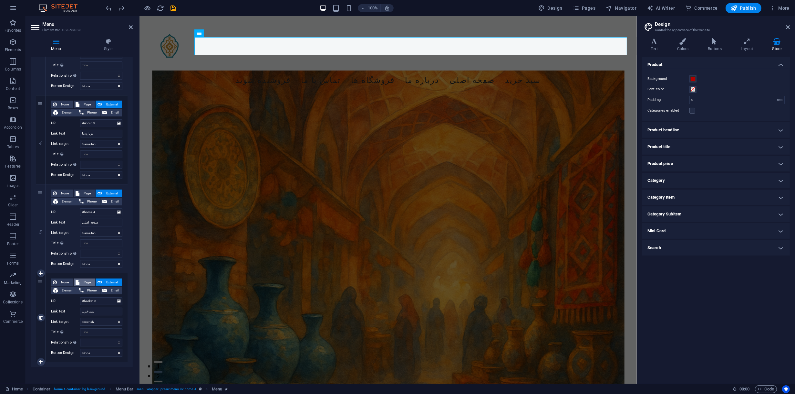
scroll to position [290, 0]
click at [41, 360] on icon at bounding box center [41, 361] width 4 height 5
select select
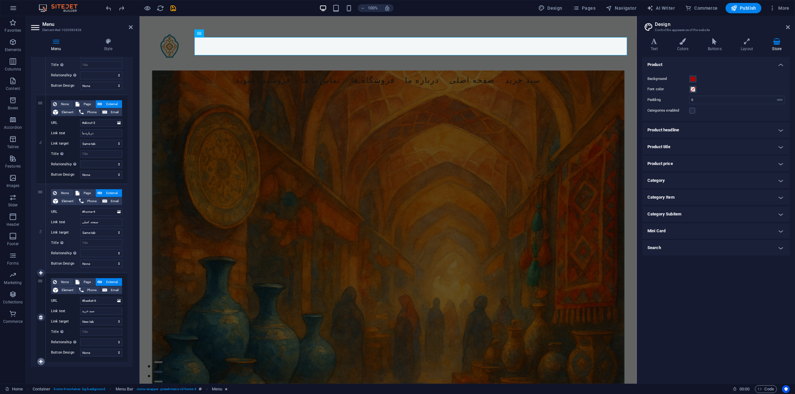
select select
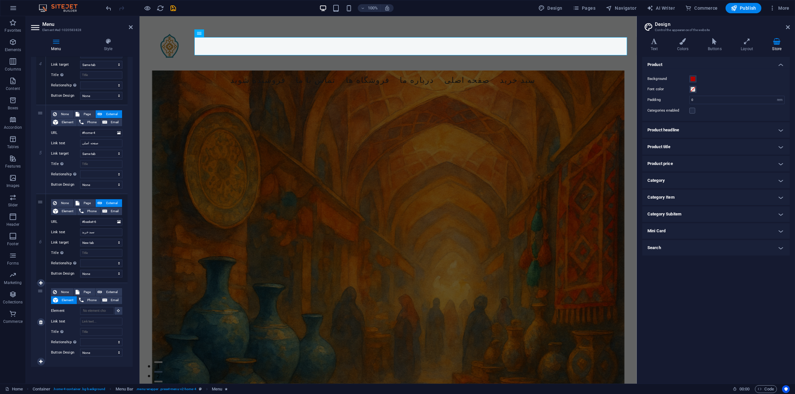
click at [65, 298] on span "Element" at bounding box center [67, 300] width 15 height 8
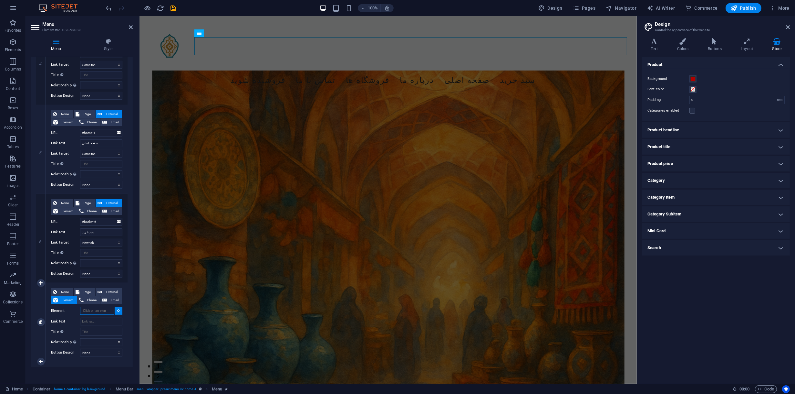
click at [106, 310] on input "Element" at bounding box center [97, 311] width 34 height 8
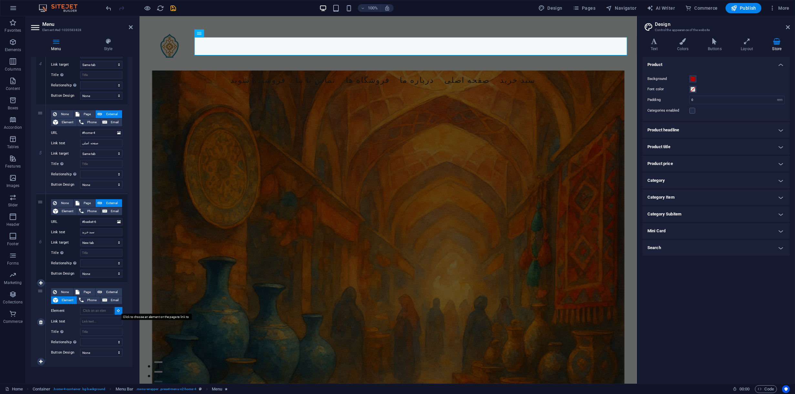
click at [117, 310] on icon at bounding box center [118, 310] width 3 height 3
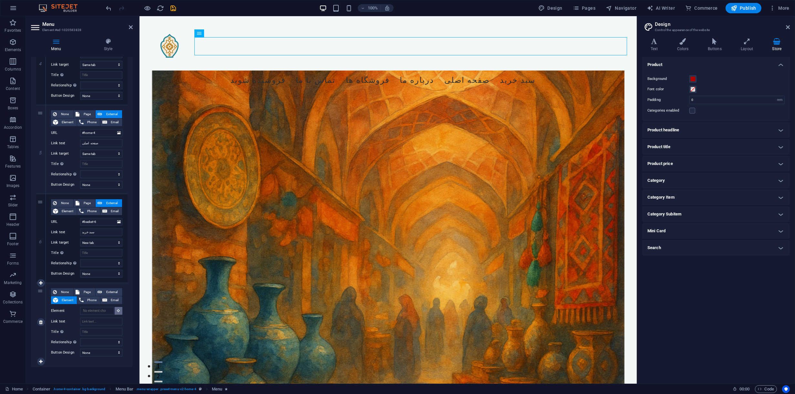
click at [117, 310] on icon at bounding box center [118, 310] width 3 height 3
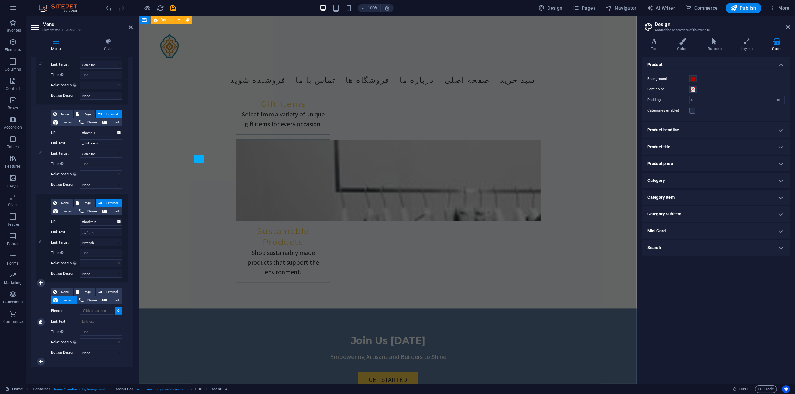
scroll to position [2186, 0]
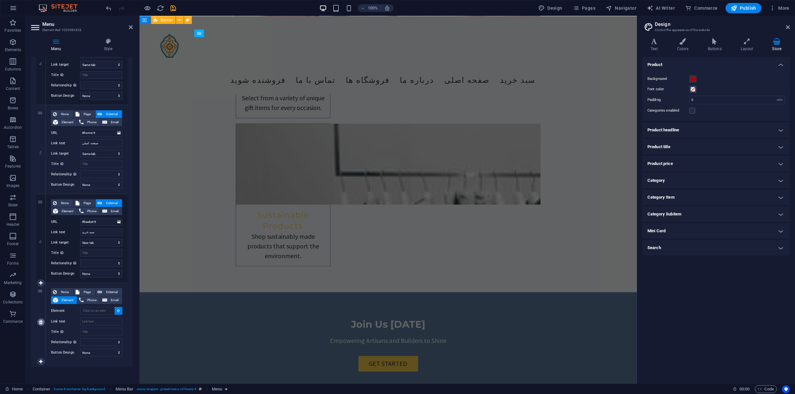
click at [40, 321] on icon at bounding box center [41, 322] width 4 height 5
select select
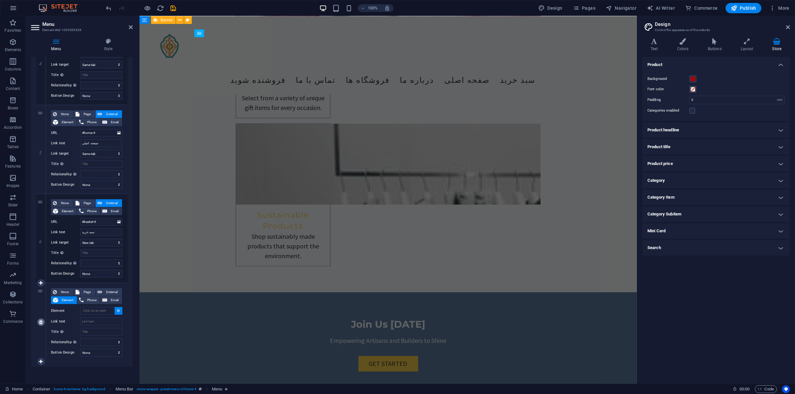
select select
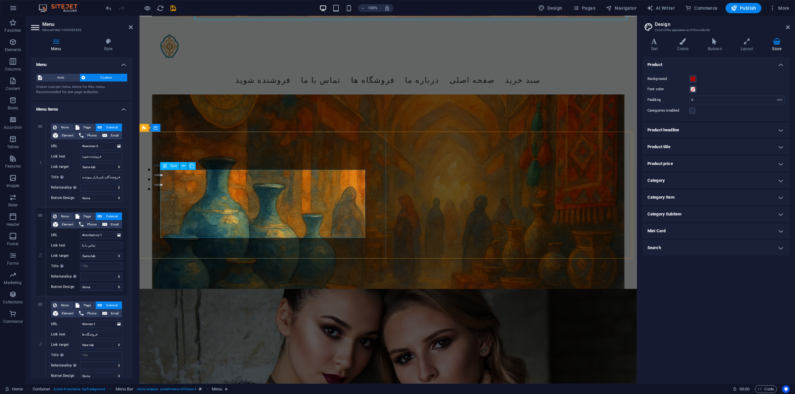
scroll to position [162, 0]
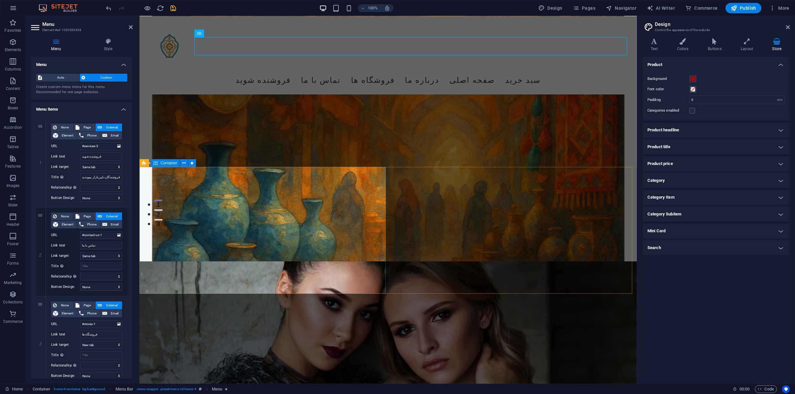
click at [405, 261] on figure at bounding box center [388, 384] width 498 height 247
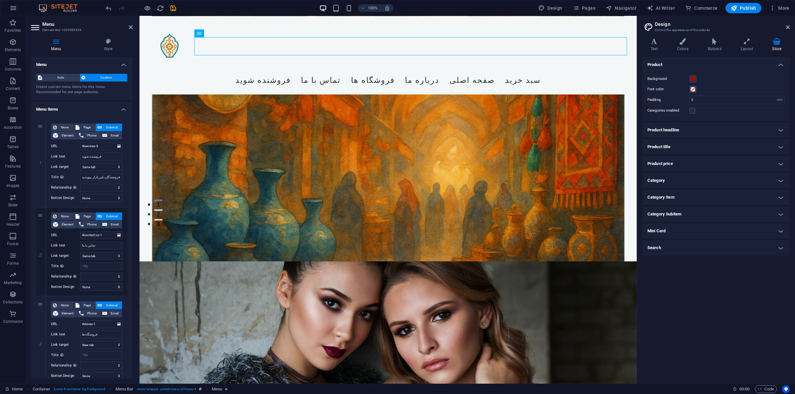
select select
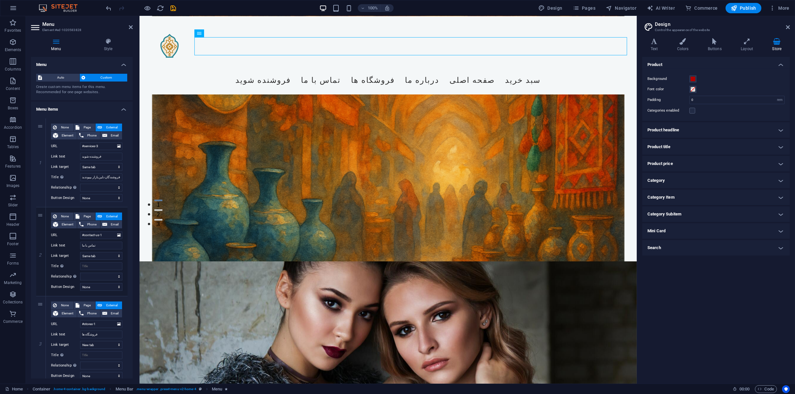
select select
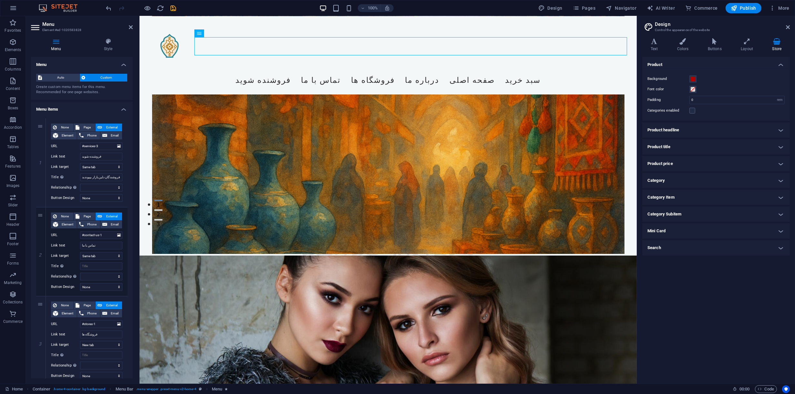
click at [402, 255] on figure at bounding box center [388, 378] width 498 height 247
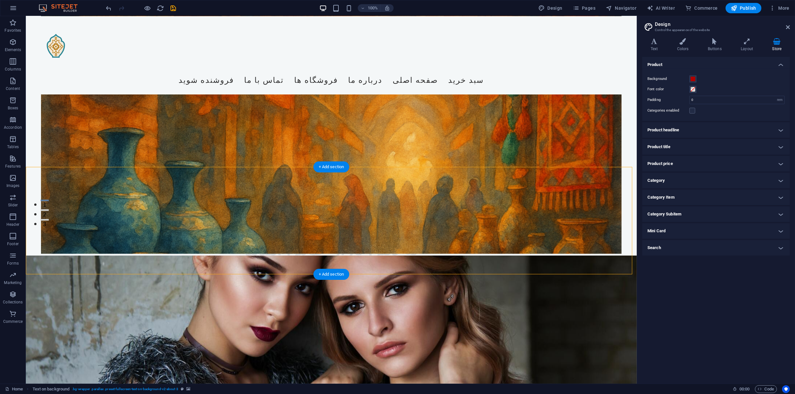
click at [354, 255] on figure at bounding box center [331, 373] width 611 height 237
select select "%"
select select "rem"
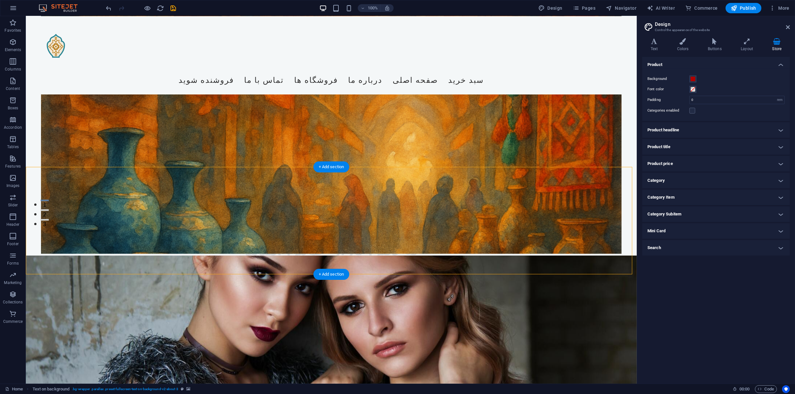
select select "px"
select select "preset-fullscreen-text-on-background-v2-about-3"
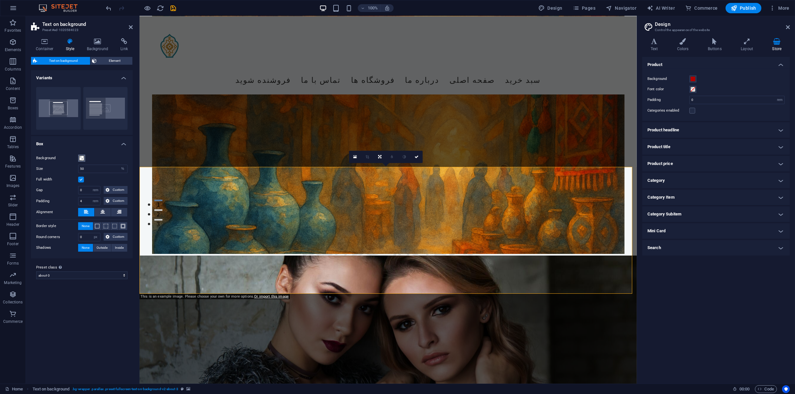
click at [81, 161] on button "Background" at bounding box center [81, 157] width 7 height 7
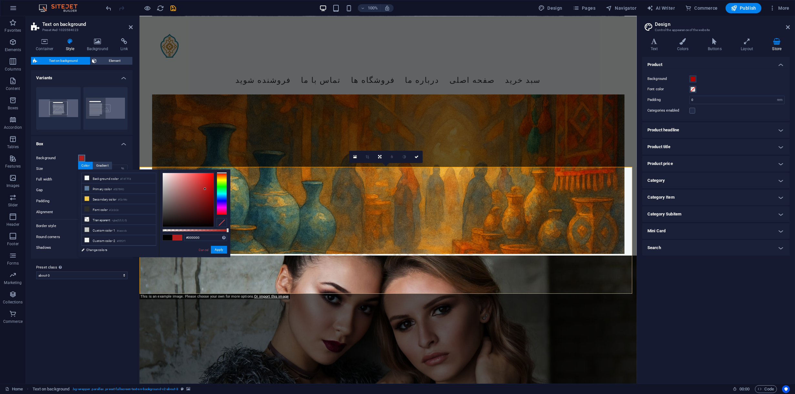
type input "#b21e1e"
click at [205, 189] on div at bounding box center [188, 200] width 51 height 54
click at [213, 248] on button "Apply" at bounding box center [219, 250] width 16 height 8
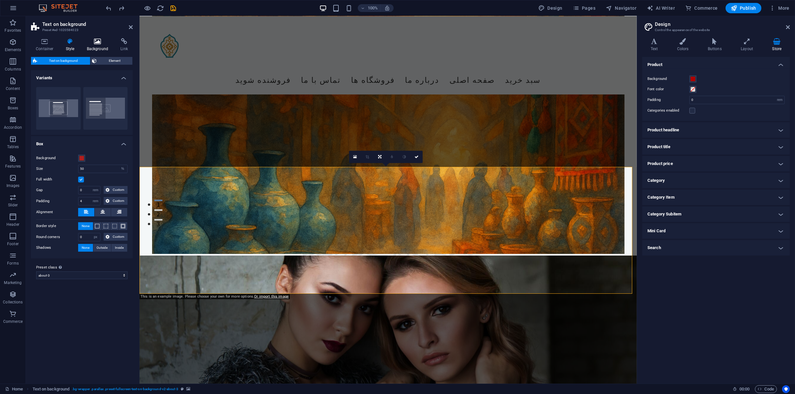
click at [101, 48] on h4 "Background" at bounding box center [99, 45] width 34 height 14
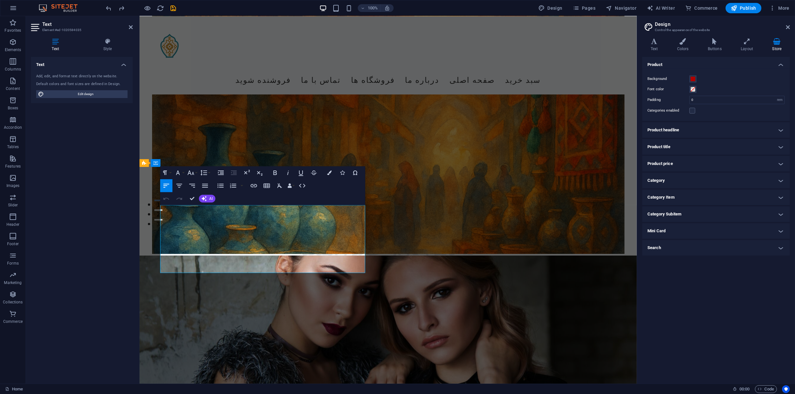
copy p "Welcome to [PERSON_NAME], an ecommerce and retail platform dedicated to showcas…"
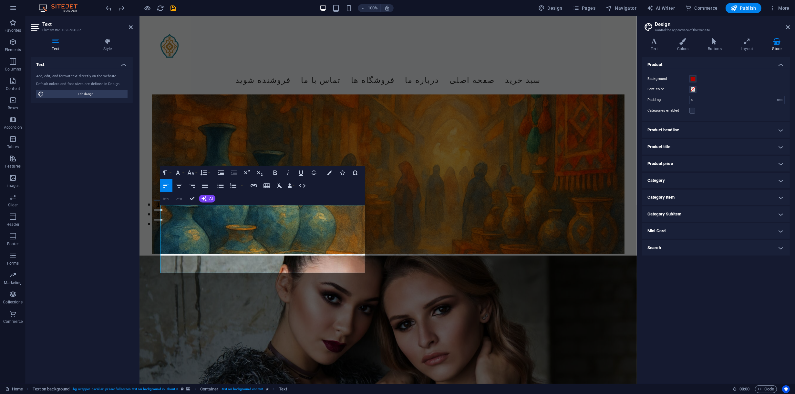
click at [401, 255] on figure at bounding box center [388, 378] width 498 height 247
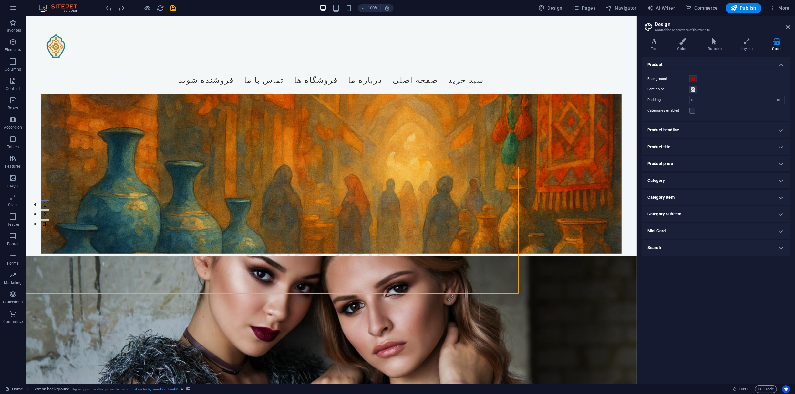
click at [397, 255] on figure at bounding box center [331, 373] width 611 height 237
click at [69, 162] on icon at bounding box center [71, 163] width 4 height 7
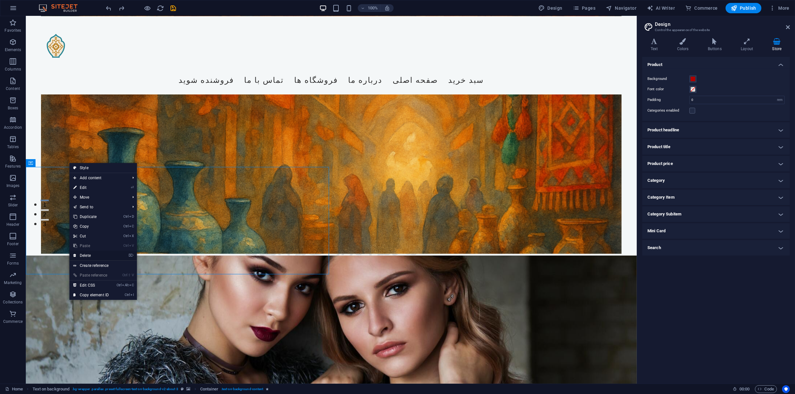
click at [106, 255] on link "⌦ Delete" at bounding box center [90, 255] width 43 height 10
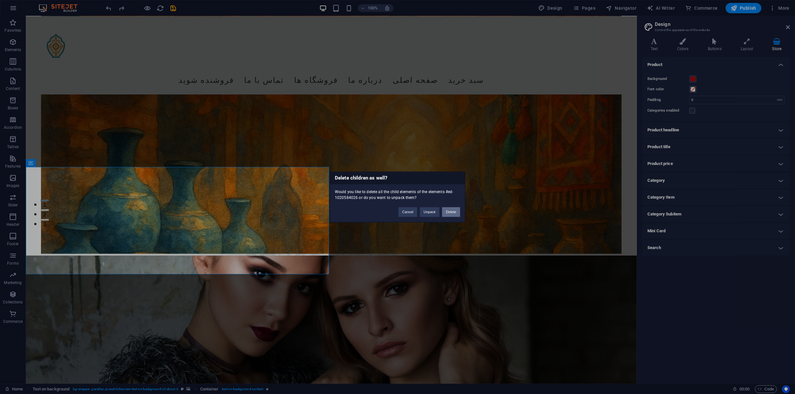
click at [447, 214] on button "Delete" at bounding box center [451, 212] width 18 height 10
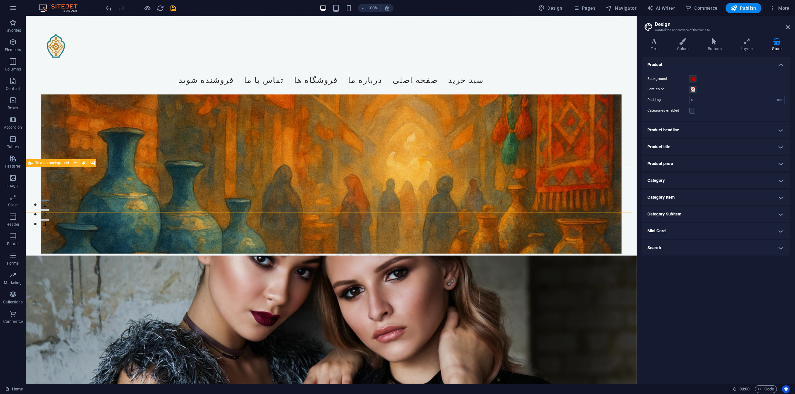
click at [76, 162] on icon at bounding box center [76, 163] width 4 height 7
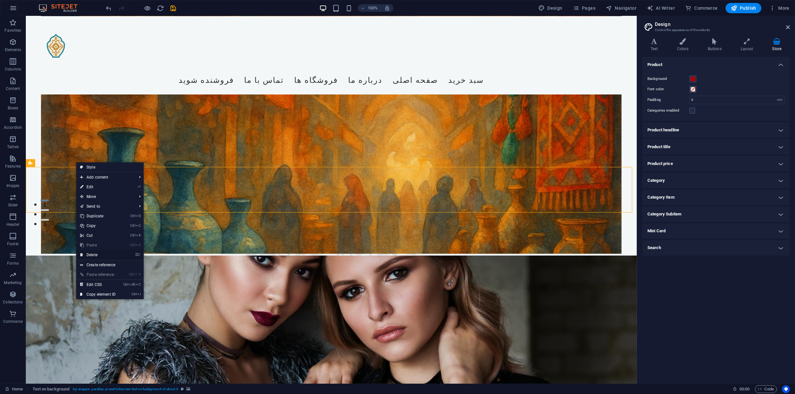
click at [116, 253] on link "⌦ Delete" at bounding box center [97, 255] width 43 height 10
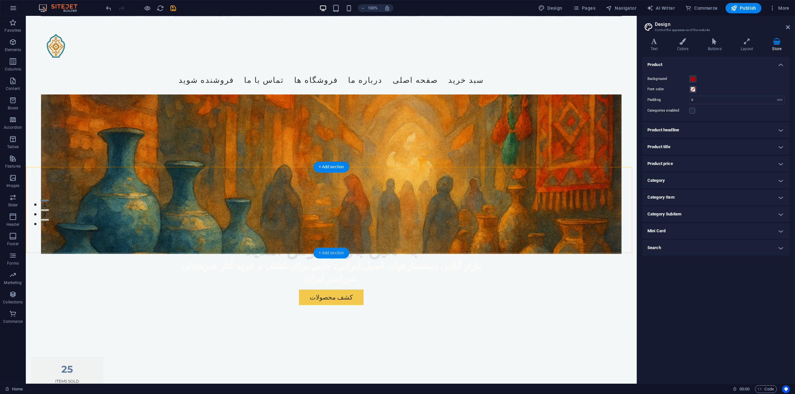
drag, startPoint x: 329, startPoint y: 250, endPoint x: 191, endPoint y: 234, distance: 138.6
click at [329, 250] on div "+ Add section" at bounding box center [332, 252] width 36 height 11
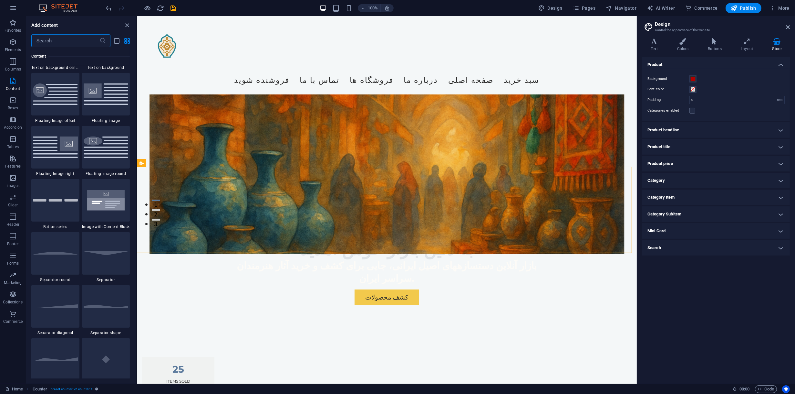
scroll to position [1389, 0]
click at [78, 41] on input "text" at bounding box center [65, 40] width 68 height 13
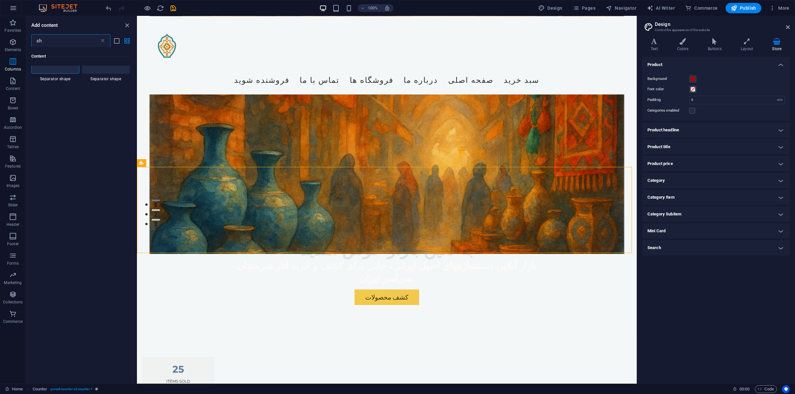
scroll to position [0, 0]
type input "s"
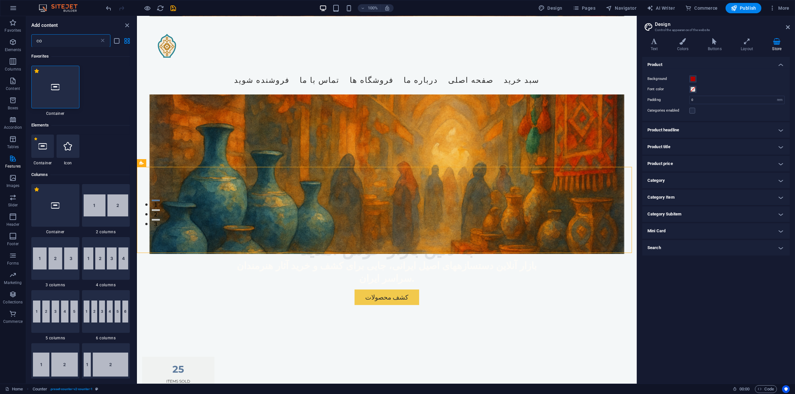
type input "c"
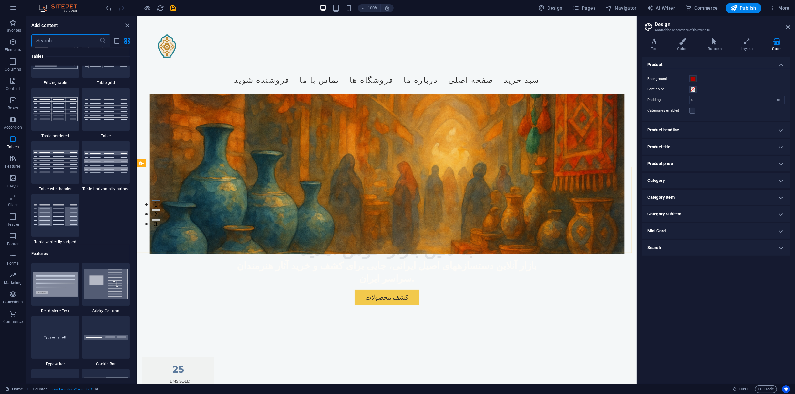
scroll to position [2391, 0]
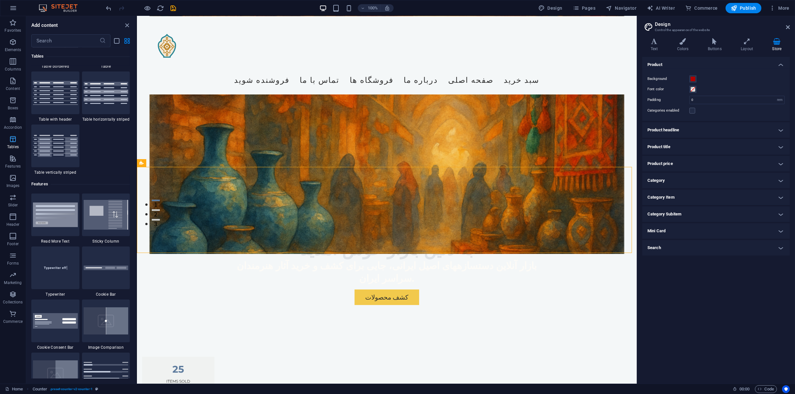
click at [6, 151] on button "Tables" at bounding box center [13, 141] width 26 height 19
click at [7, 155] on span "Features" at bounding box center [13, 162] width 26 height 16
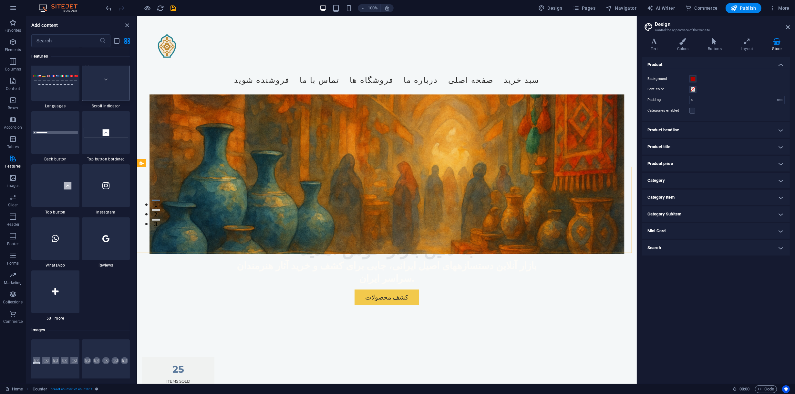
scroll to position [3100, 0]
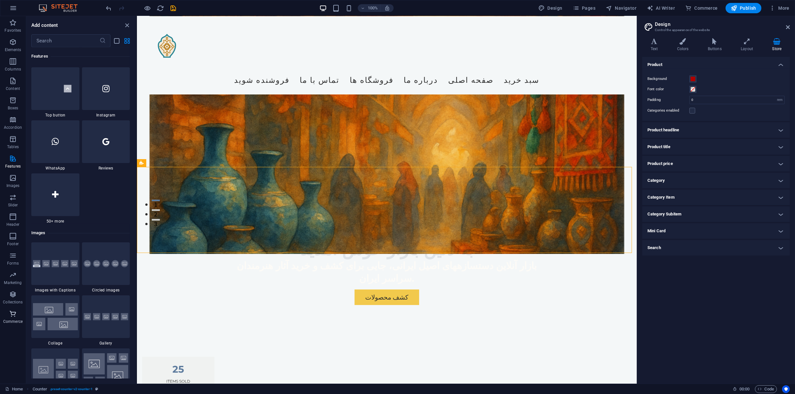
click at [16, 314] on icon "button" at bounding box center [13, 314] width 8 height 8
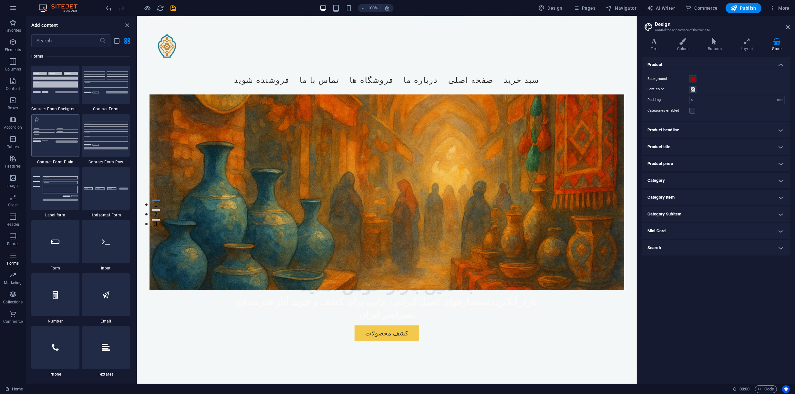
scroll to position [4642, 0]
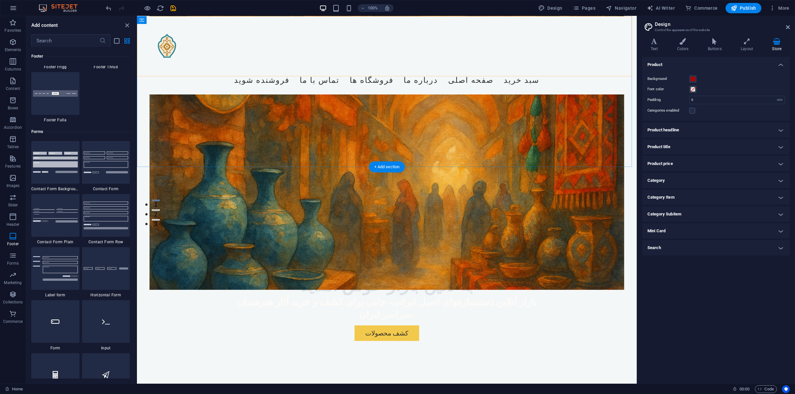
click at [261, 35] on div "Menu فروشنده شوید تماس با ما فروشگاه‌ ها درباره ما صفحه اصلی سبد خرید" at bounding box center [387, 55] width 500 height 78
